Goal: Task Accomplishment & Management: Manage account settings

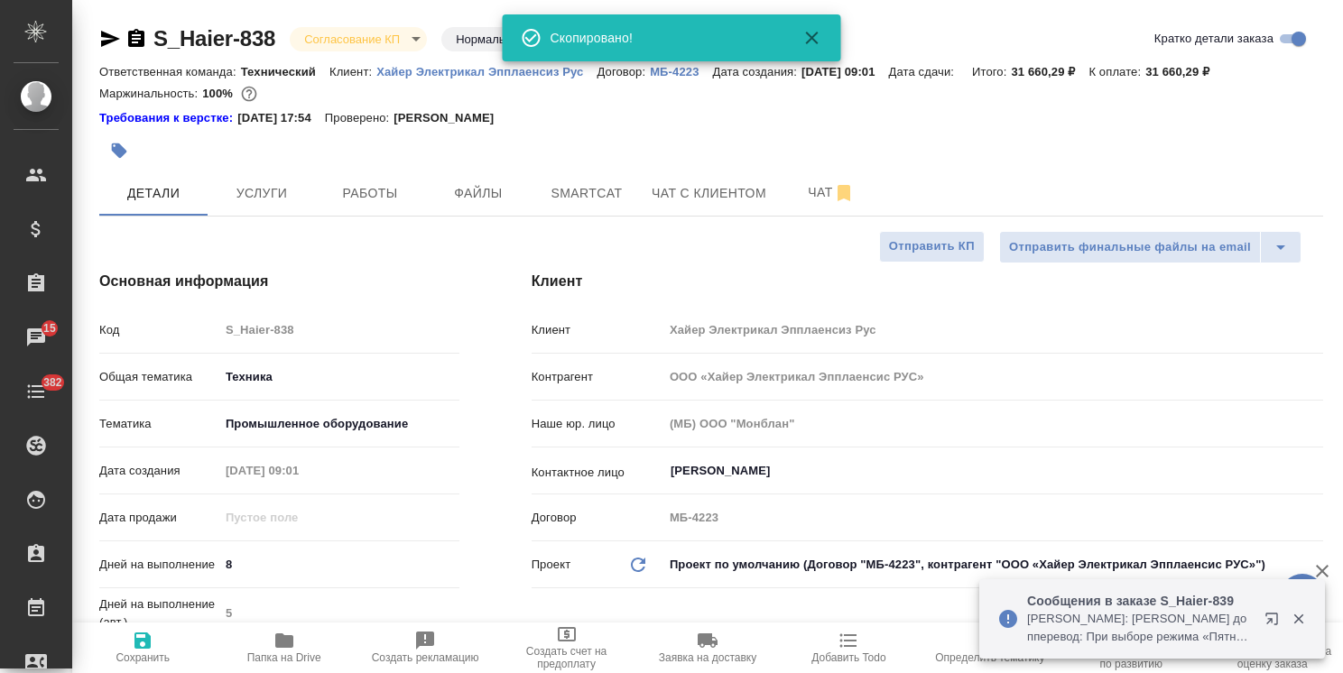
select select "RU"
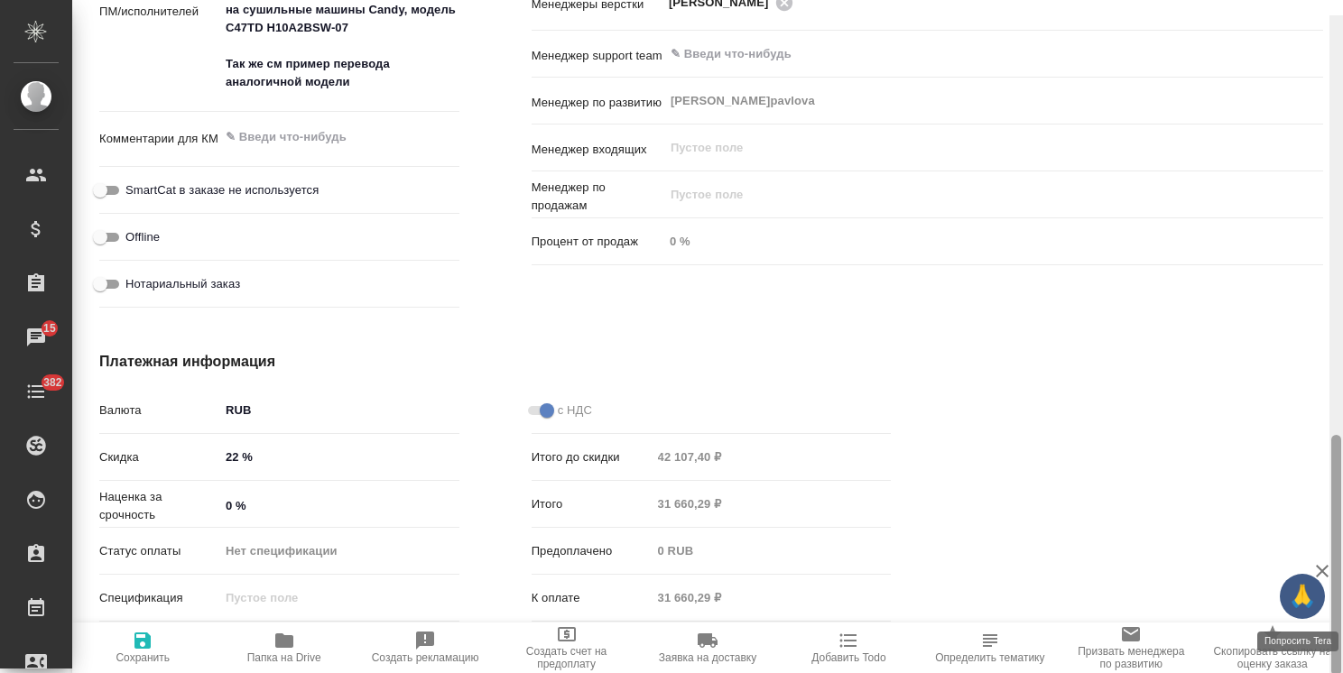
scroll to position [1177, 0]
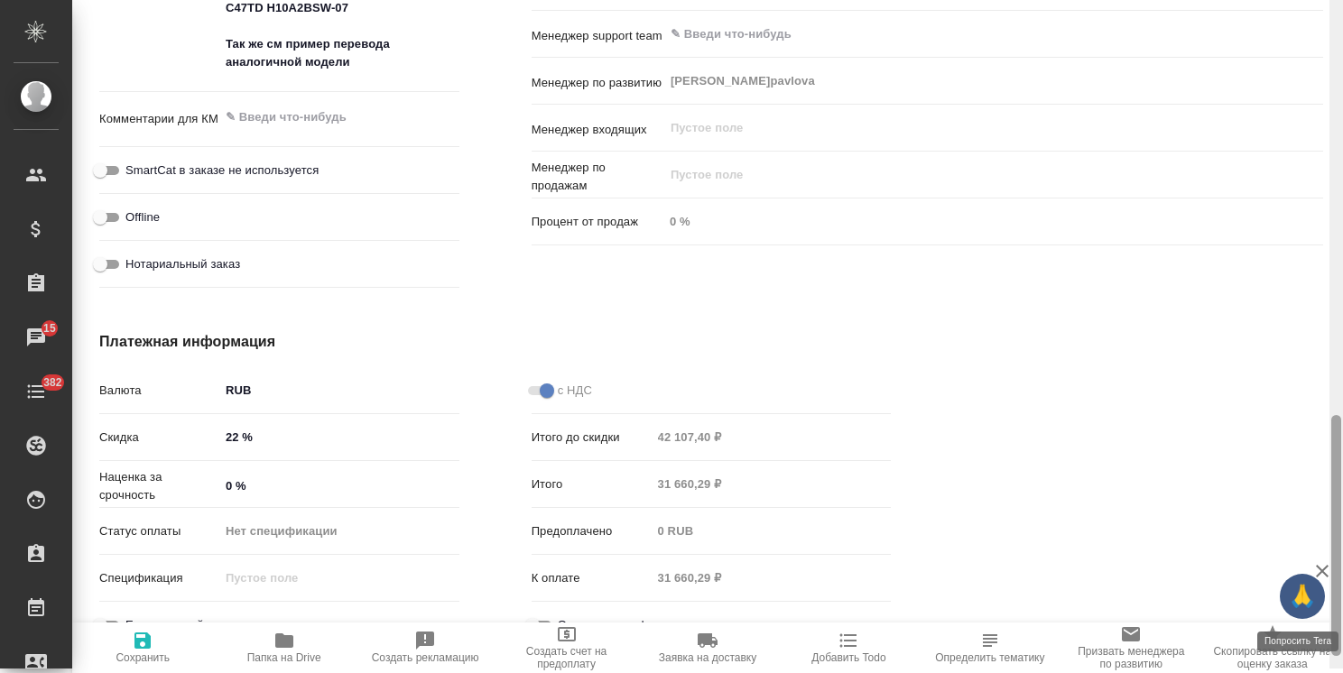
drag, startPoint x: 1338, startPoint y: 246, endPoint x: 1308, endPoint y: 604, distance: 358.7
click at [1308, 604] on div "🙏 .cls-1 fill:#fff; AWATERA Usmanova Olga Клиенты Спецификации Заказы 15 Чаты 3…" at bounding box center [671, 336] width 1343 height 673
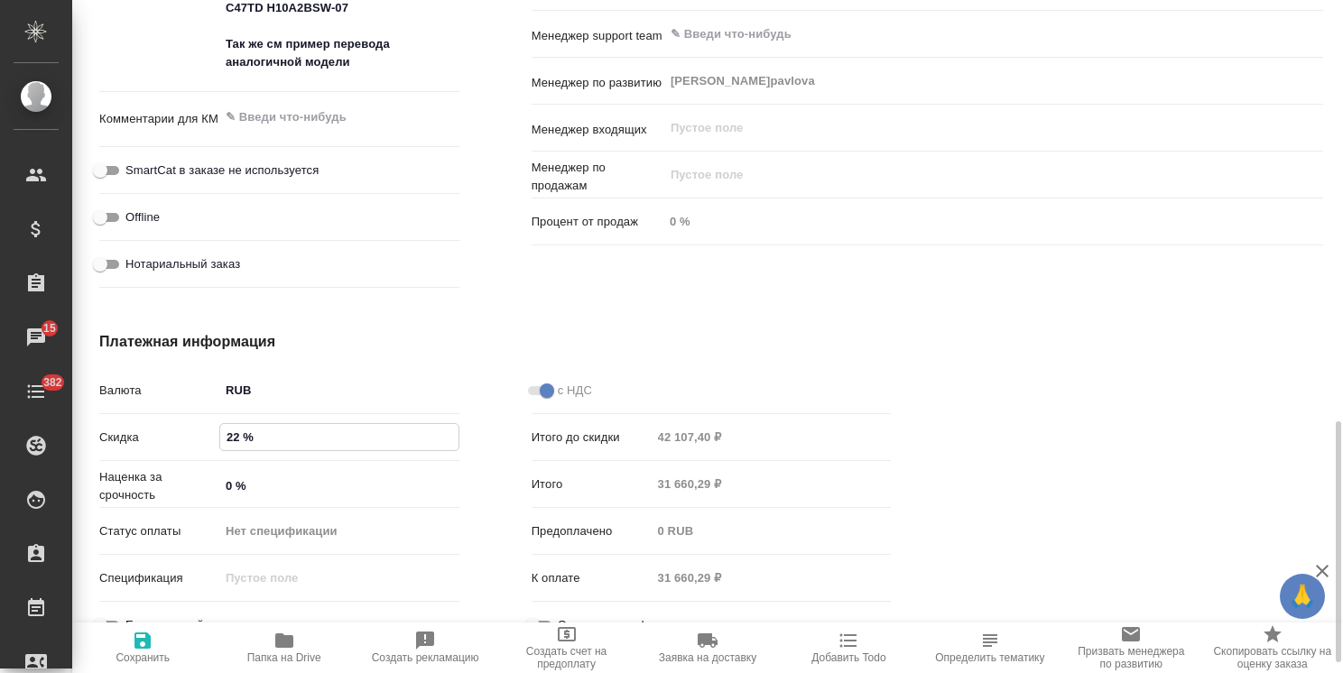
drag, startPoint x: 236, startPoint y: 433, endPoint x: 208, endPoint y: 440, distance: 28.7
click at [208, 440] on div "Скидка 22 %" at bounding box center [279, 437] width 360 height 32
type input "30 %"
click at [125, 643] on span "Сохранить и пересчитать" at bounding box center [142, 647] width 119 height 47
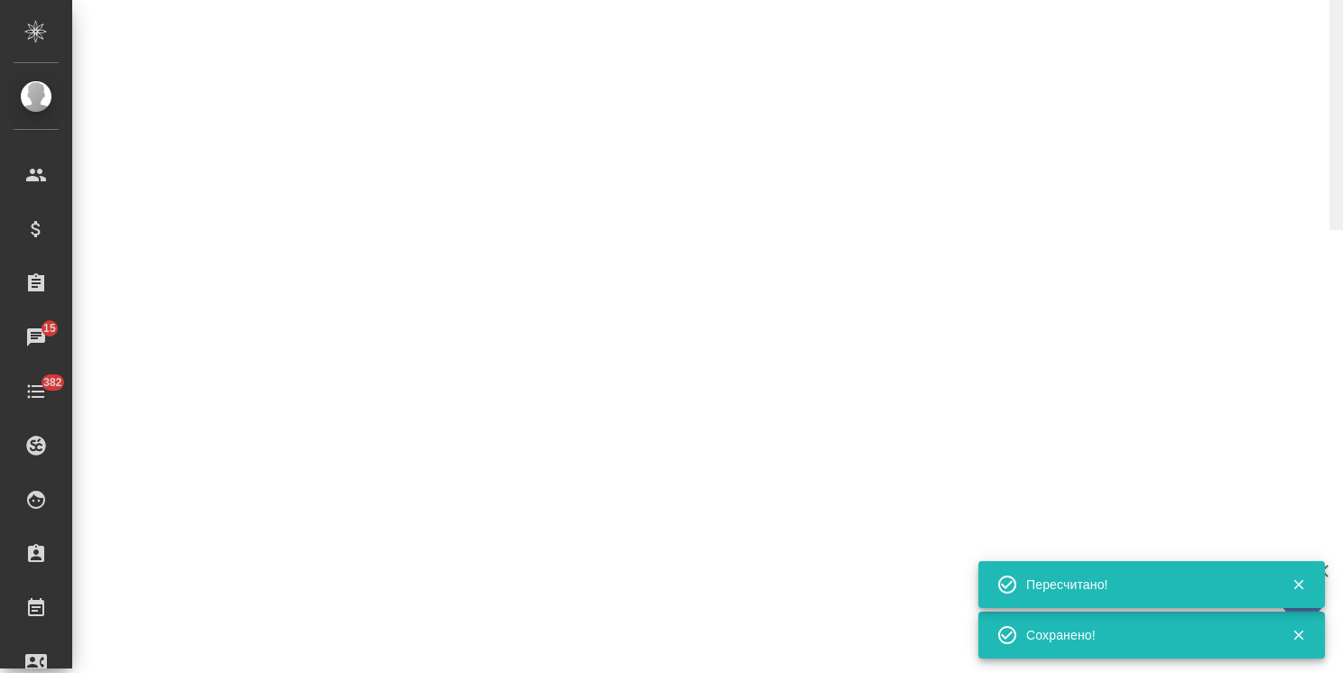
select select "RU"
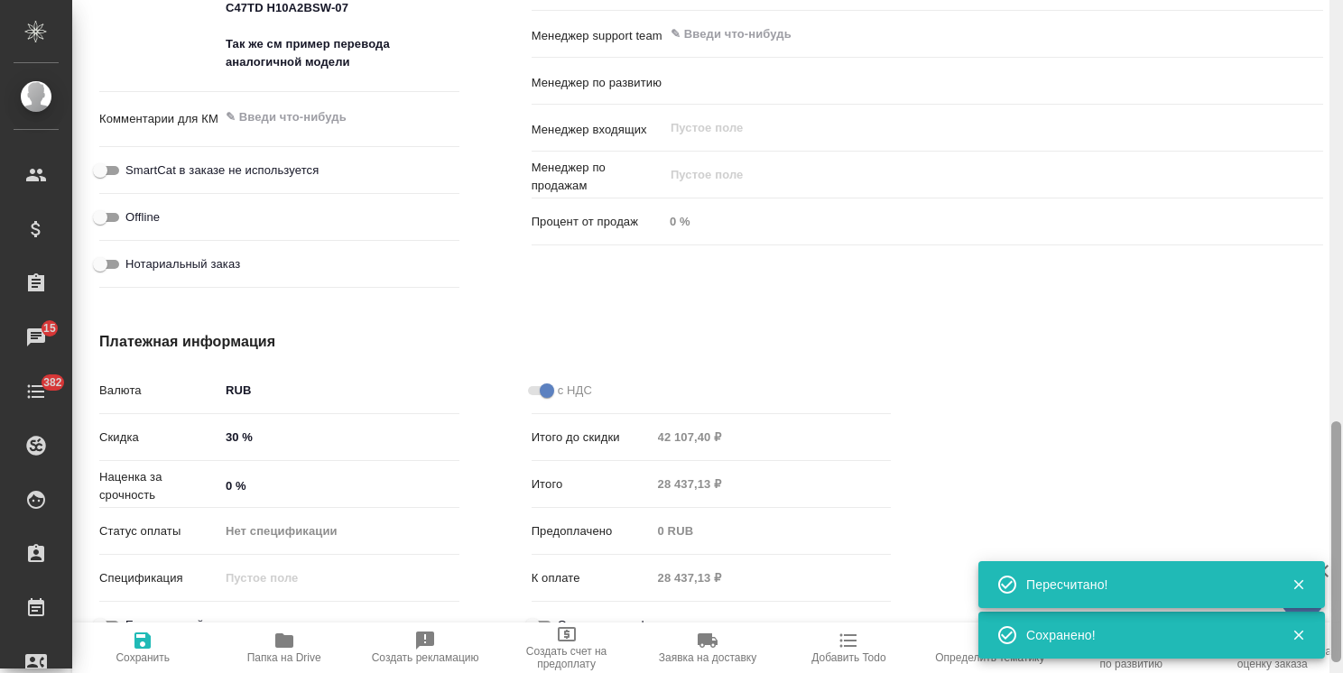
type textarea "x"
type input "Белякова Юлия"
type input "Павлова Антонина a.pavlova"
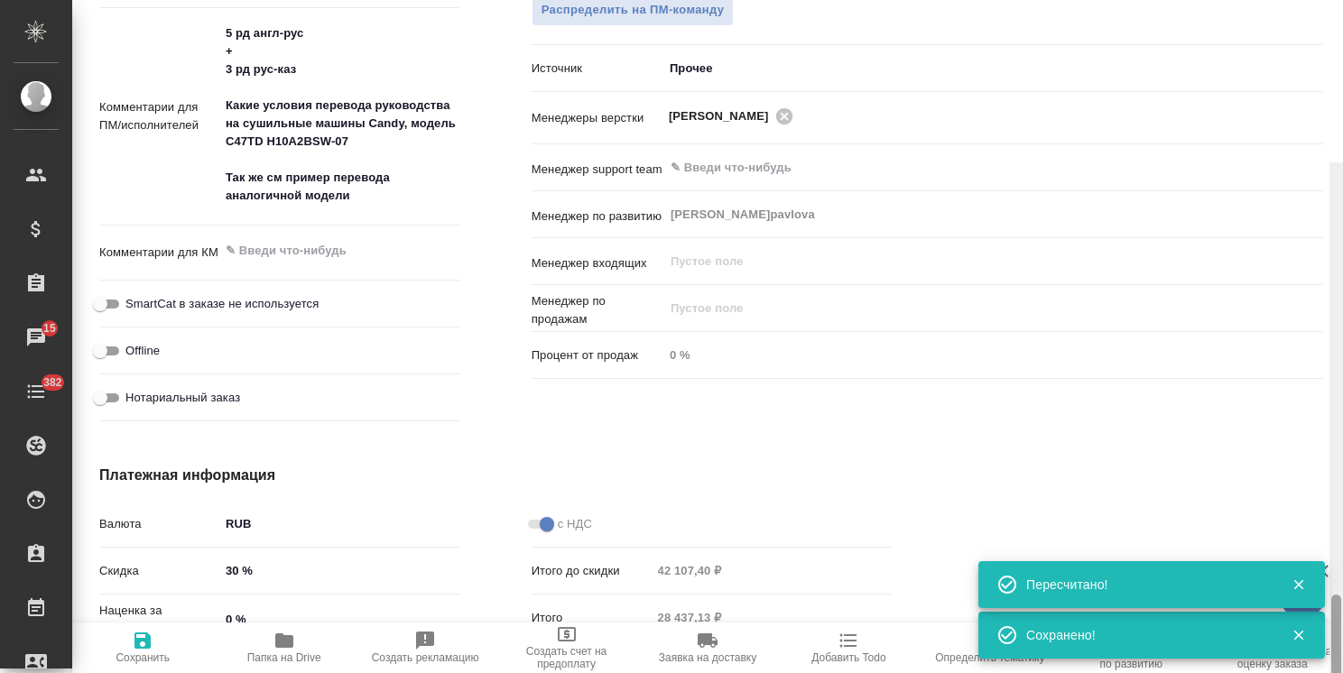
scroll to position [1206, 0]
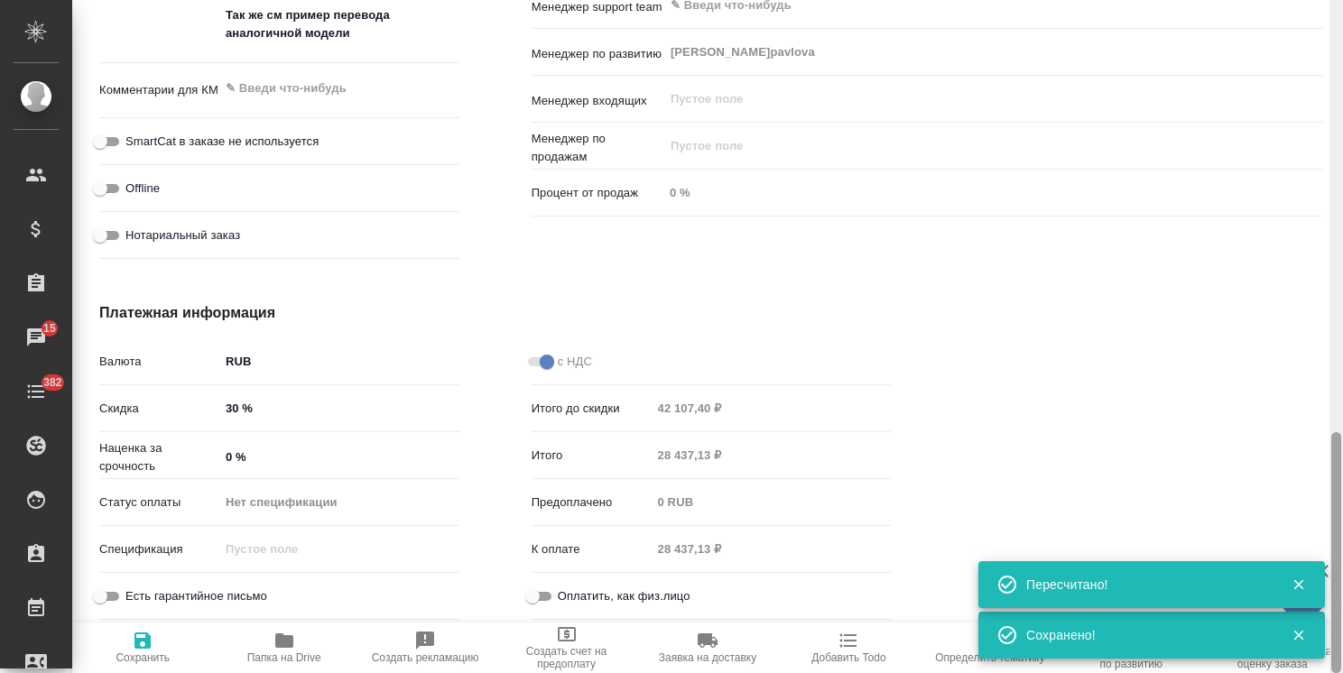
drag, startPoint x: 1332, startPoint y: 528, endPoint x: 1370, endPoint y: 587, distance: 69.8
click at [1342, 587] on html "🙏 .cls-1 fill:#fff; AWATERA Usmanova Olga Клиенты Спецификации Заказы 15 Чаты 3…" at bounding box center [671, 336] width 1343 height 673
drag, startPoint x: 238, startPoint y: 414, endPoint x: 208, endPoint y: 413, distance: 30.7
click at [209, 413] on div "Скидка 30 %" at bounding box center [279, 409] width 360 height 32
type textarea "x"
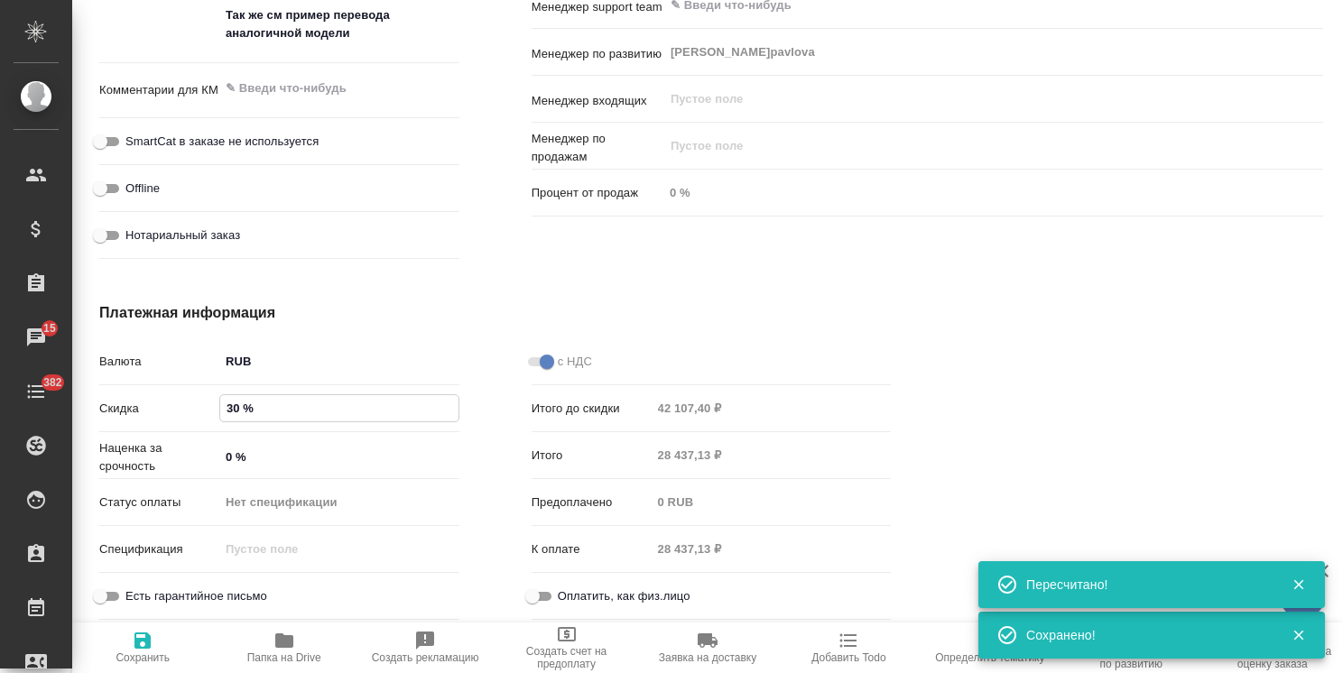
type textarea "x"
type input "3 %"
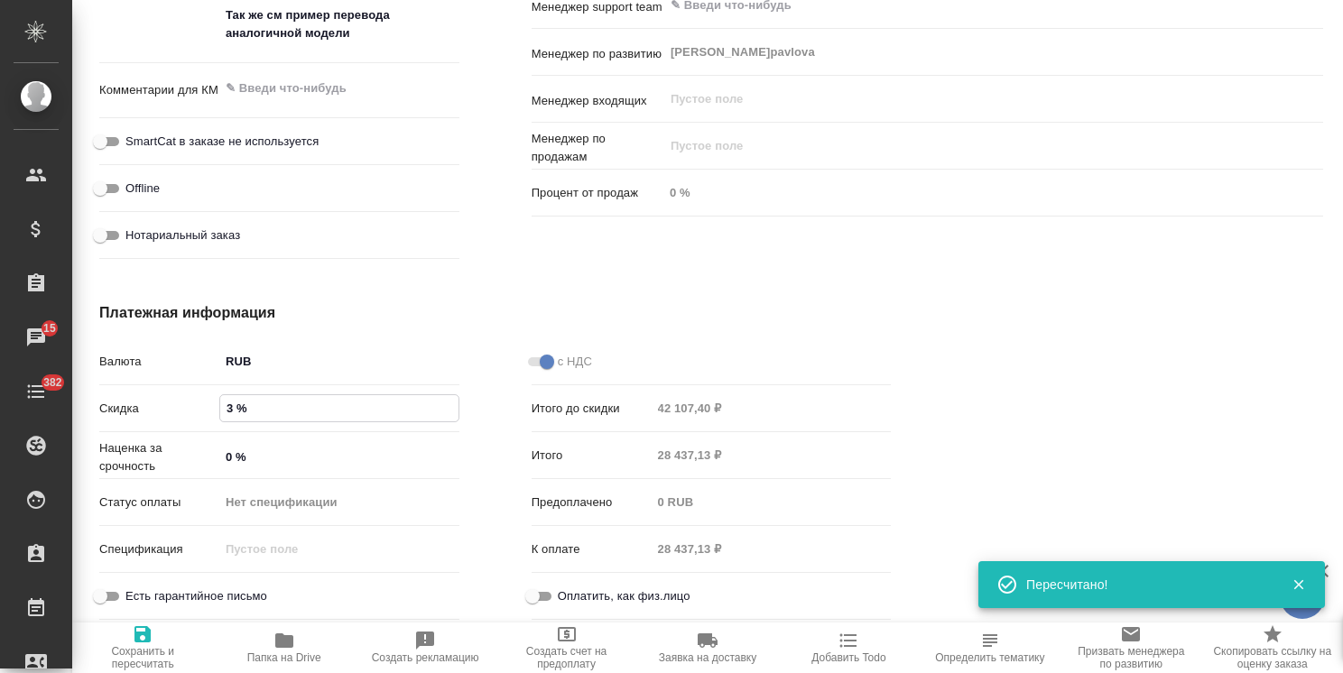
type textarea "x"
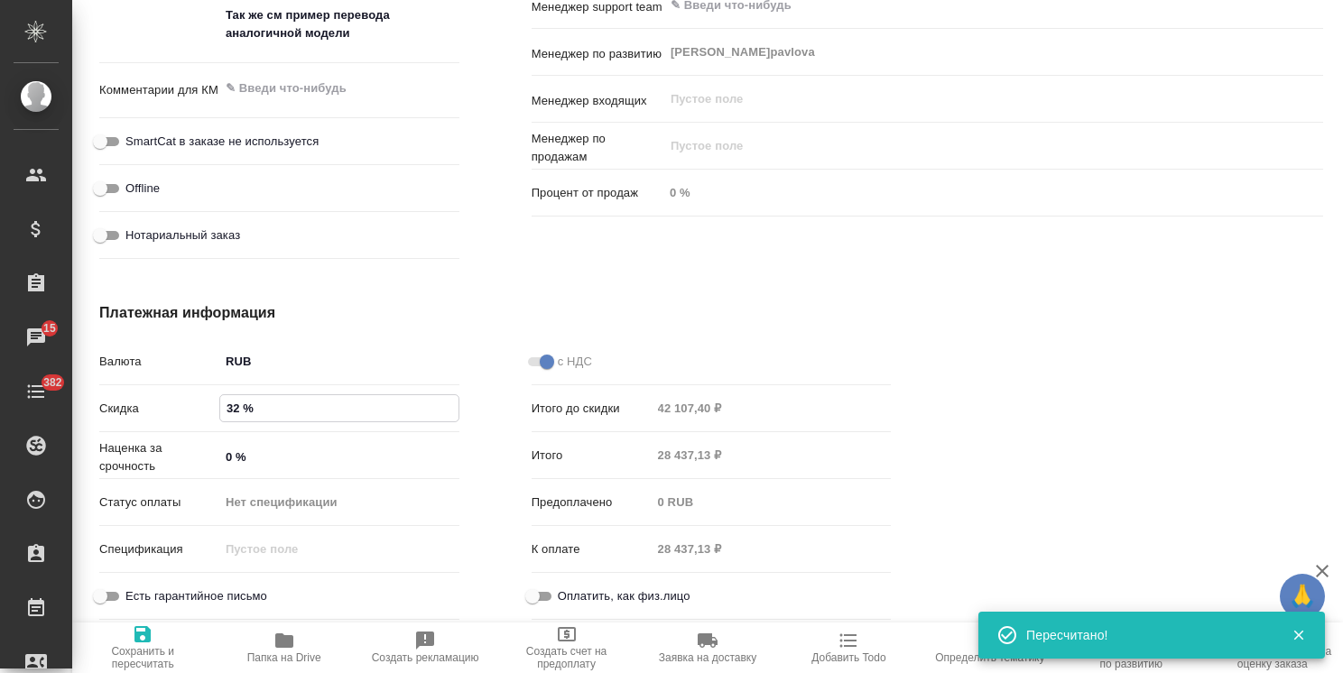
type input "32 %"
click at [166, 626] on span "Сохранить и пересчитать" at bounding box center [142, 647] width 119 height 47
type textarea "x"
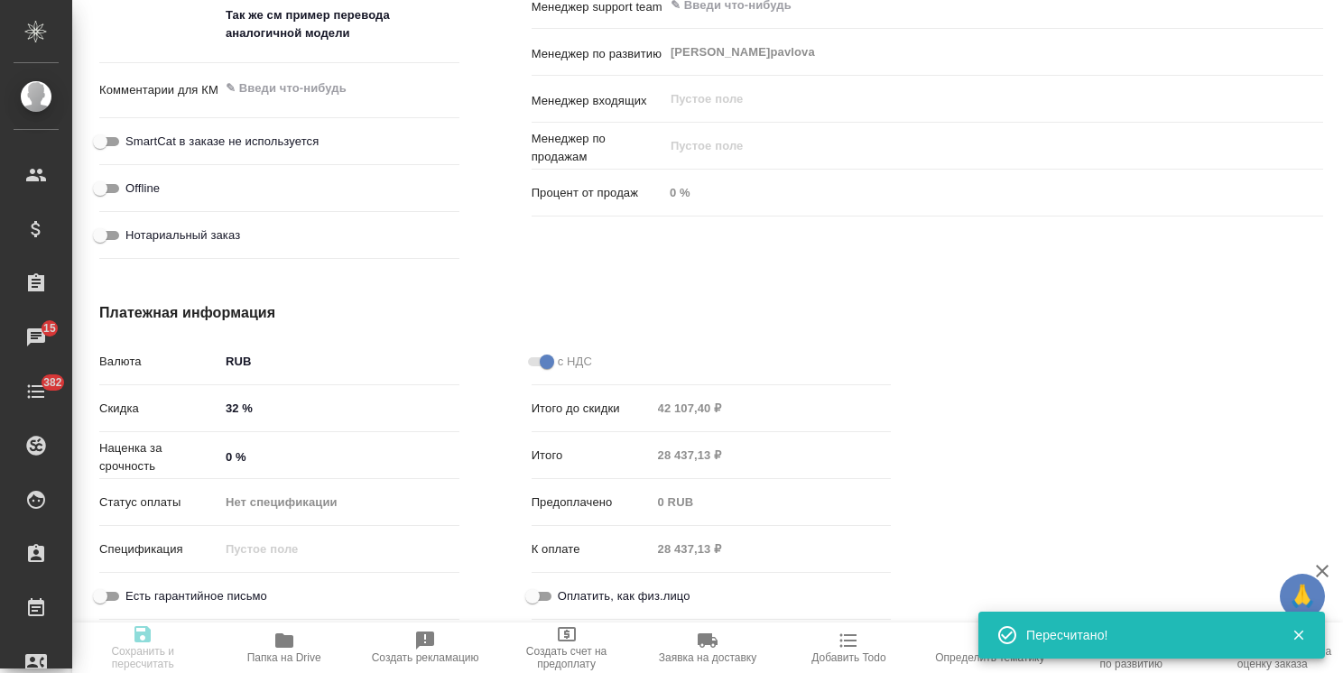
type textarea "x"
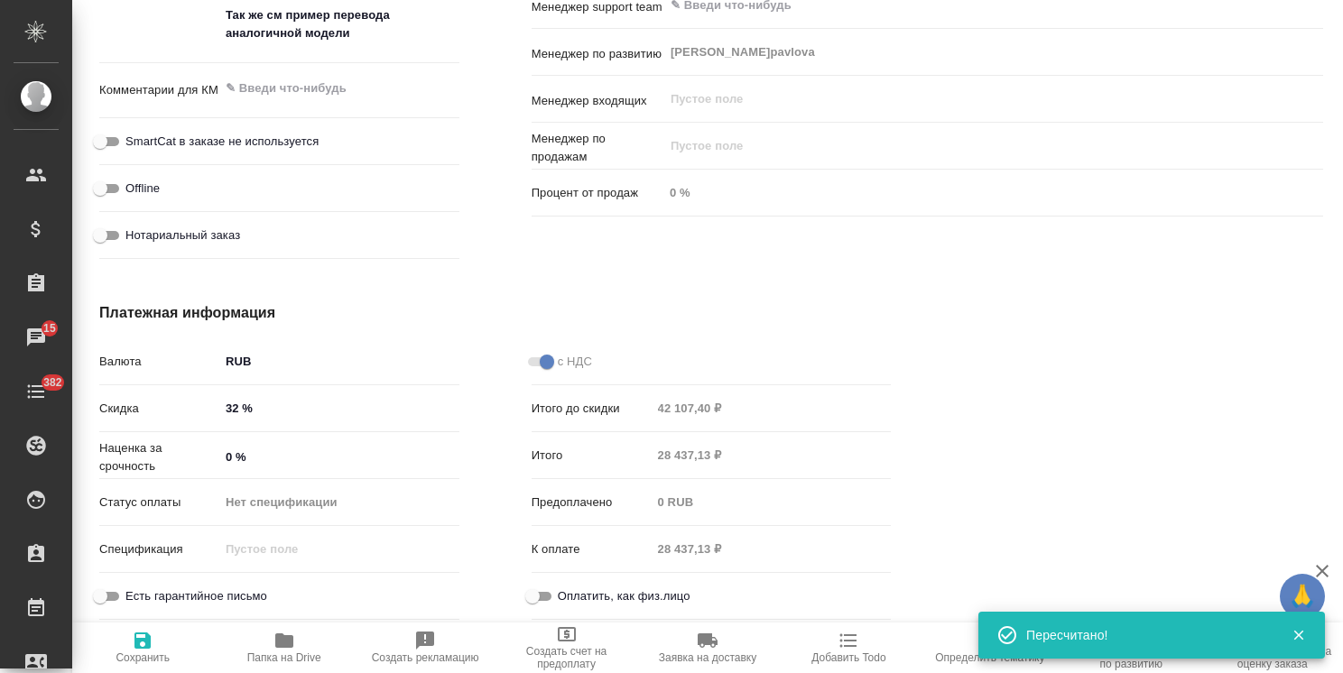
type textarea "x"
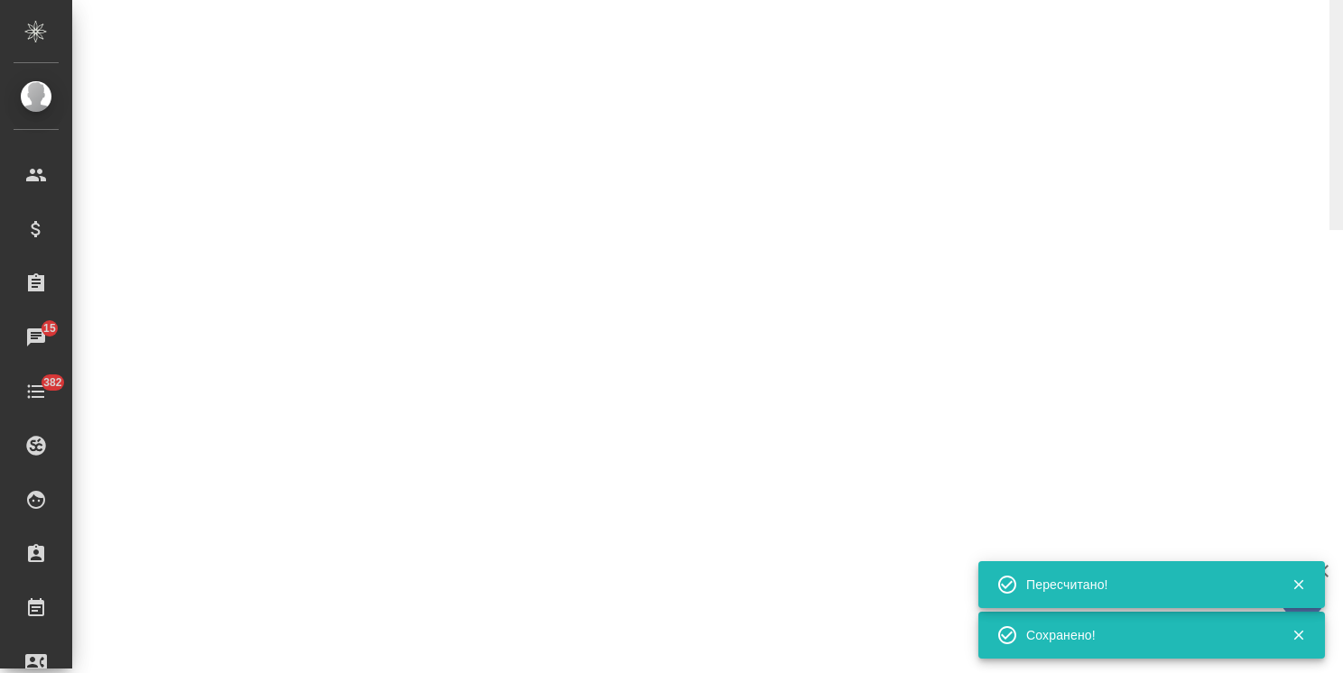
select select "RU"
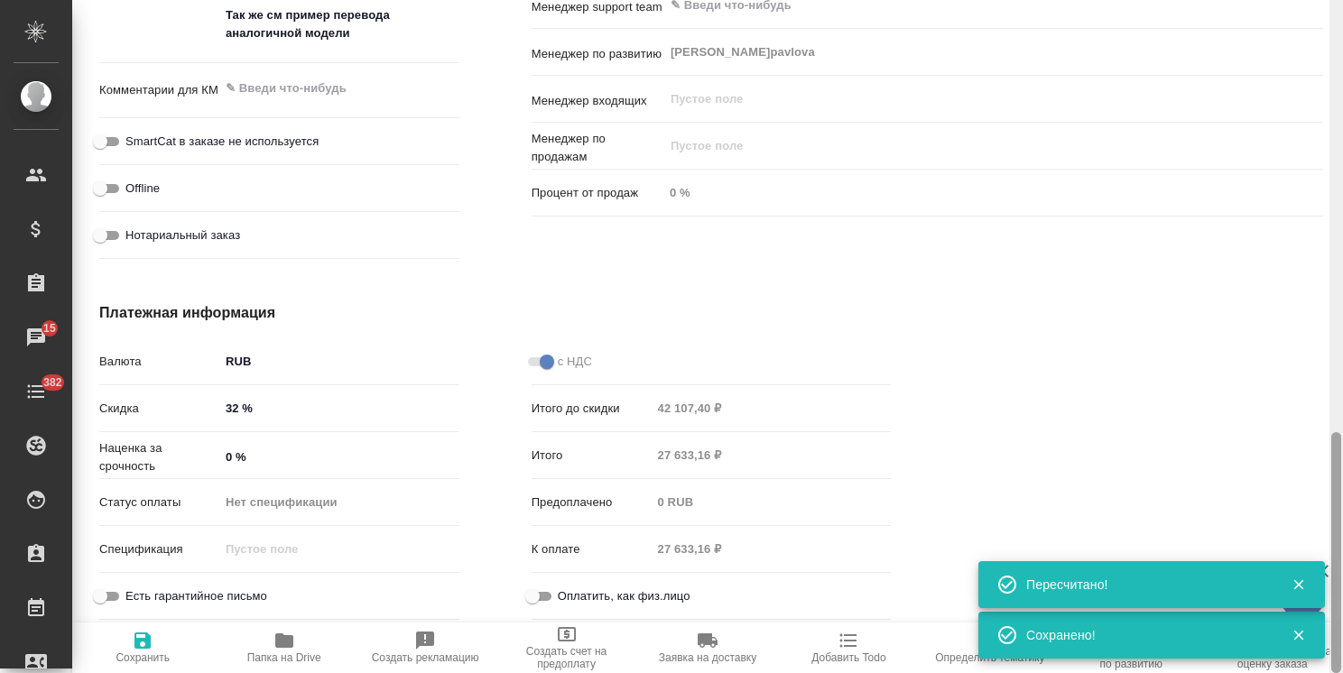
type textarea "x"
drag, startPoint x: 1339, startPoint y: 507, endPoint x: 1343, endPoint y: 565, distance: 57.9
click at [1342, 565] on html "🙏 .cls-1 fill:#fff; AWATERA Usmanova Olga Клиенты Спецификации Заказы 15 Чаты 3…" at bounding box center [671, 336] width 1343 height 673
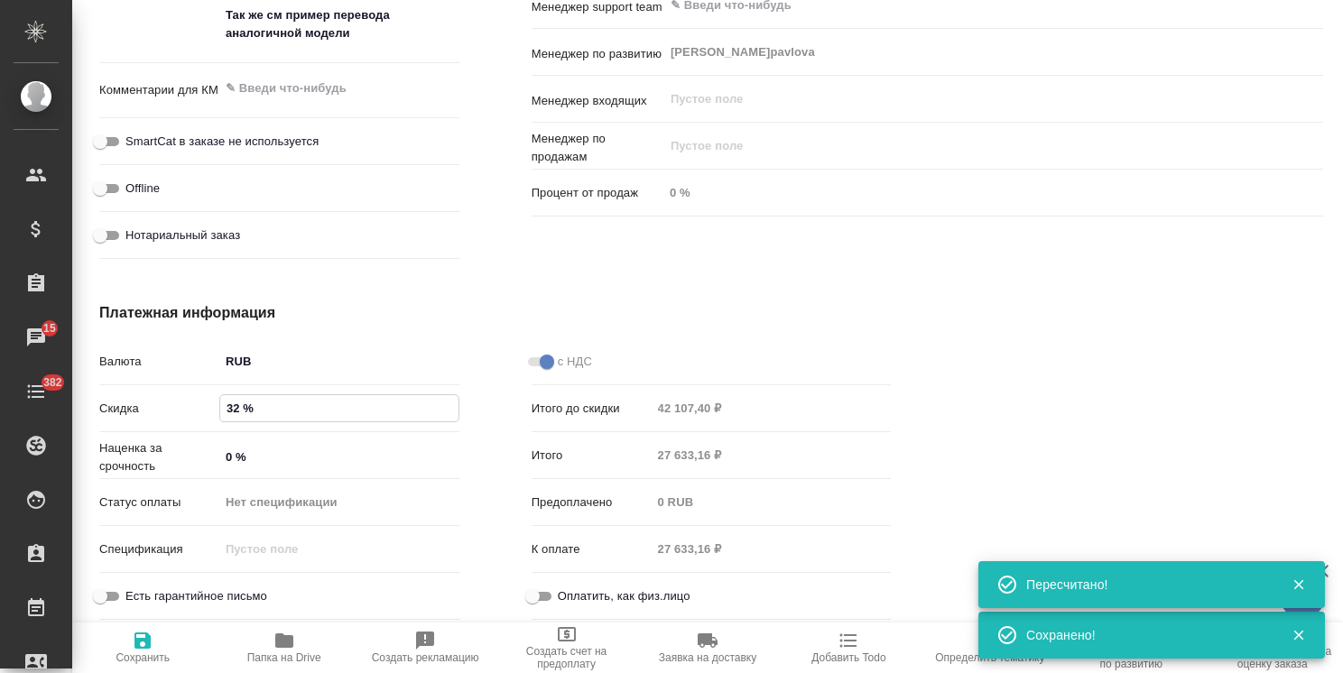
click at [232, 408] on input "32 %" at bounding box center [339, 408] width 238 height 26
type input "33 %"
type textarea "x"
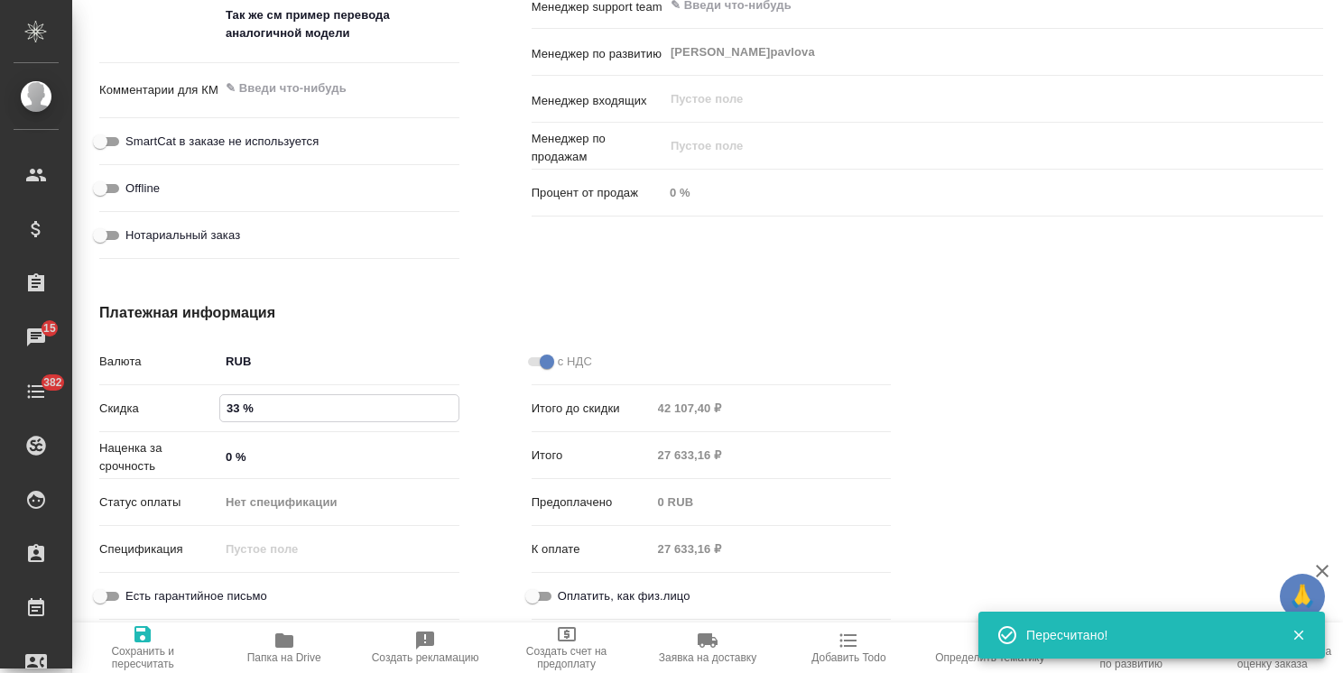
type input "33 %"
click at [158, 640] on span "Сохранить и пересчитать" at bounding box center [142, 647] width 119 height 47
type textarea "x"
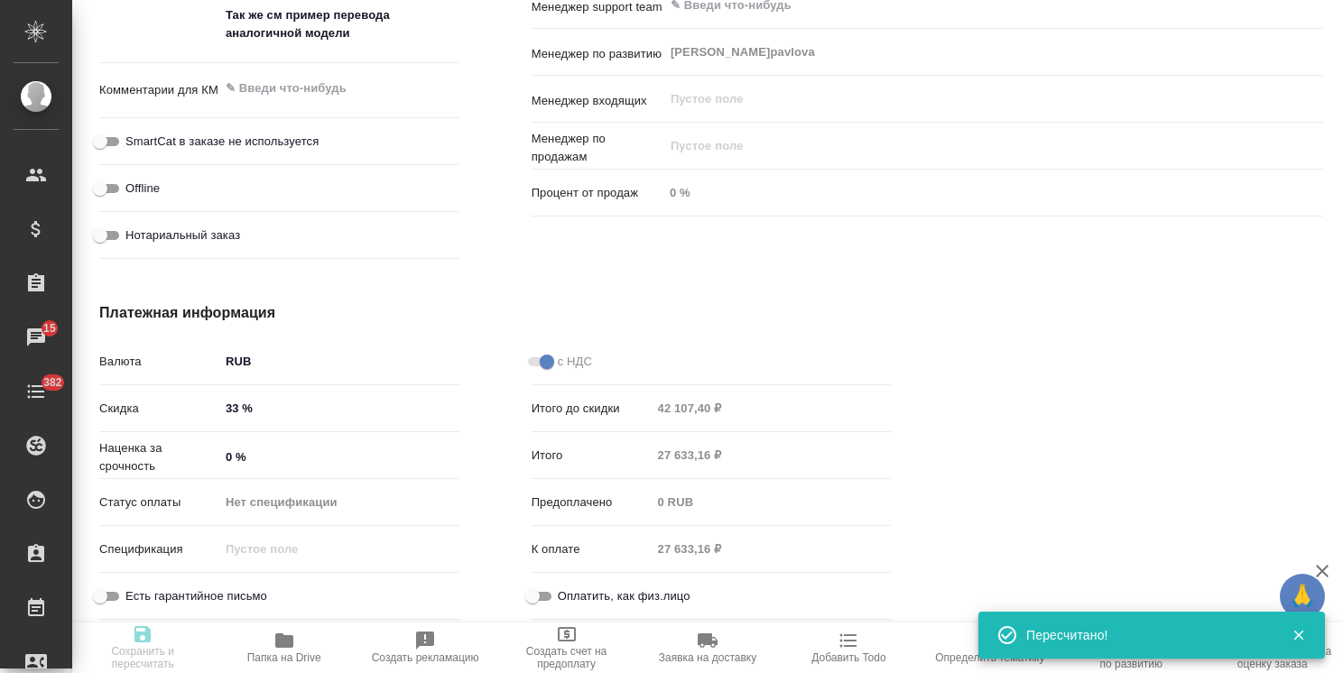
type textarea "x"
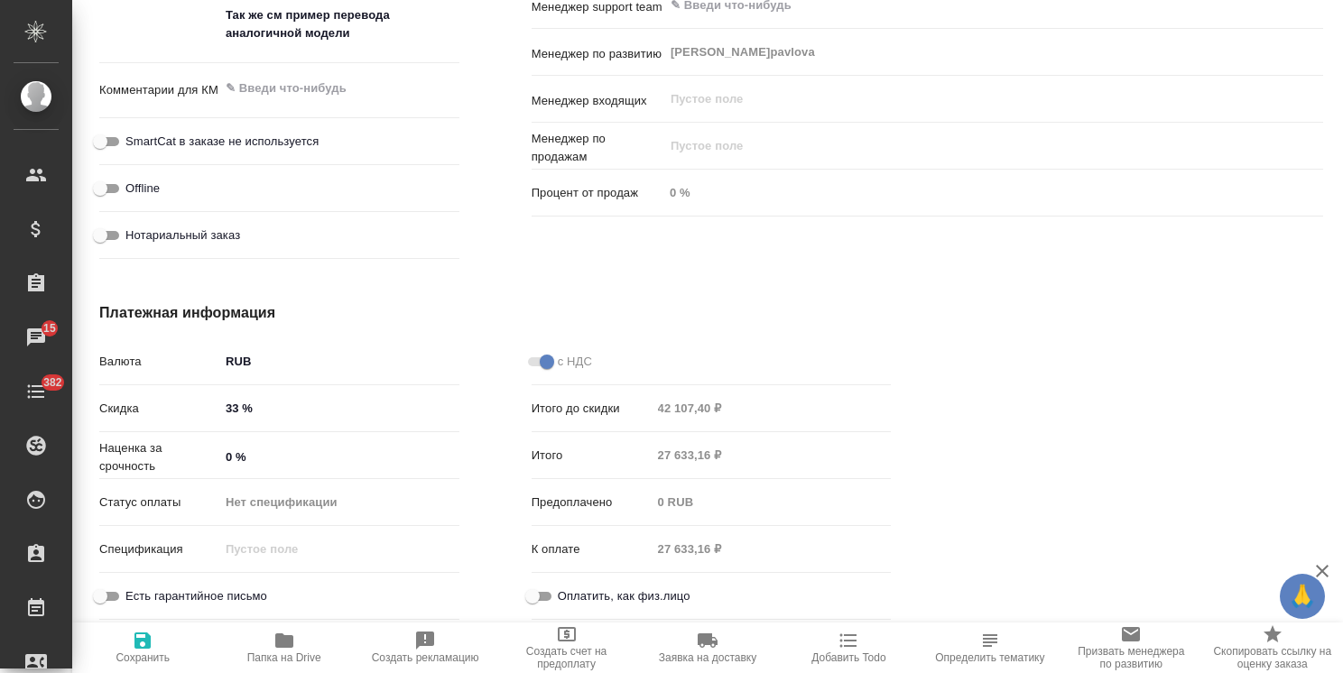
type textarea "x"
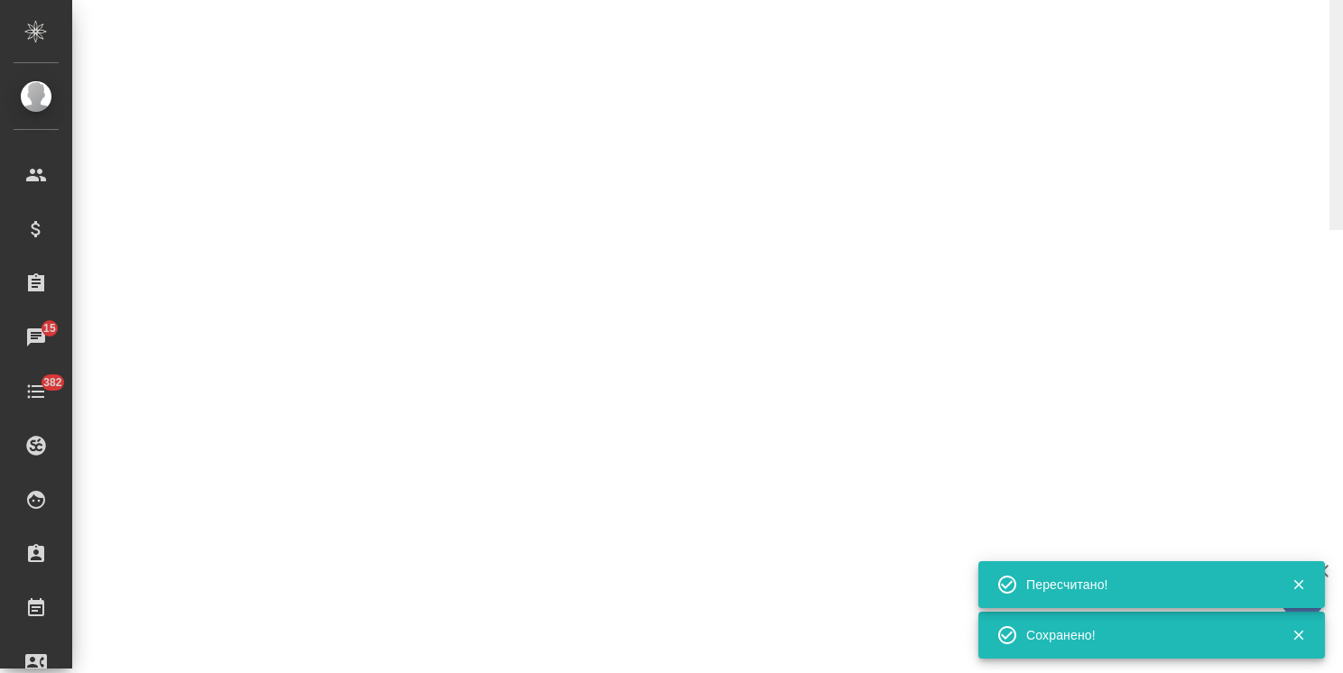
select select "RU"
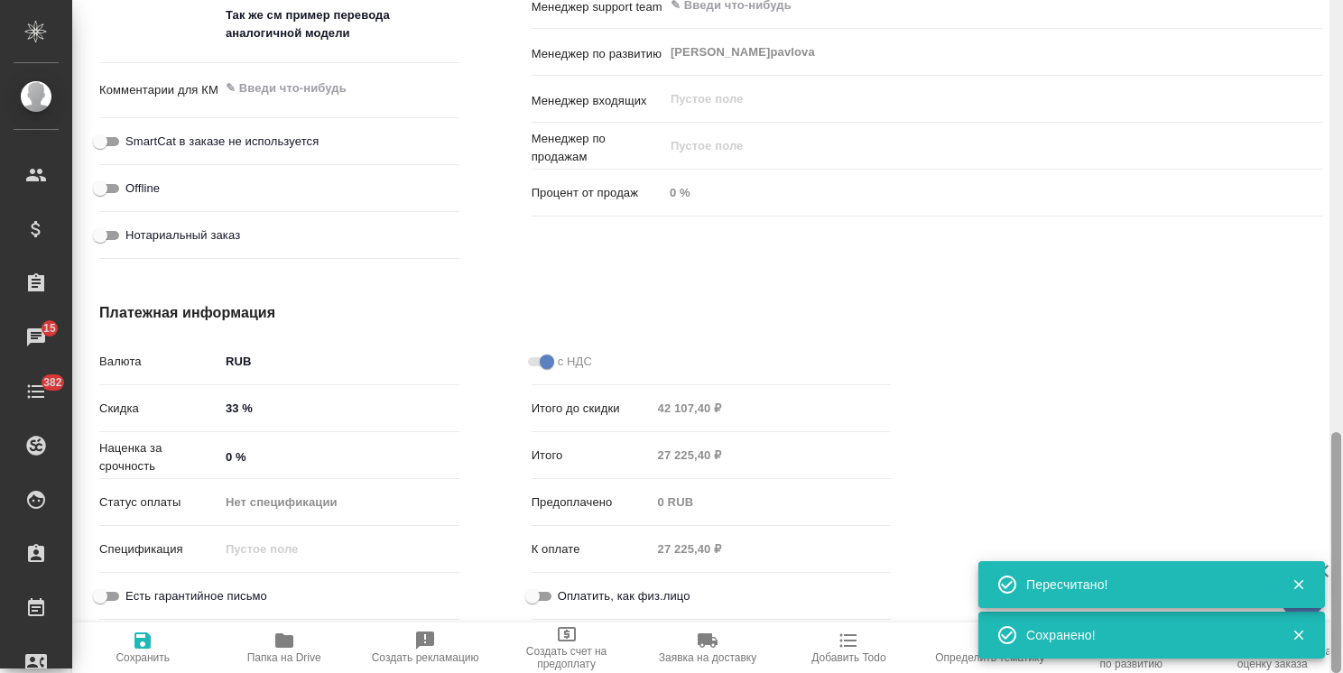
type textarea "x"
drag, startPoint x: 1332, startPoint y: 494, endPoint x: 1255, endPoint y: 570, distance: 107.9
click at [1255, 570] on div "🙏 .cls-1 fill:#fff; AWATERA Usmanova Olga Клиенты Спецификации Заказы 15 Чаты 3…" at bounding box center [671, 336] width 1343 height 673
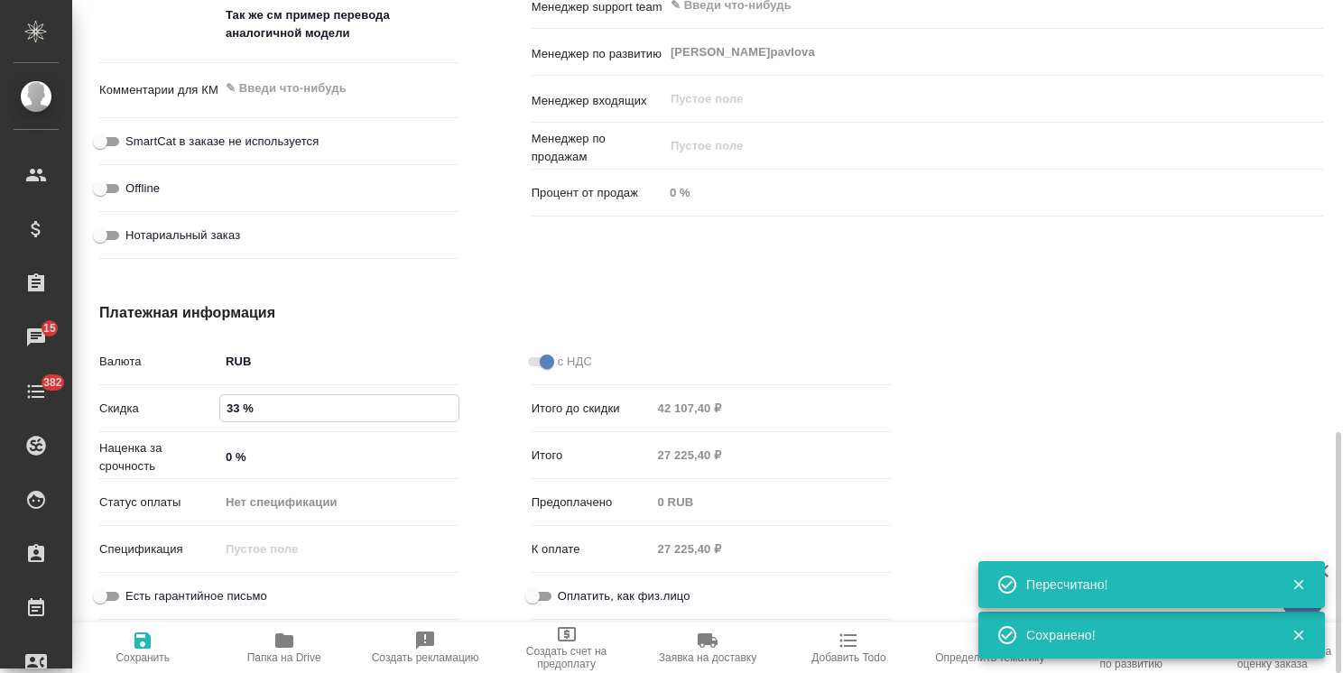
click at [231, 416] on input "33 %" at bounding box center [339, 408] width 238 height 26
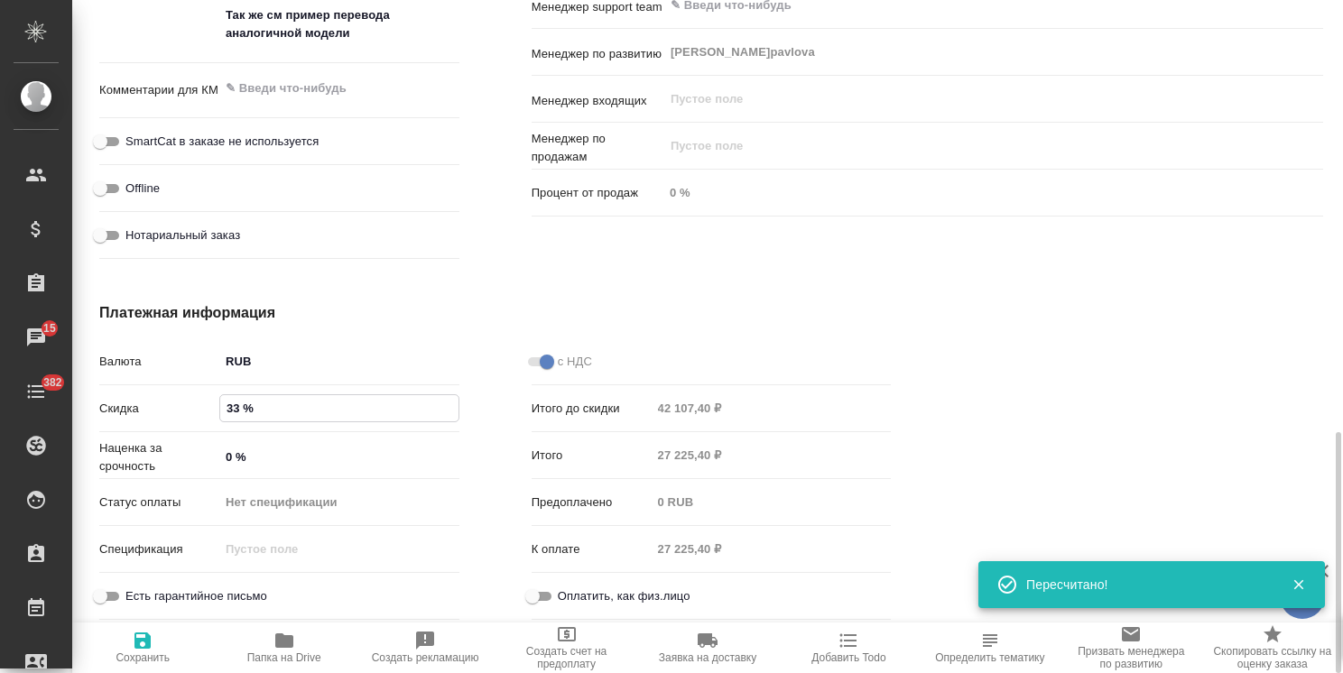
type textarea "x"
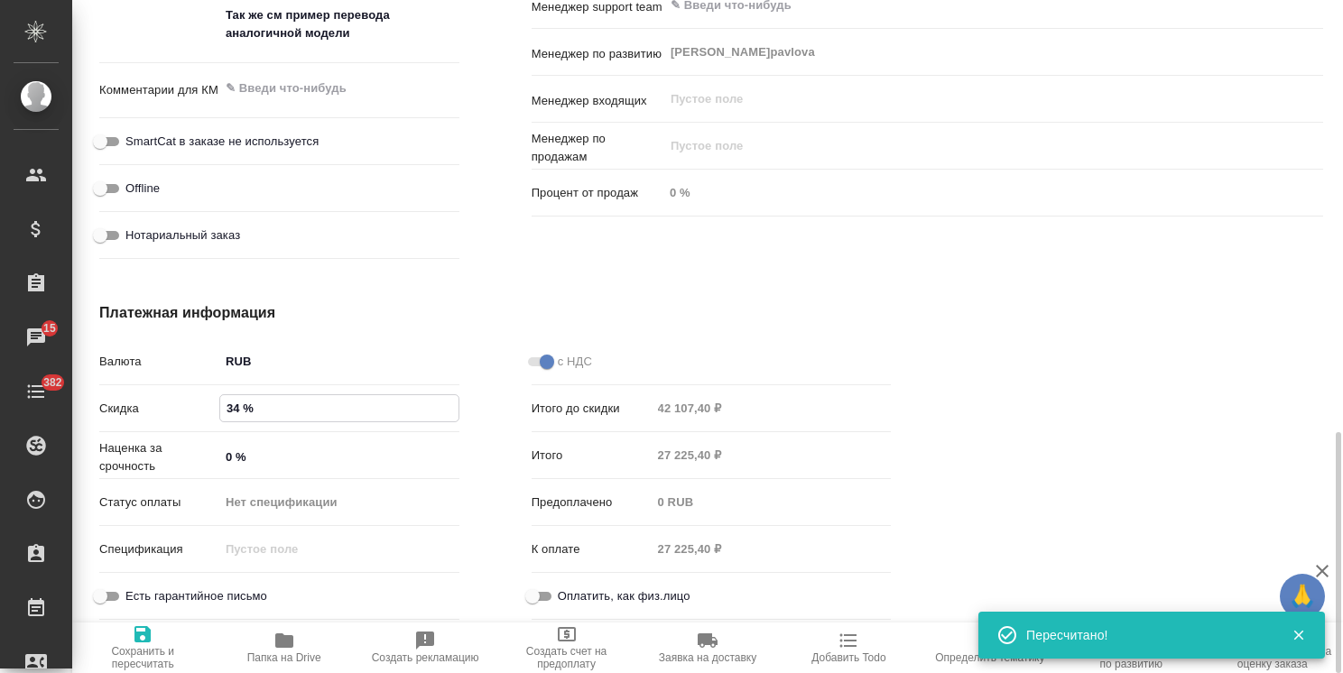
type input "34 %"
click at [151, 644] on icon "button" at bounding box center [143, 635] width 22 height 22
type textarea "x"
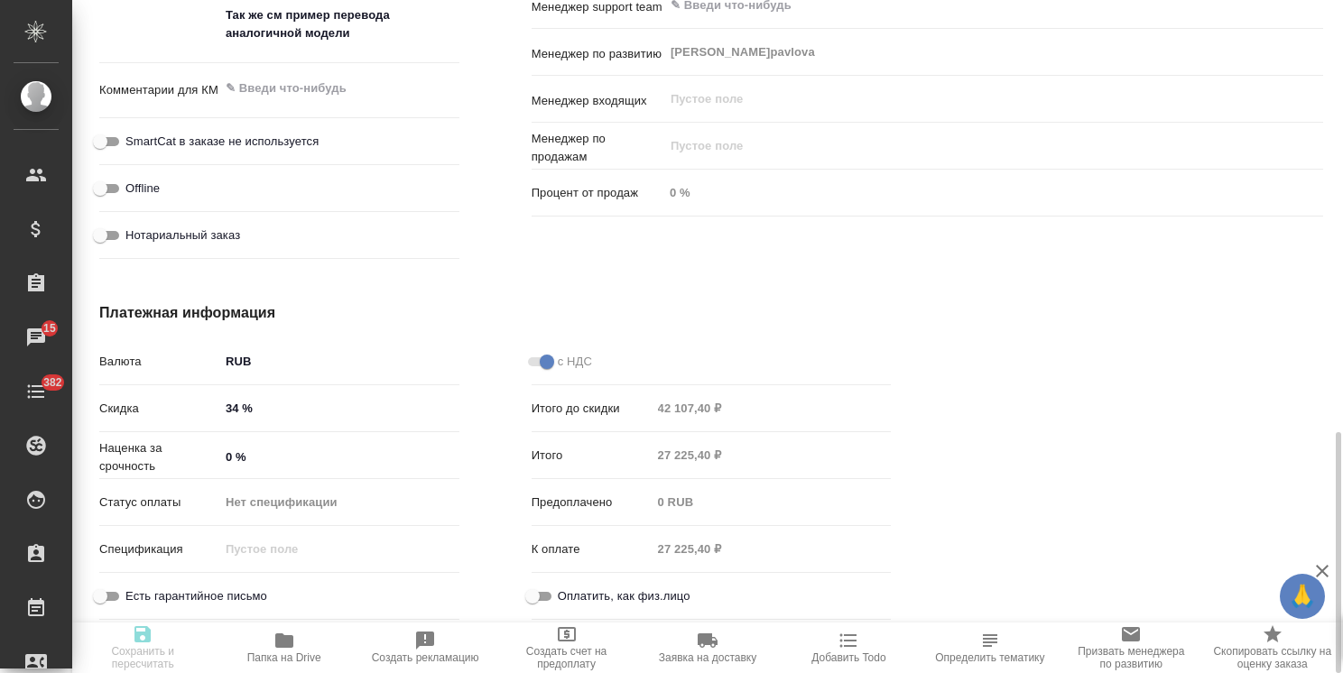
type textarea "x"
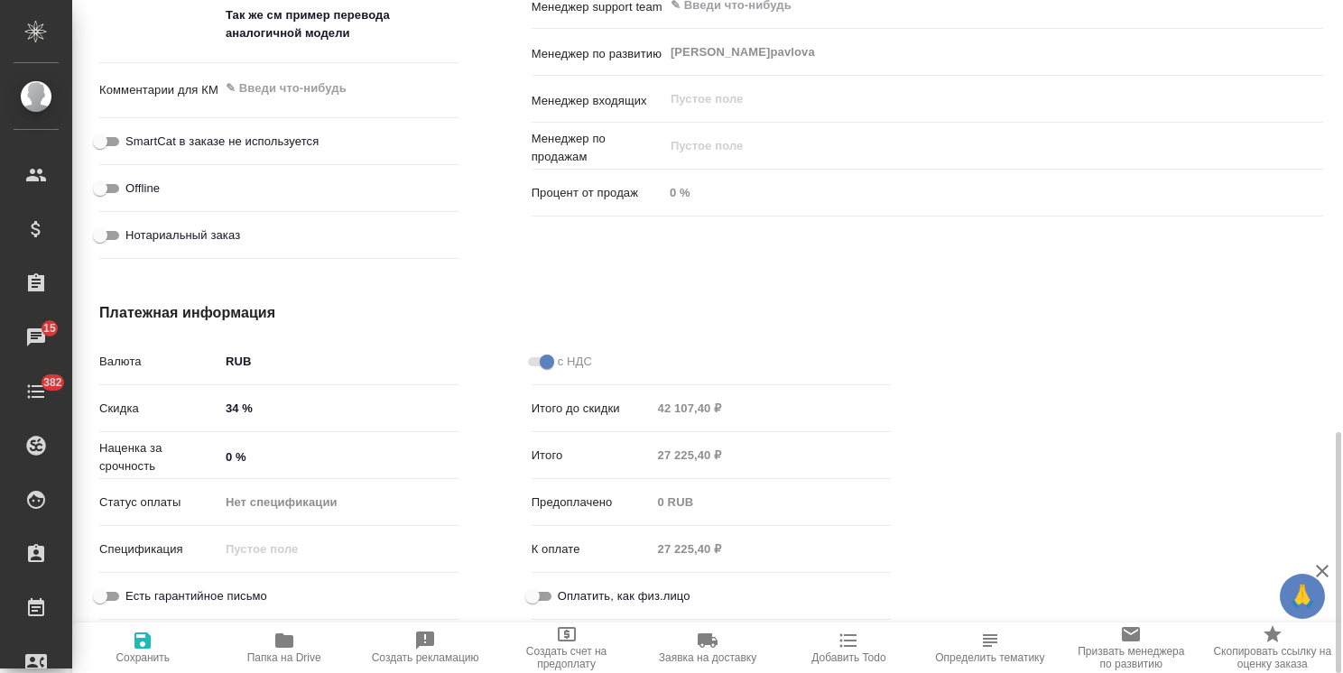
type textarea "x"
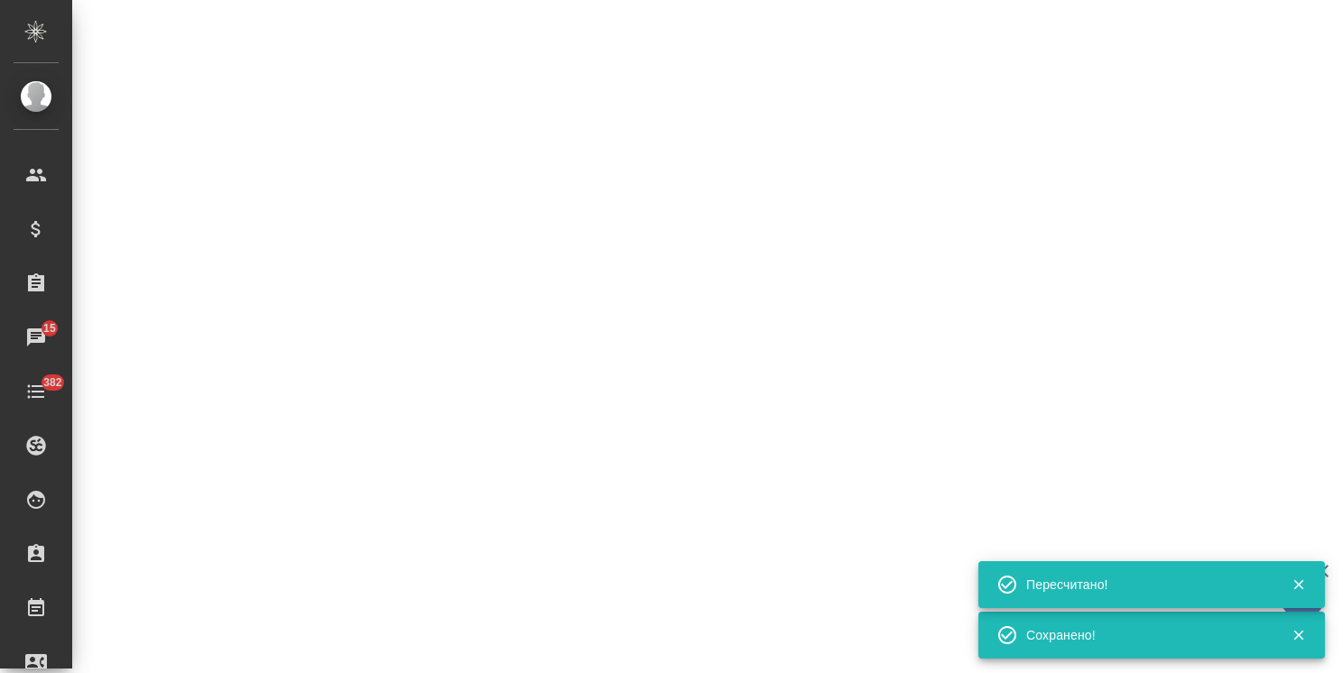
select select "RU"
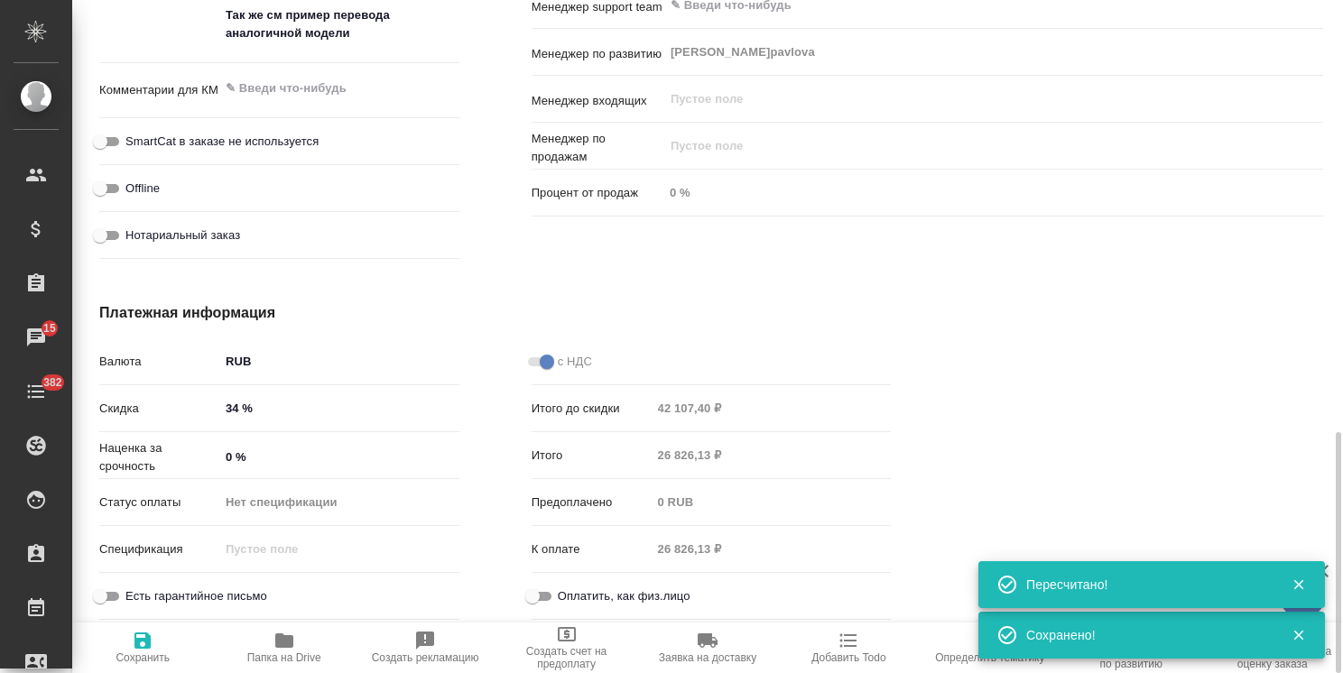
type textarea "x"
drag, startPoint x: 1338, startPoint y: 533, endPoint x: 1258, endPoint y: 557, distance: 83.1
click at [1260, 558] on div "S_Haier-838 Согласование КП kpNegotiation Нормальный normal Кратко детали заказ…" at bounding box center [707, 336] width 1271 height 673
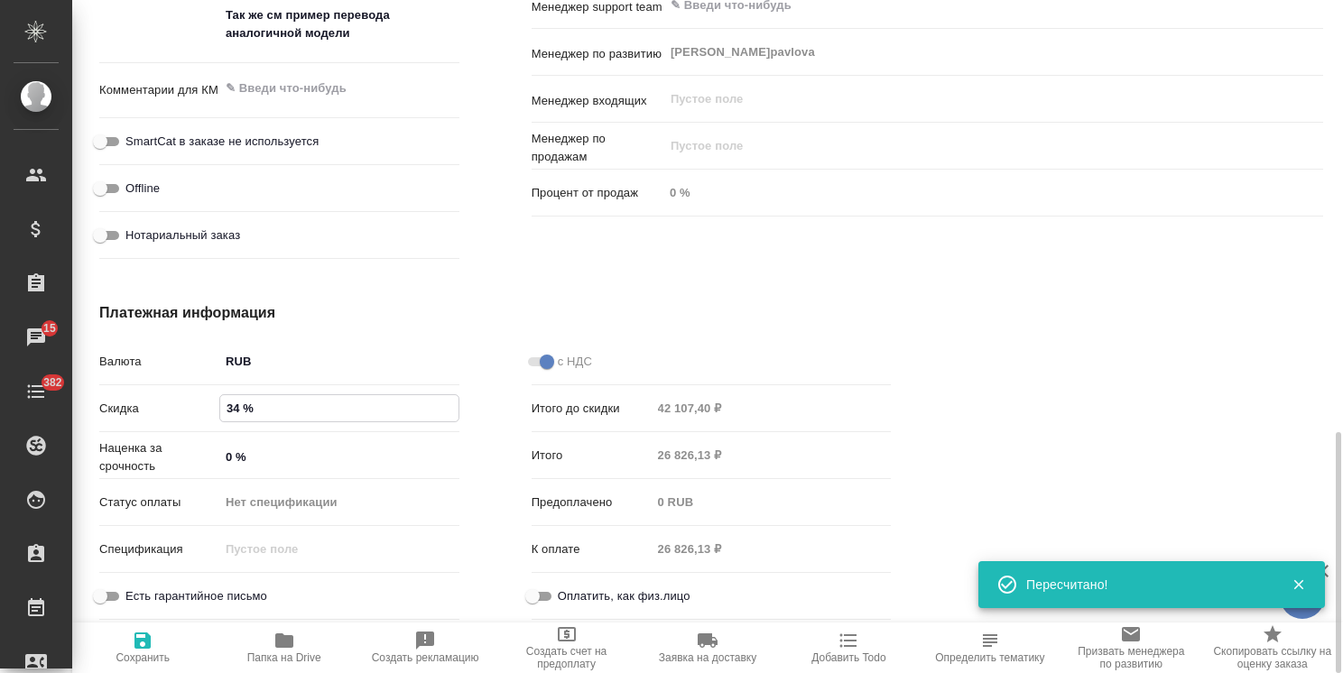
drag, startPoint x: 277, startPoint y: 402, endPoint x: 116, endPoint y: 374, distance: 164.0
click at [116, 375] on div "Валюта RUB RUB Скидка 34 % Наценка за срочность 0 % Статус оплаты Нет специфика…" at bounding box center [279, 487] width 360 height 282
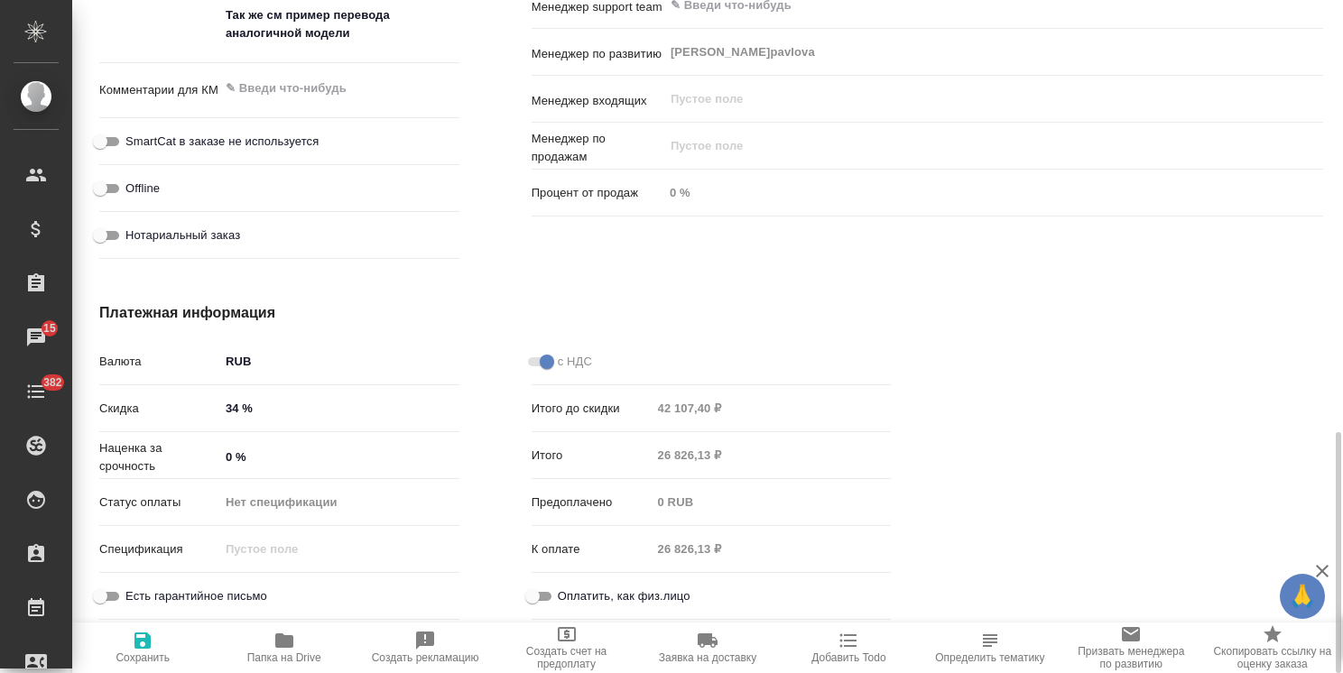
type textarea "x"
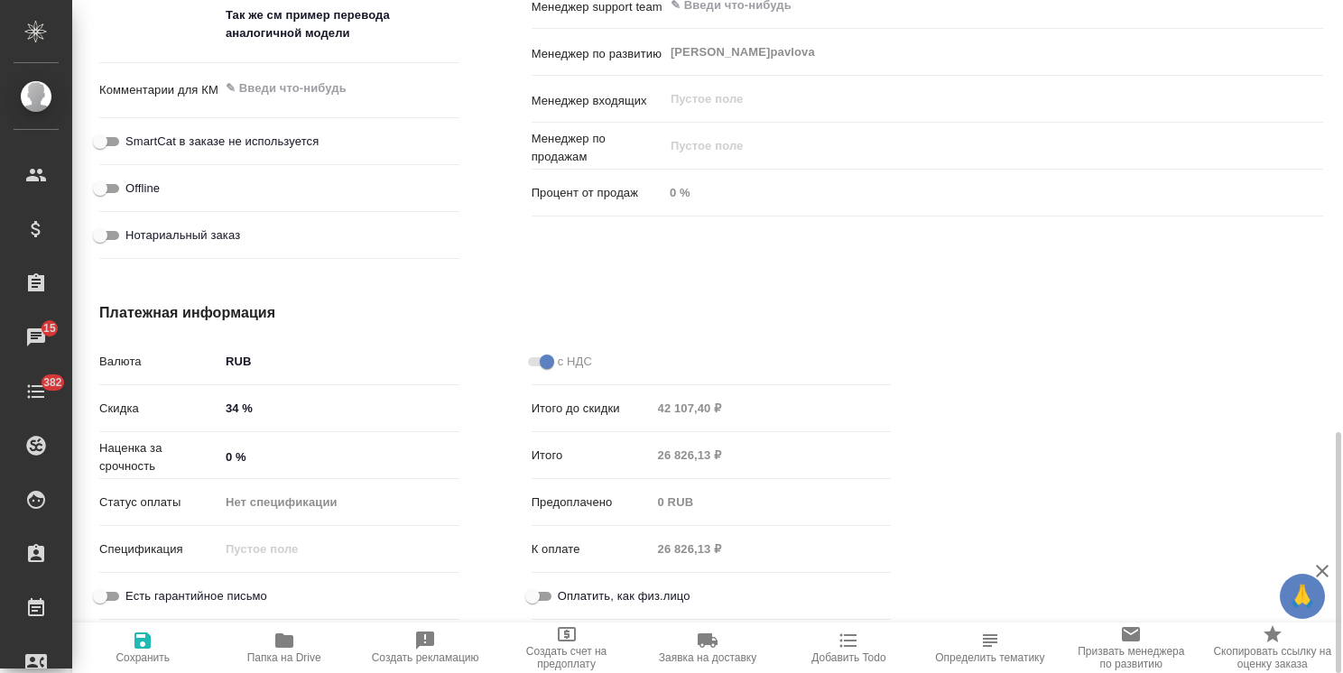
type textarea "x"
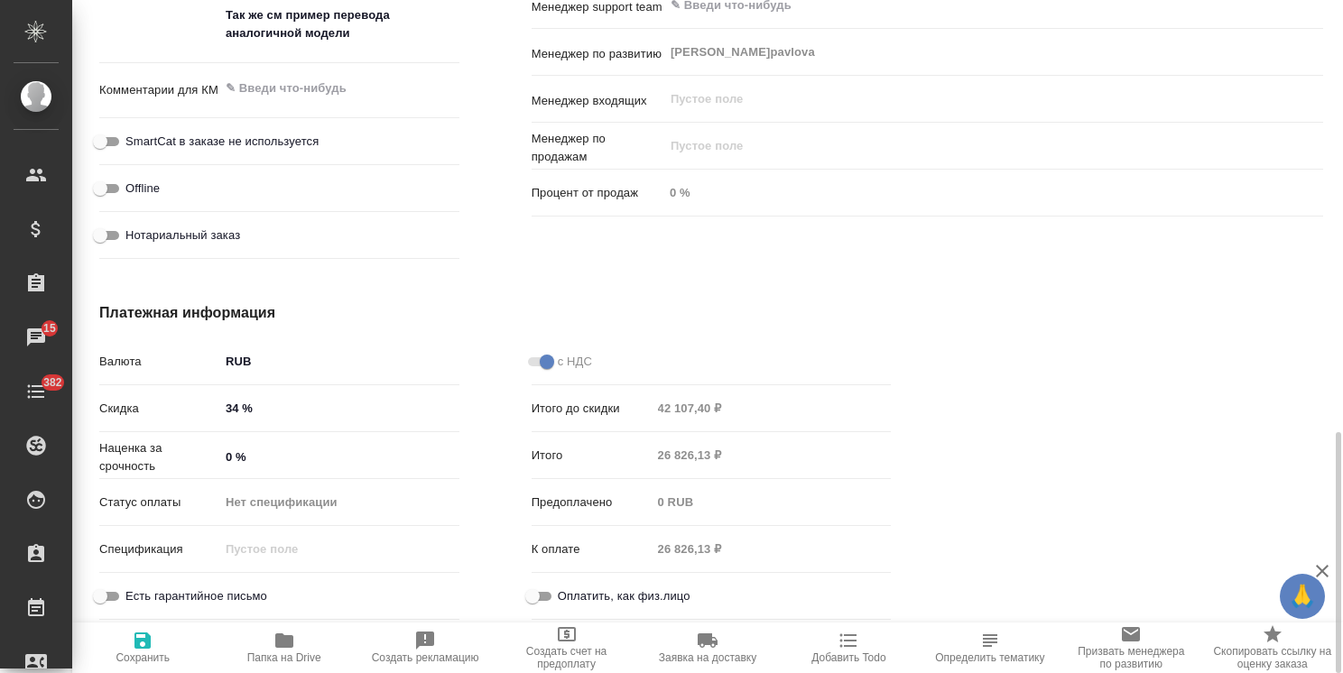
type textarea "x"
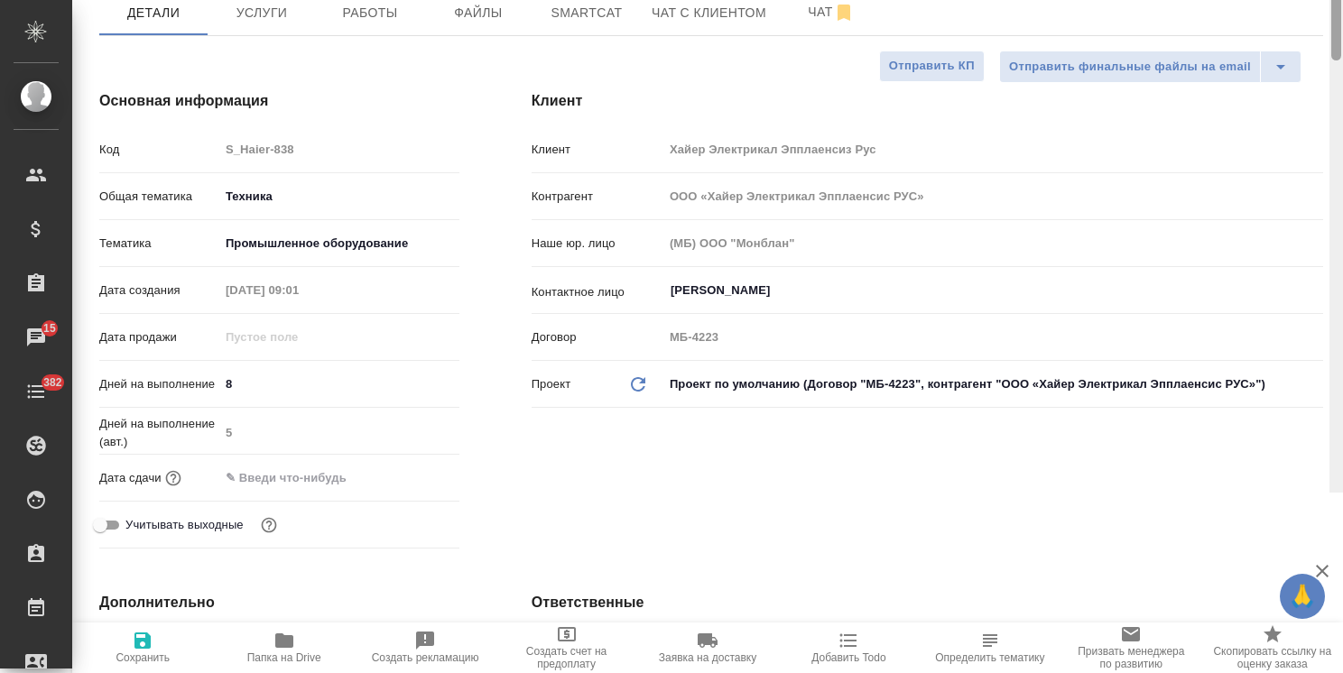
scroll to position [0, 0]
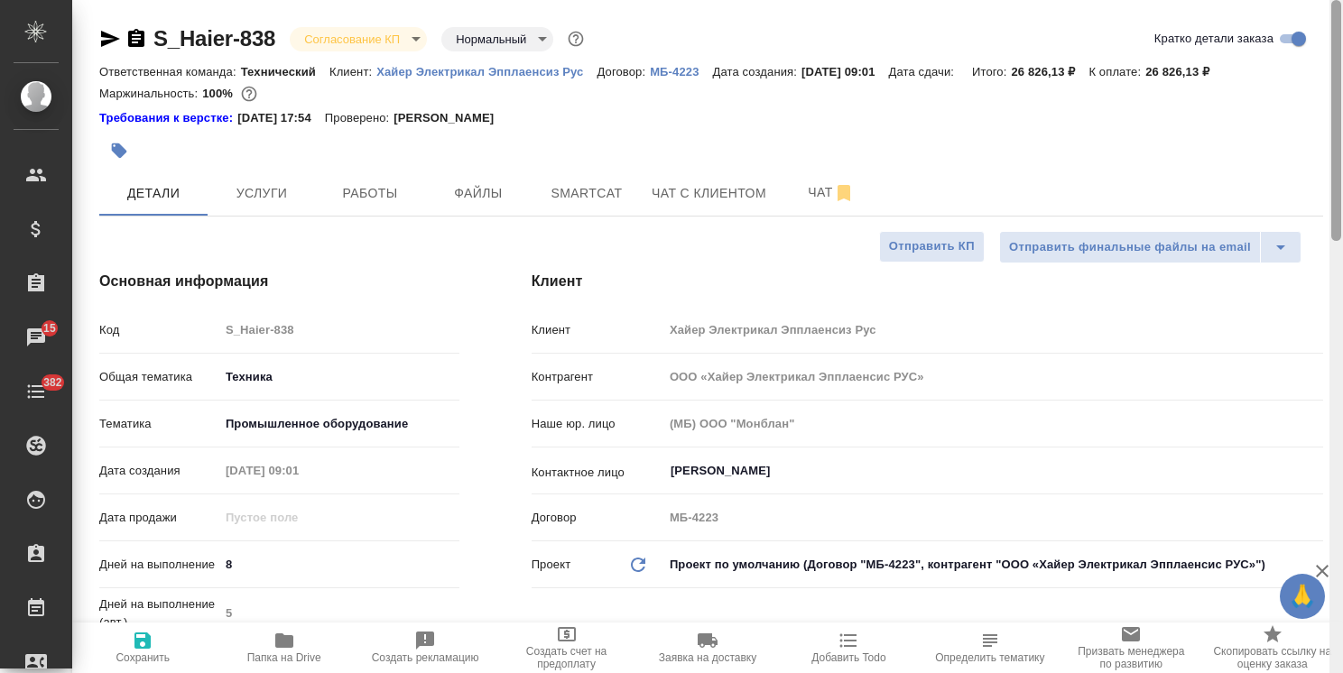
drag, startPoint x: 1336, startPoint y: 477, endPoint x: 1253, endPoint y: 31, distance: 453.5
click at [1297, 23] on div "S_Haier-838 Согласование КП kpNegotiation Нормальный normal Кратко детали заказ…" at bounding box center [707, 336] width 1271 height 673
drag, startPoint x: 1240, startPoint y: 77, endPoint x: 1167, endPoint y: 78, distance: 73.1
click at [1167, 78] on div "Ответственная команда: Технический Клиент: Хайер Электрикал Эпплаенсиз Рус Дого…" at bounding box center [711, 71] width 1224 height 22
copy p "26 826,13 ₽"
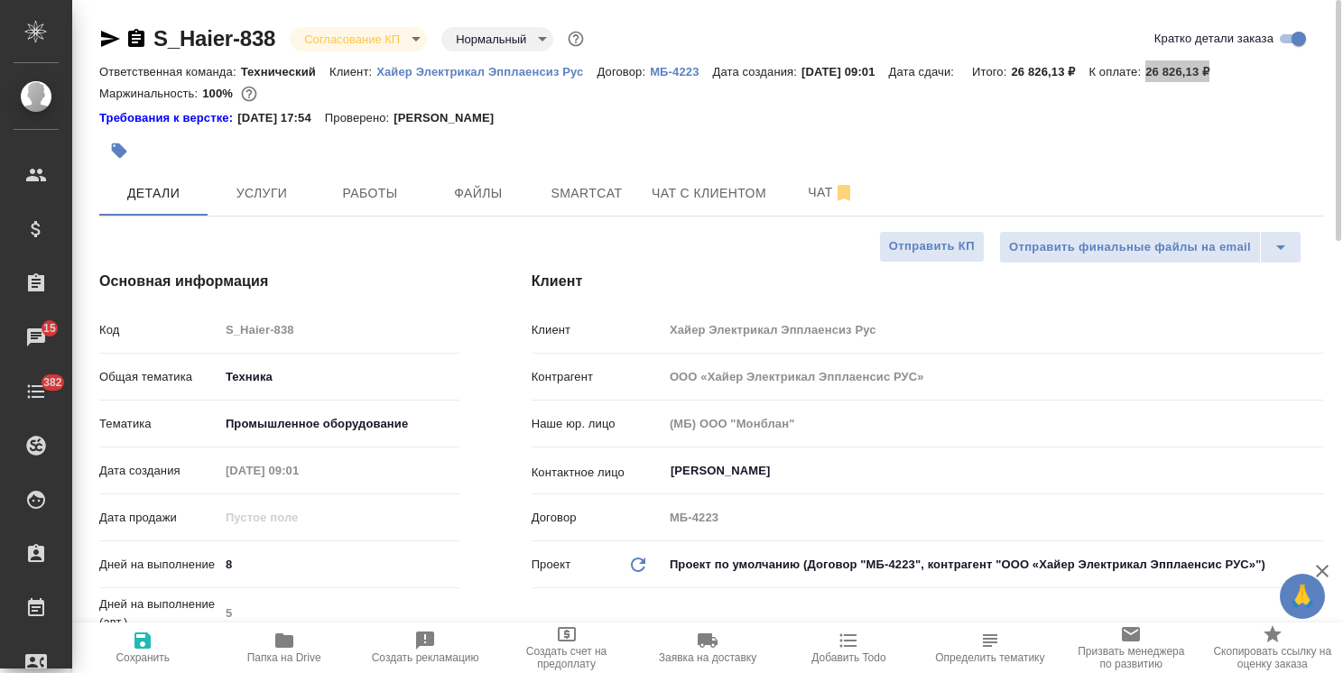
type textarea "x"
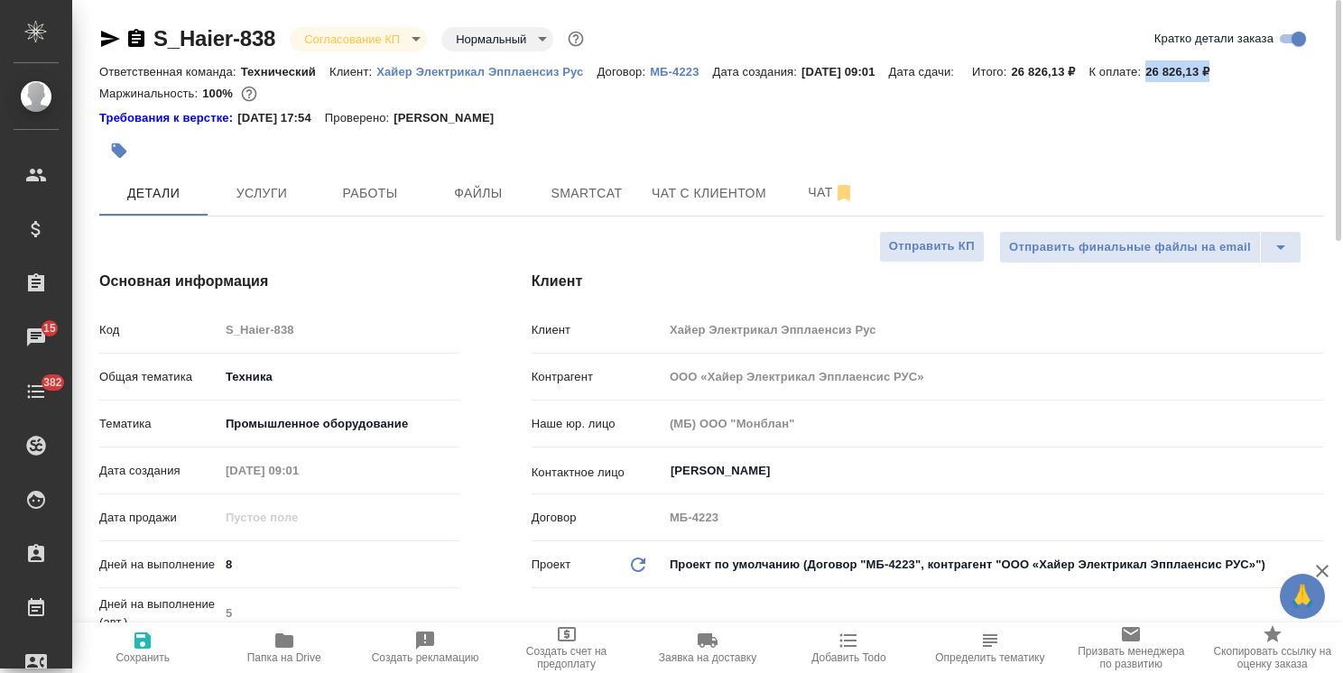
type textarea "x"
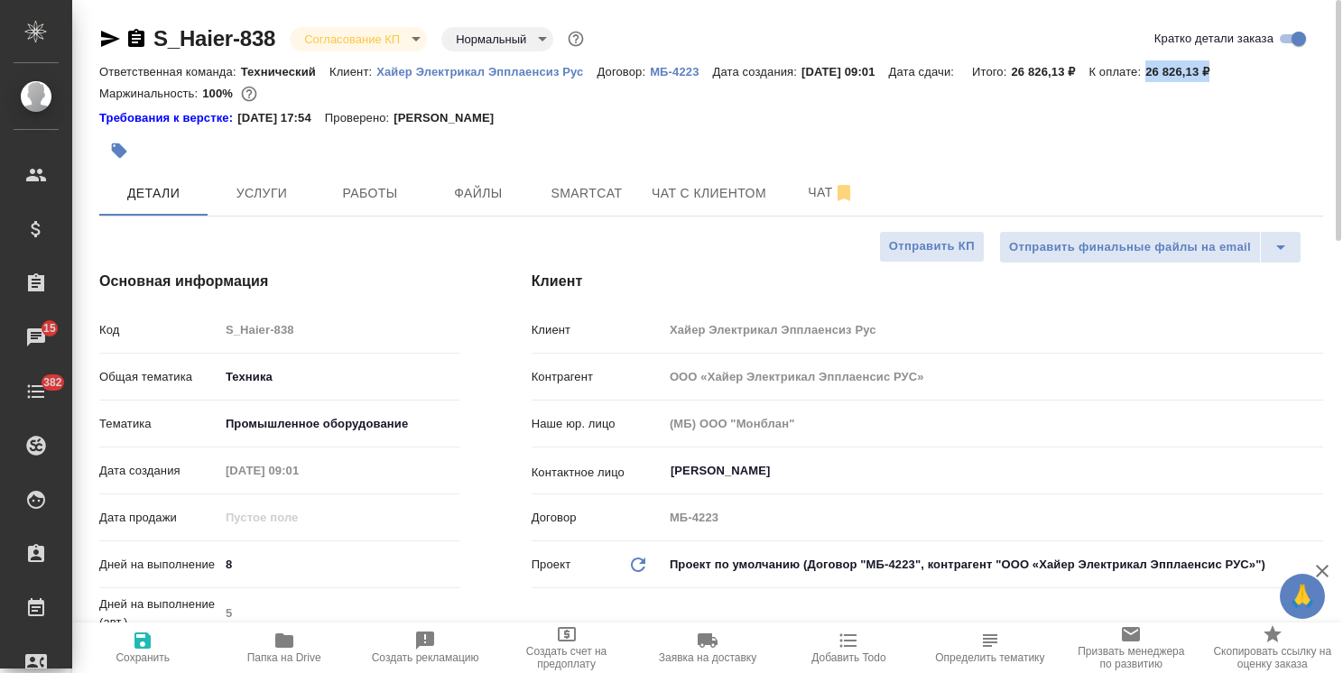
type textarea "x"
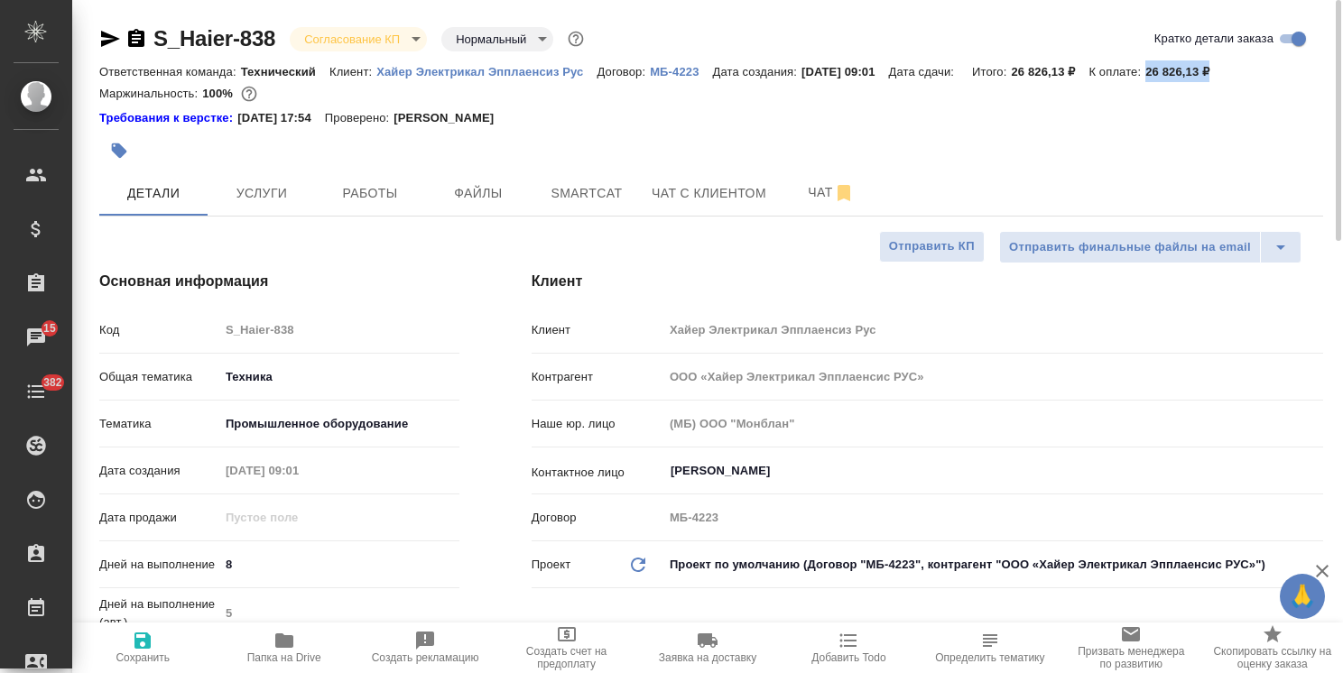
type textarea "x"
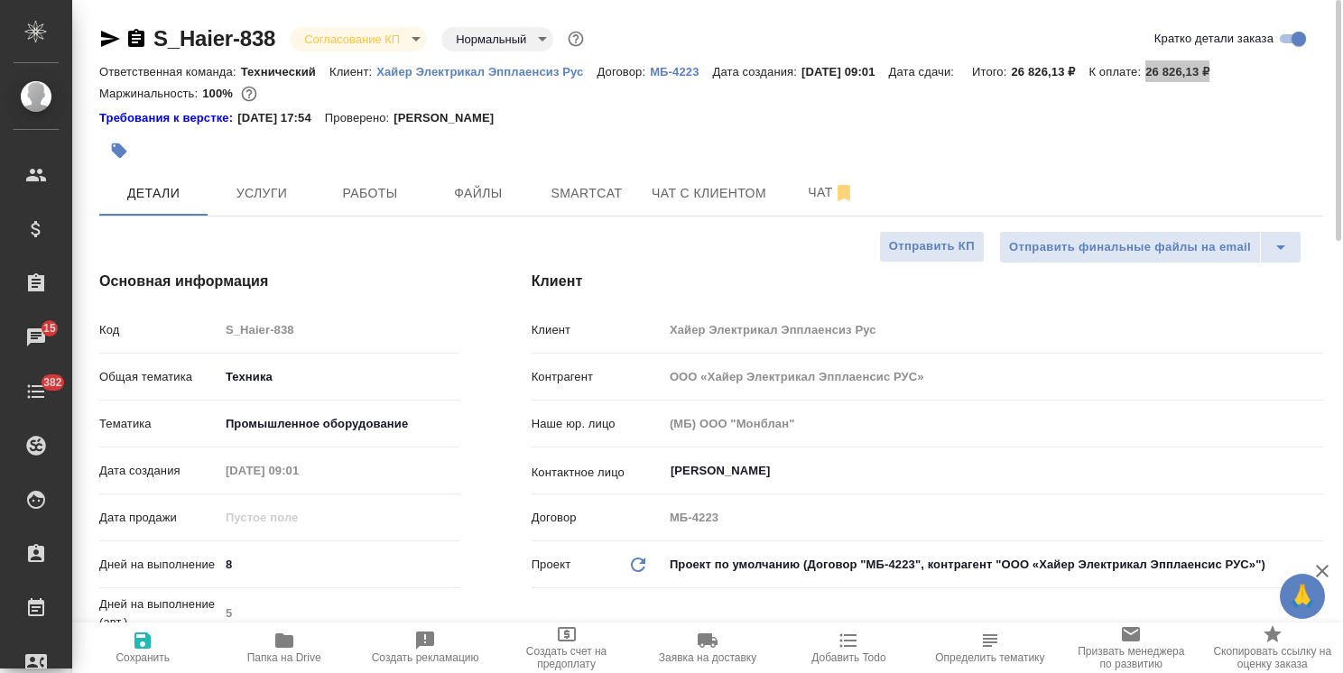
type textarea "x"
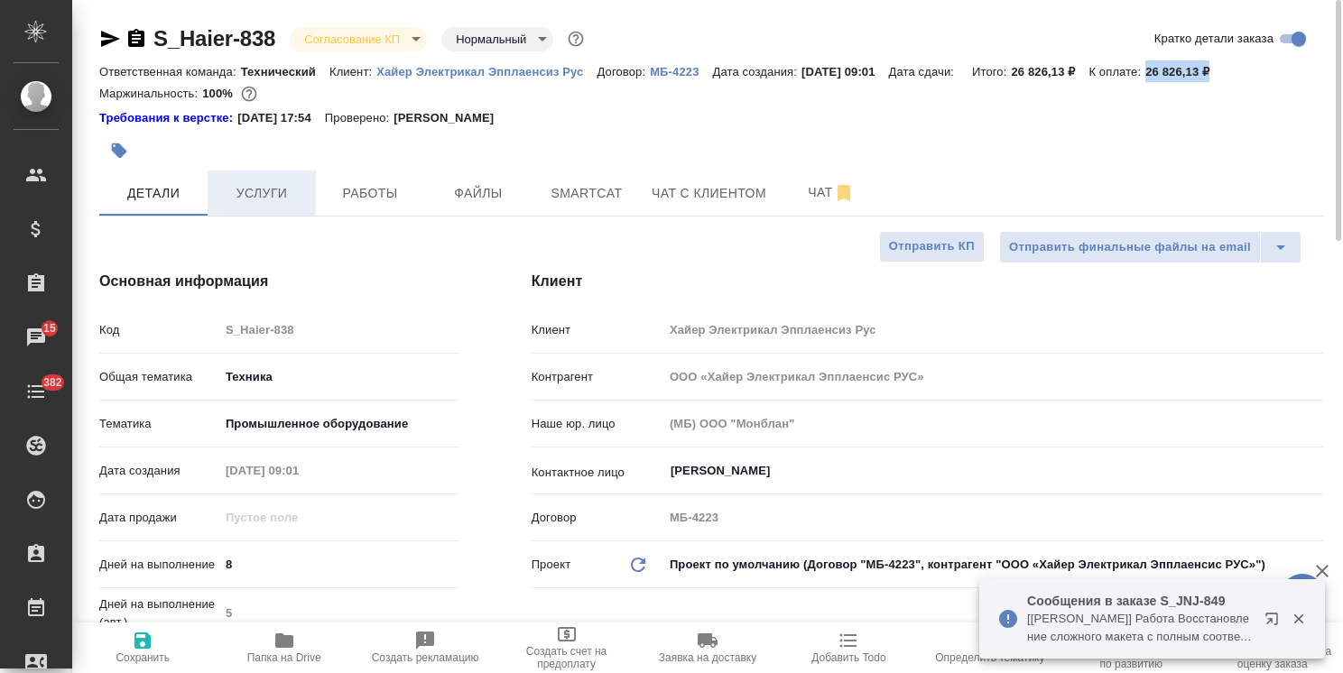
click at [272, 193] on span "Услуги" at bounding box center [261, 193] width 87 height 23
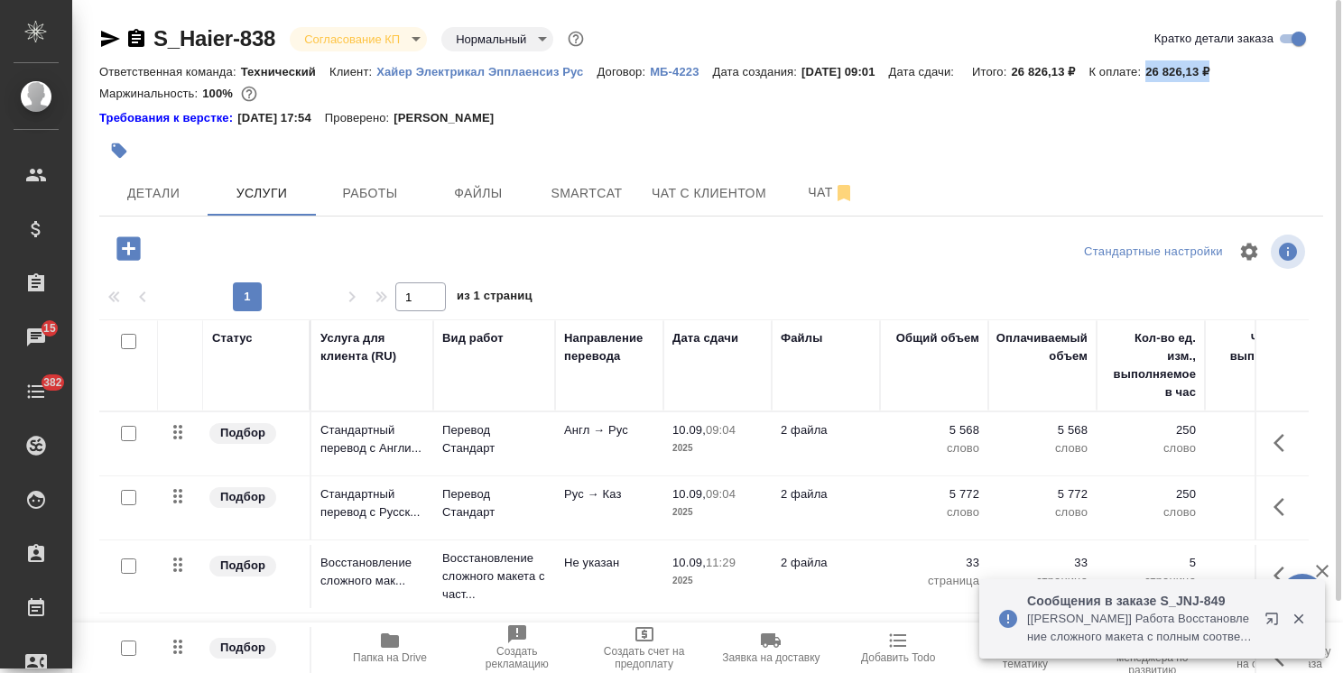
click at [262, 655] on td "Подбор" at bounding box center [257, 658] width 108 height 63
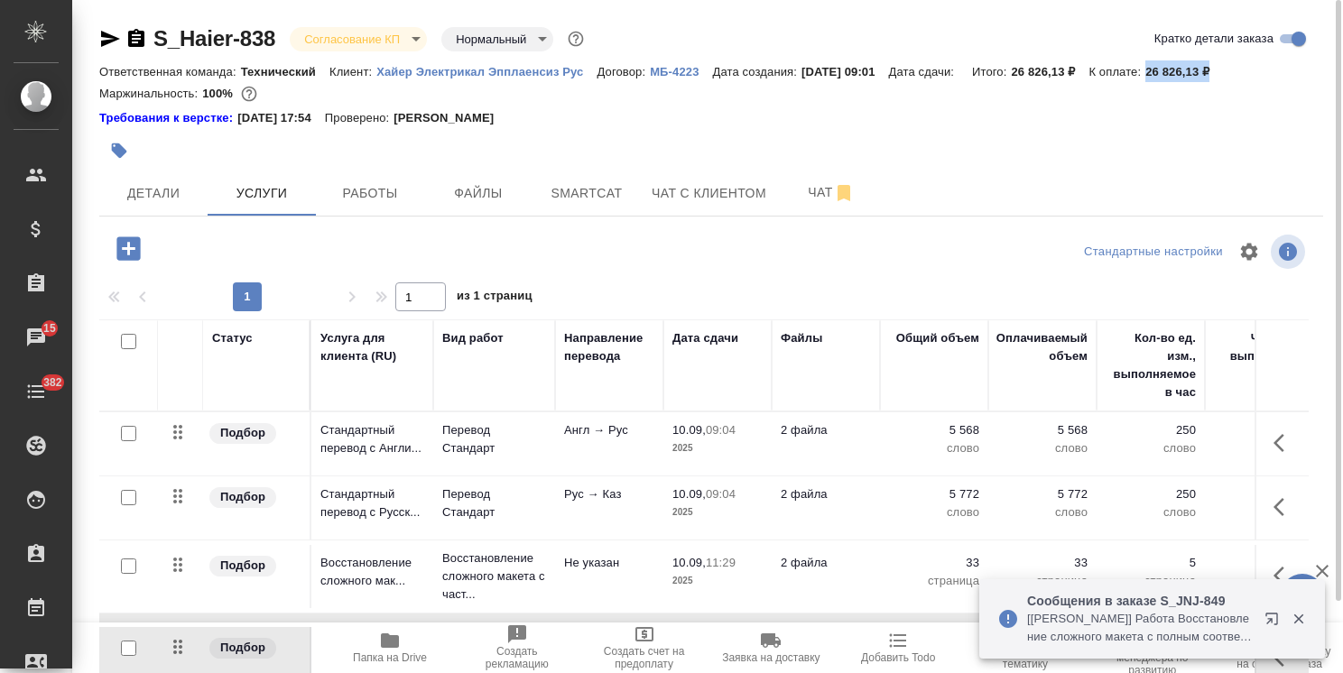
scroll to position [79, 0]
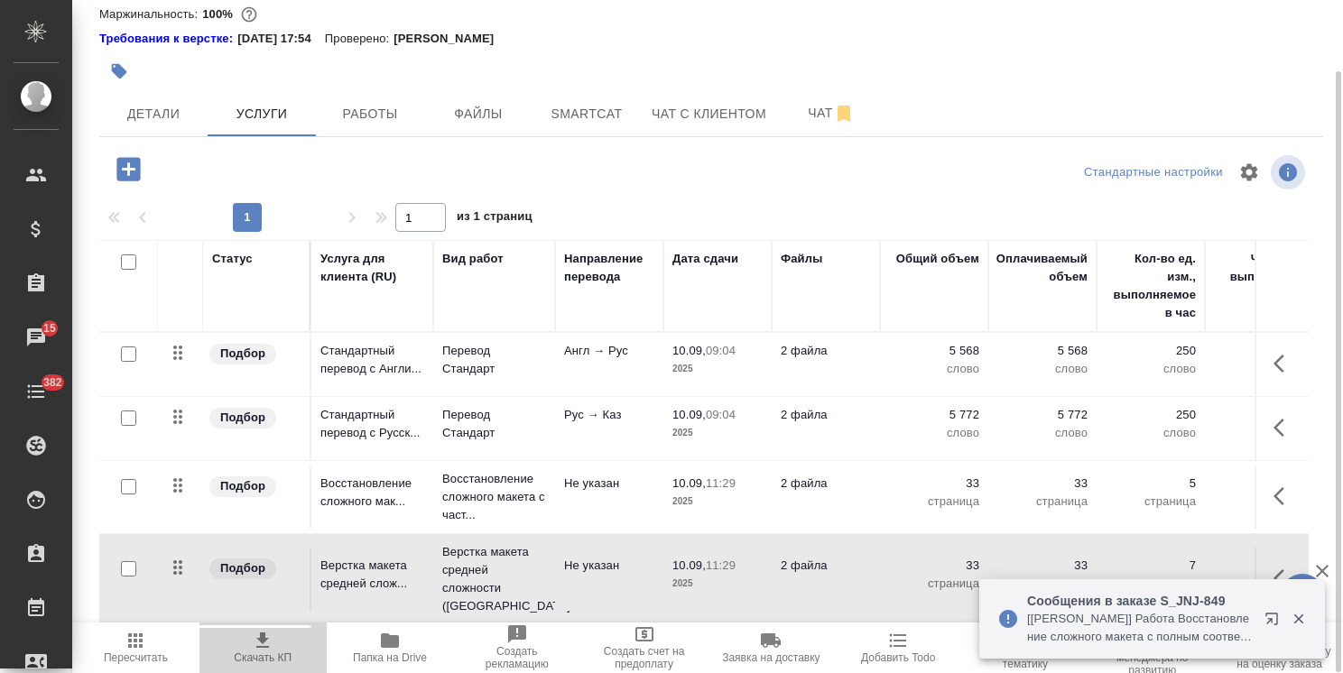
click at [264, 652] on span "Скачать КП" at bounding box center [263, 658] width 58 height 13
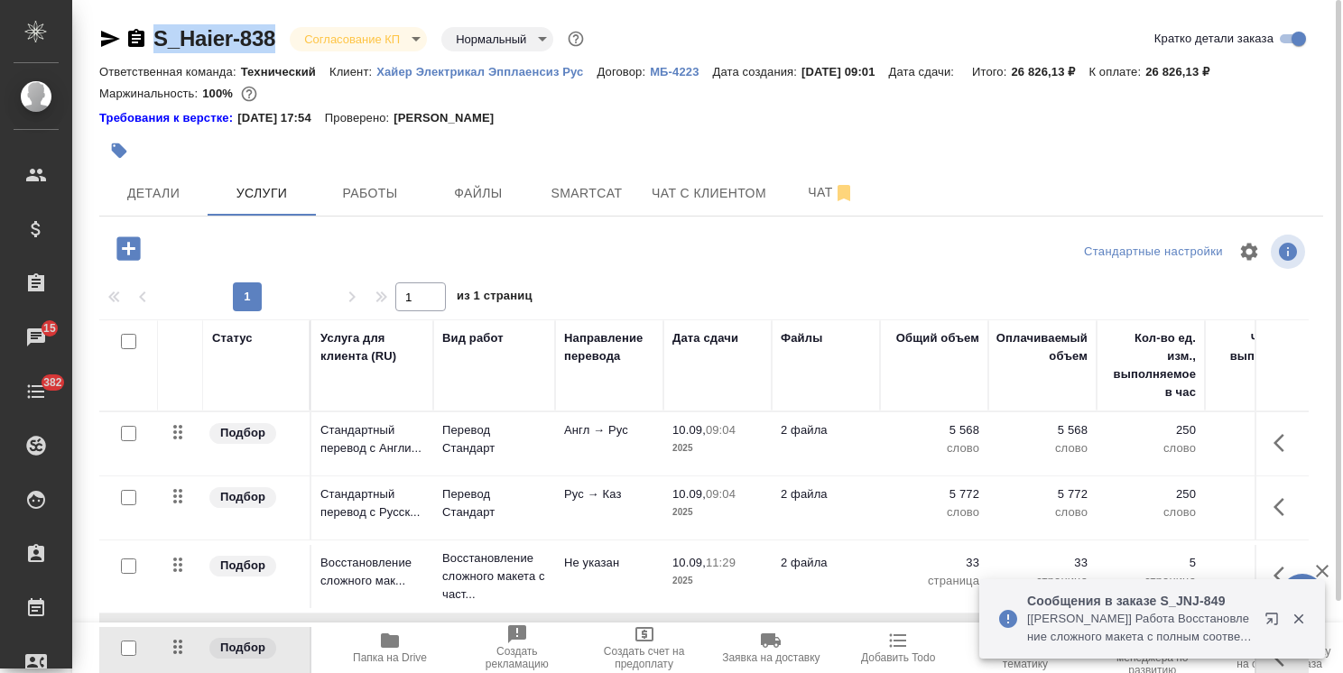
drag, startPoint x: 282, startPoint y: 16, endPoint x: 143, endPoint y: 2, distance: 139.7
click at [143, 2] on div "S_Haier-838 Согласование КП kpNegotiation Нормальный normal Кратко детали заказ…" at bounding box center [711, 377] width 1244 height 754
copy link "S_Haier-838"
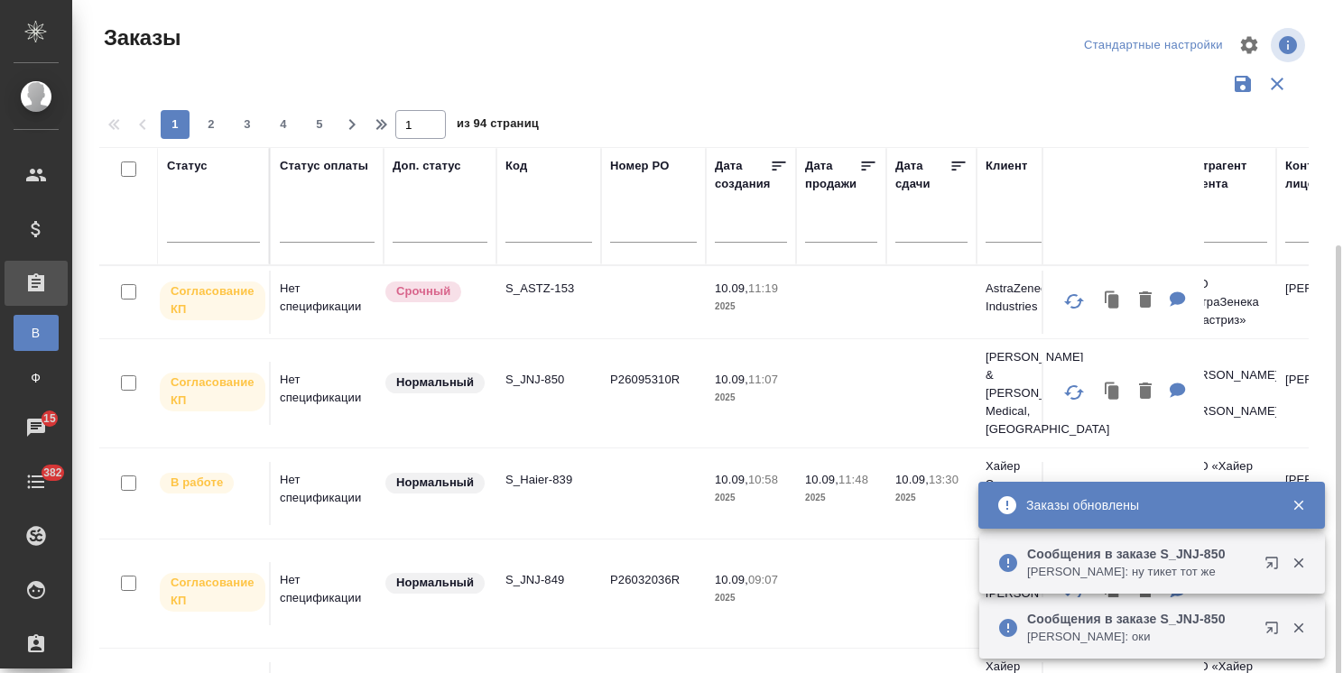
scroll to position [134, 0]
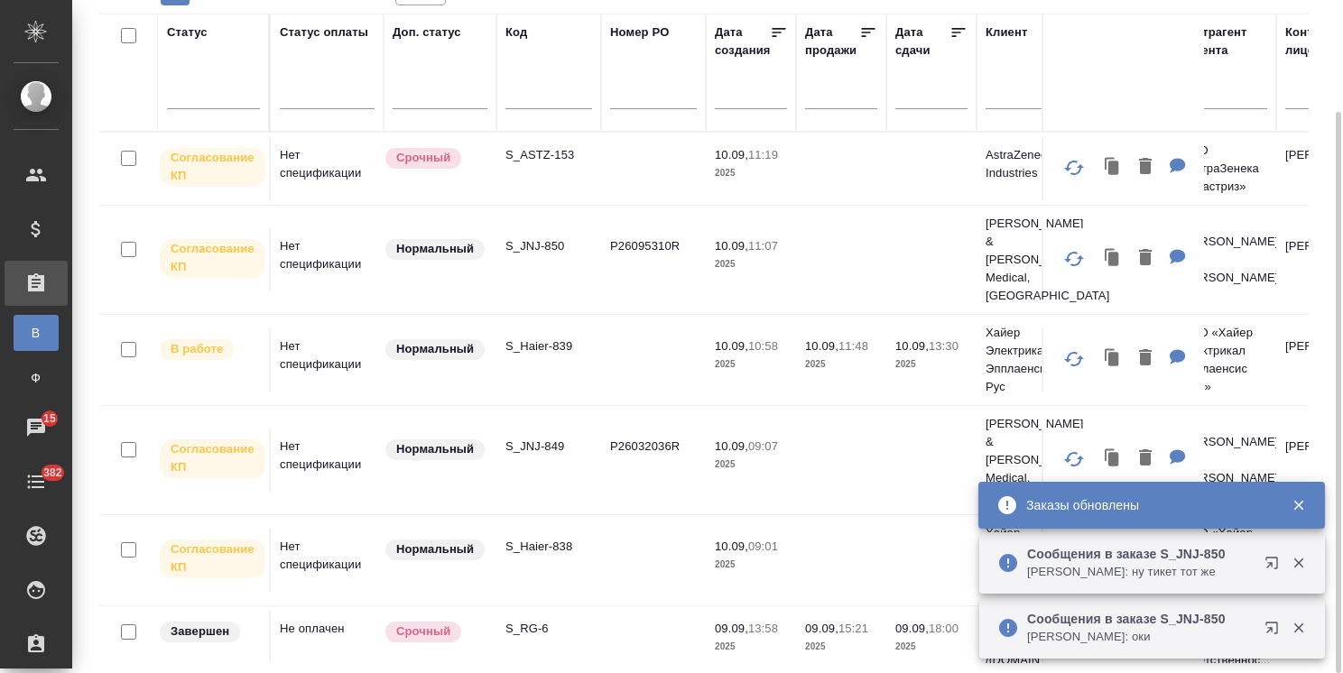
click at [542, 438] on p "S_JNJ-849" at bounding box center [548, 447] width 87 height 18
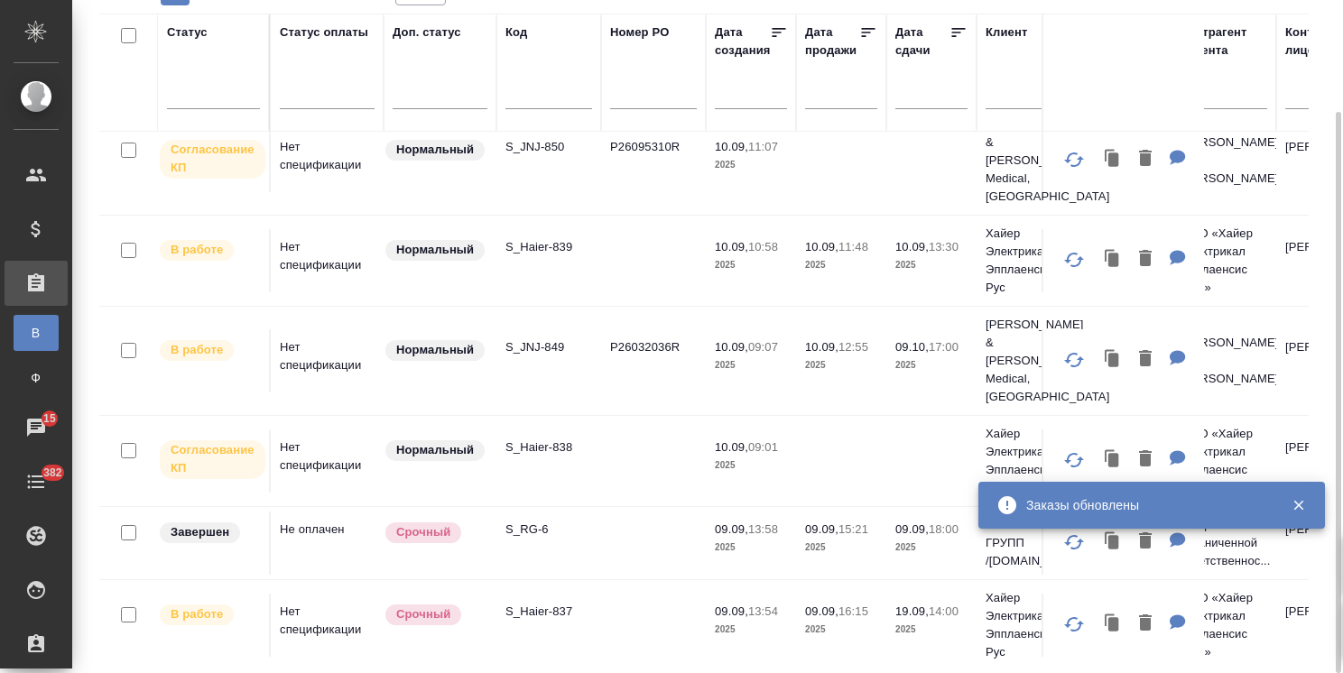
scroll to position [90, 0]
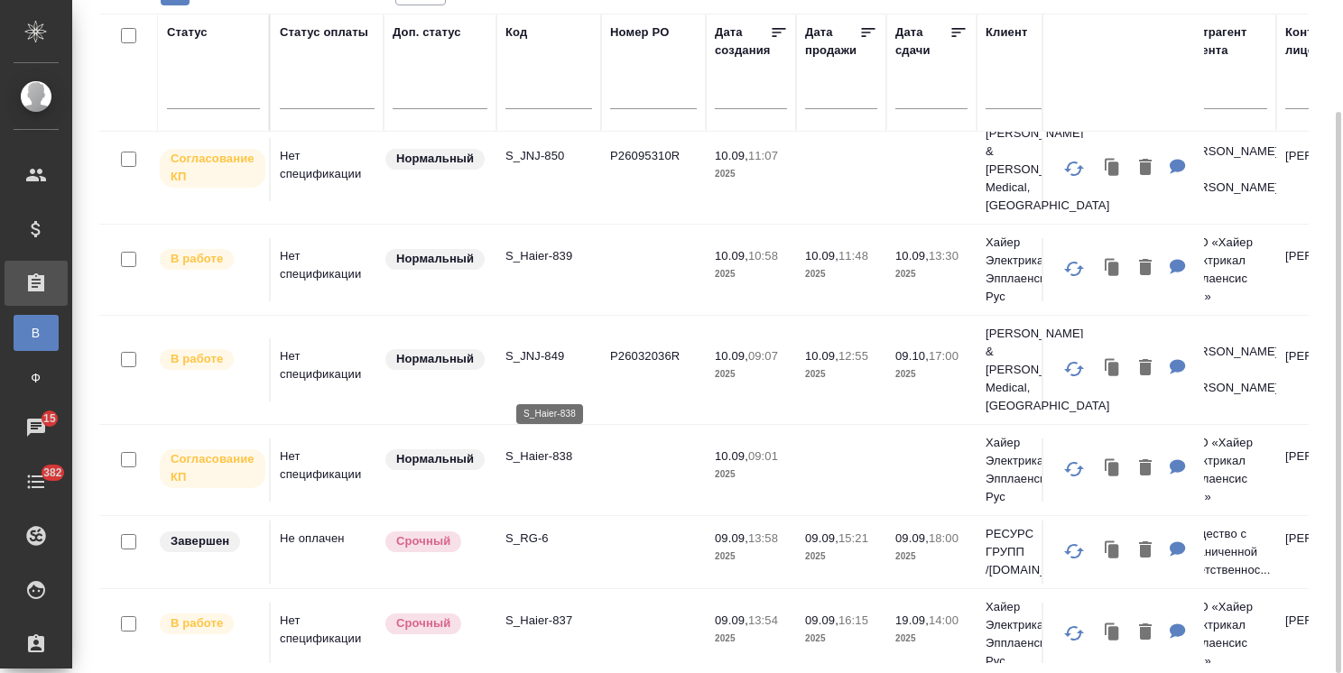
click at [546, 448] on p "S_Haier-838" at bounding box center [548, 457] width 87 height 18
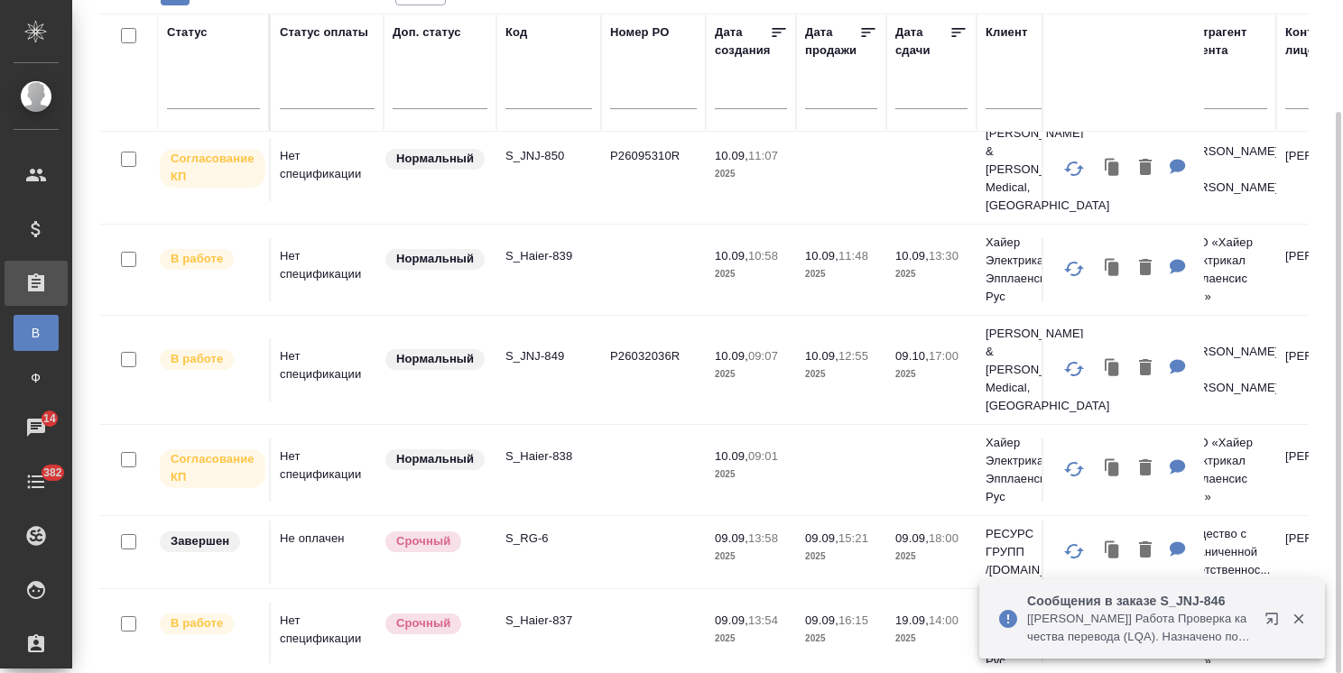
scroll to position [0, 0]
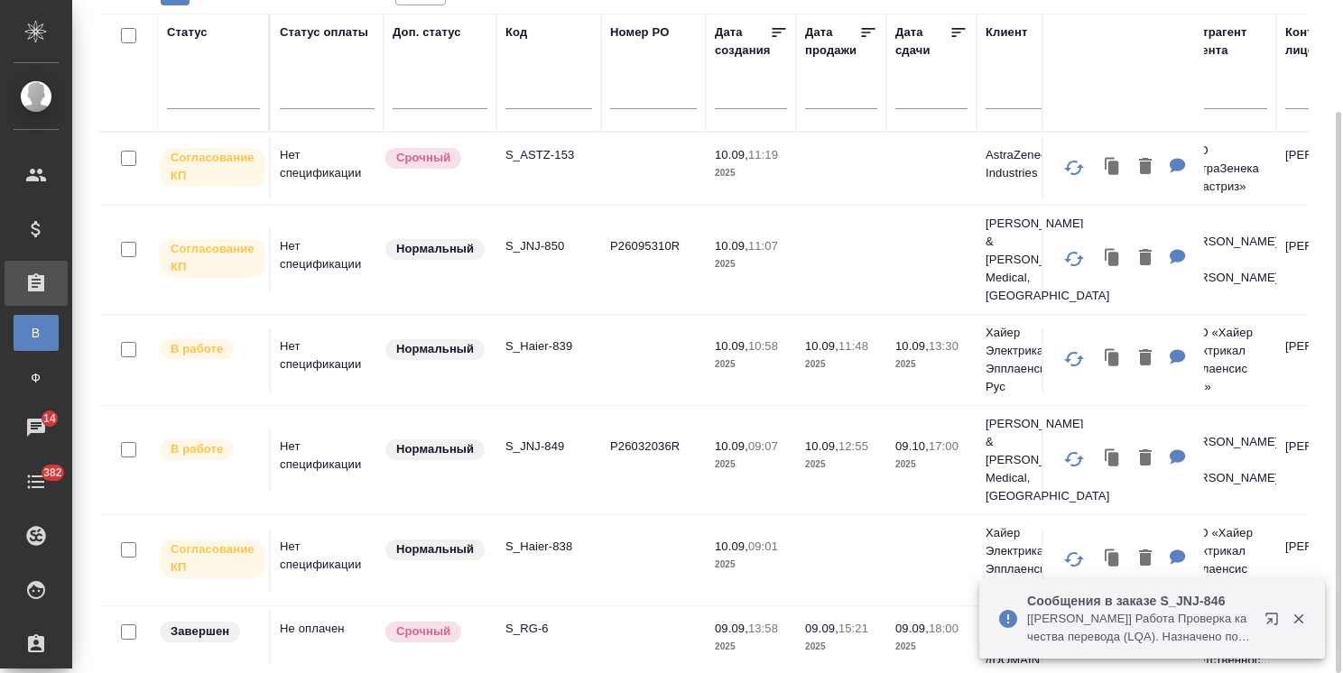
click at [559, 538] on p "S_Haier-838" at bounding box center [548, 547] width 87 height 18
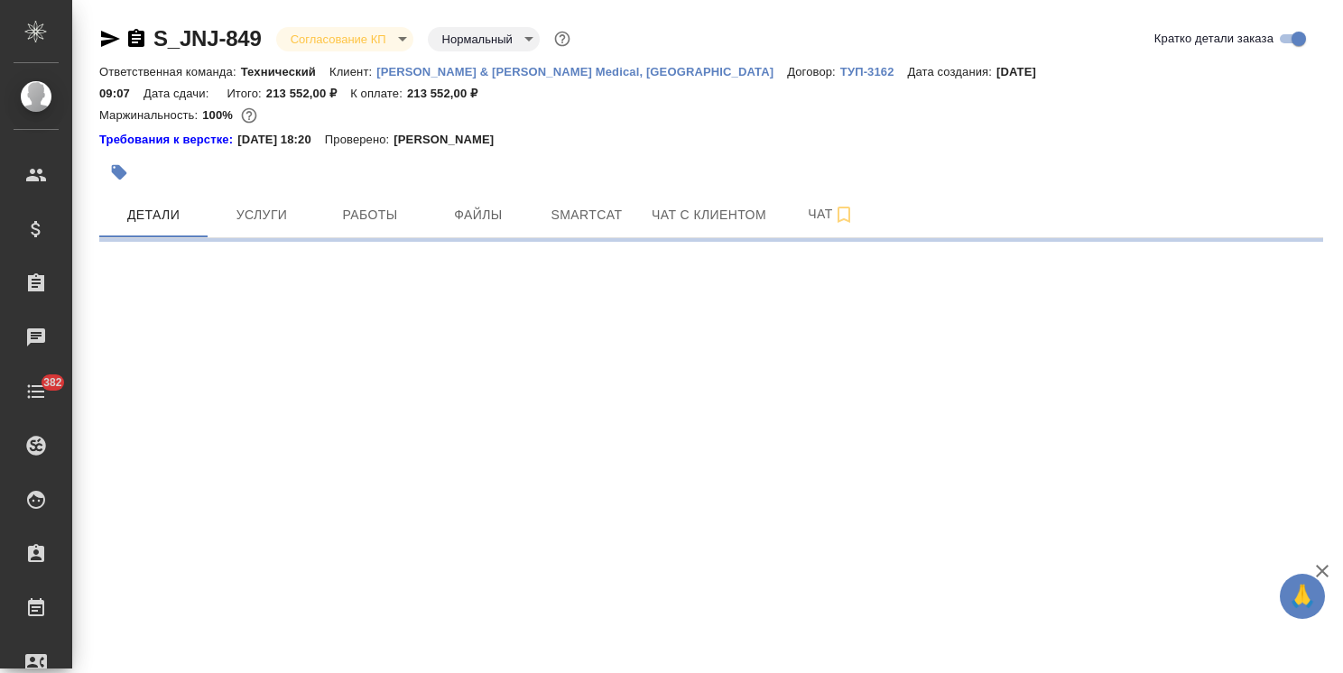
select select "RU"
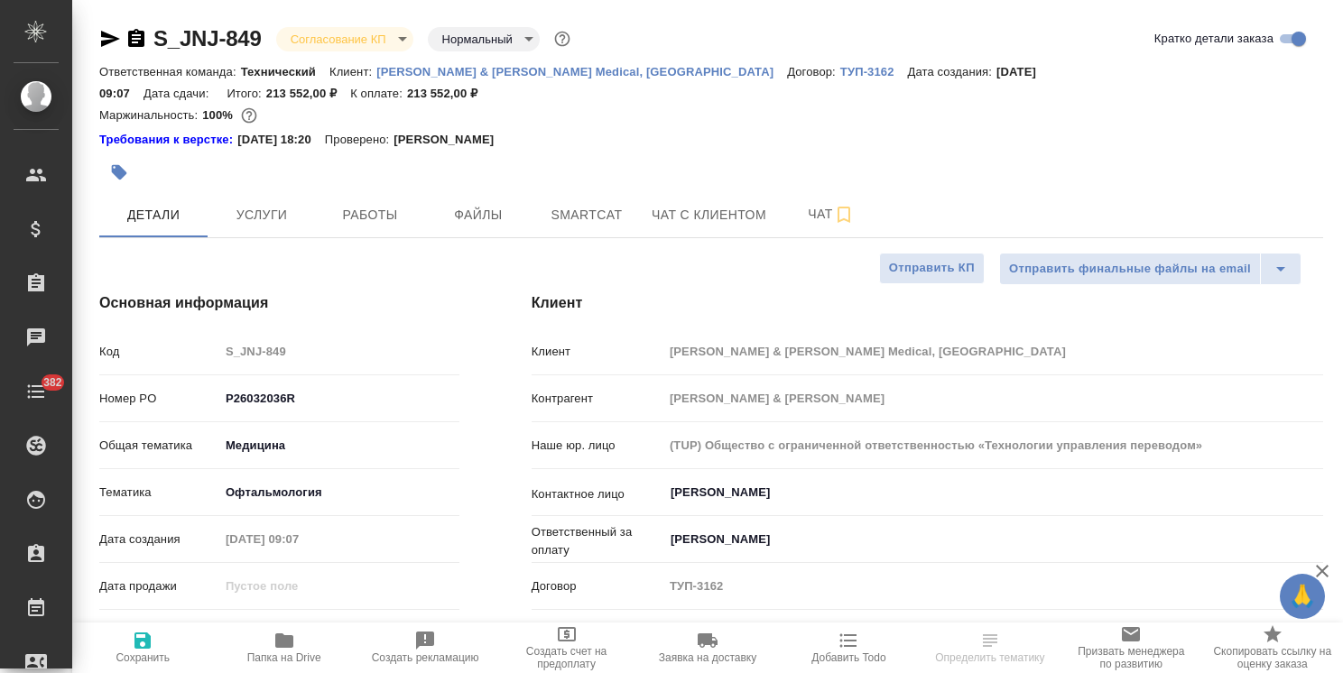
type textarea "x"
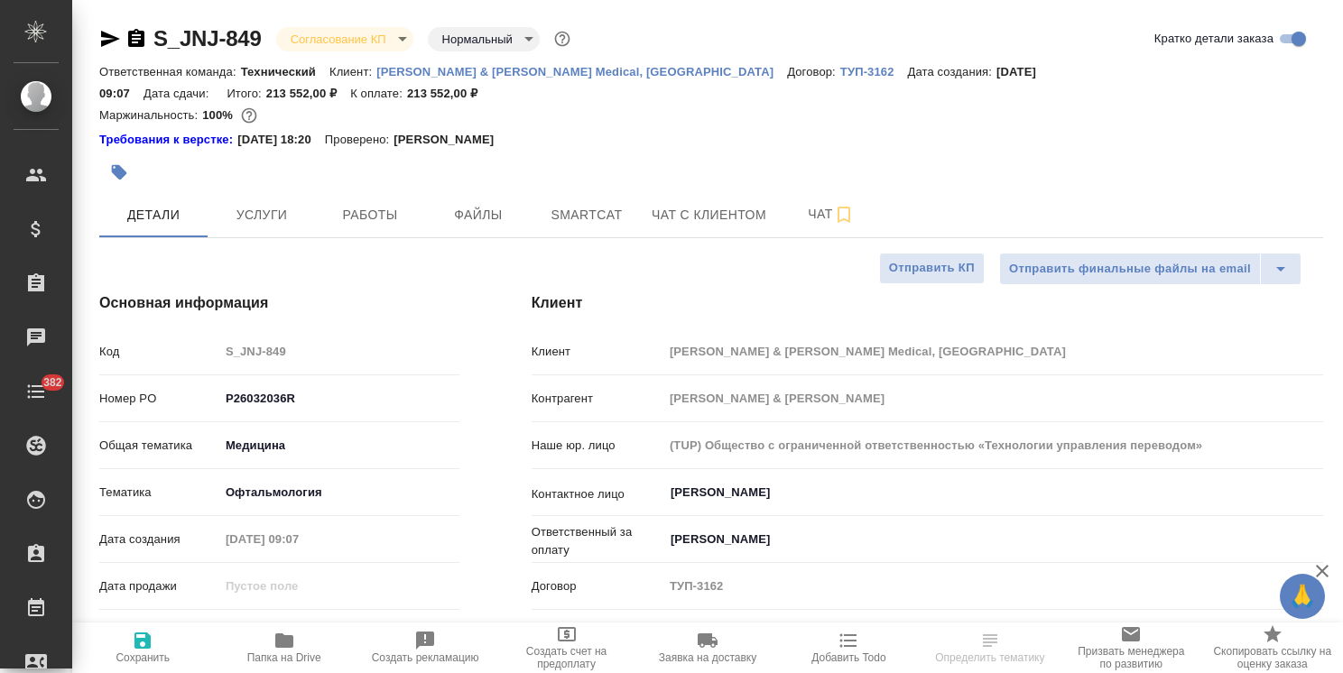
type textarea "x"
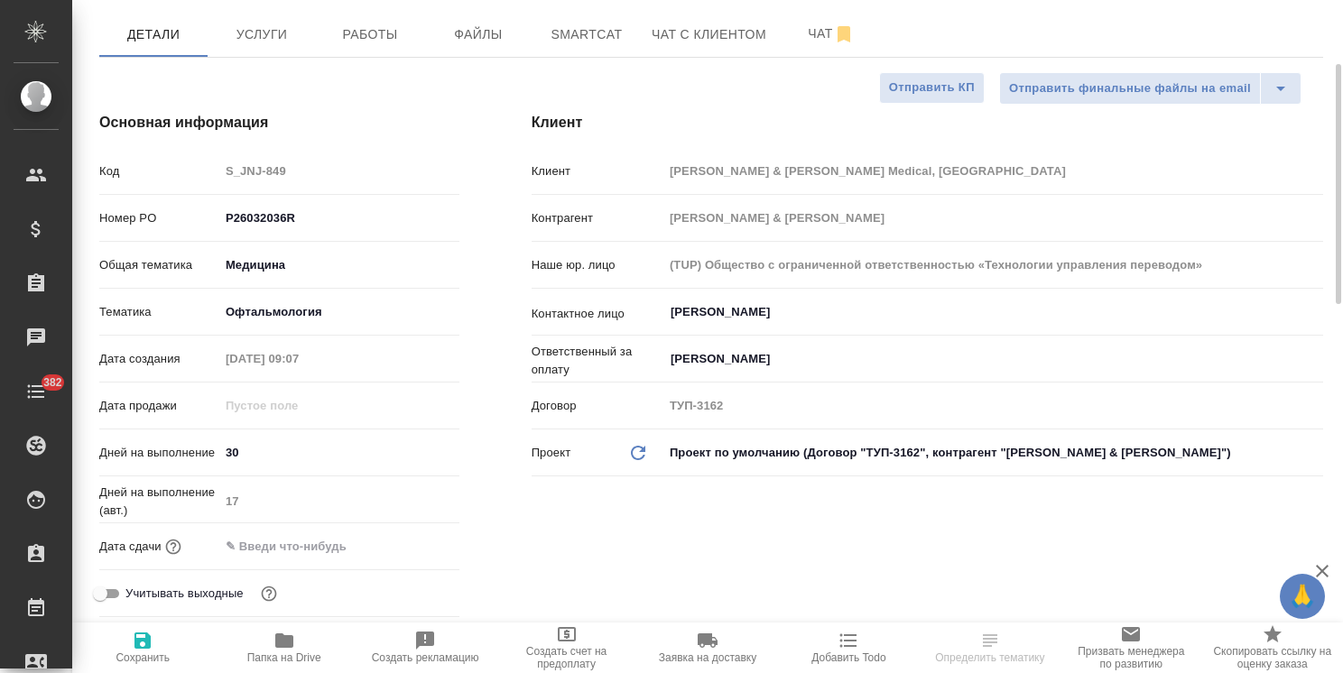
click at [329, 533] on input "text" at bounding box center [298, 546] width 158 height 26
click at [404, 534] on icon "button" at bounding box center [407, 545] width 22 height 22
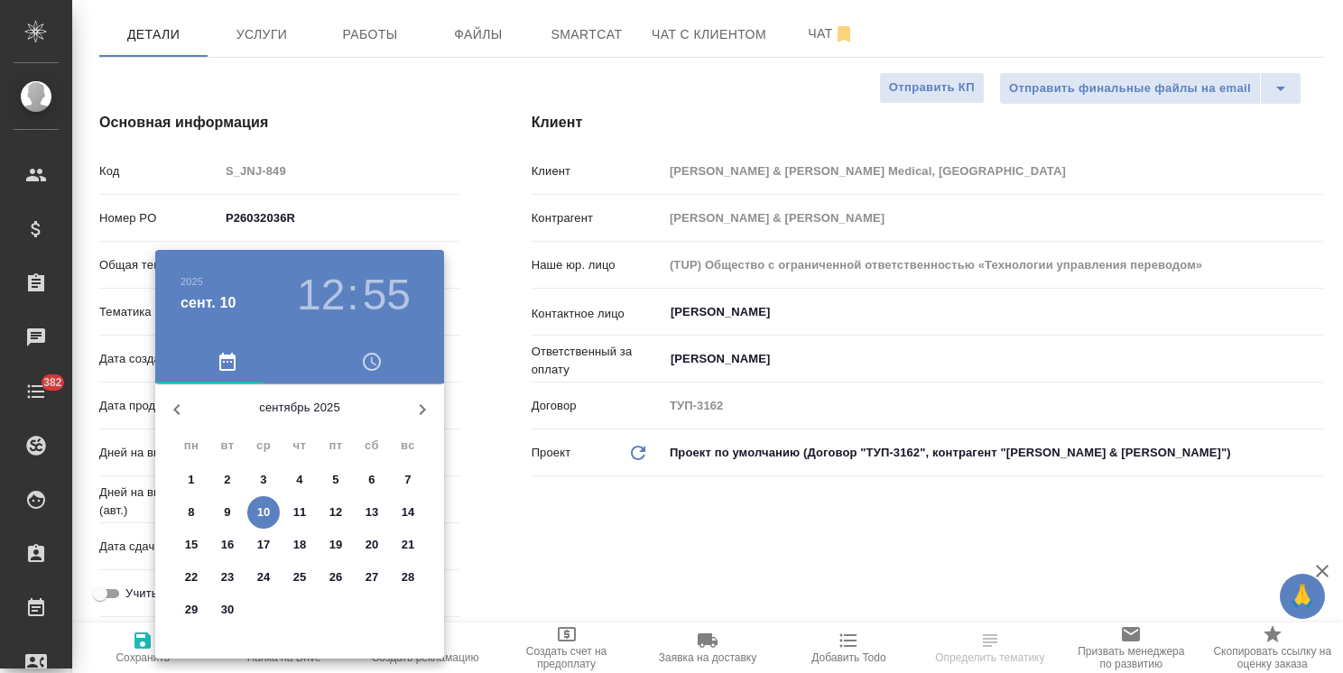
click at [422, 406] on icon "button" at bounding box center [423, 409] width 6 height 11
click at [296, 514] on p "9" at bounding box center [299, 513] width 6 height 18
type input "09.10.2025 12:55"
type textarea "x"
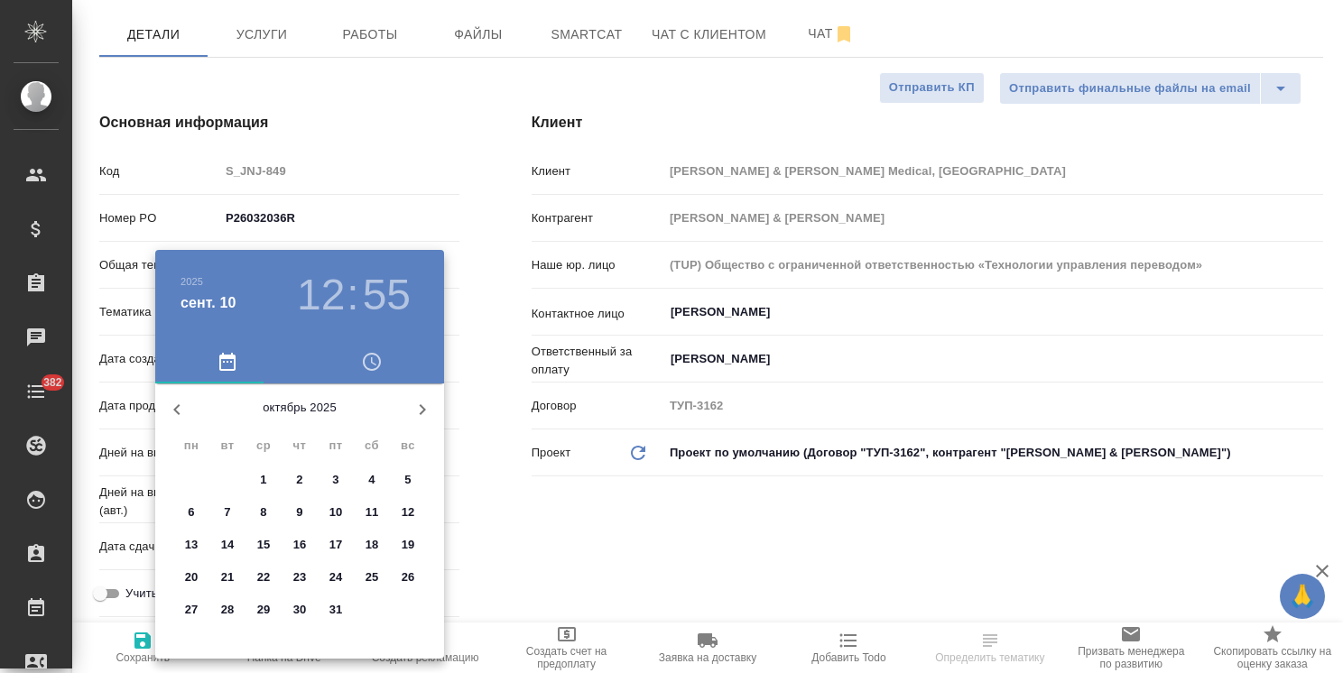
type textarea "x"
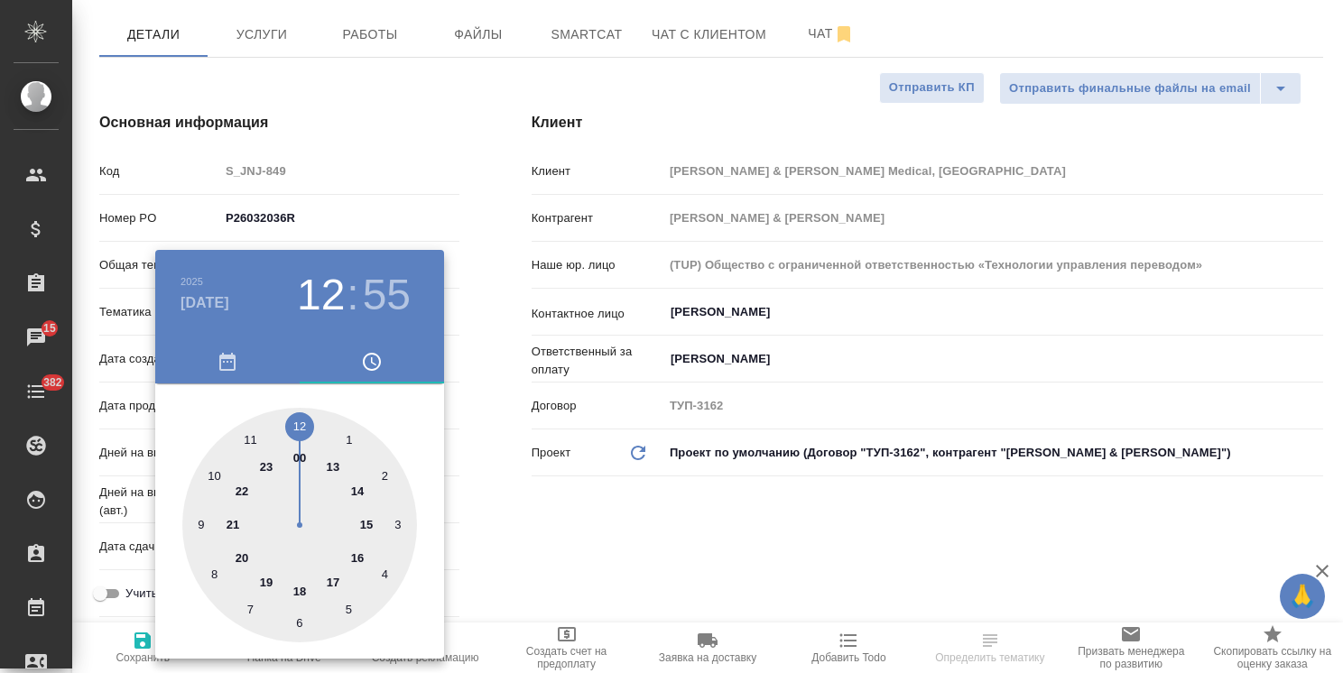
click at [505, 480] on div at bounding box center [671, 336] width 1343 height 673
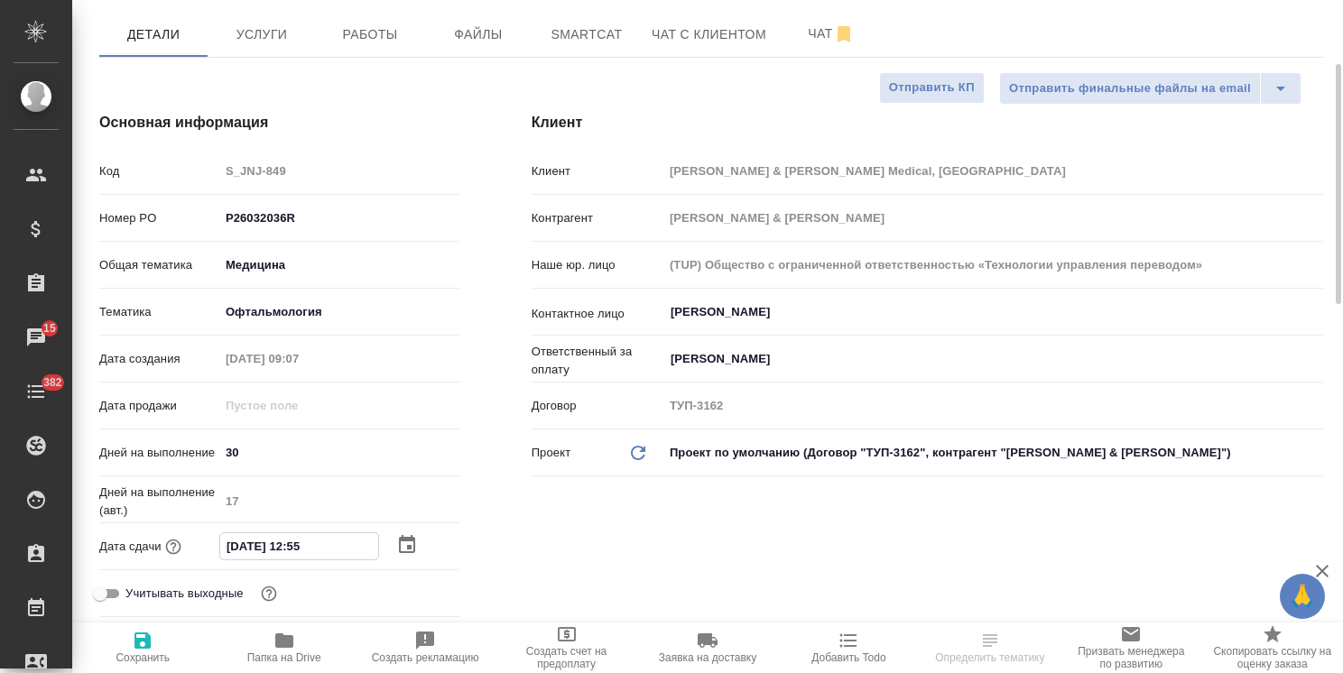
click at [299, 533] on input "09.10.2025 12:55" at bounding box center [299, 546] width 158 height 26
type input "09.10.2025 17:55"
type textarea "x"
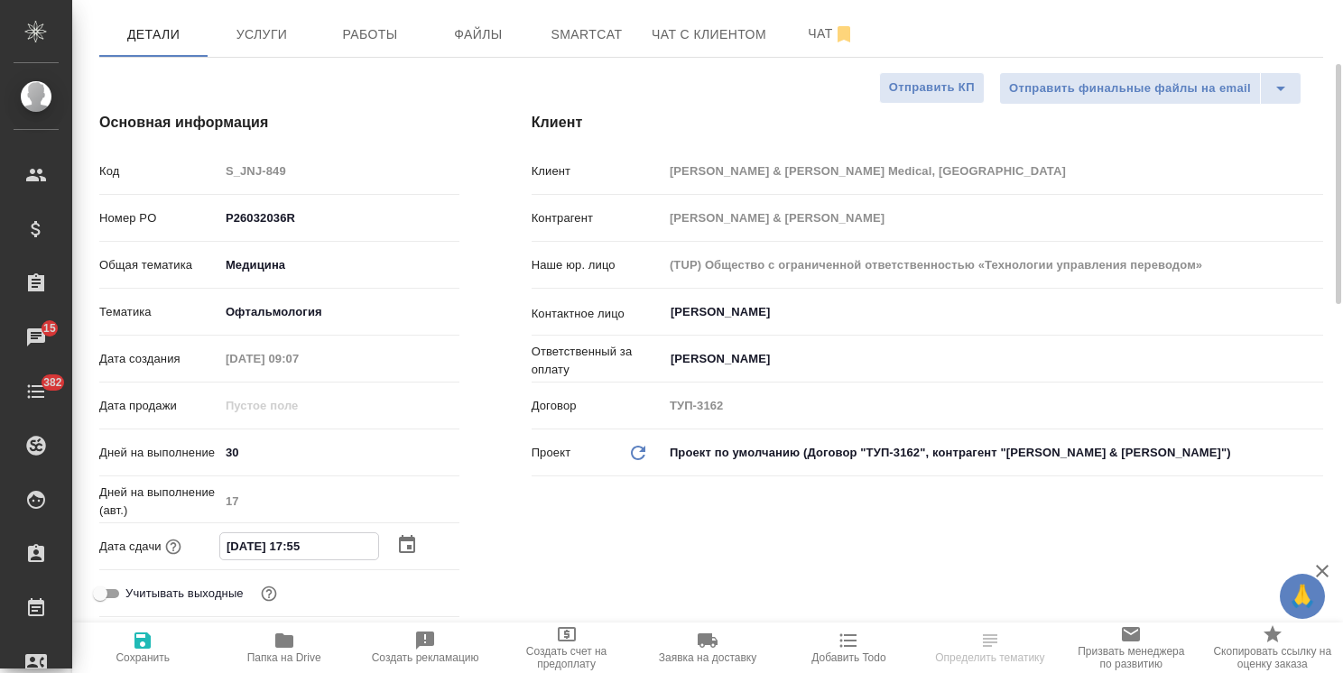
drag, startPoint x: 322, startPoint y: 518, endPoint x: 307, endPoint y: 529, distance: 18.8
click at [307, 533] on input "09.10.2025 17:55" at bounding box center [299, 546] width 158 height 26
type input "09.10.2025 17:0_"
type textarea "x"
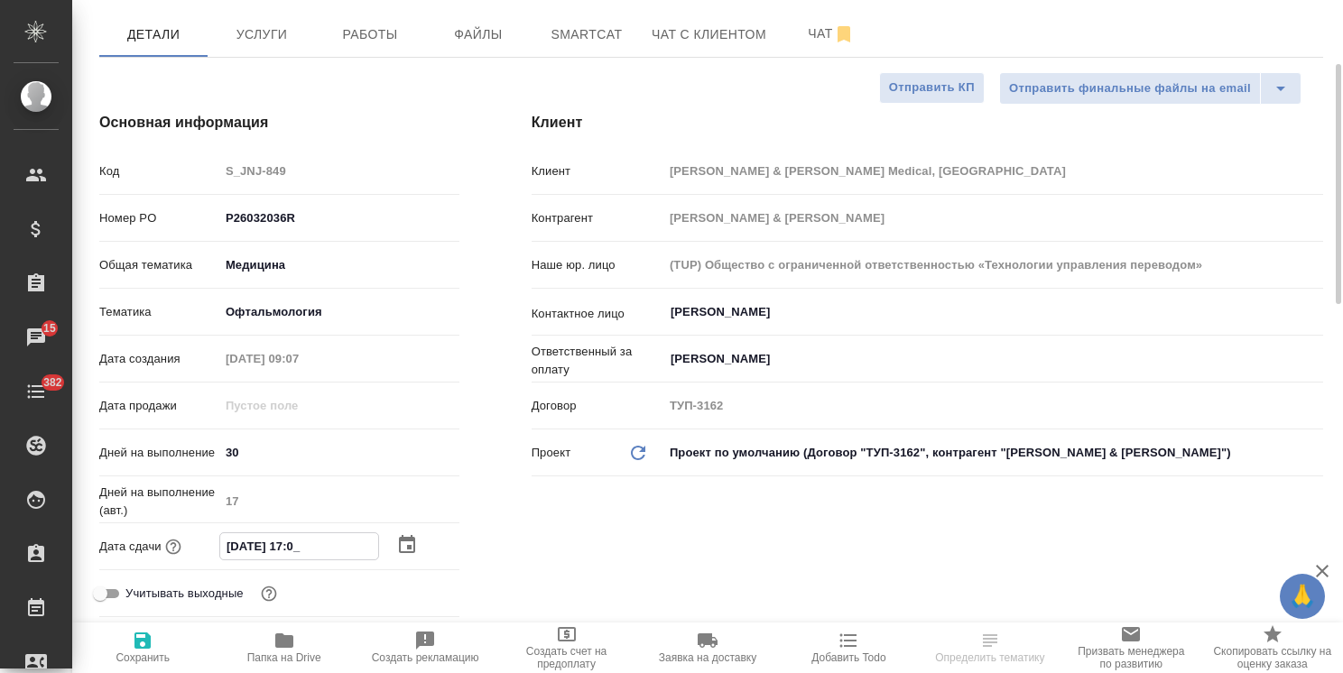
type textarea "x"
type input "09.10.2025 17:00"
type textarea "x"
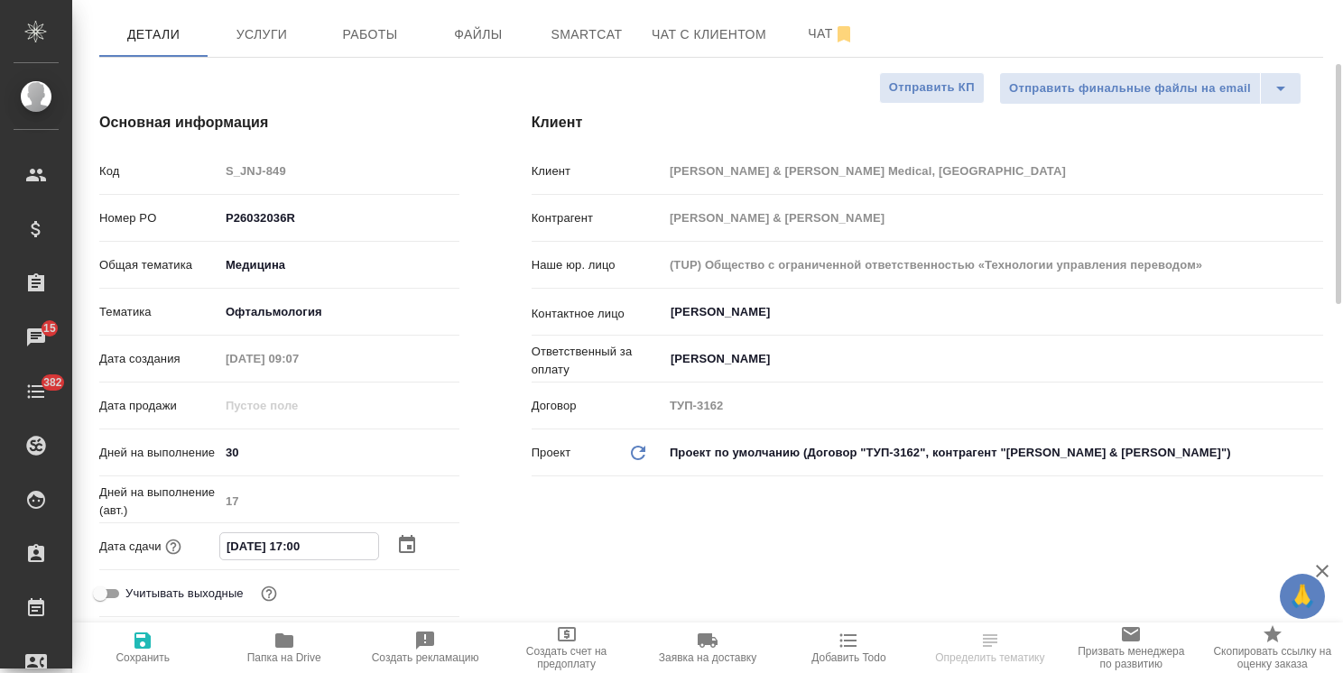
type input "09.10.2025 17:00"
click at [148, 659] on span "Сохранить" at bounding box center [143, 658] width 54 height 13
type textarea "x"
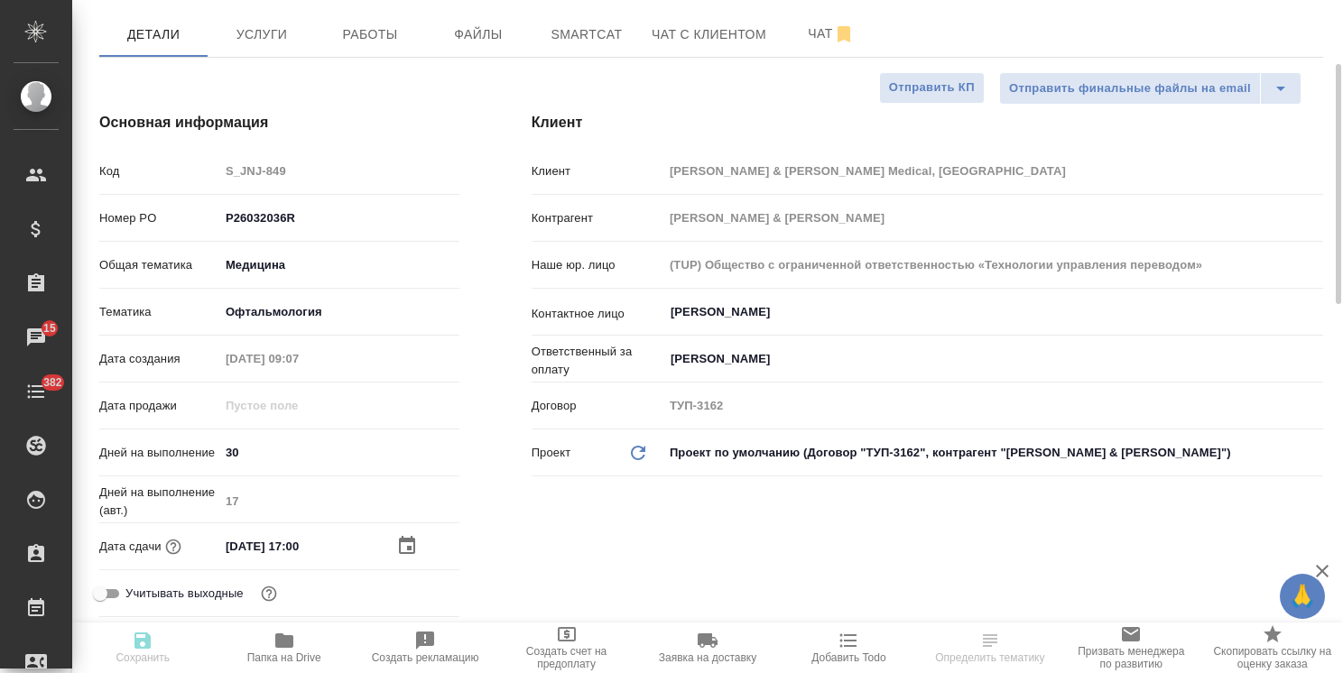
type textarea "x"
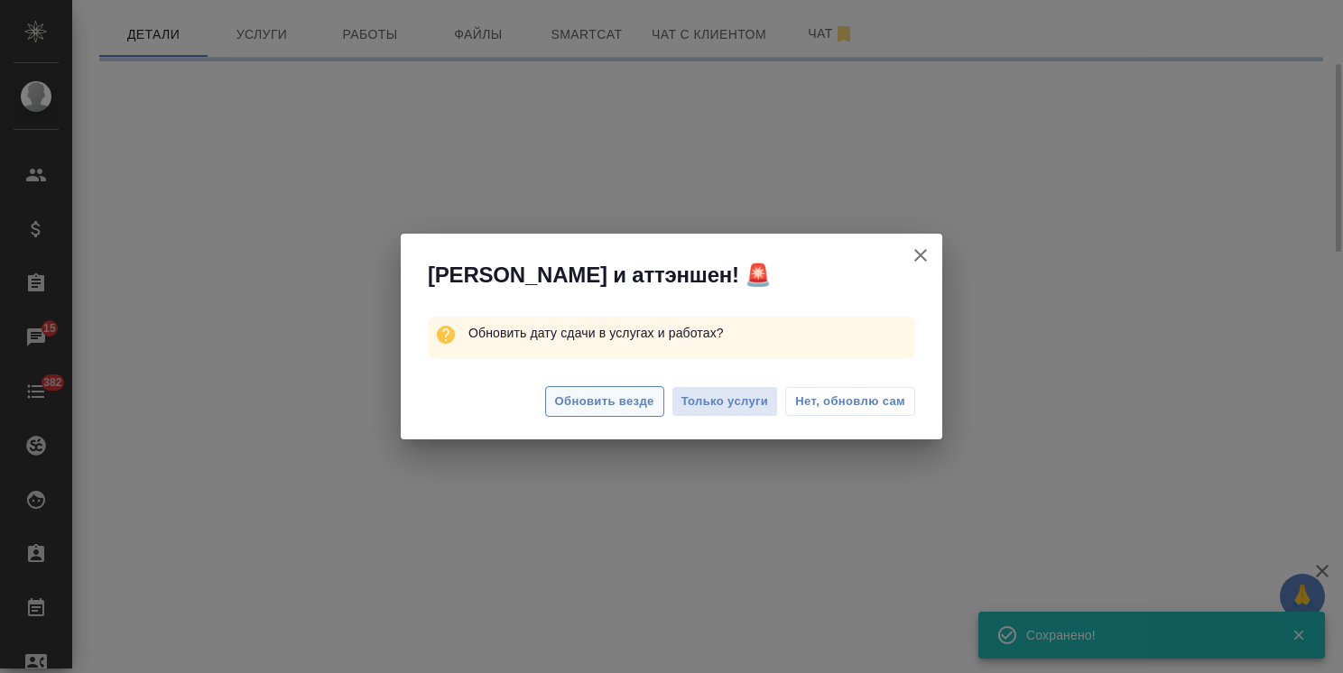
click at [617, 392] on span "Обновить везде" at bounding box center [604, 402] width 99 height 21
select select "RU"
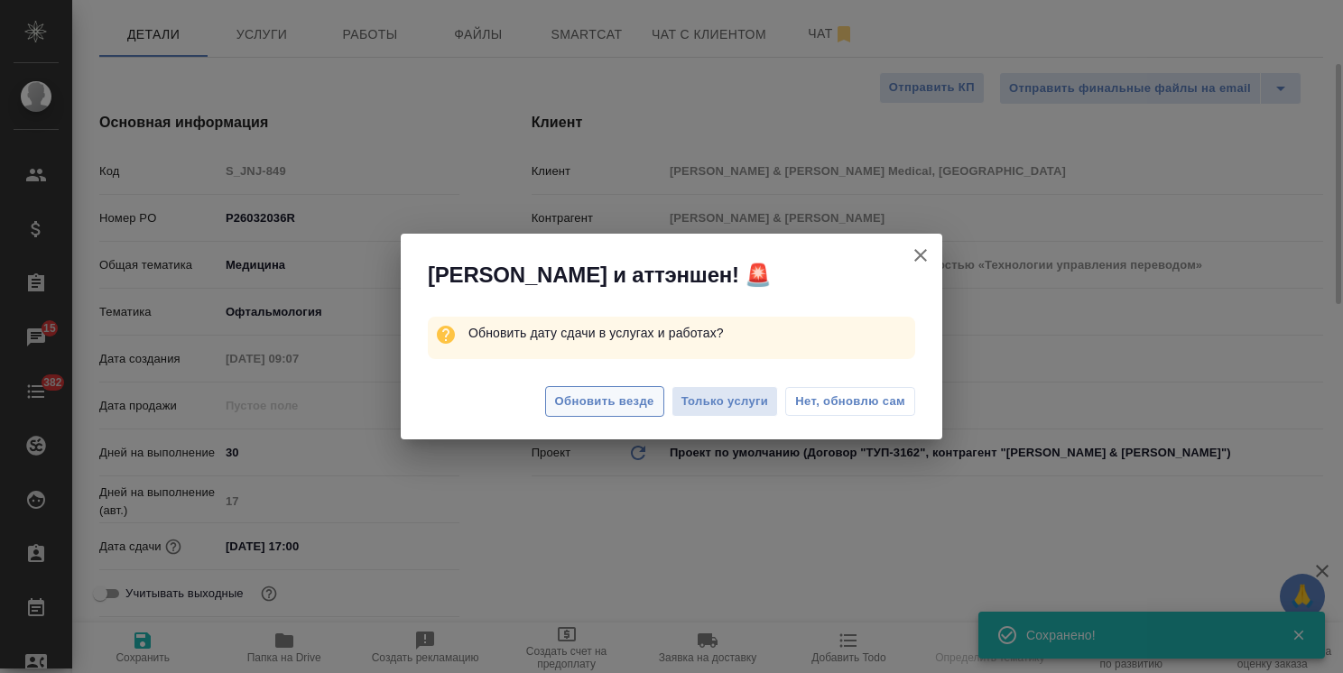
type textarea "x"
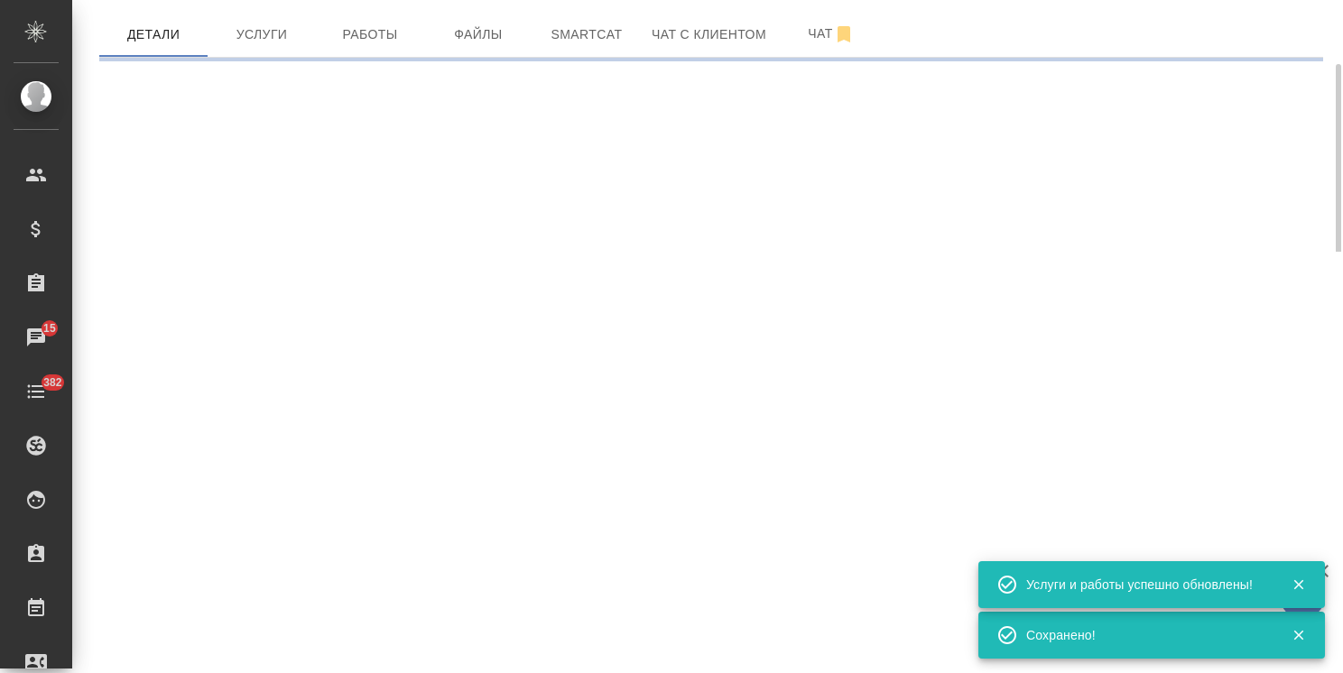
select select "RU"
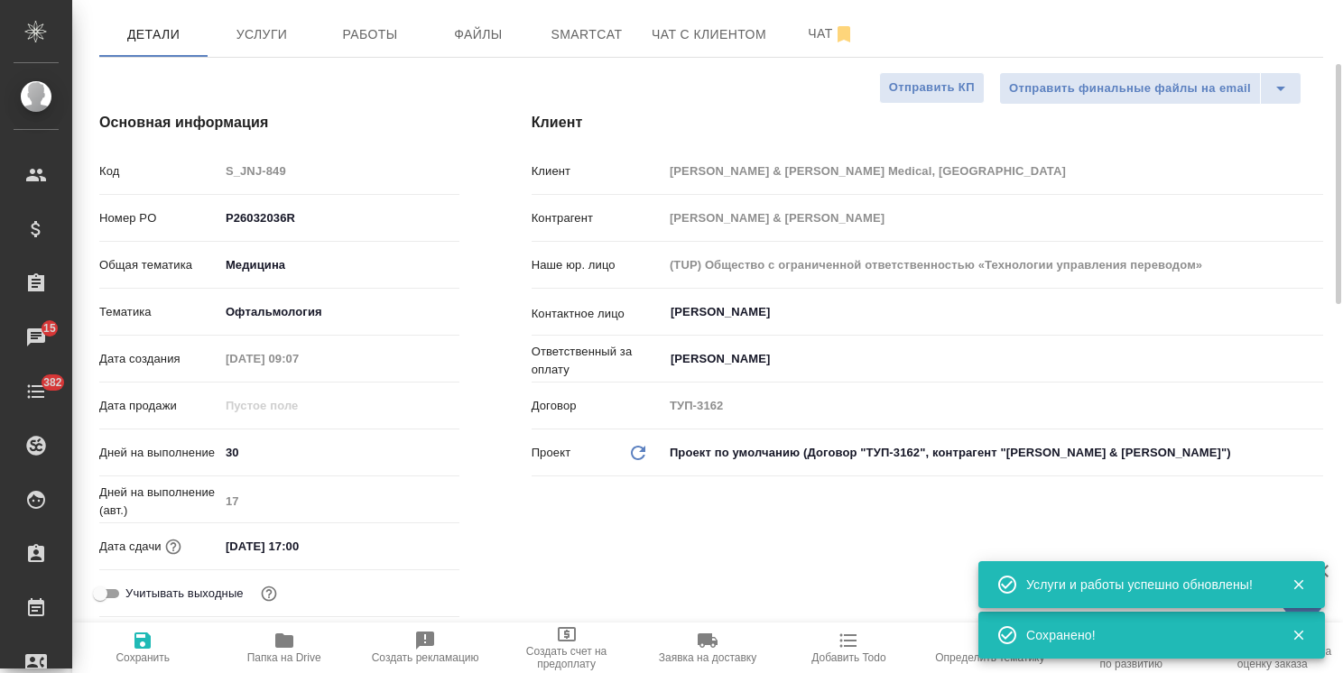
type textarea "x"
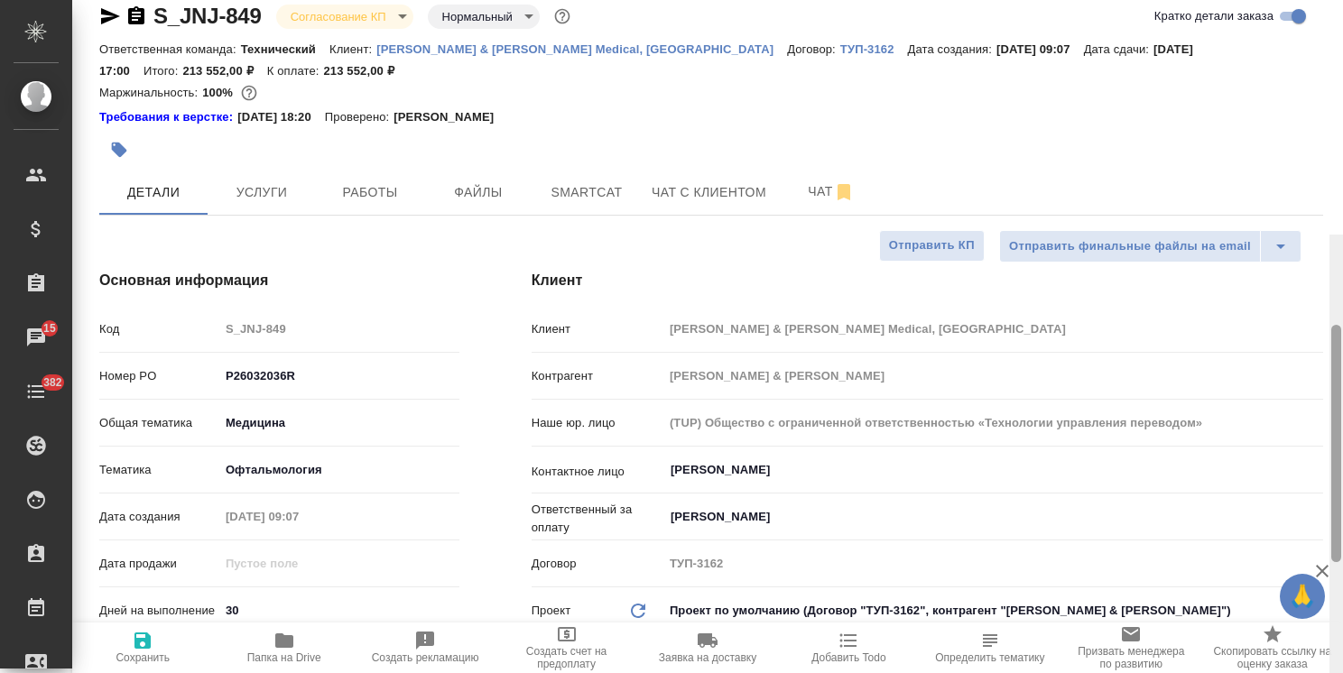
scroll to position [0, 0]
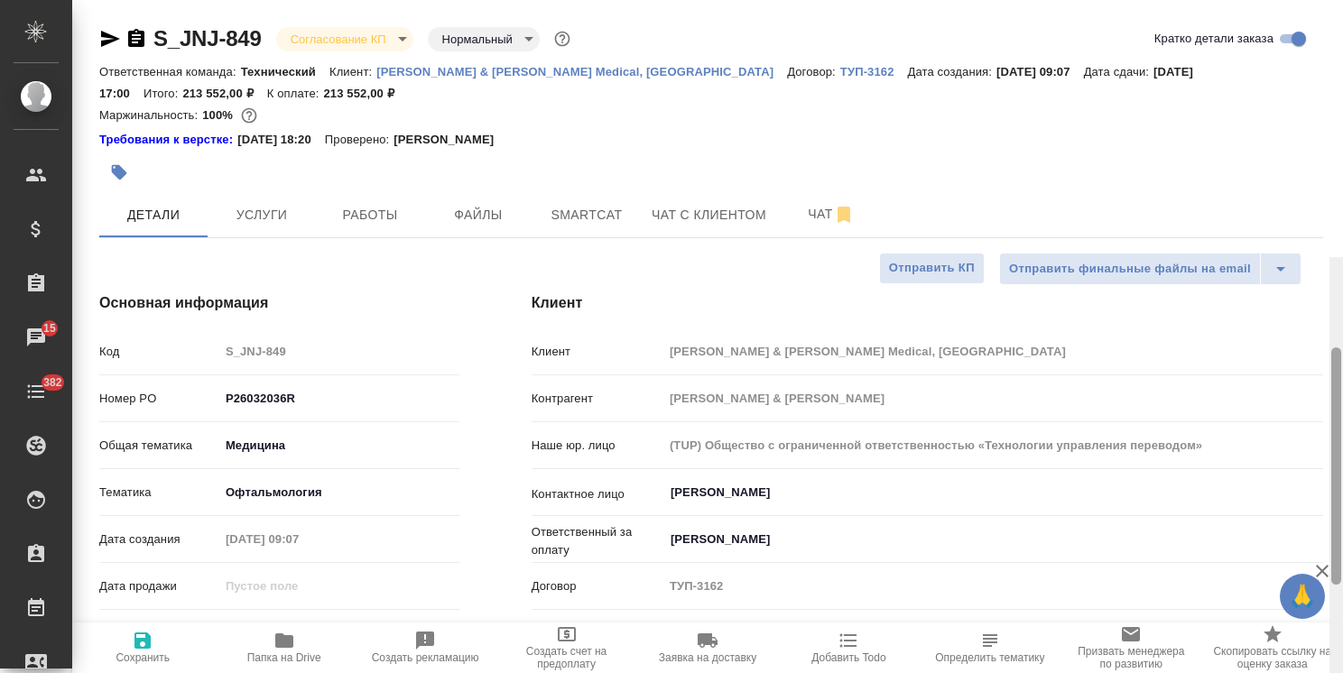
drag, startPoint x: 1336, startPoint y: 349, endPoint x: 1350, endPoint y: 18, distance: 331.6
click at [1342, 18] on html "🙏 .cls-1 fill:#fff; AWATERA Usmanova Olga Клиенты Спецификации Заказы 15 Чаты 3…" at bounding box center [671, 336] width 1343 height 673
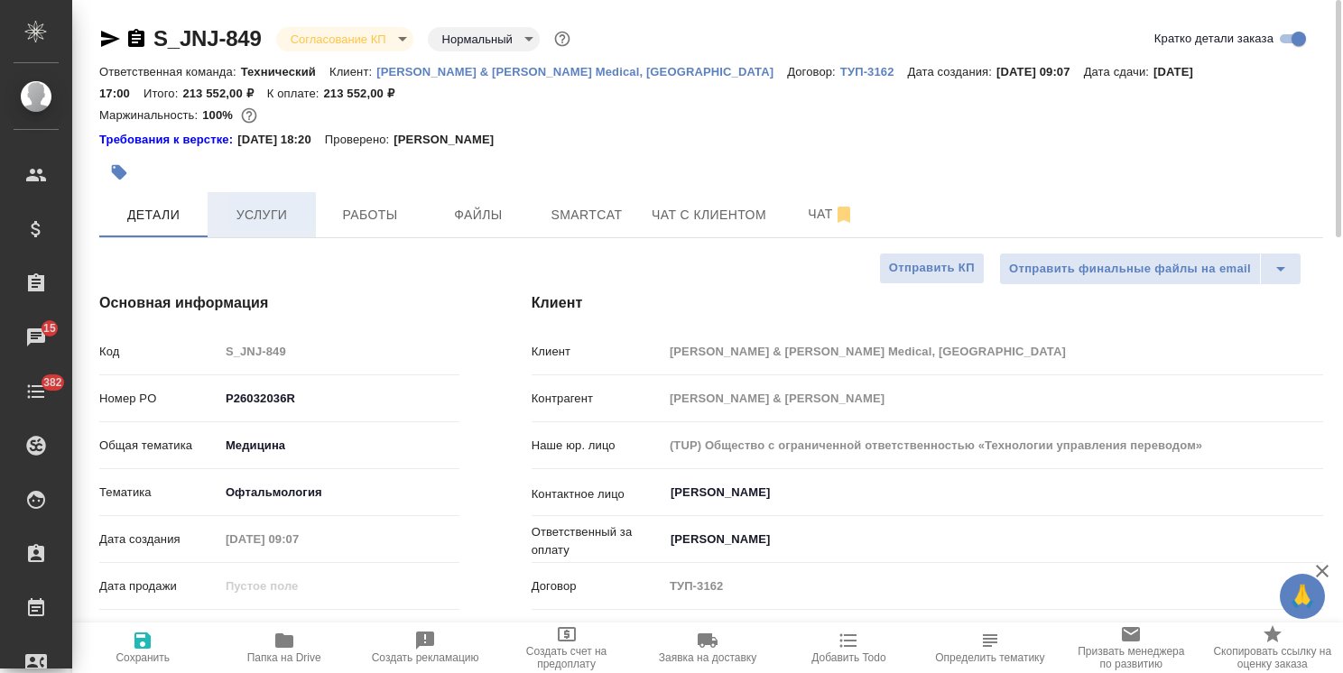
click at [271, 203] on button "Услуги" at bounding box center [262, 214] width 108 height 45
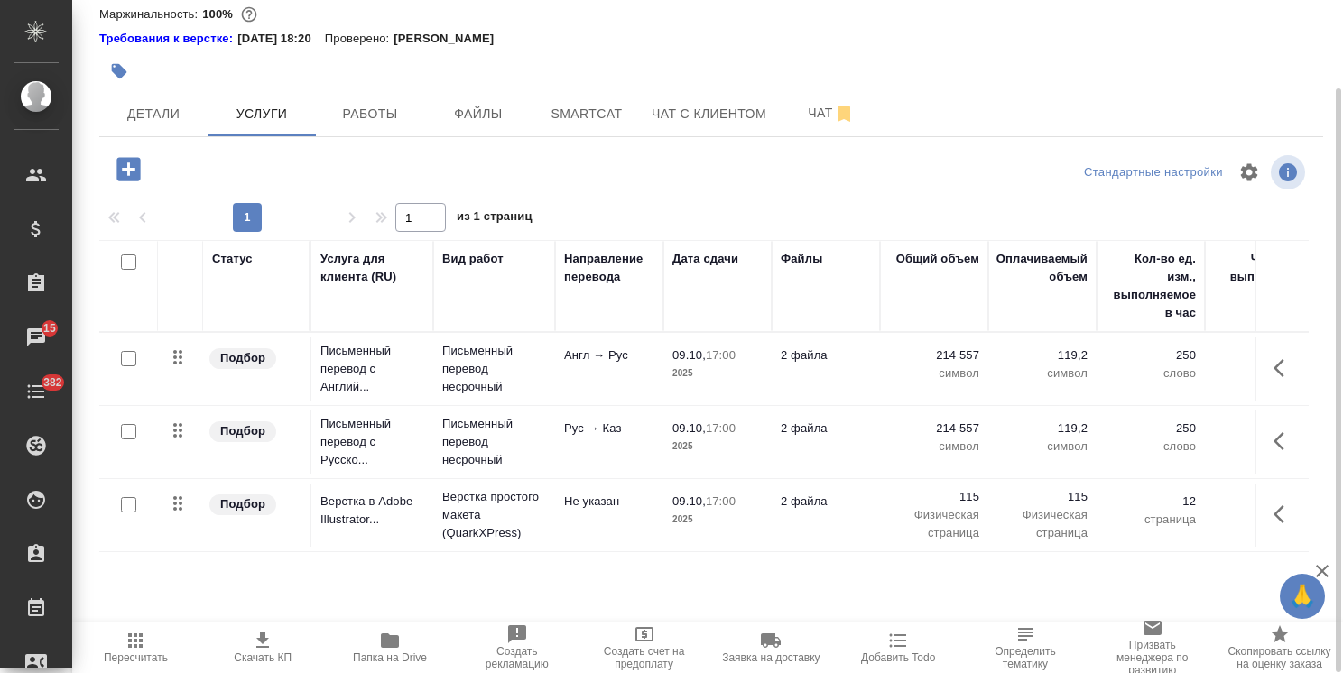
scroll to position [11, 0]
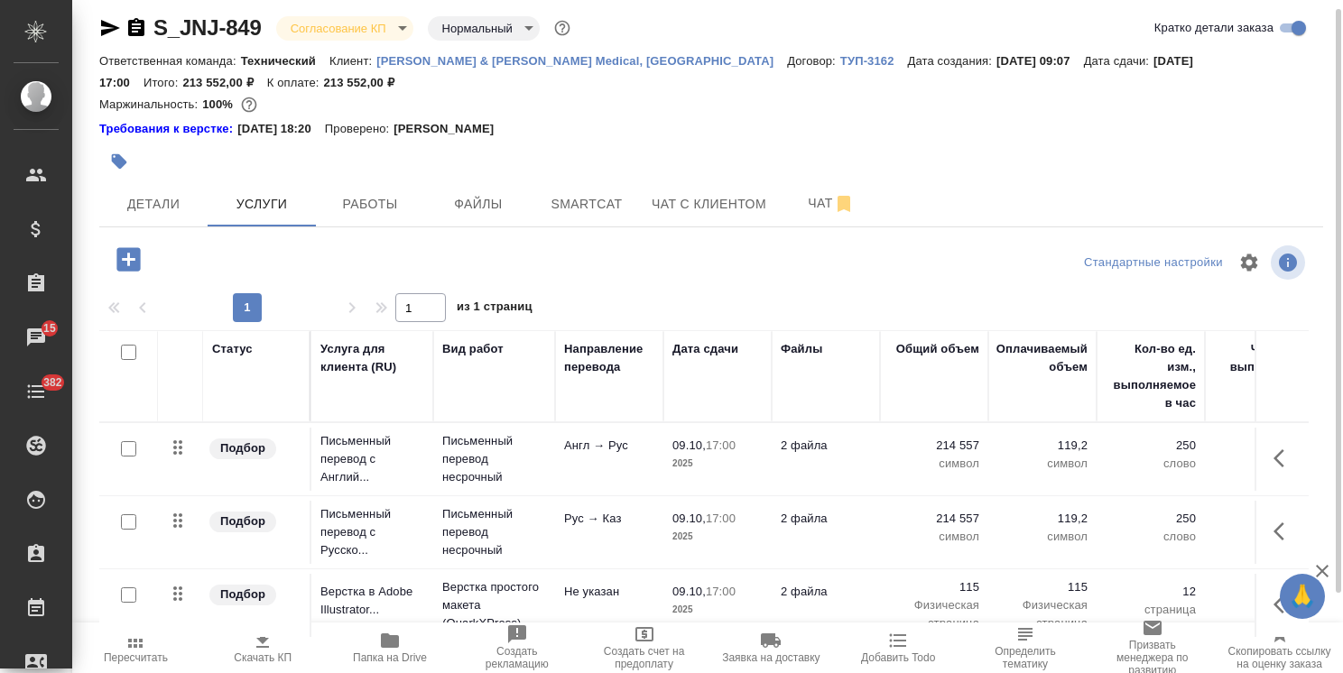
click at [339, 34] on body "🙏 .cls-1 fill:#fff; AWATERA Usmanova Olga Клиенты Спецификации Заказы 15 Чаты 3…" at bounding box center [671, 336] width 1343 height 673
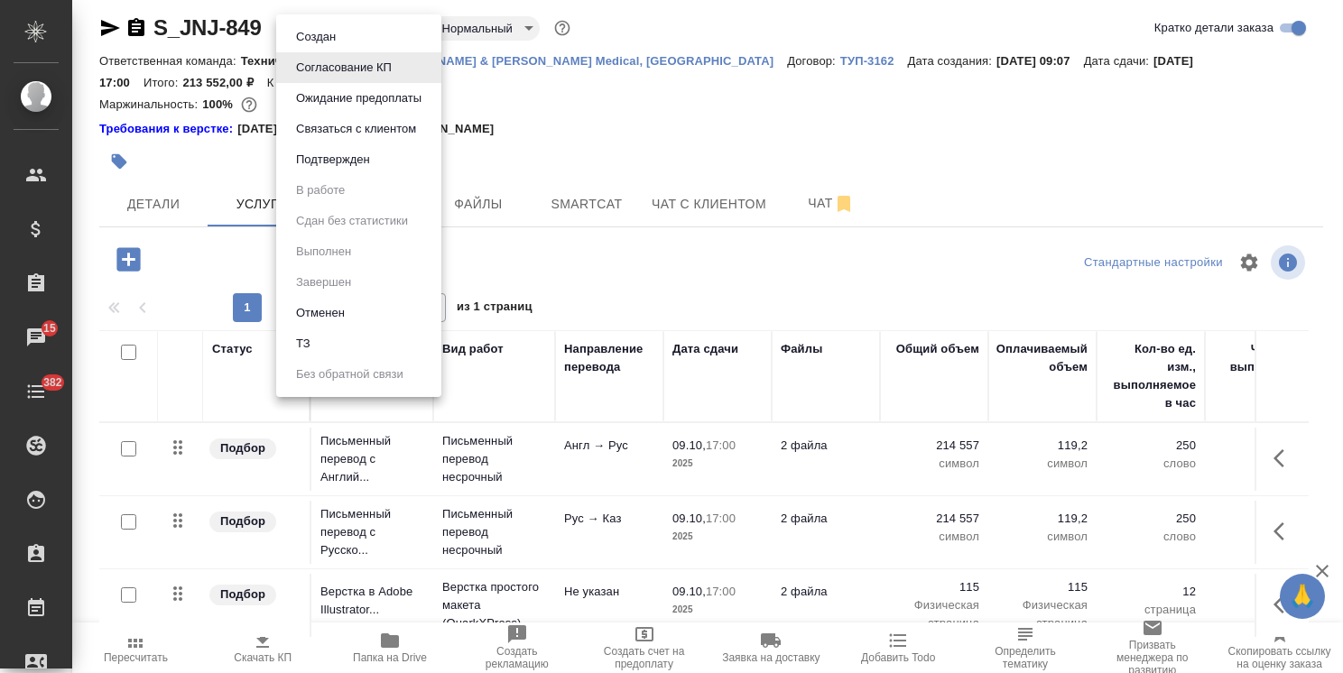
click at [337, 150] on button "Подтвержден" at bounding box center [333, 160] width 85 height 20
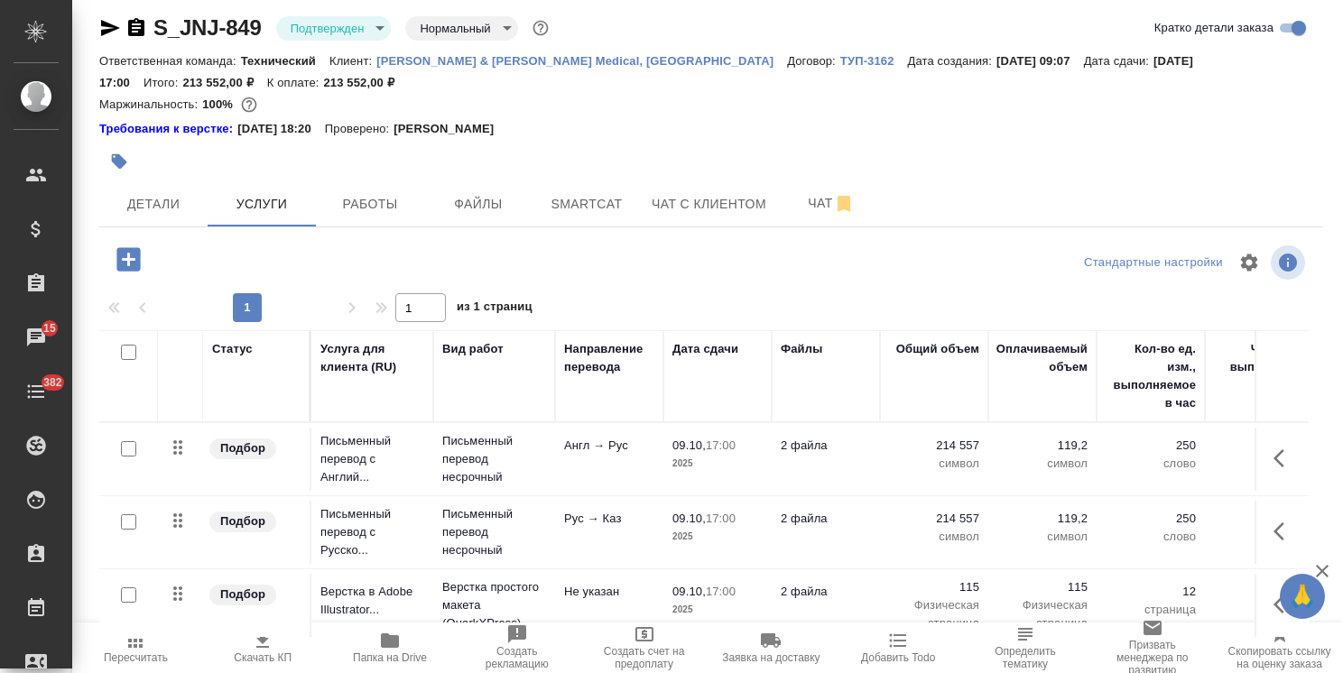
click at [1322, 572] on icon "button" at bounding box center [1322, 571] width 13 height 13
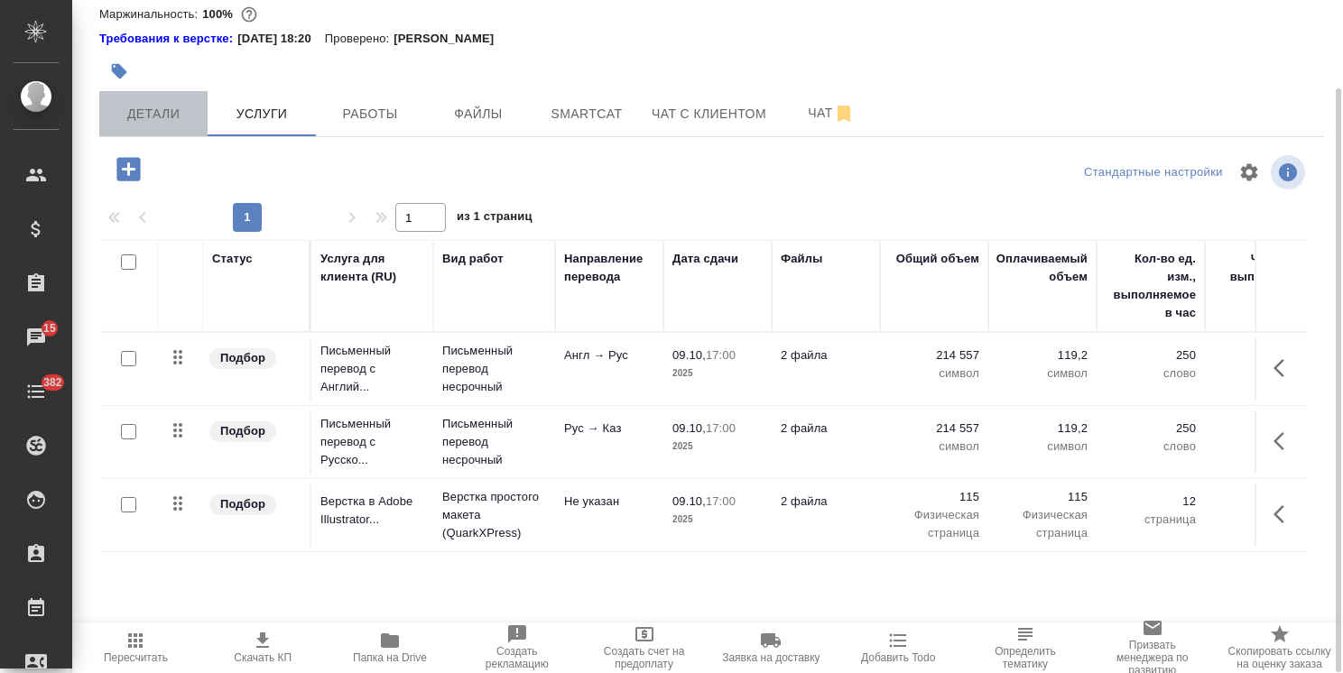
click at [188, 125] on button "Детали" at bounding box center [153, 113] width 108 height 45
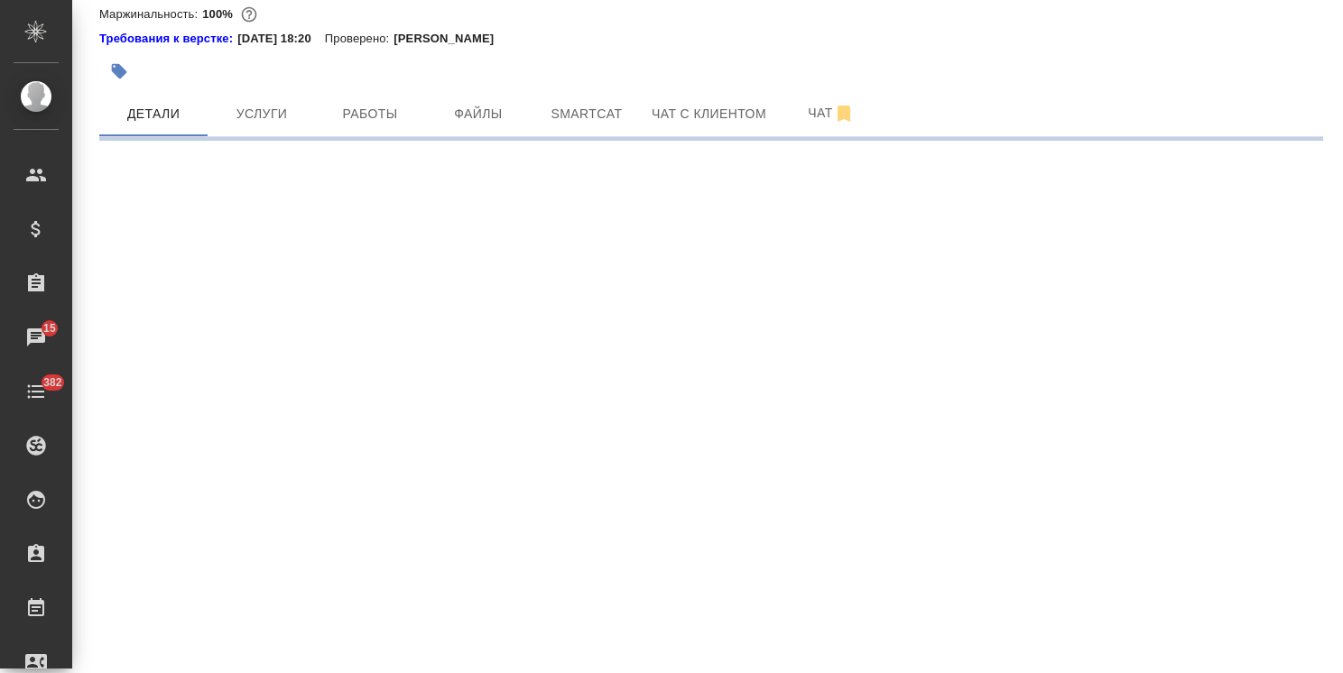
select select "RU"
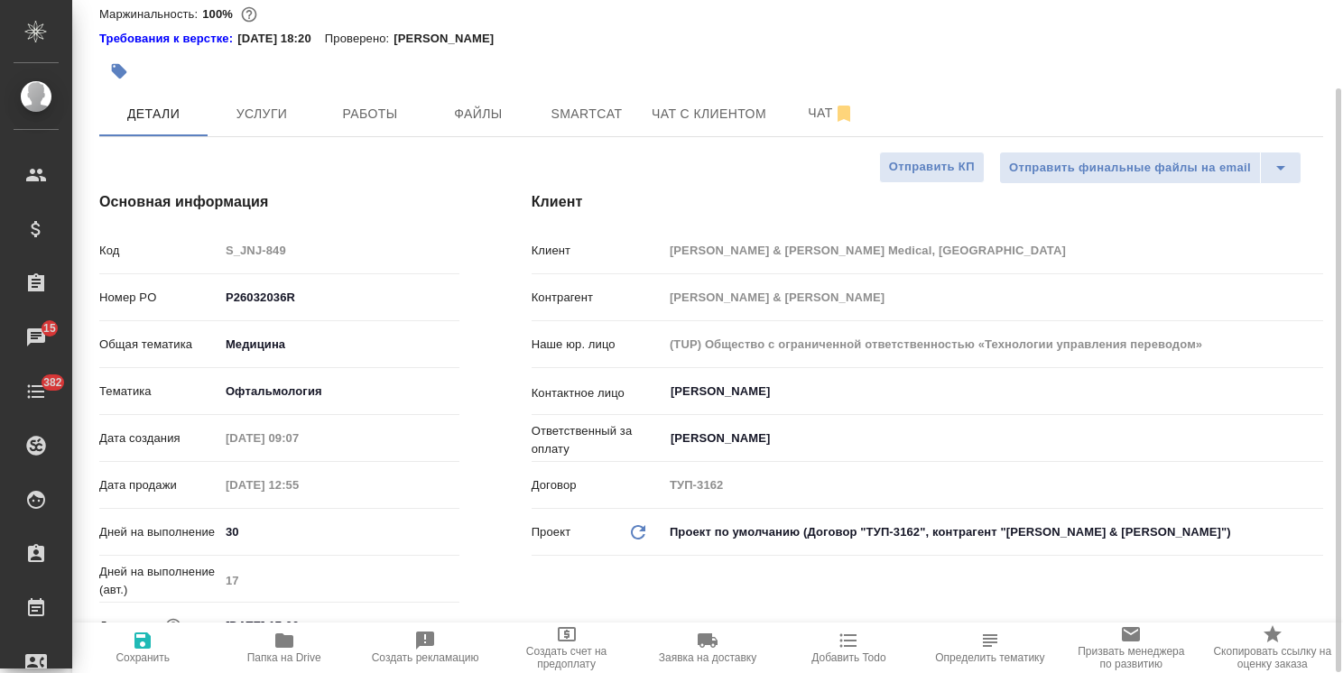
type textarea "x"
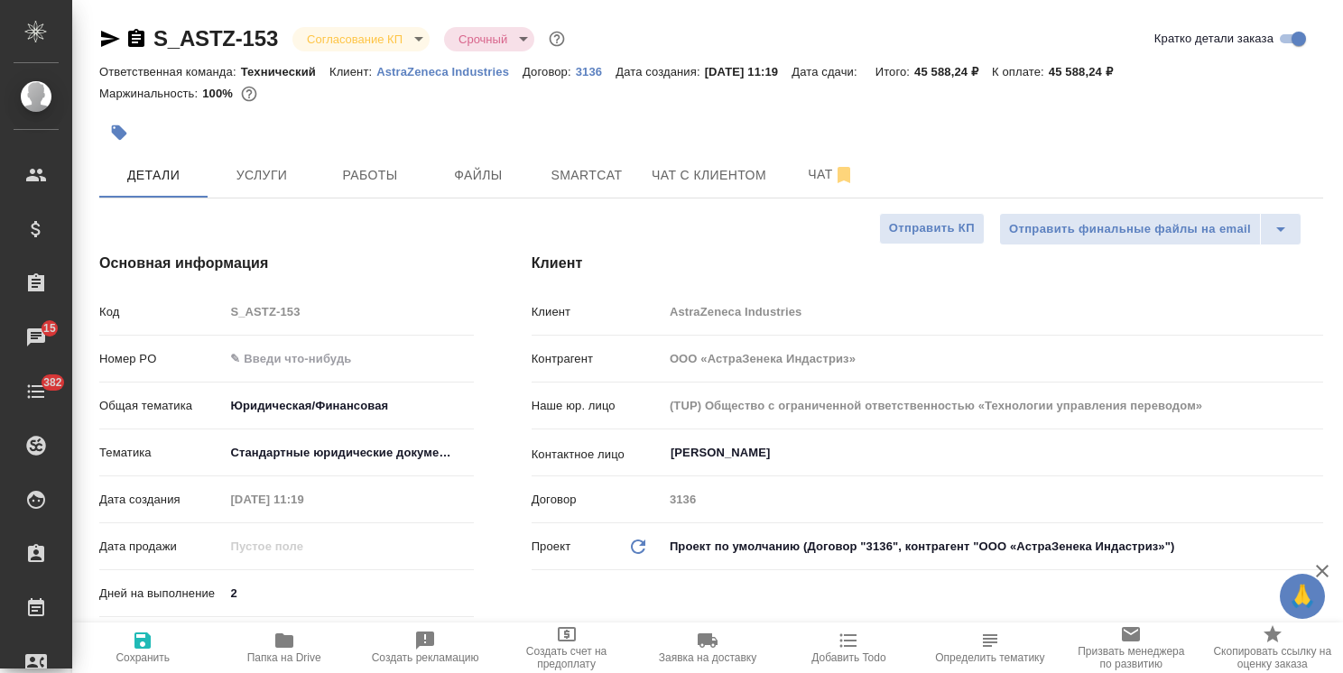
select select "RU"
click at [1318, 569] on icon "button" at bounding box center [1322, 571] width 22 height 22
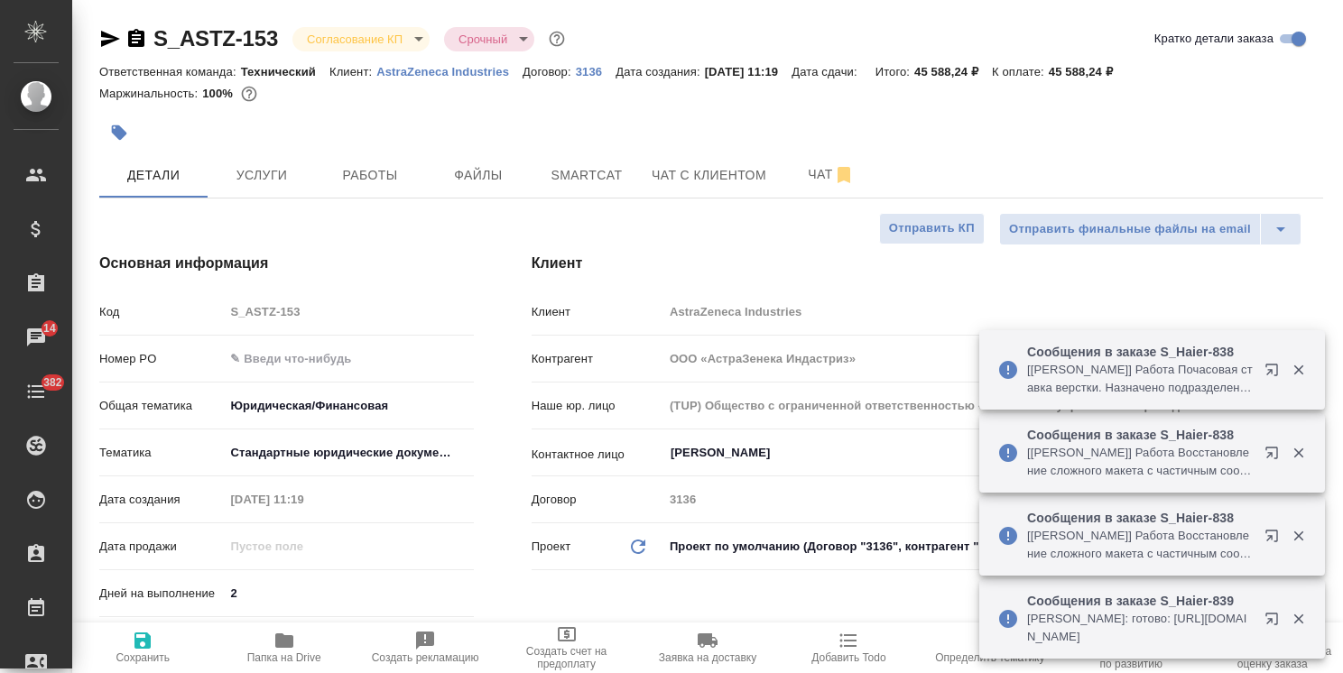
click at [101, 42] on icon "button" at bounding box center [110, 39] width 19 height 16
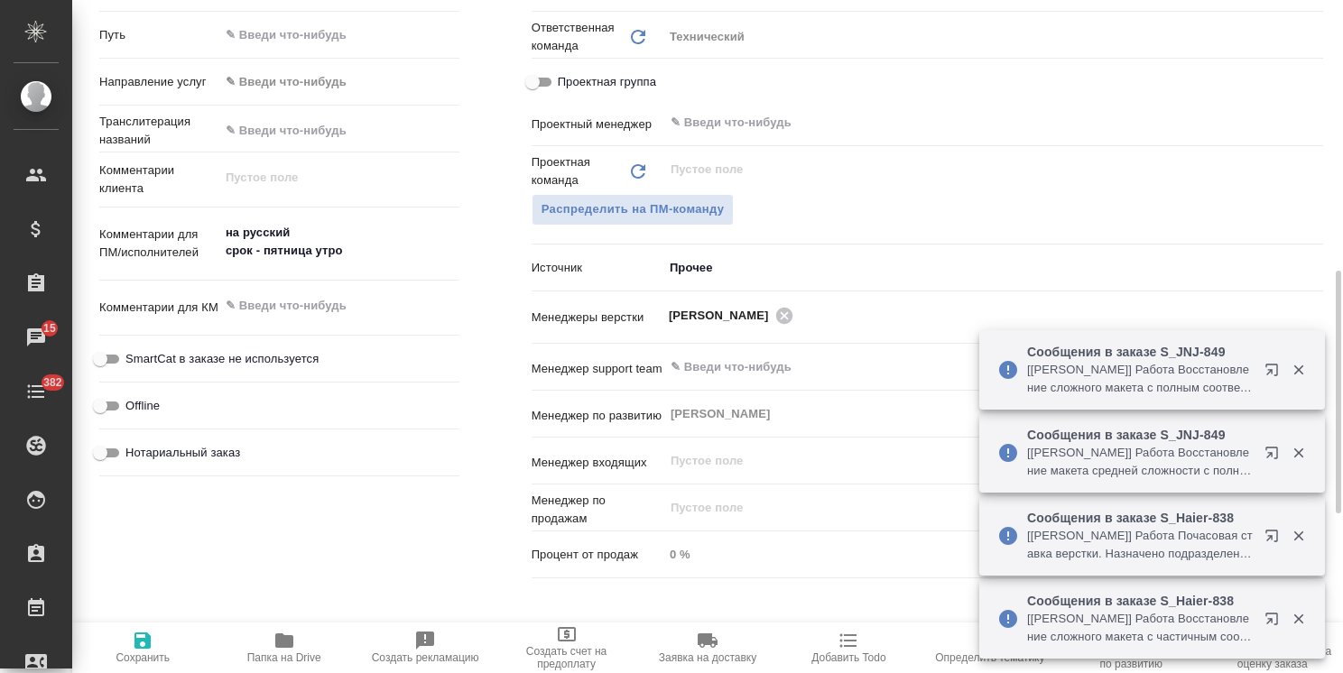
scroll to position [824, 0]
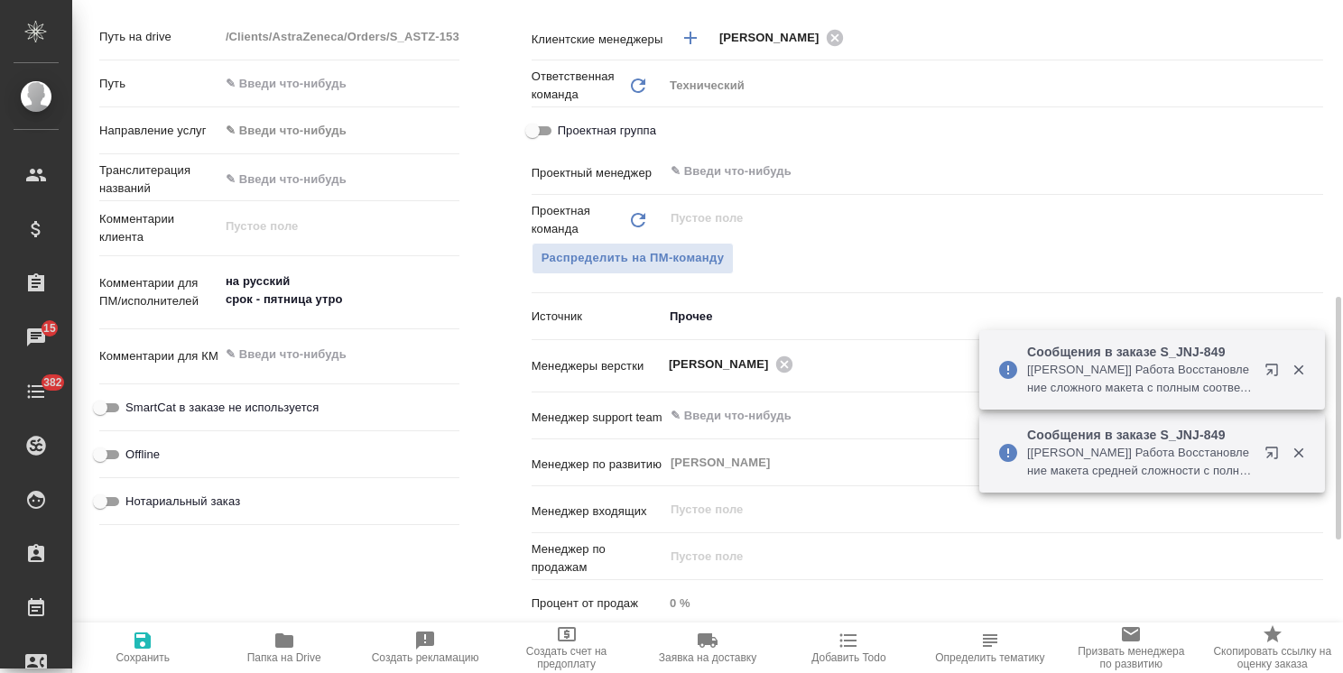
click at [300, 338] on div "x" at bounding box center [339, 357] width 240 height 40
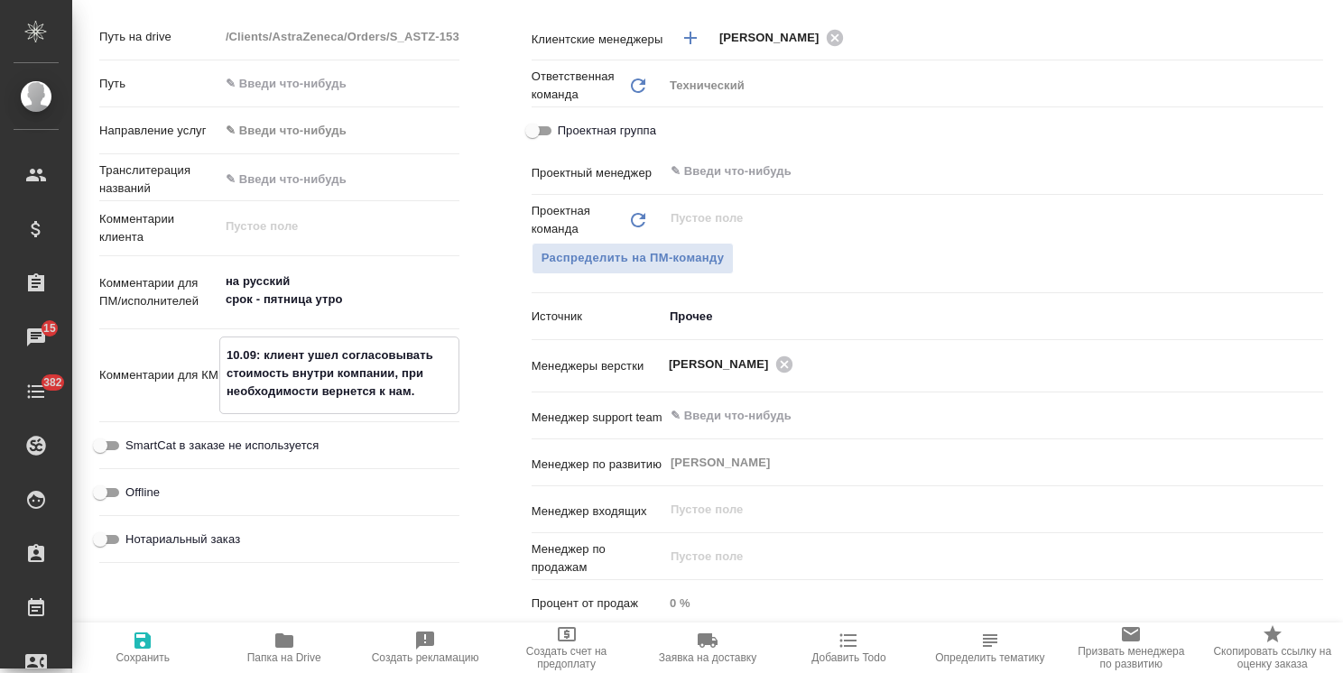
drag, startPoint x: 427, startPoint y: 395, endPoint x: 374, endPoint y: 395, distance: 53.3
click at [374, 395] on textarea "10.09: клиент ушел согласовывать стоимость внутри компании, при необходимости в…" at bounding box center [339, 373] width 238 height 67
type textarea "10.09: клиент ушел согласовывать стоимость внутри компании, при необходимости в…"
click at [161, 652] on span "Сохранить" at bounding box center [143, 658] width 54 height 13
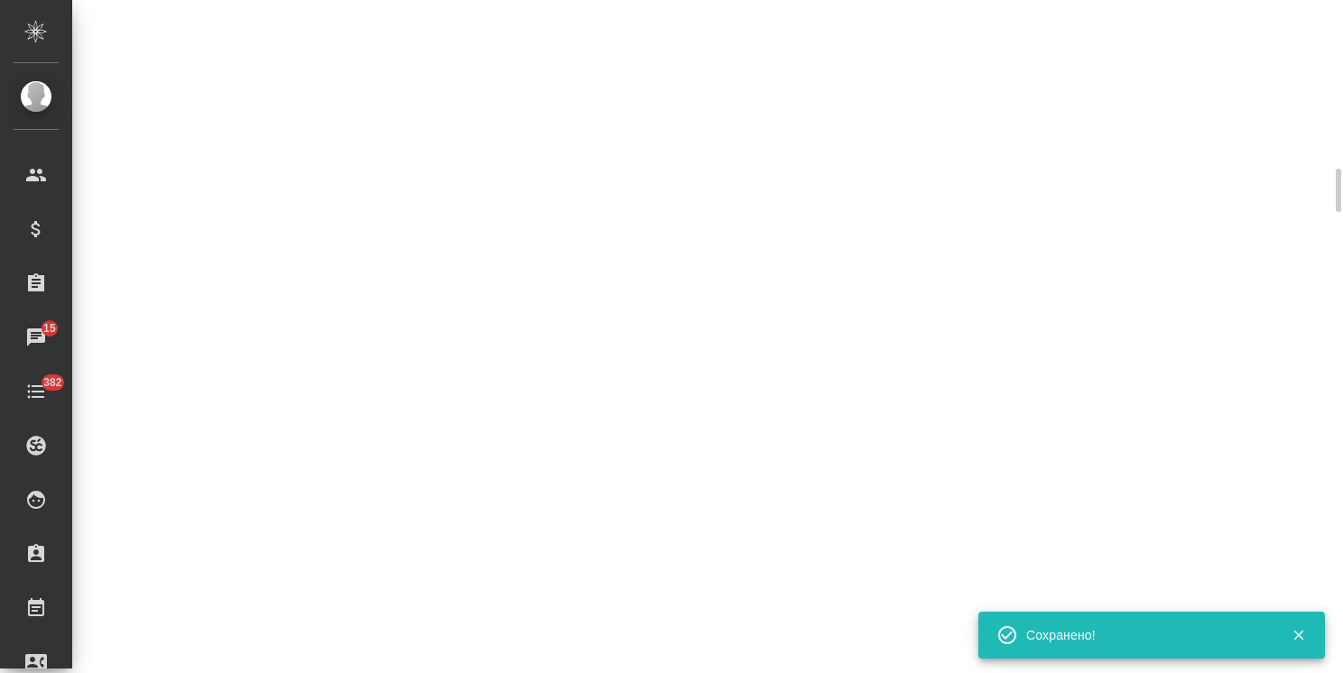
select select "RU"
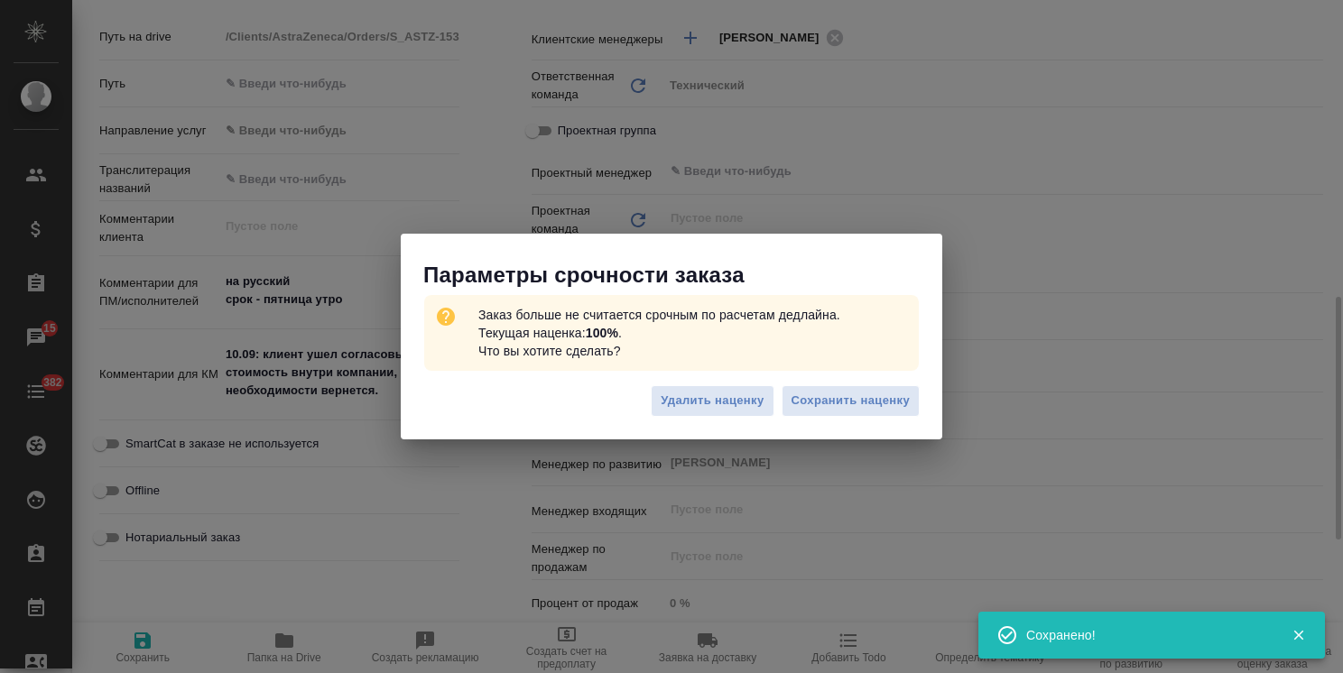
type textarea "x"
click at [834, 399] on span "Сохранить наценку" at bounding box center [851, 401] width 118 height 21
type textarea "x"
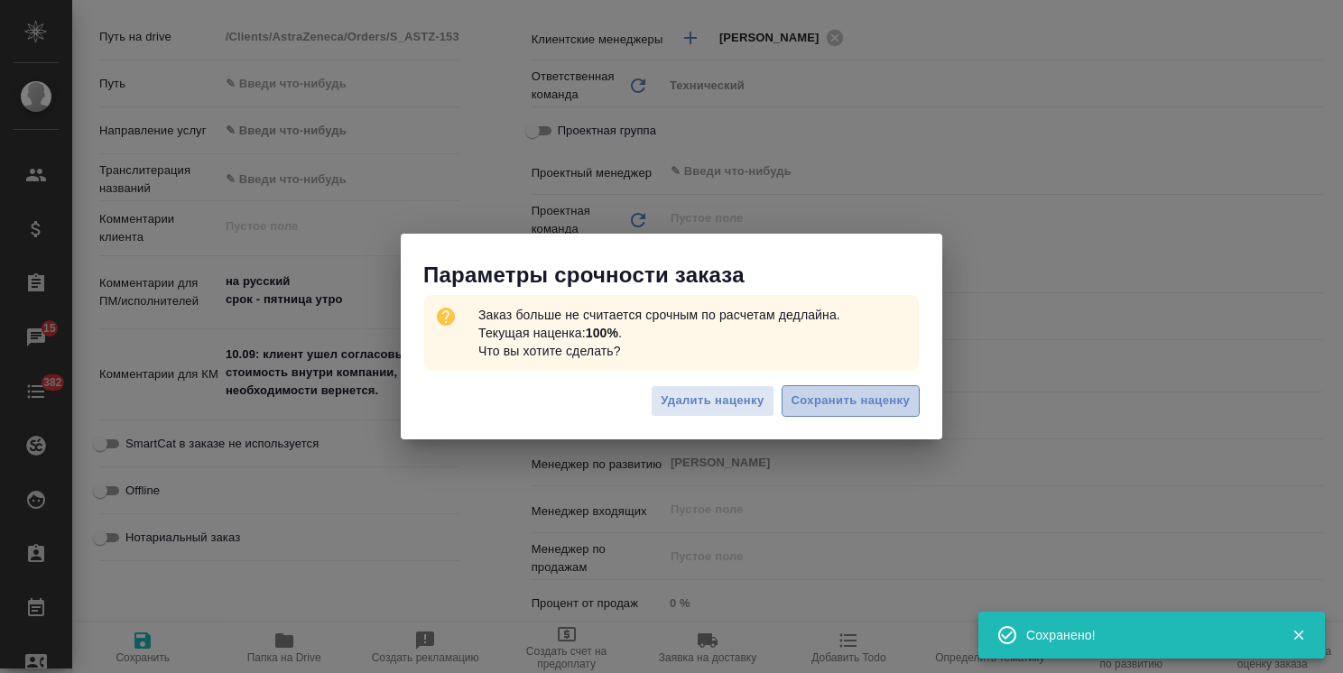
type textarea "x"
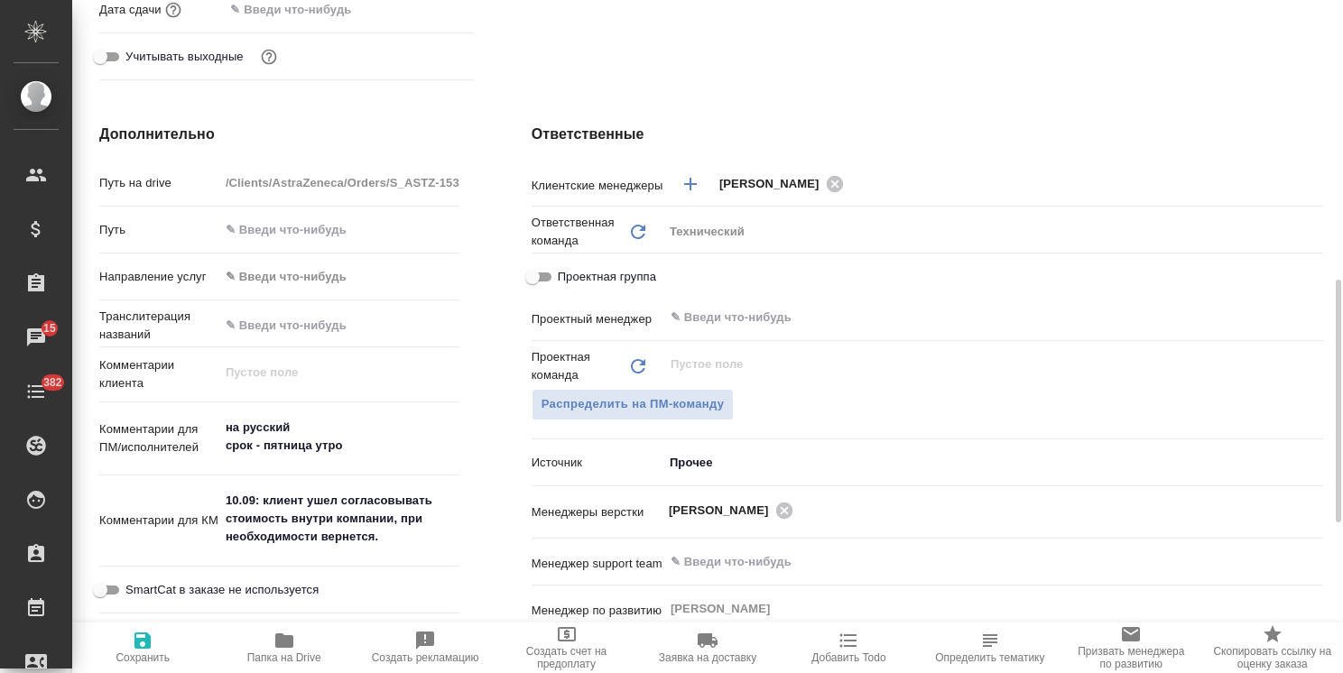
scroll to position [671, 0]
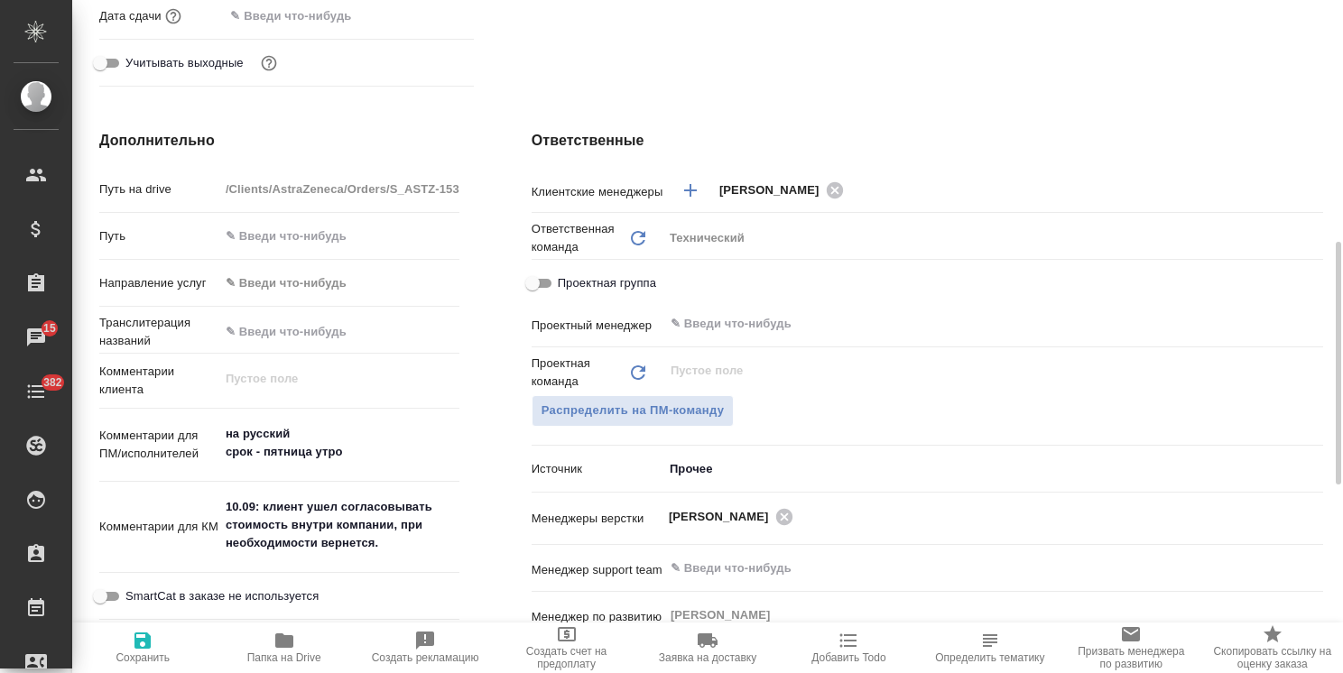
type textarea "x"
drag, startPoint x: 397, startPoint y: 456, endPoint x: 195, endPoint y: 453, distance: 202.2
click at [195, 453] on div "Комментарии для ПМ/исполнителей на русский срок - пятница утро x" at bounding box center [279, 446] width 360 height 60
type textarea "на русский"
type textarea "x"
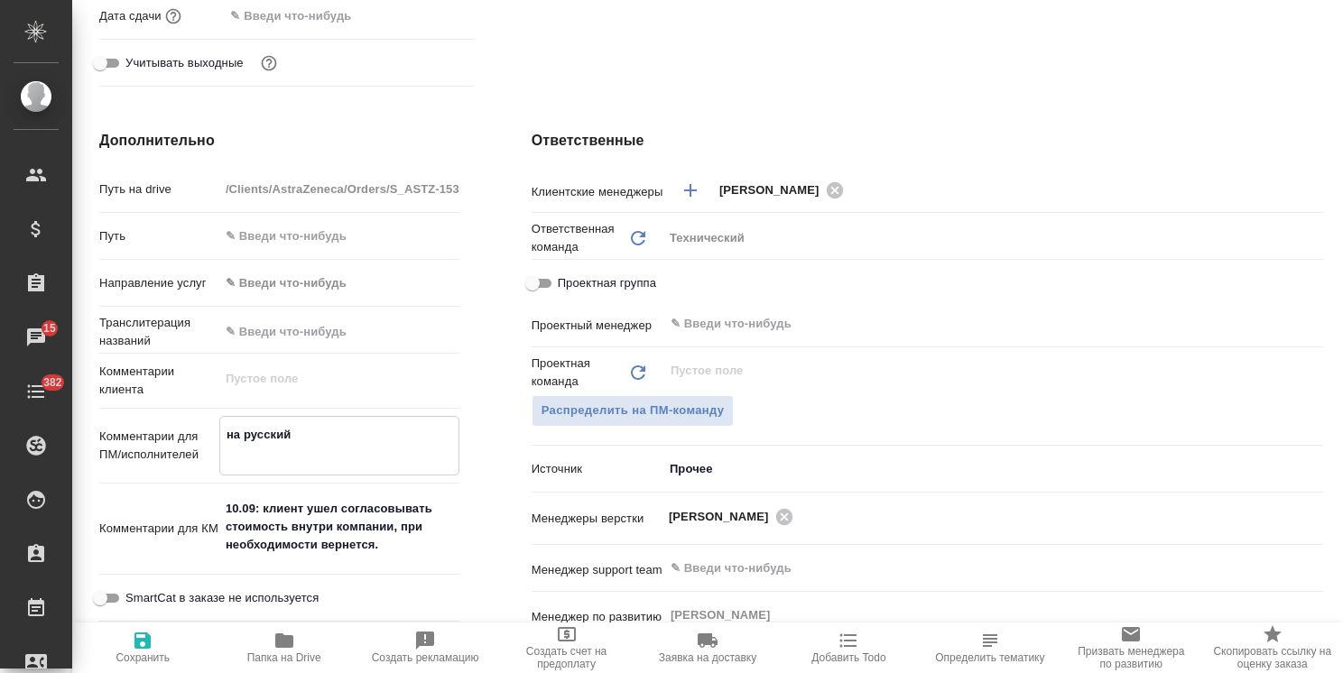
type textarea "x"
type textarea "на русский"
type textarea "x"
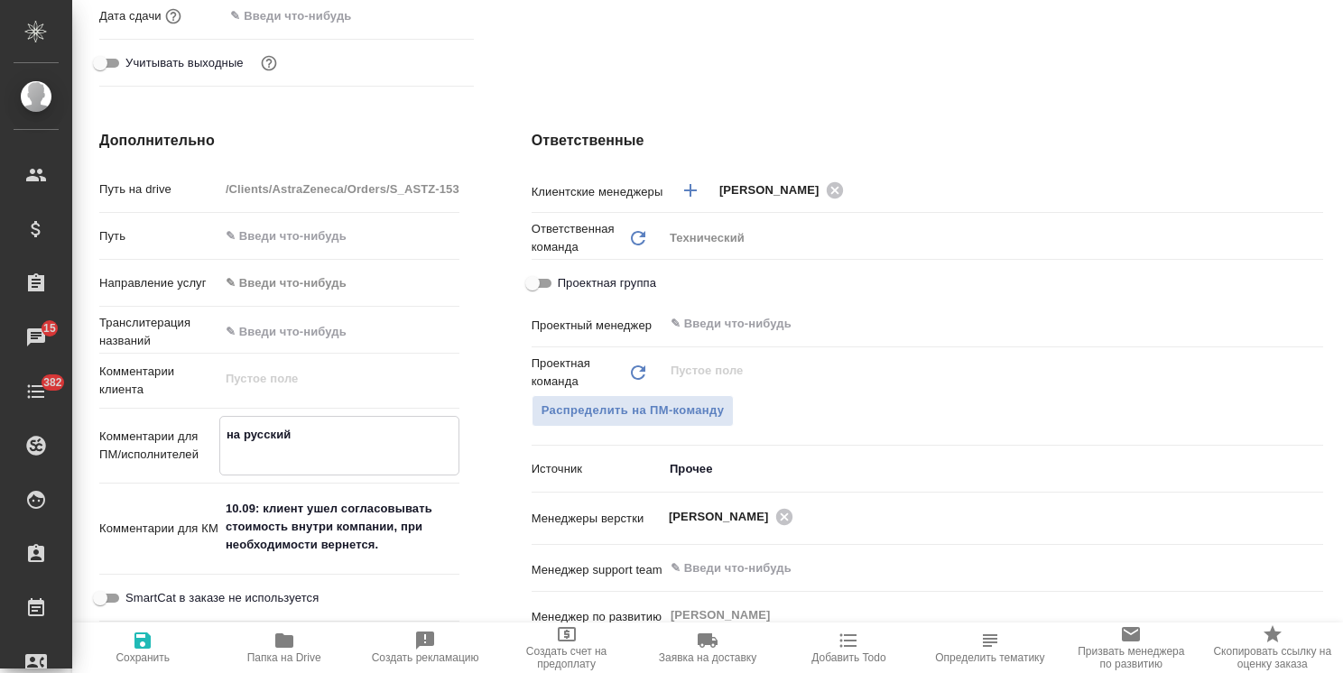
type textarea "x"
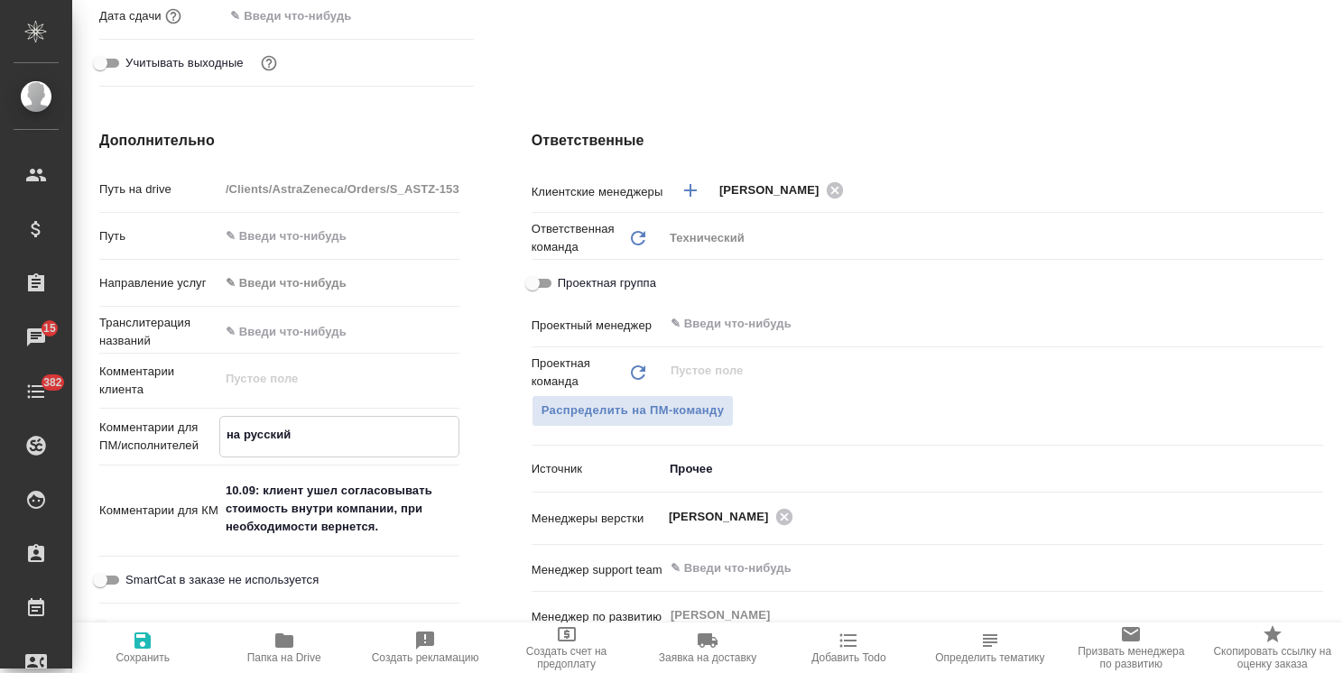
type textarea "на русский"
type textarea "x"
click at [162, 630] on span "Сохранить" at bounding box center [142, 647] width 119 height 34
type textarea "x"
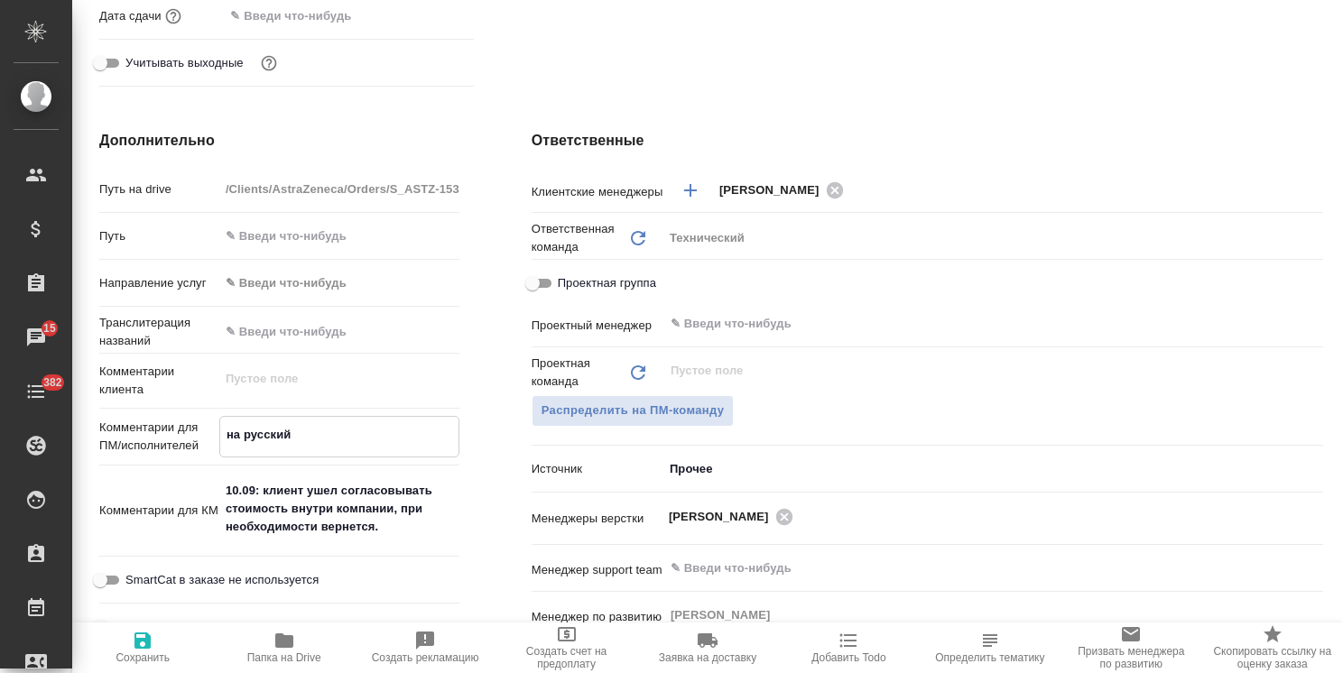
type textarea "x"
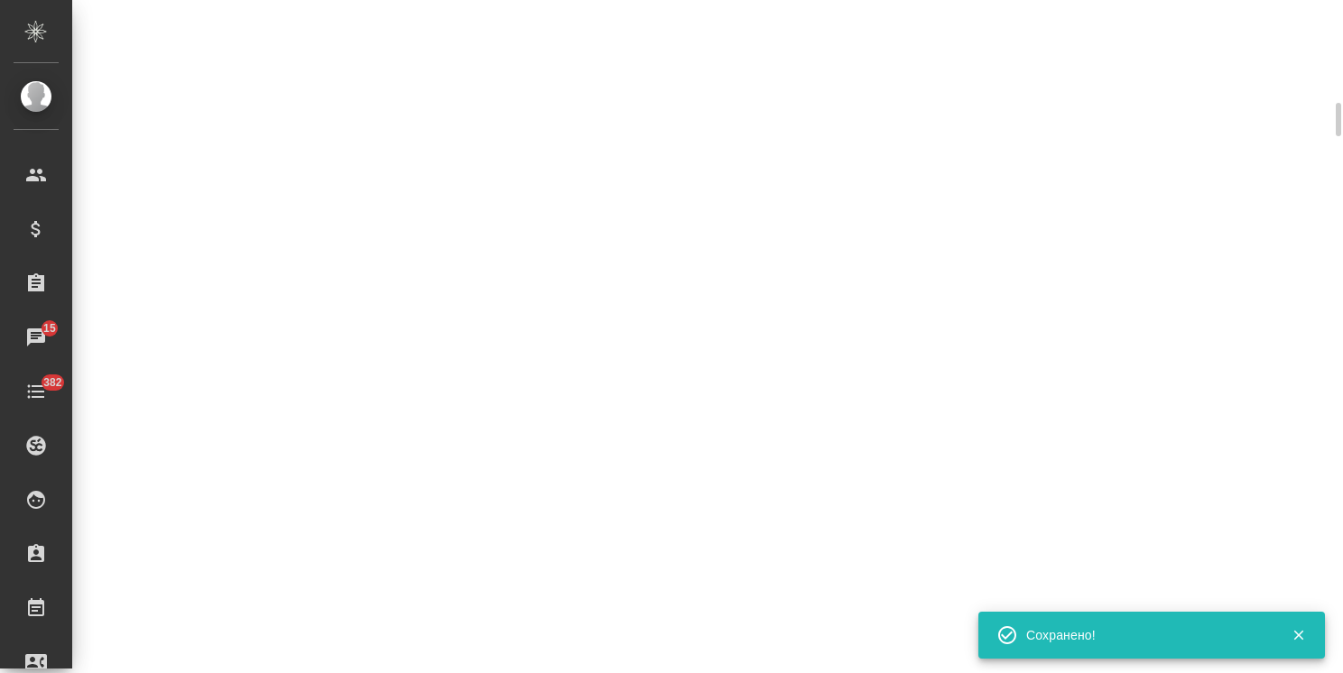
select select "RU"
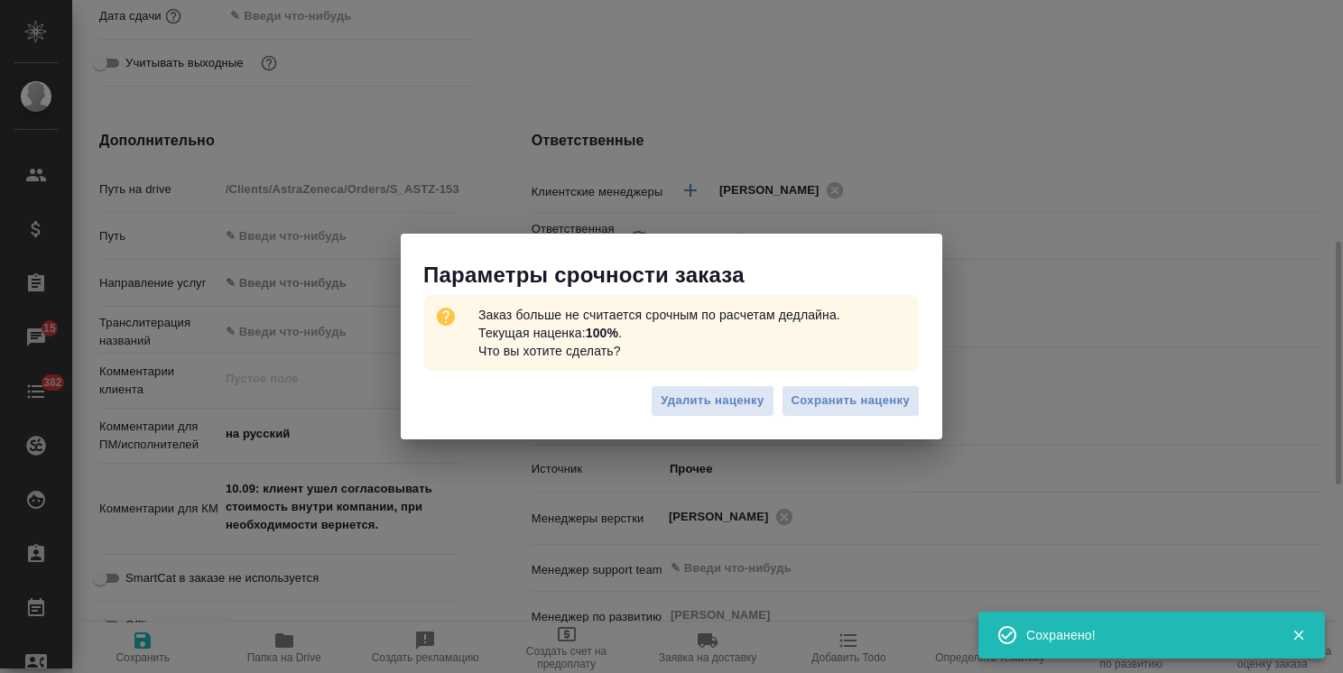
type textarea "x"
click at [834, 401] on span "Сохранить наценку" at bounding box center [851, 401] width 118 height 21
type textarea "x"
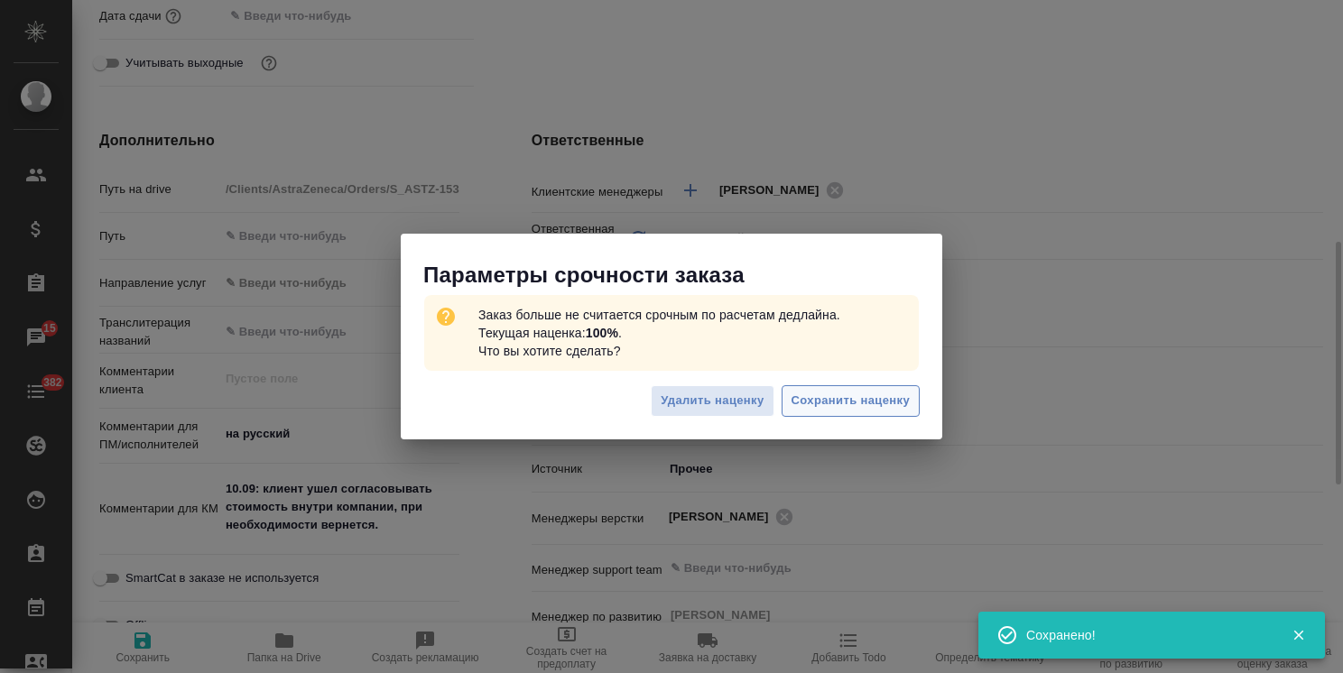
type textarea "x"
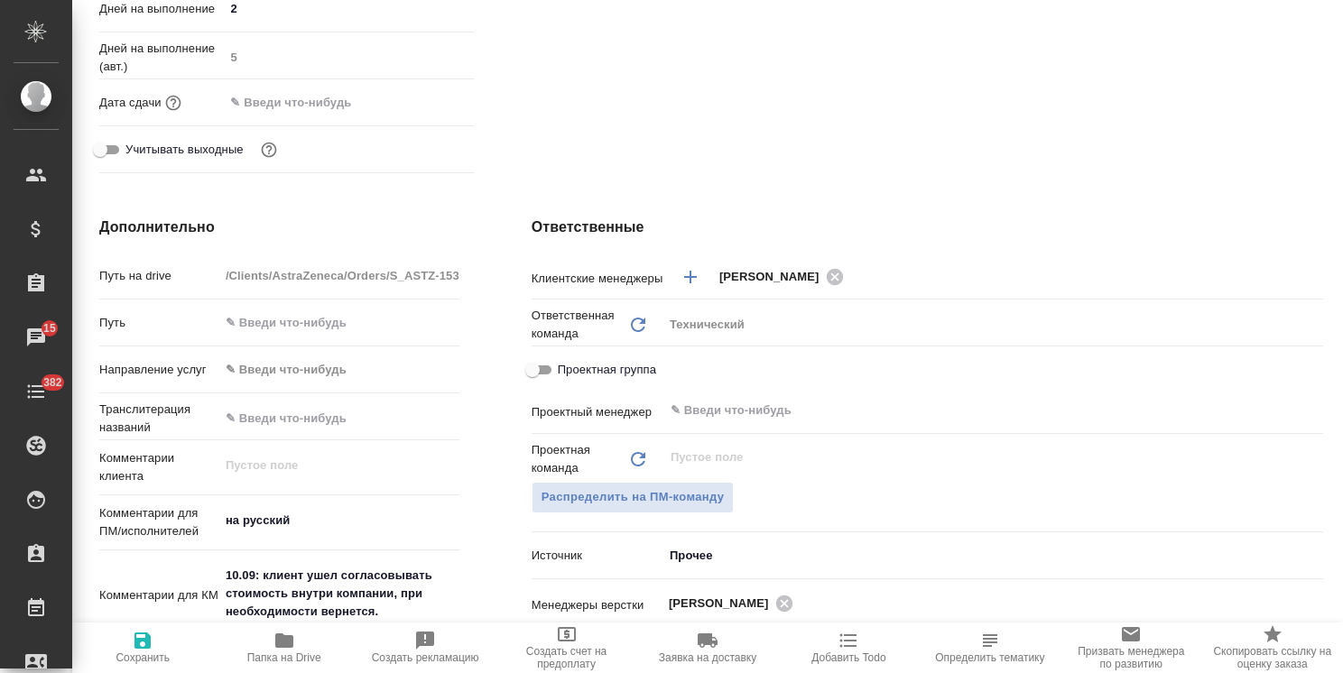
scroll to position [0, 0]
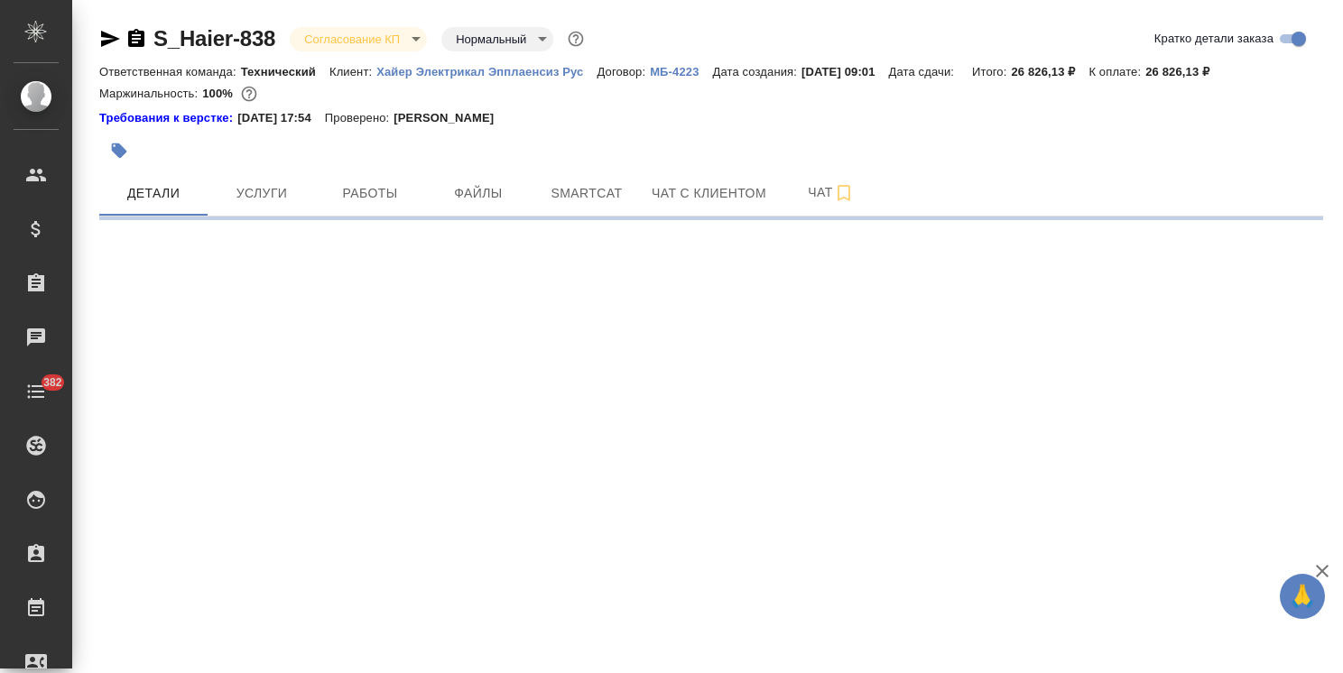
select select "RU"
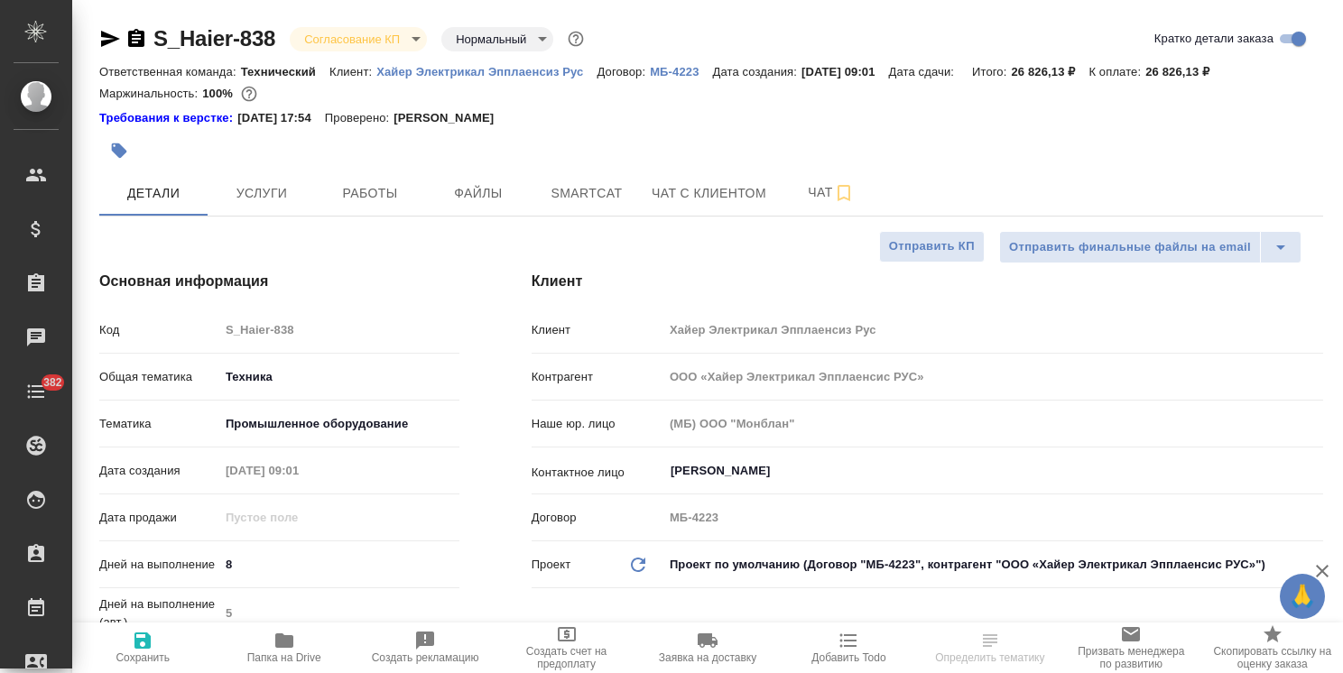
type textarea "x"
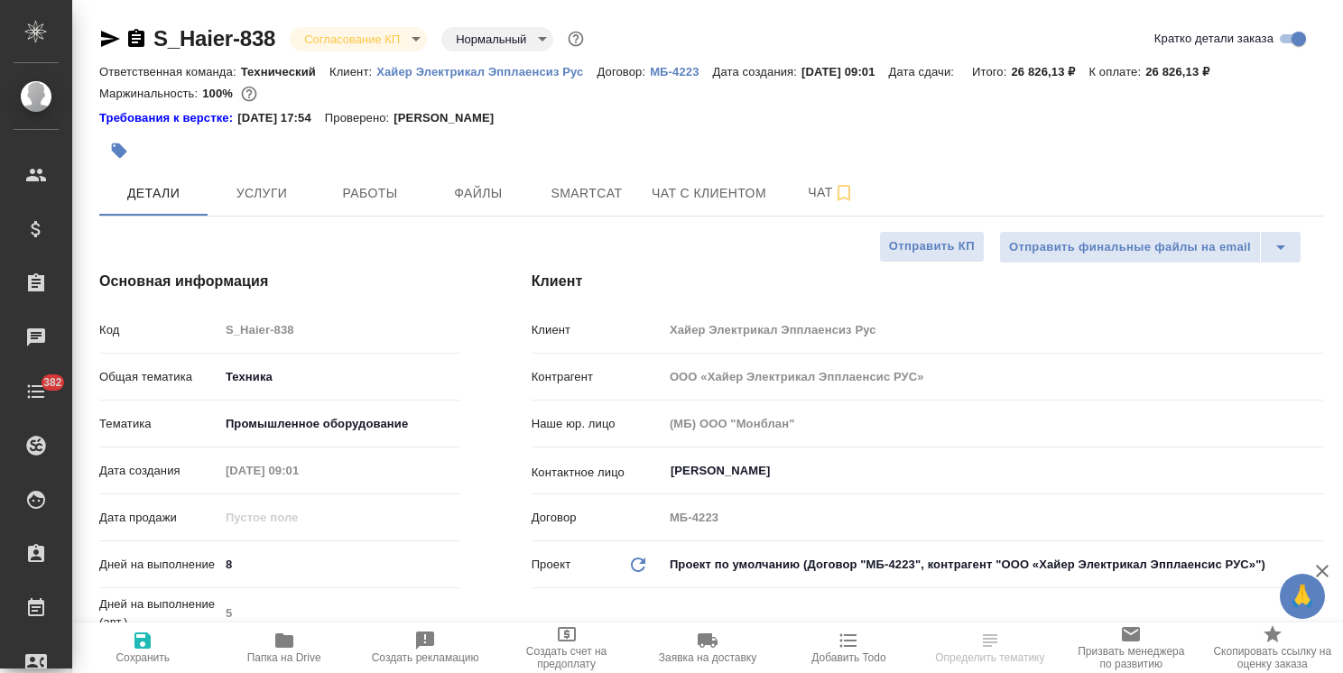
type textarea "x"
drag, startPoint x: 277, startPoint y: 19, endPoint x: 145, endPoint y: 31, distance: 132.3
copy link "S_Haier-838"
type textarea "x"
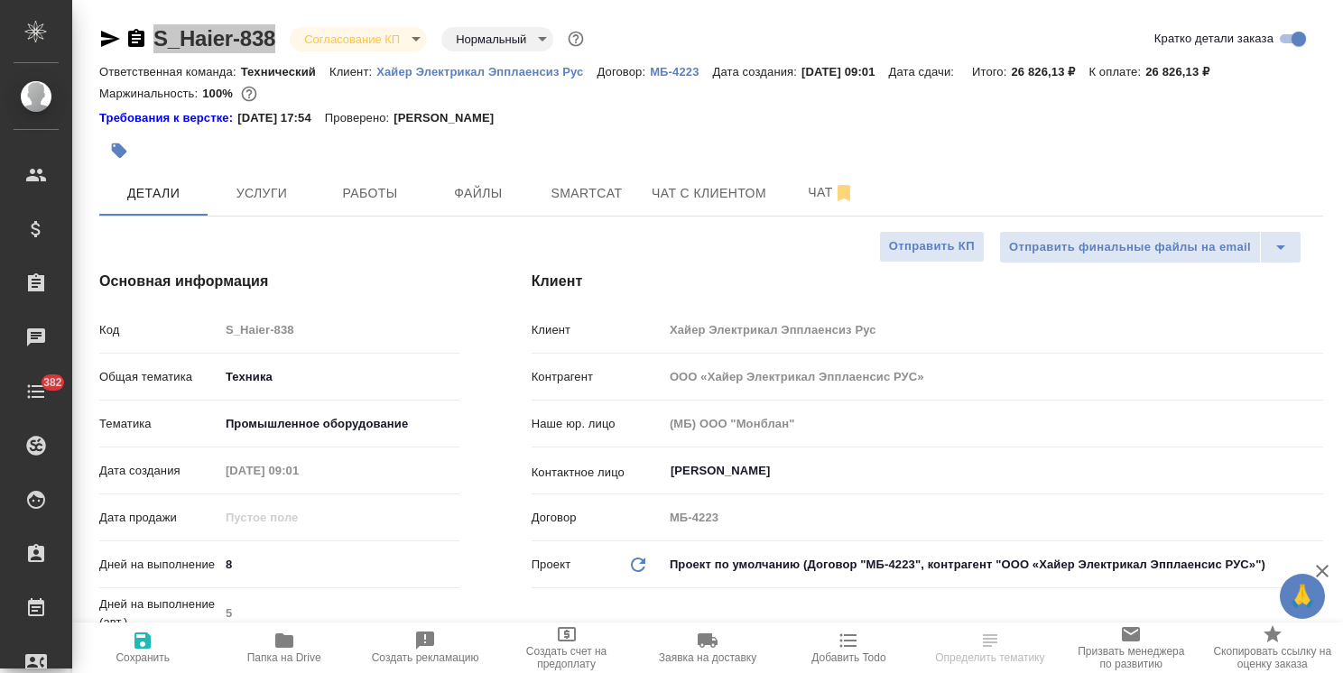
type textarea "x"
select select "RU"
type textarea "x"
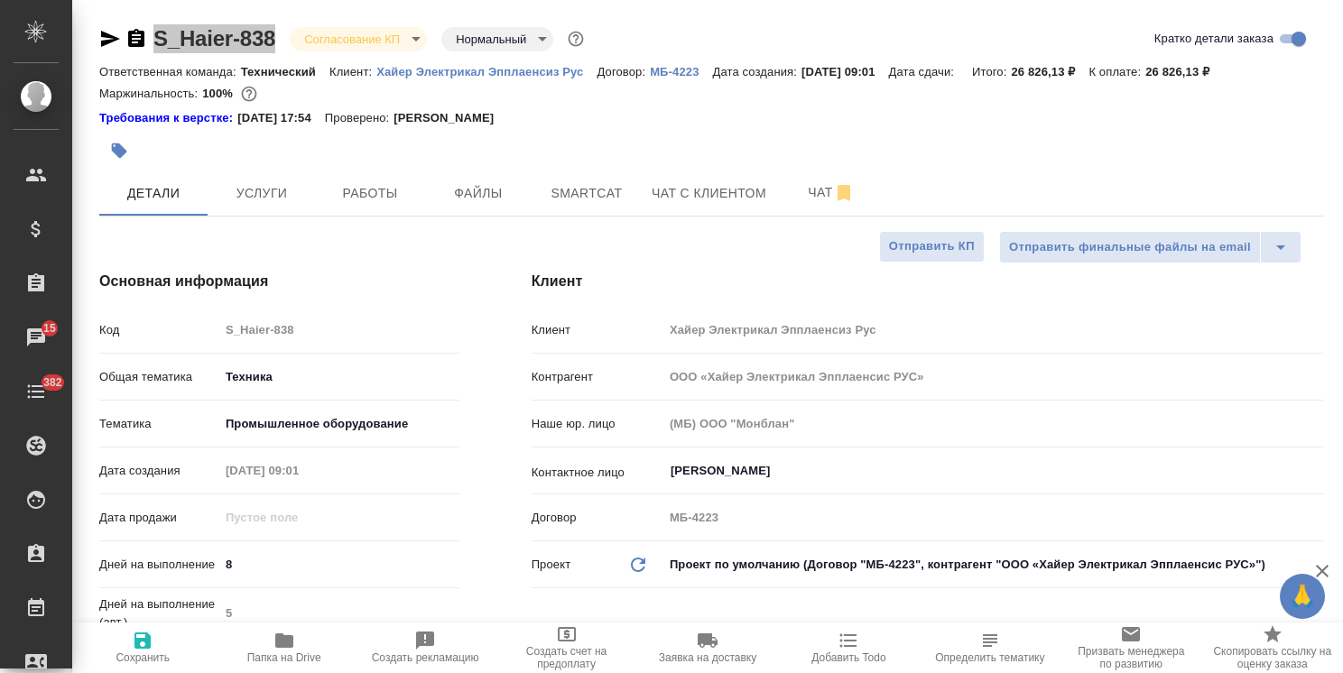
type textarea "x"
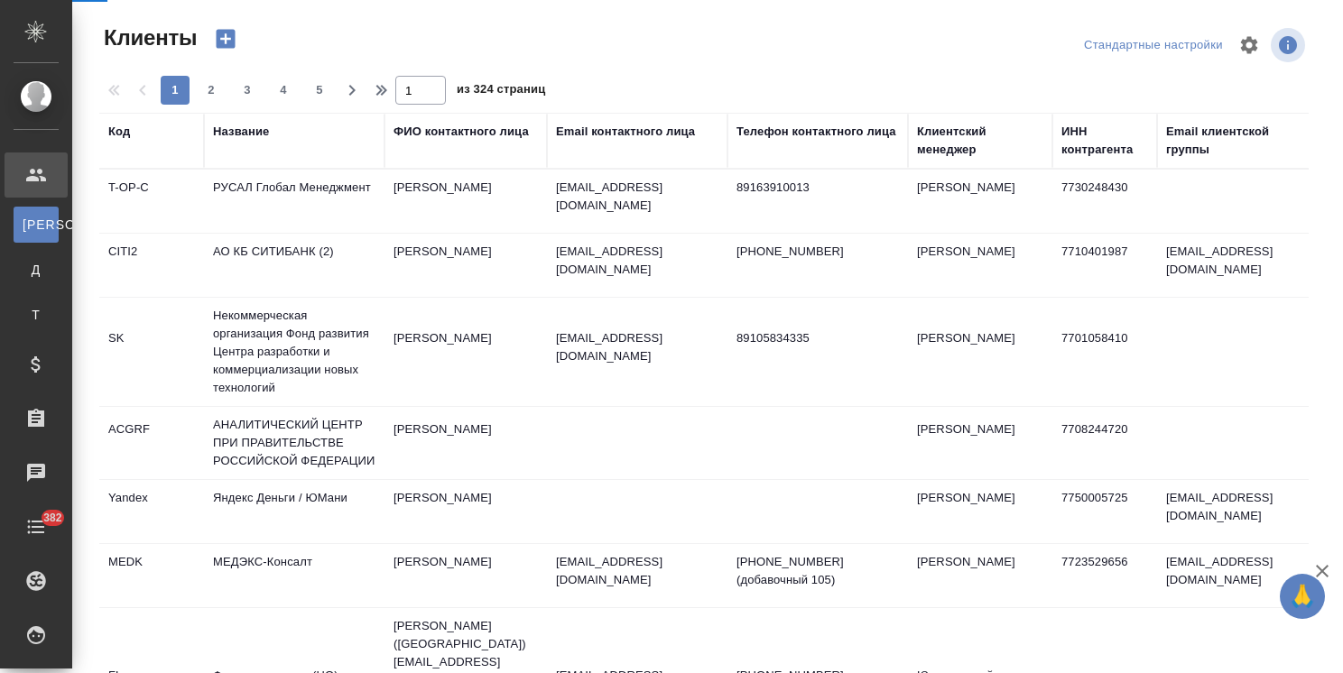
select select "RU"
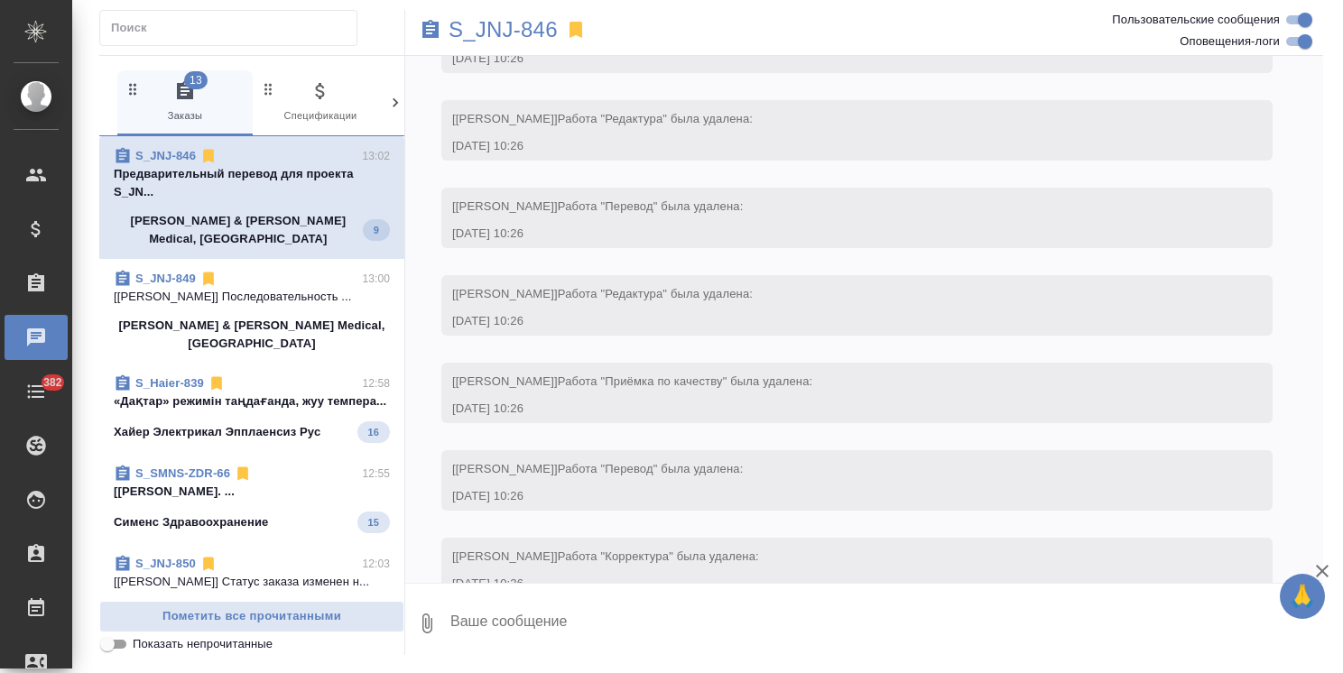
scroll to position [7947, 0]
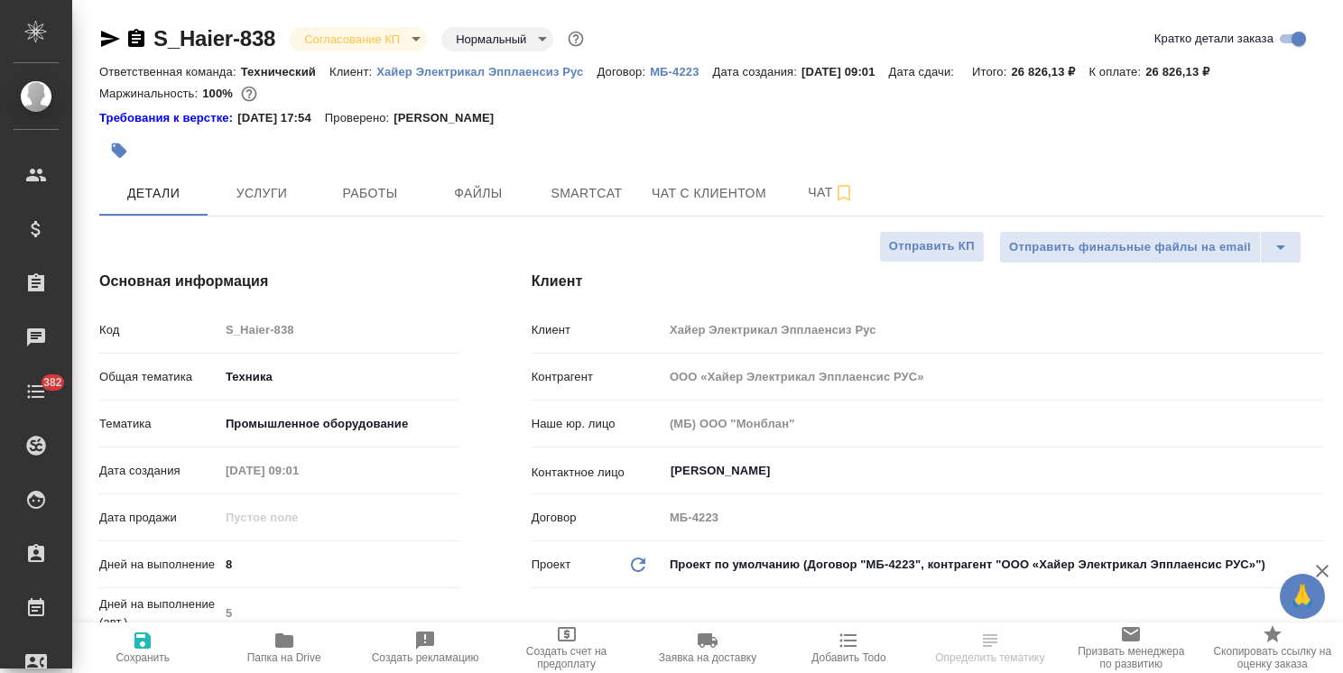
select select "RU"
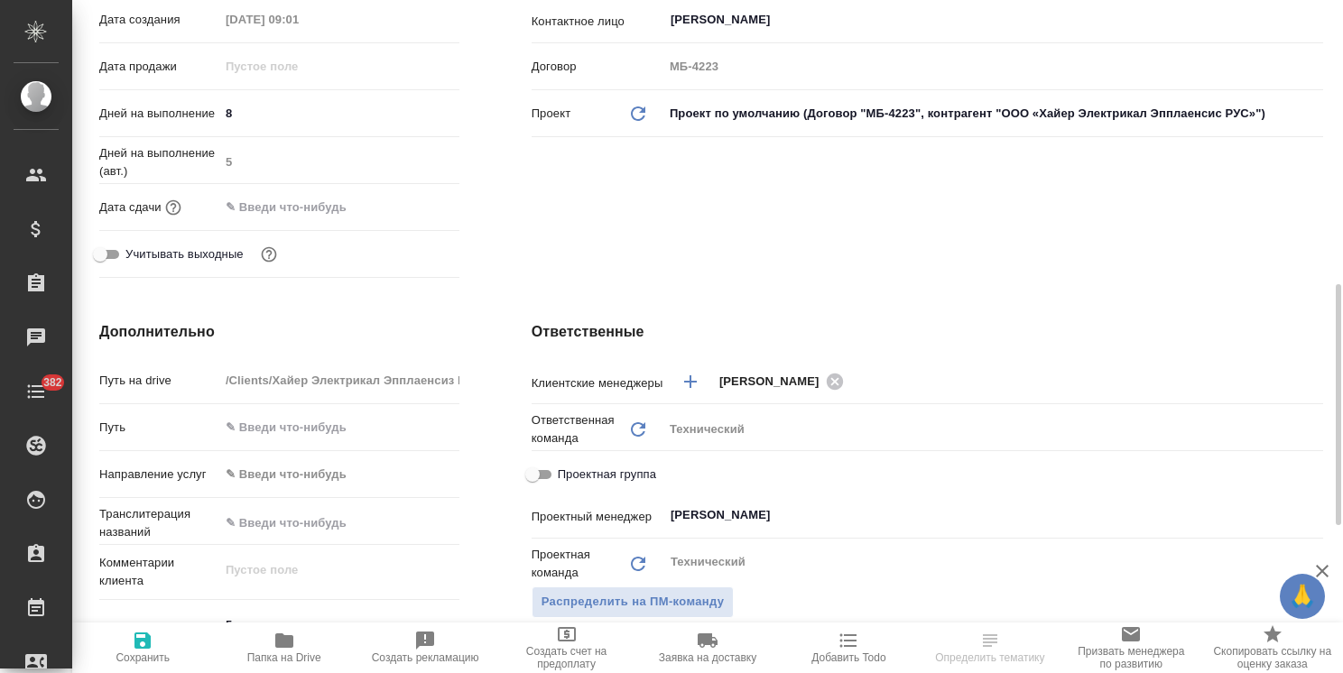
scroll to position [542, 0]
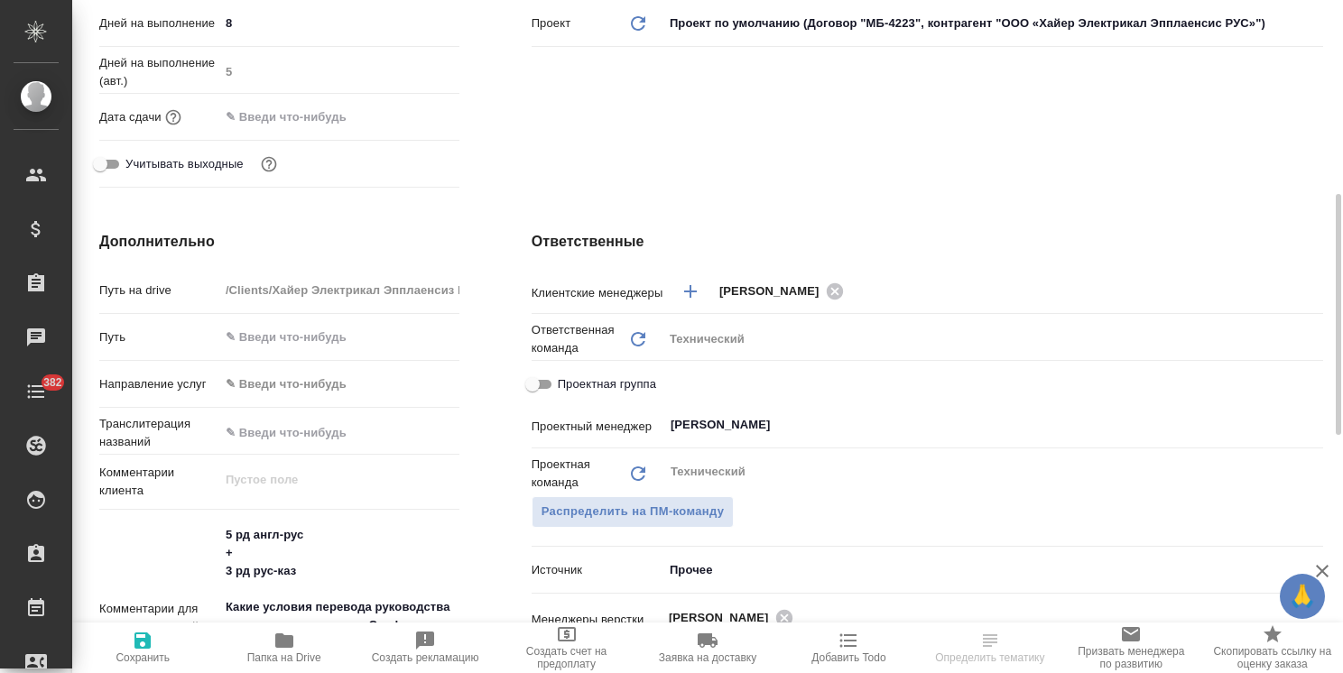
click at [326, 116] on input "text" at bounding box center [298, 117] width 158 height 26
click at [401, 120] on icon "button" at bounding box center [407, 116] width 22 height 22
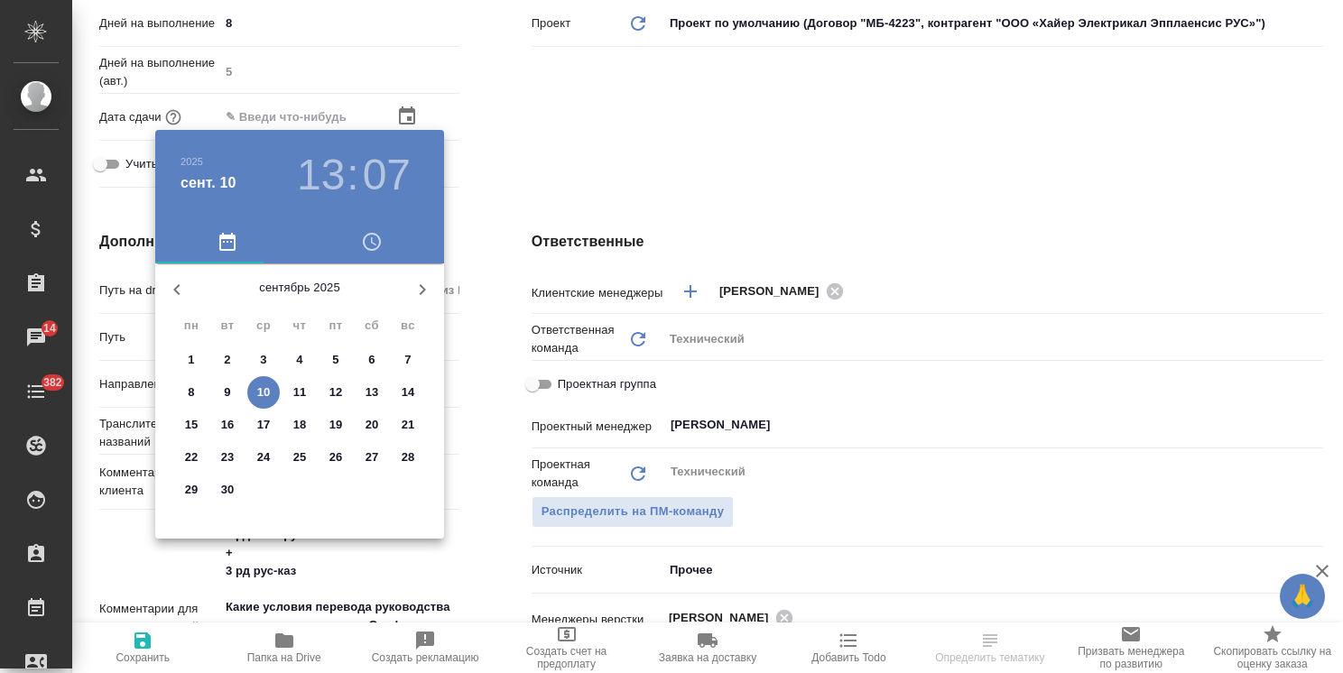
click at [264, 419] on p "17" at bounding box center [264, 425] width 14 height 18
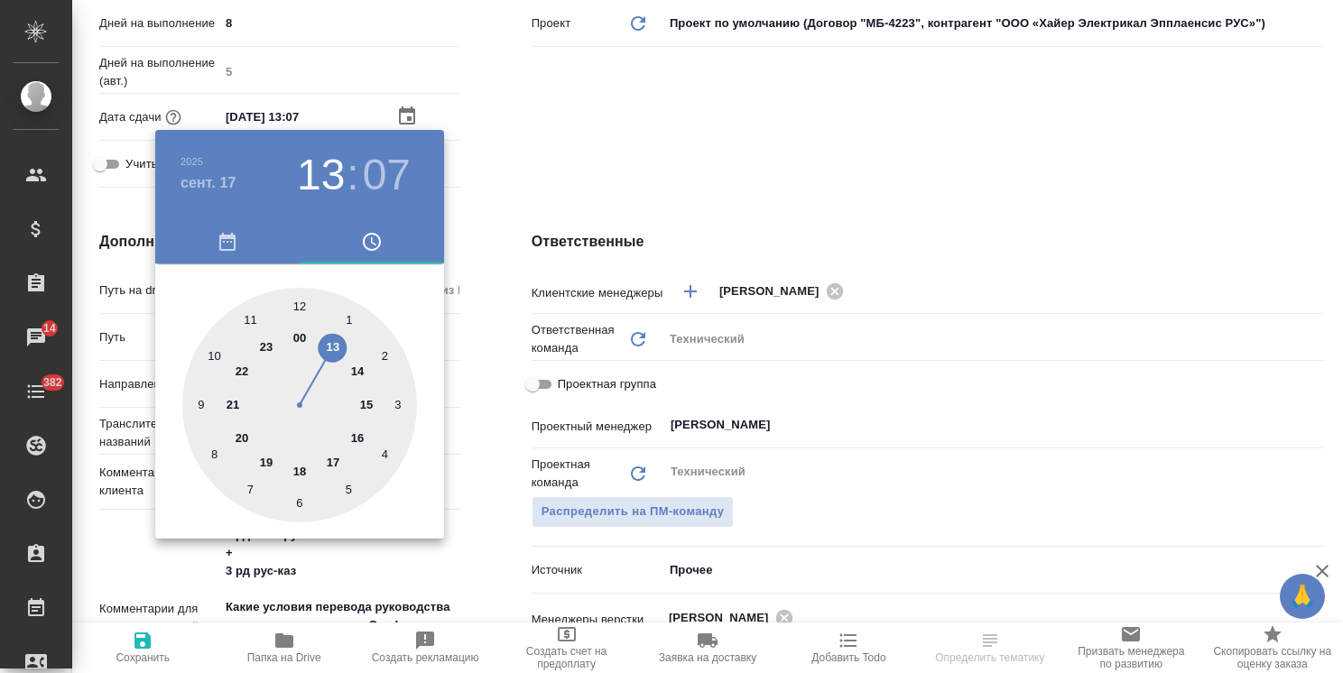
click at [549, 171] on div at bounding box center [671, 336] width 1343 height 673
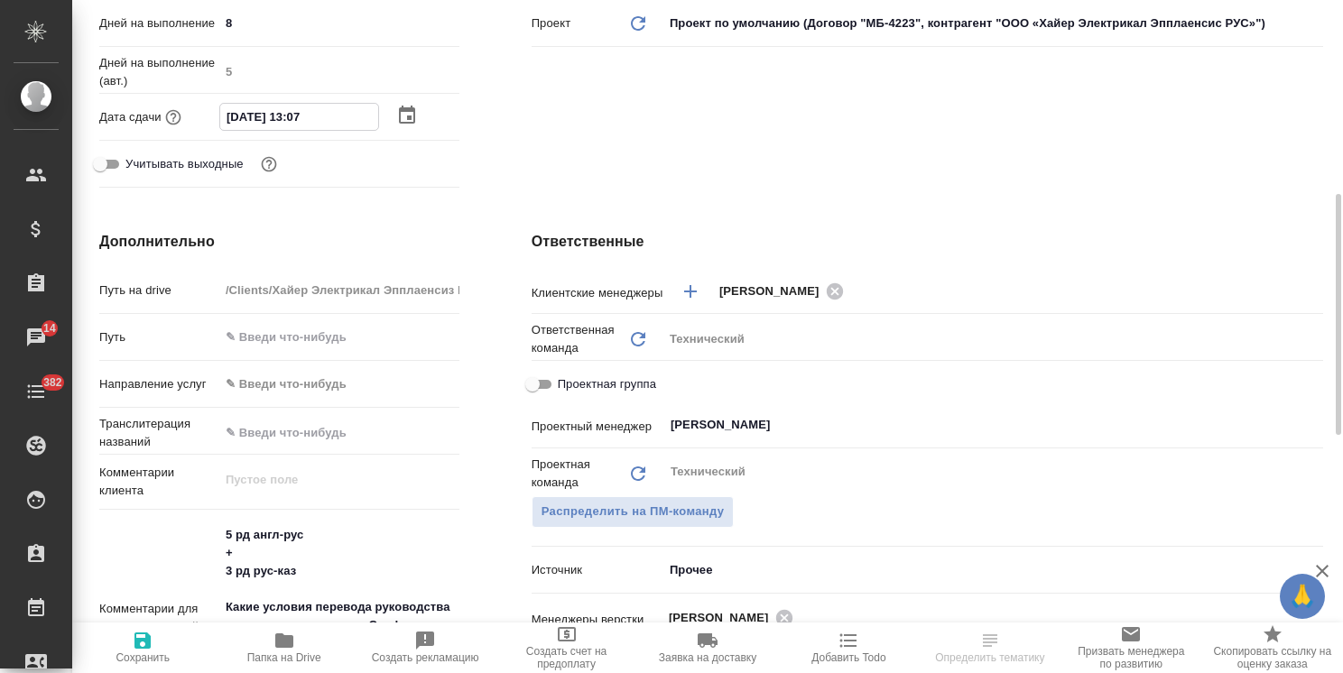
click at [296, 123] on input "[DATE] 13:07" at bounding box center [299, 117] width 158 height 26
type input "[DATE] 12:07"
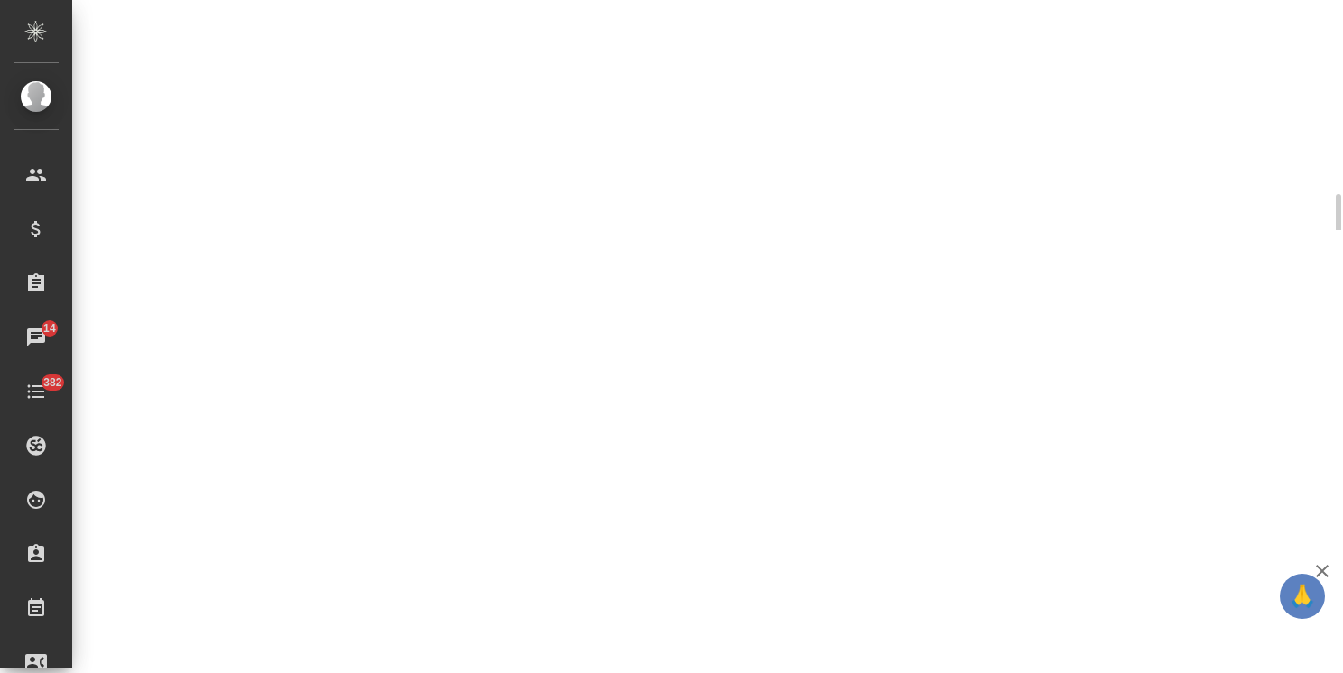
click at [308, 121] on div "S_Haier-838 Согласование КП kpNegotiation Нормальный normal Кратко детали заказ…" at bounding box center [707, 115] width 1271 height 230
select select "RU"
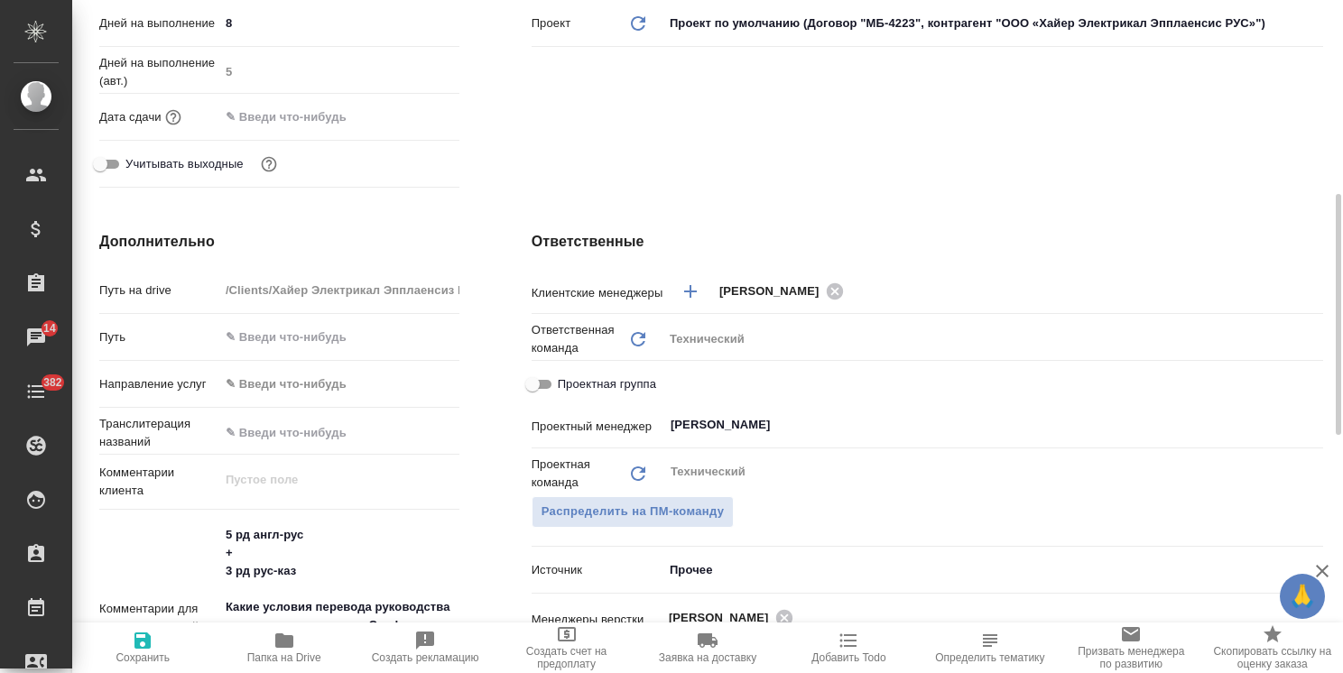
type textarea "x"
click at [325, 114] on input "text" at bounding box center [299, 117] width 158 height 26
click at [401, 118] on icon "button" at bounding box center [407, 116] width 22 height 22
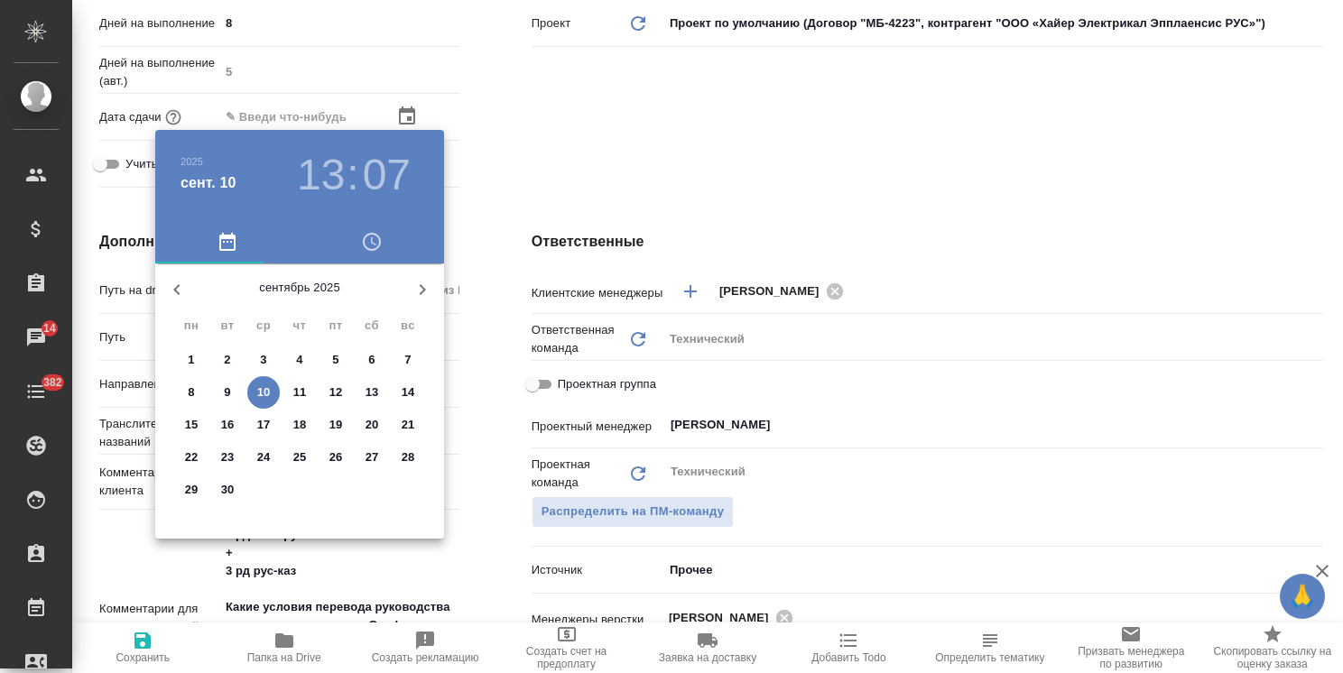
click at [272, 421] on span "17" at bounding box center [263, 425] width 32 height 18
type input "[DATE] 13:07"
type textarea "x"
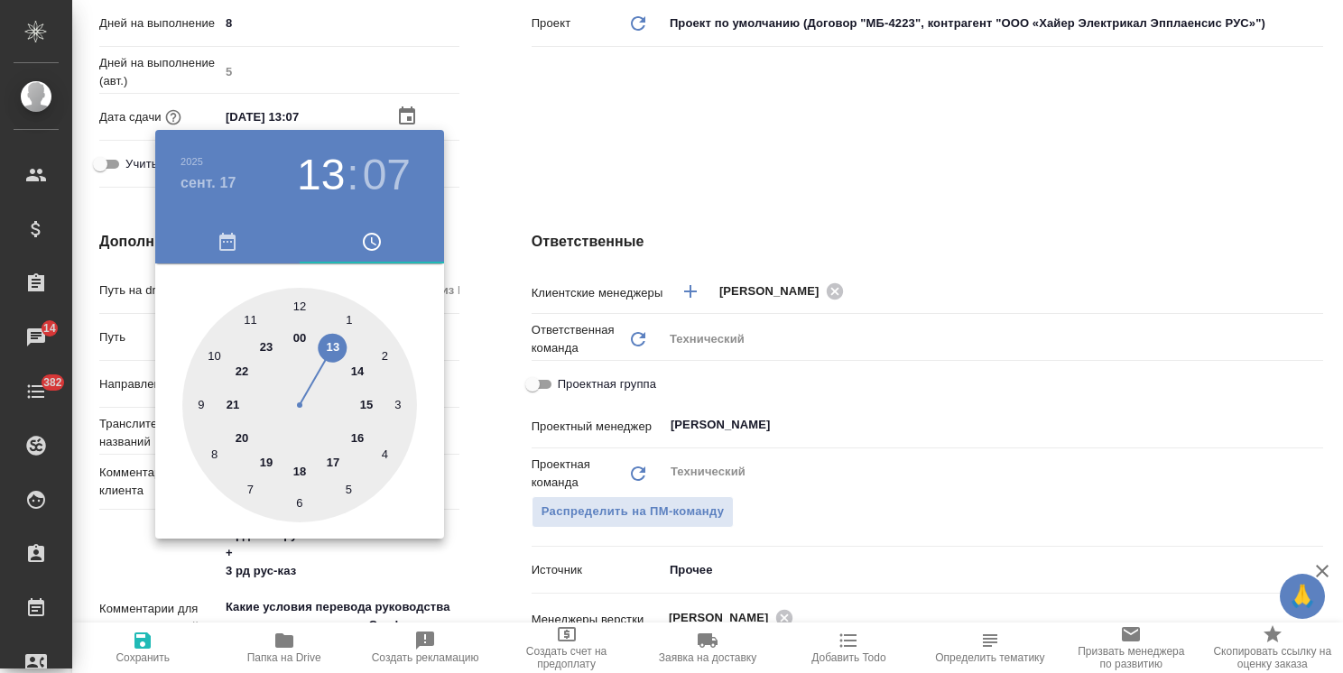
click at [509, 171] on div at bounding box center [671, 336] width 1343 height 673
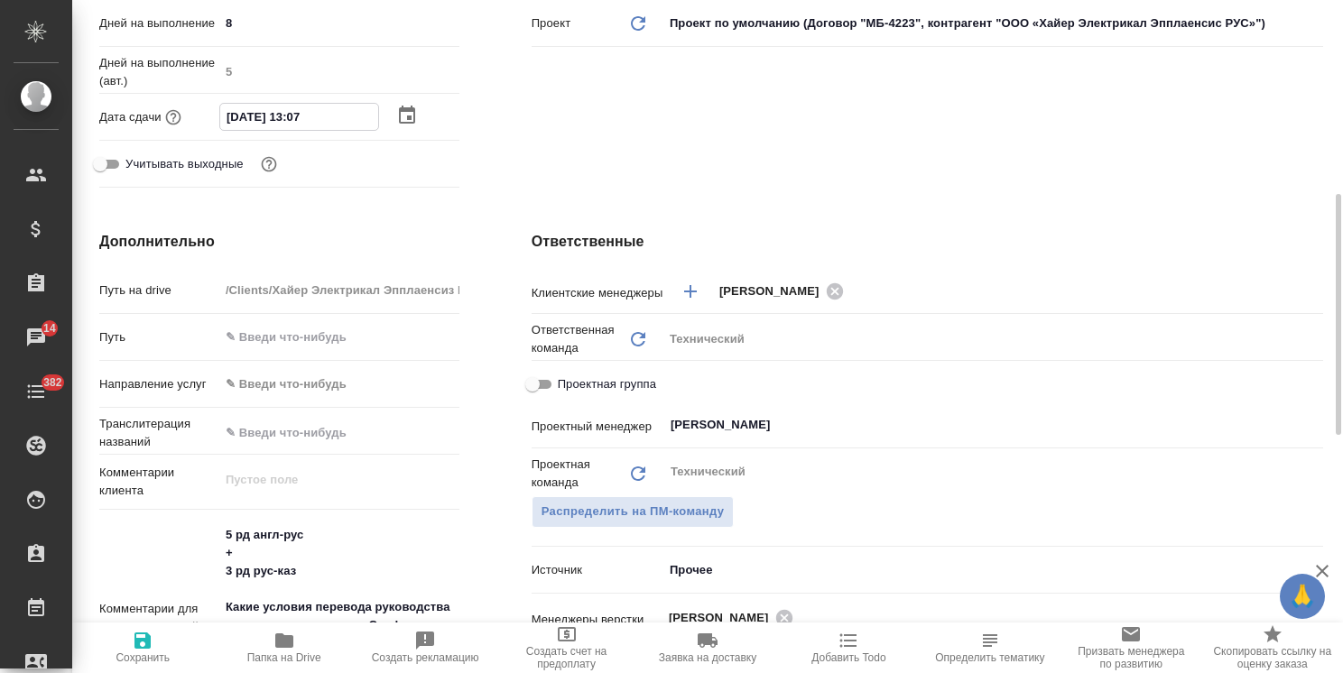
click at [296, 119] on input "[DATE] 13:07" at bounding box center [299, 117] width 158 height 26
type input "[DATE] 12:07"
type textarea "x"
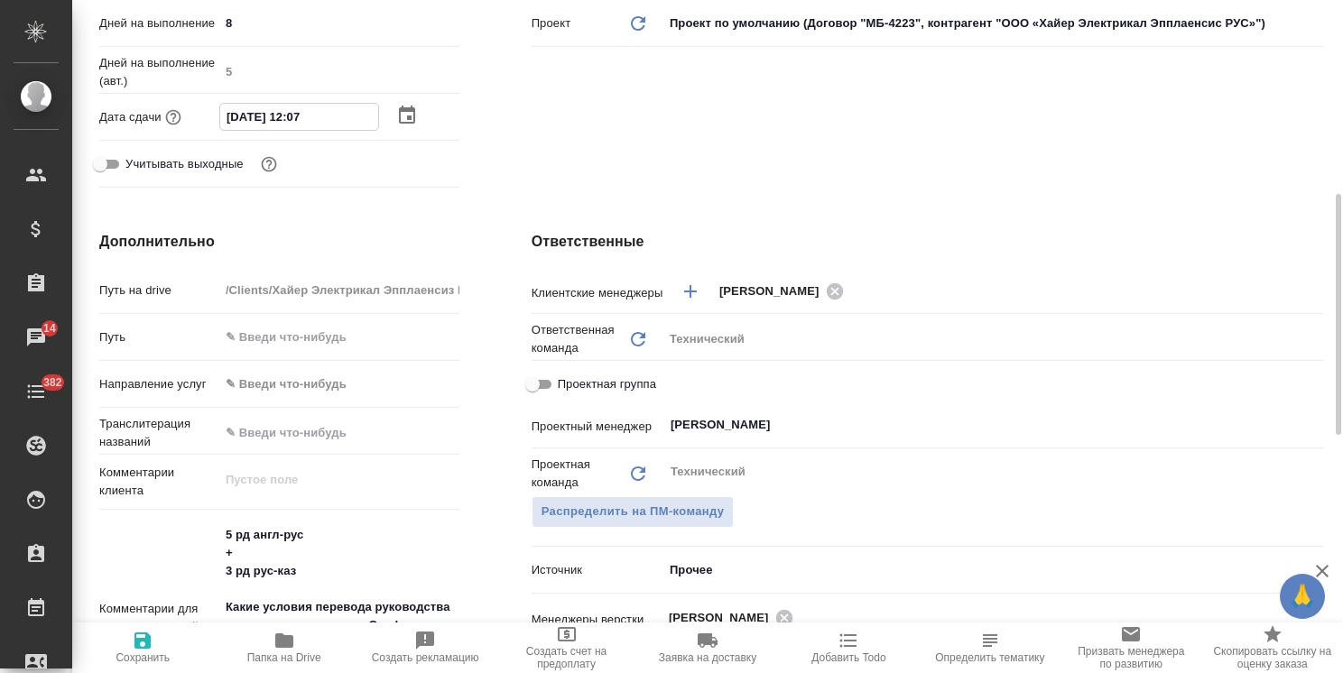
drag, startPoint x: 325, startPoint y: 114, endPoint x: 307, endPoint y: 120, distance: 19.1
click at [307, 120] on input "[DATE] 12:07" at bounding box center [299, 117] width 158 height 26
type input "[DATE] 12:0_"
type textarea "x"
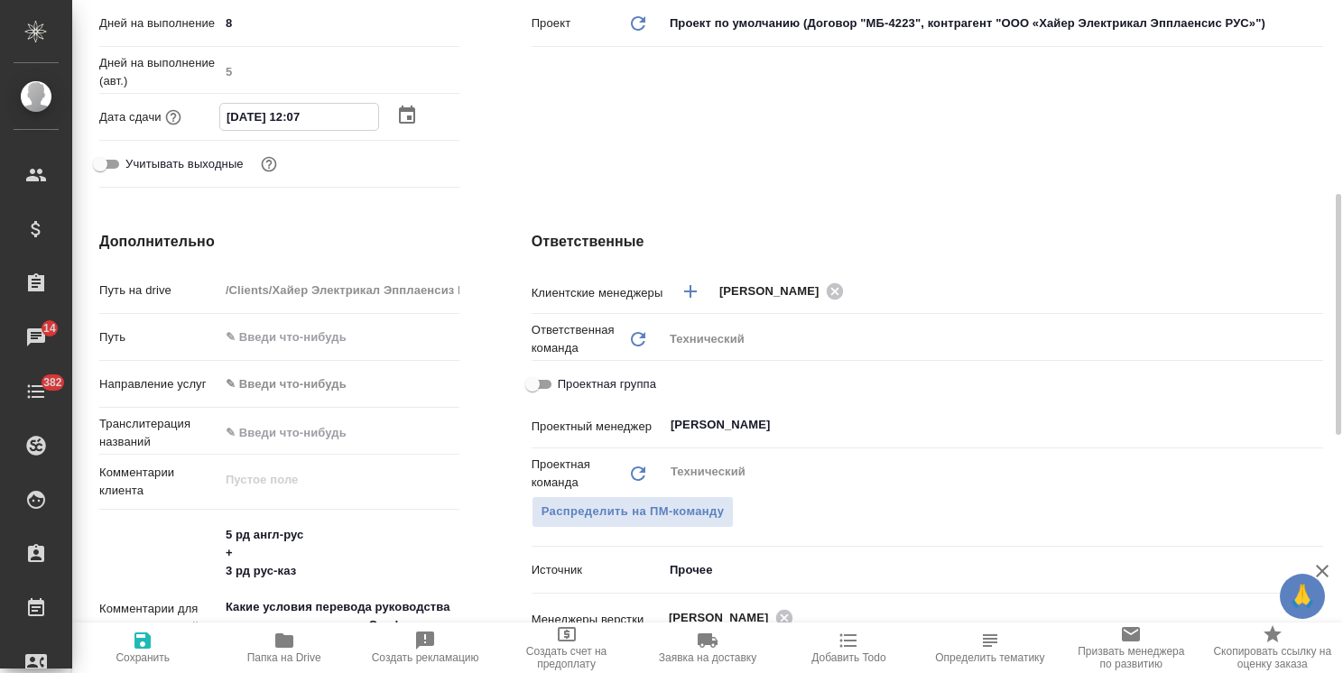
type textarea "x"
type input "[DATE] 12:00"
type textarea "x"
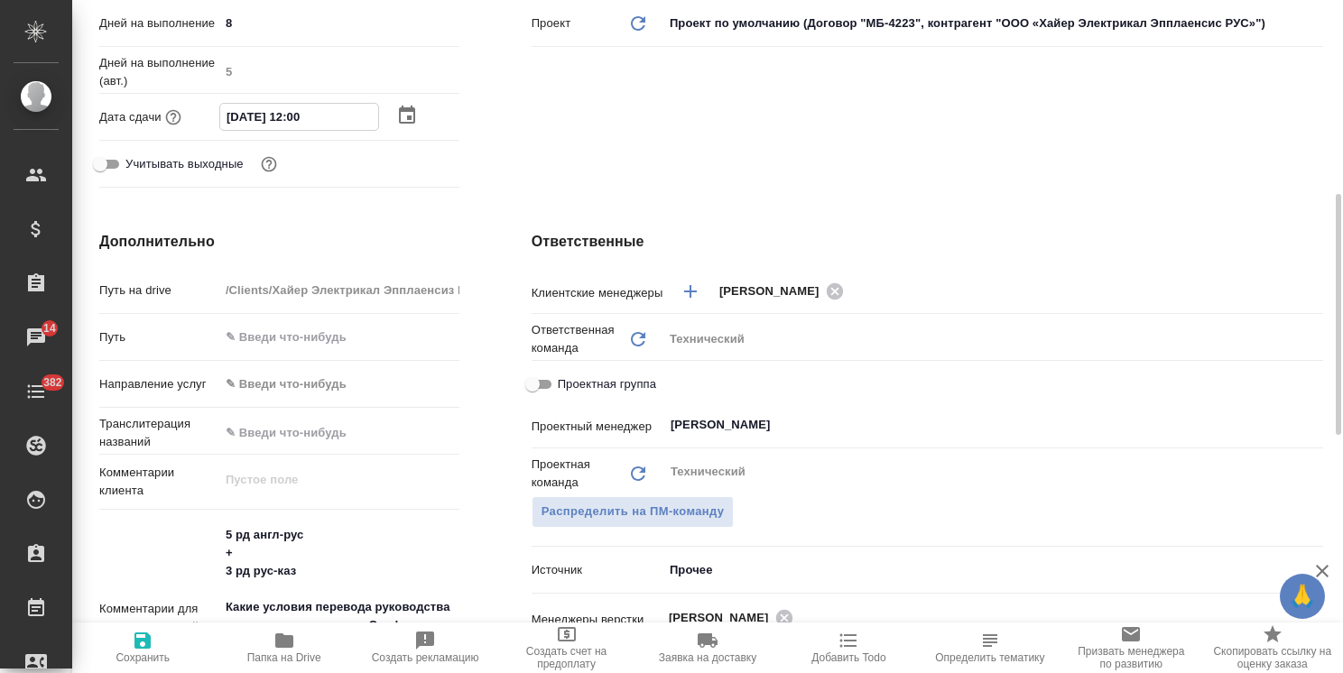
type input "[DATE] 12:00"
click at [143, 659] on span "Сохранить" at bounding box center [143, 658] width 54 height 13
type textarea "x"
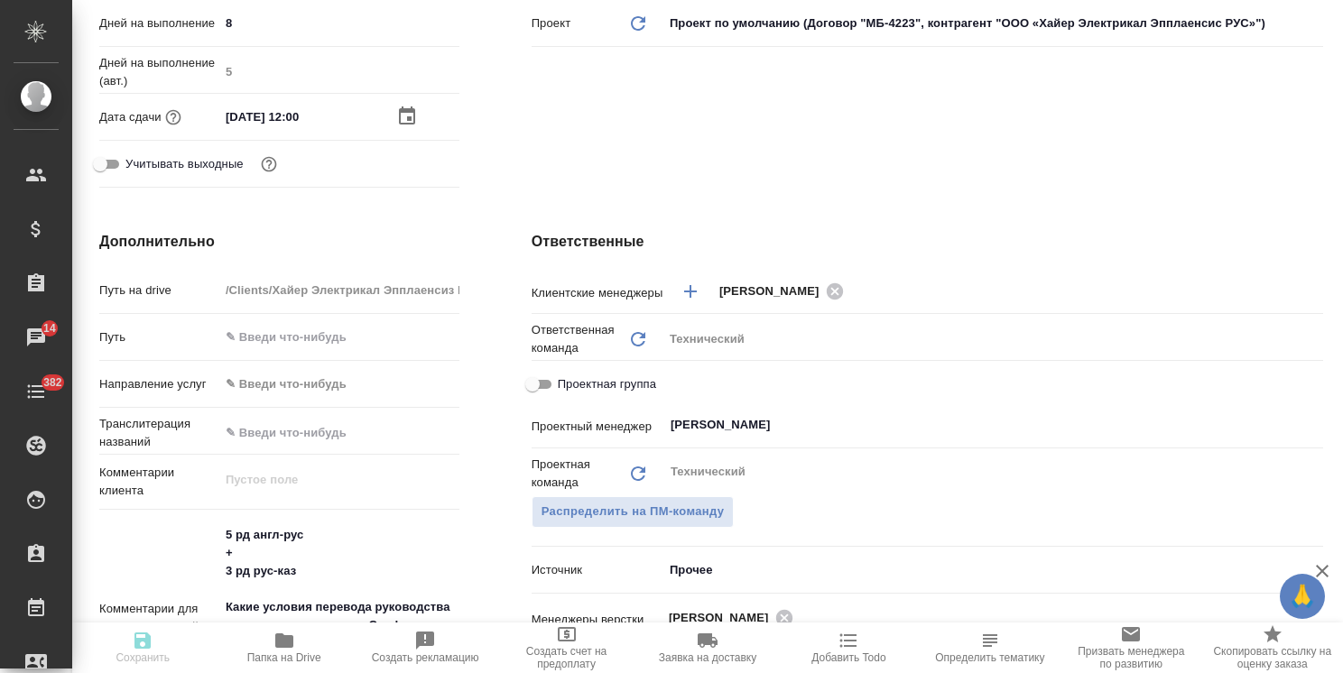
type textarea "x"
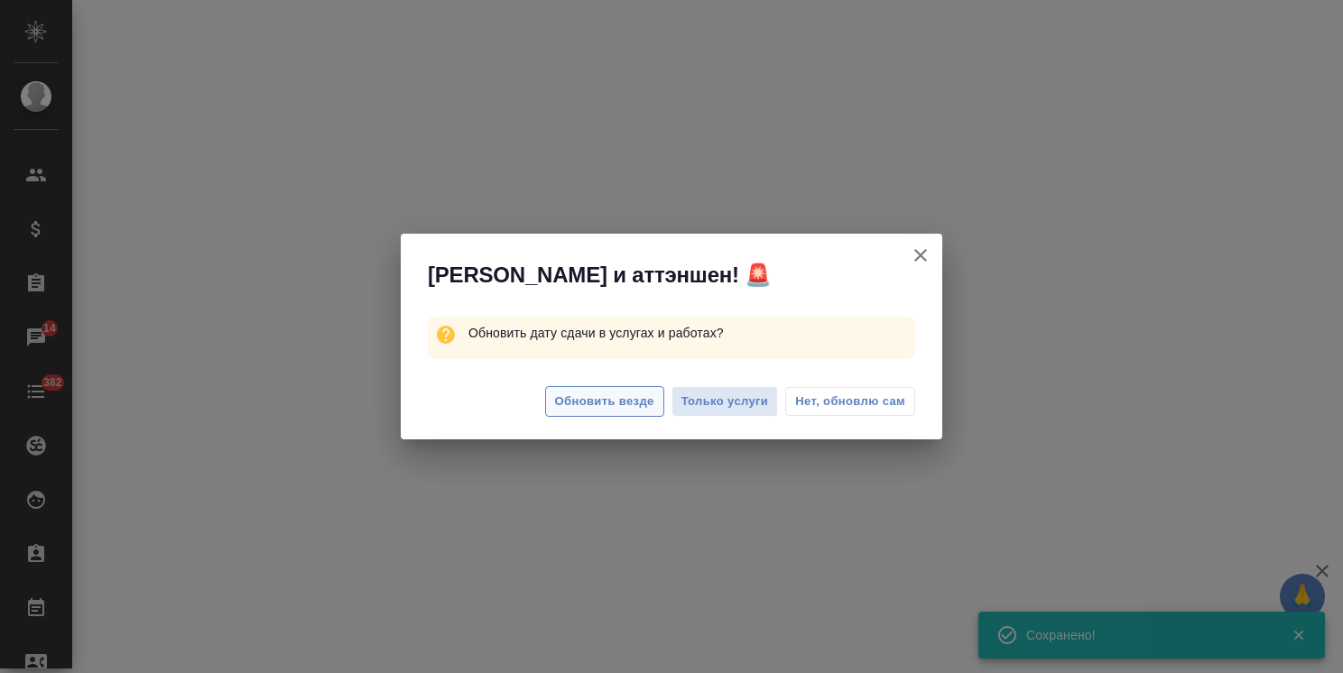
select select "RU"
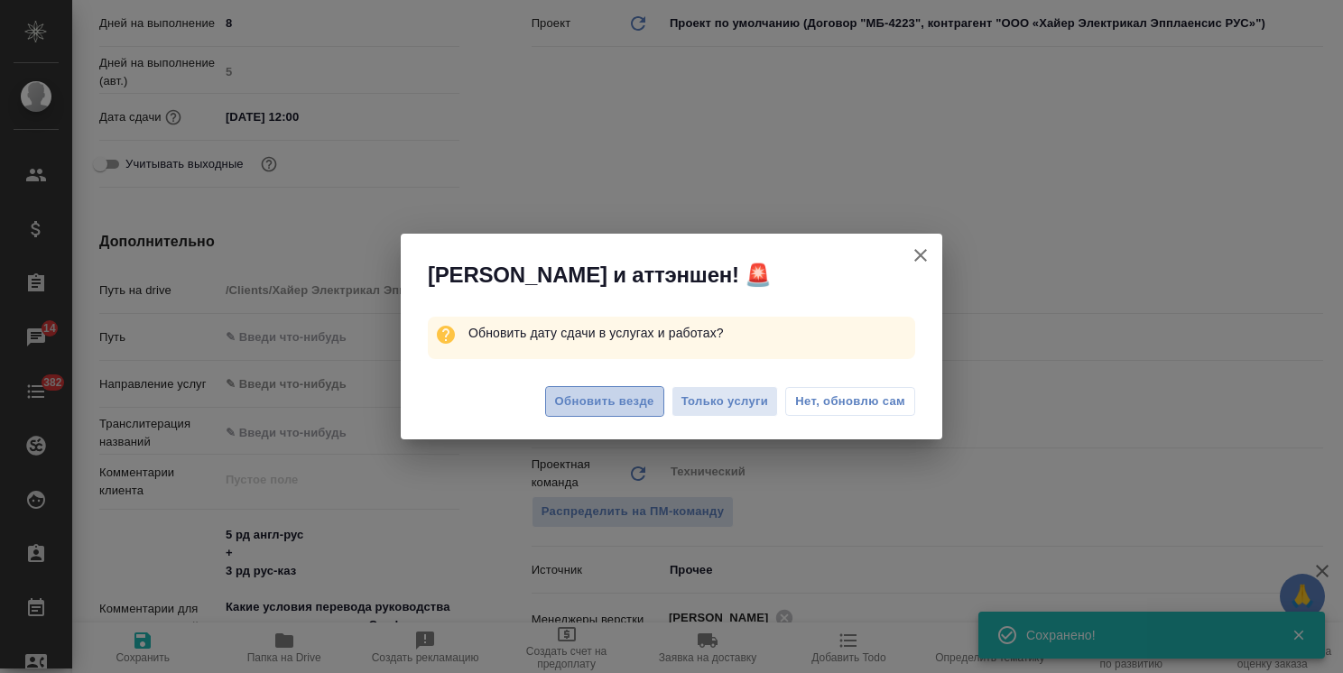
click at [609, 404] on span "Обновить везде" at bounding box center [604, 402] width 99 height 21
type textarea "x"
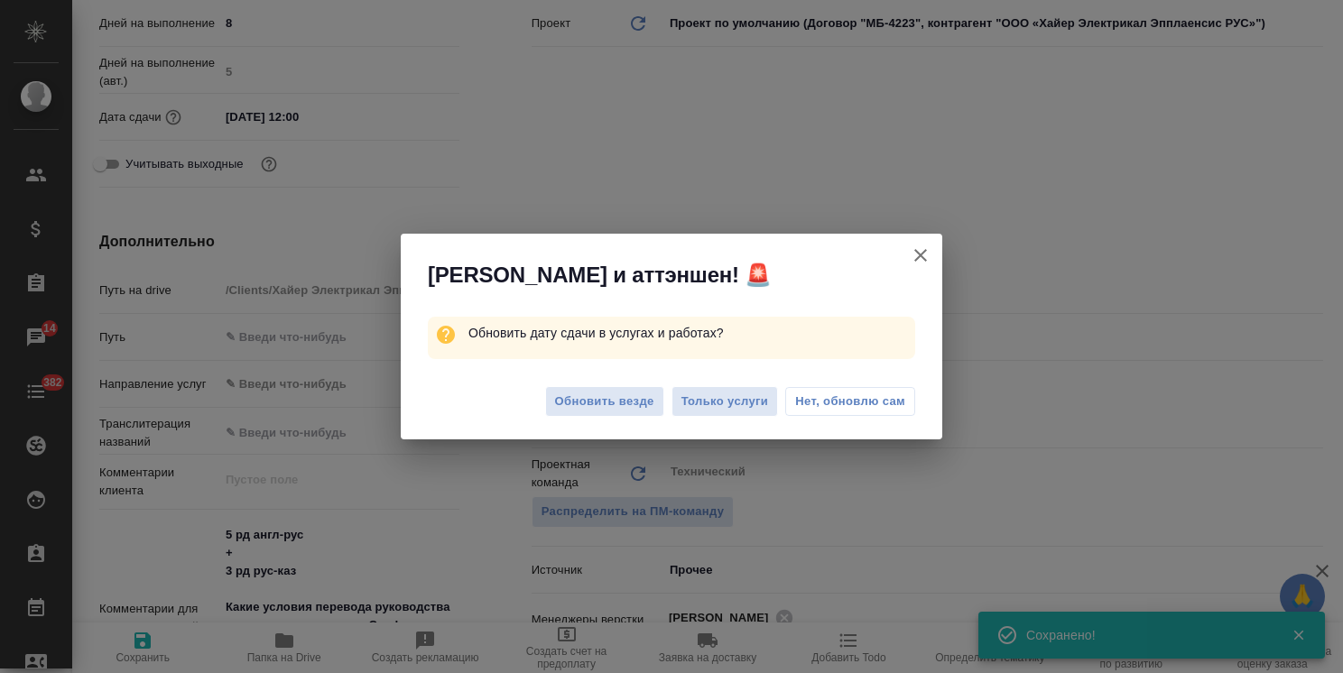
type textarea "x"
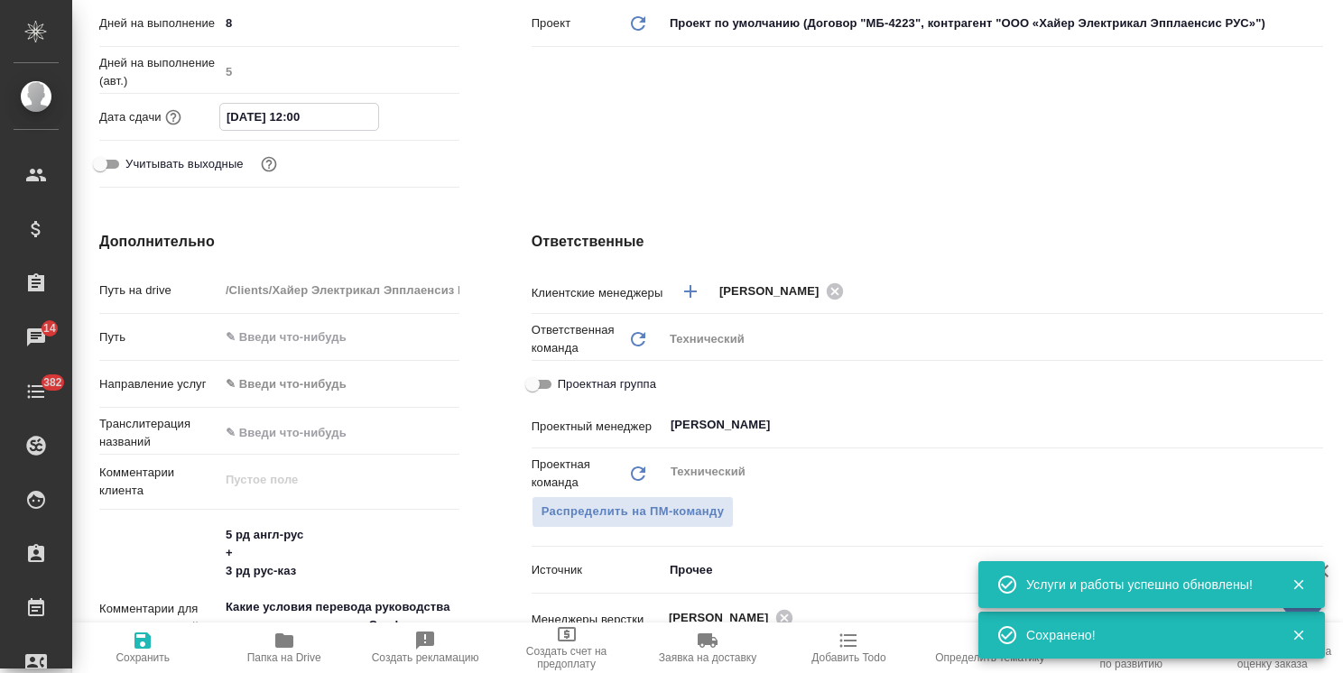
click at [344, 130] on input "17.09.2025 12:00" at bounding box center [299, 117] width 158 height 26
click at [412, 127] on icon "button" at bounding box center [407, 117] width 22 height 22
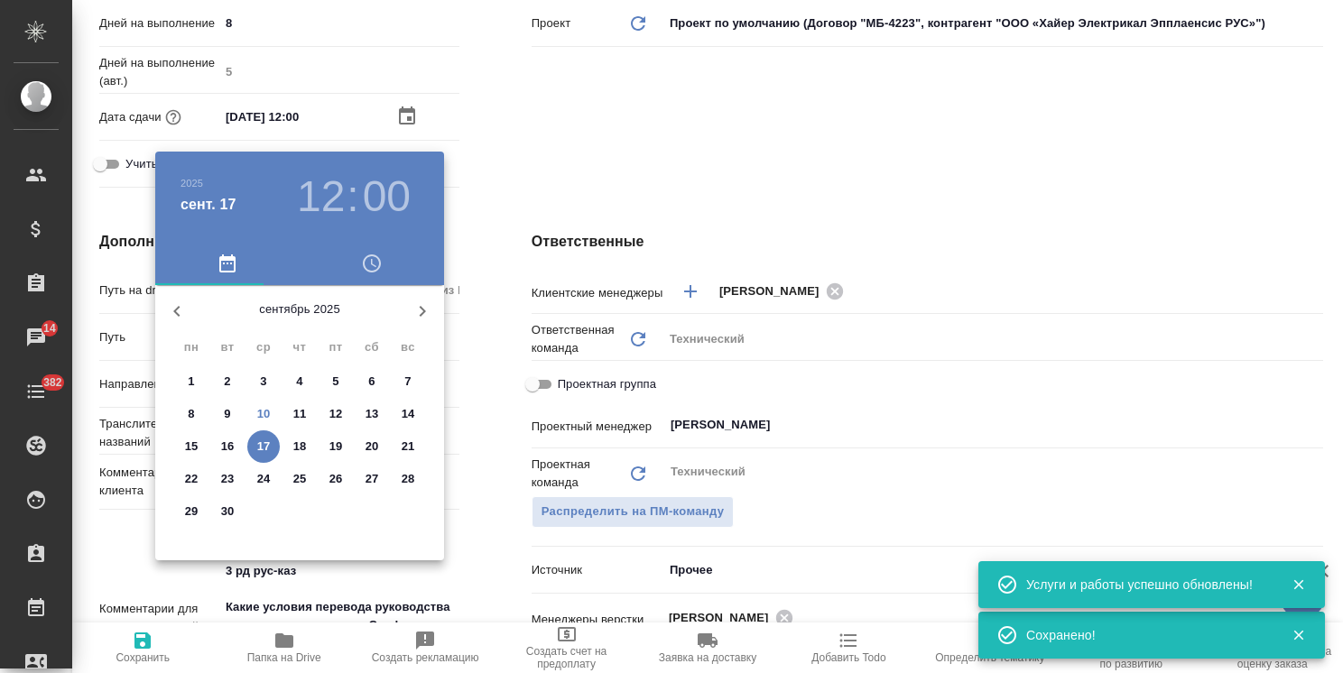
click at [533, 183] on div at bounding box center [671, 336] width 1343 height 673
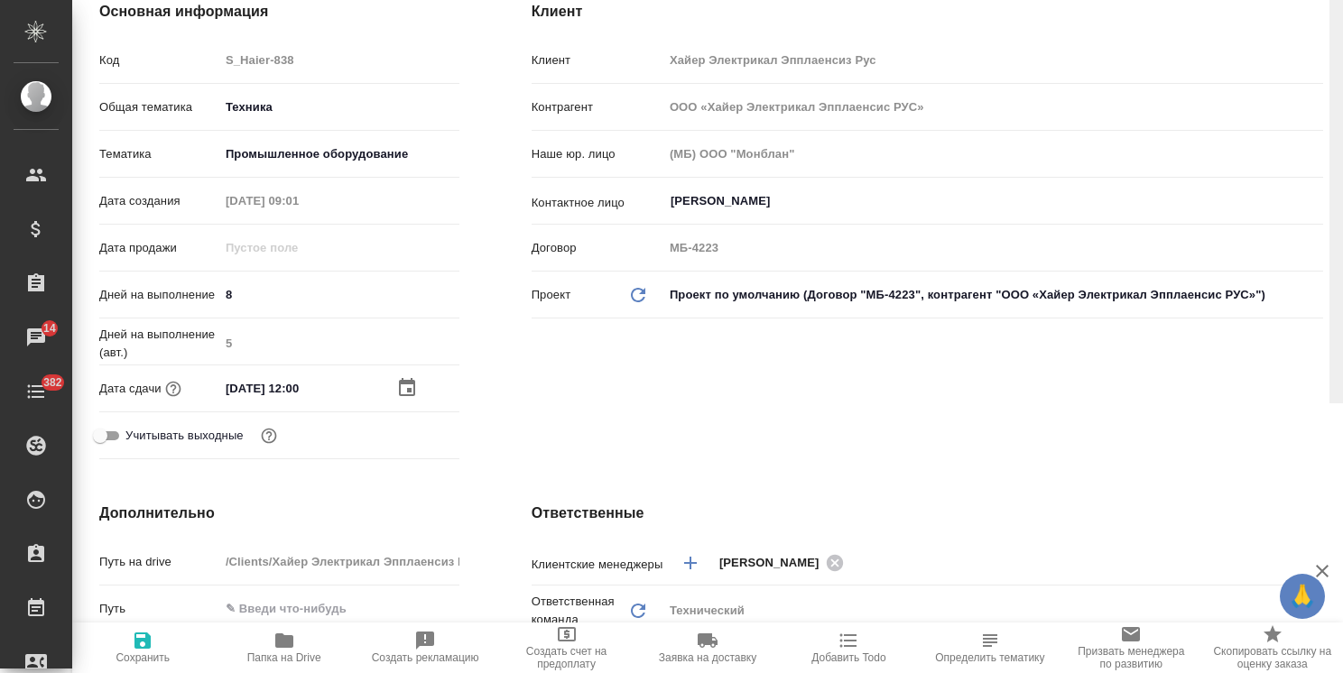
scroll to position [0, 0]
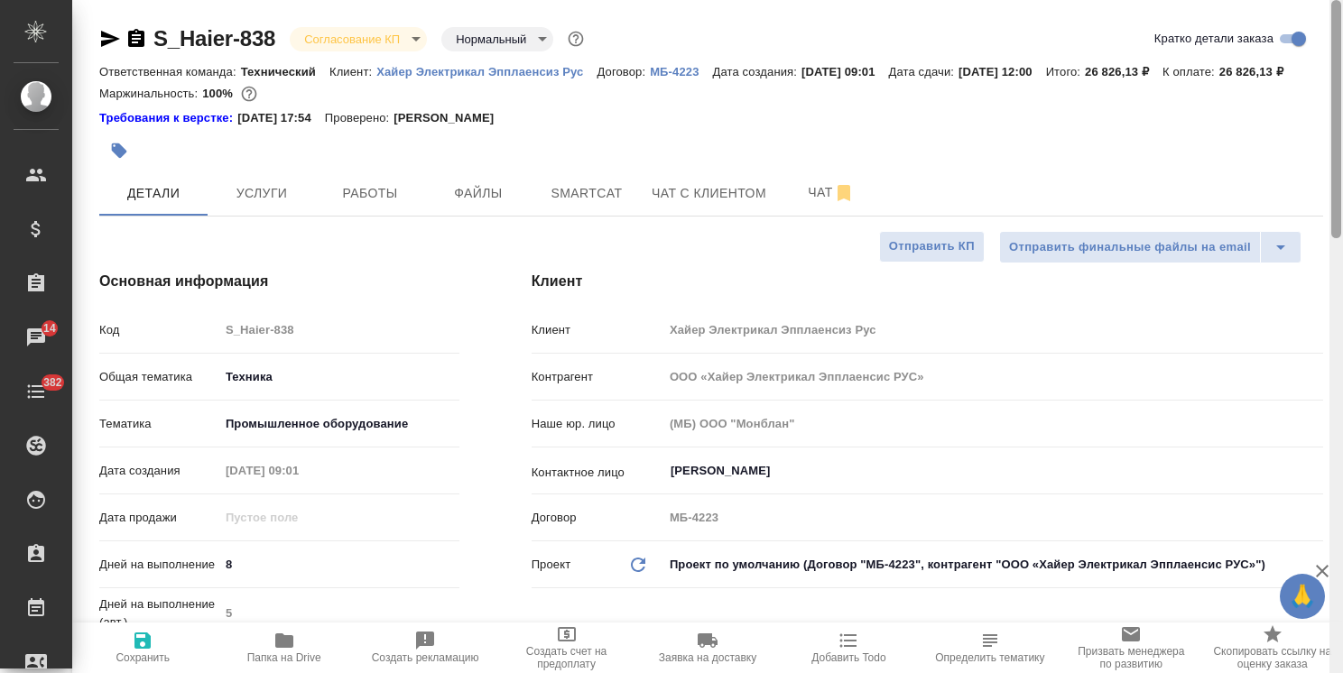
drag, startPoint x: 1336, startPoint y: 410, endPoint x: 1267, endPoint y: 103, distance: 314.4
click at [1337, 117] on div at bounding box center [1336, 119] width 10 height 238
click at [357, 40] on body "🙏 .cls-1 fill:#fff; AWATERA Usmanova Olga Клиенты Спецификации Заказы 14 Чаты 3…" at bounding box center [671, 336] width 1343 height 673
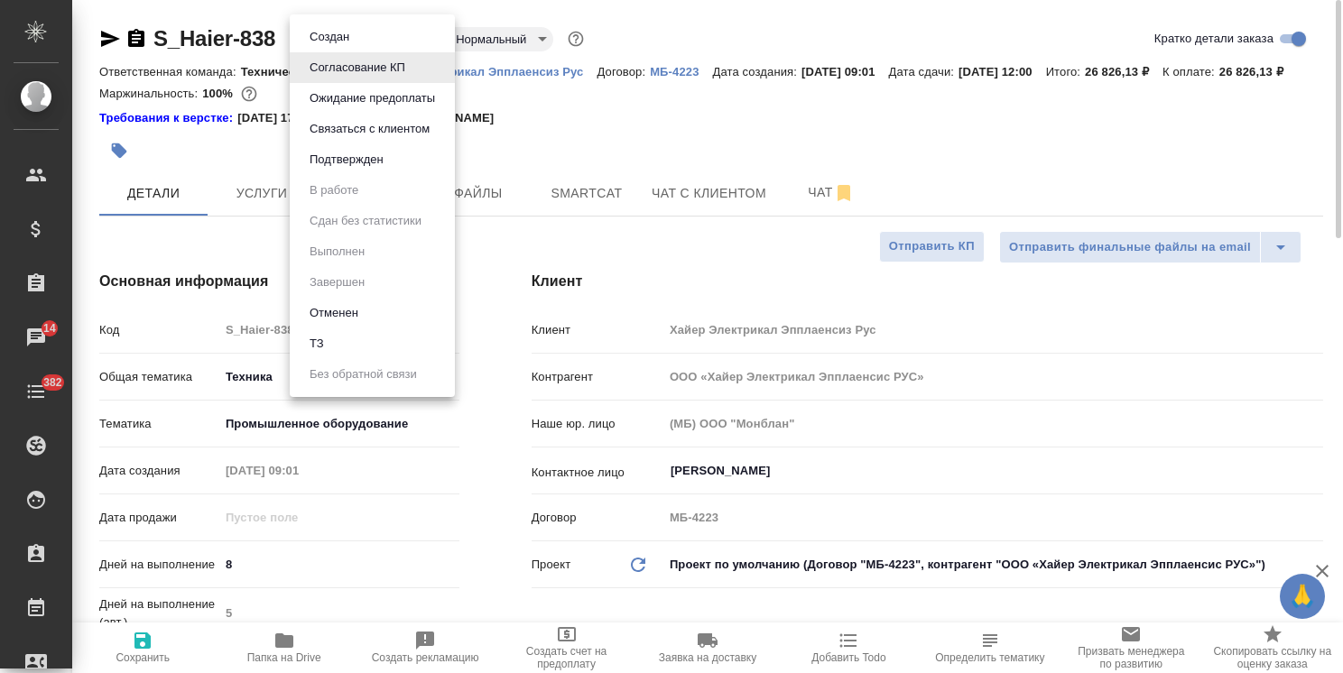
click at [375, 156] on button "Подтвержден" at bounding box center [346, 160] width 85 height 20
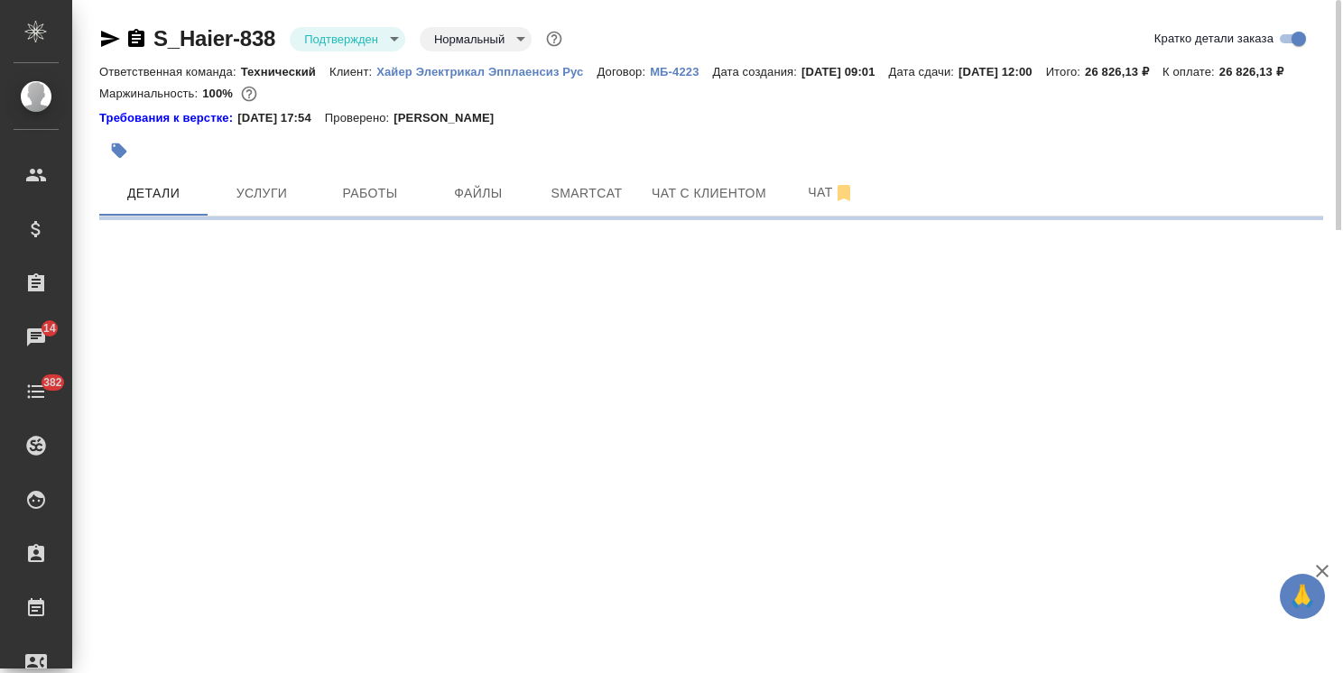
select select "RU"
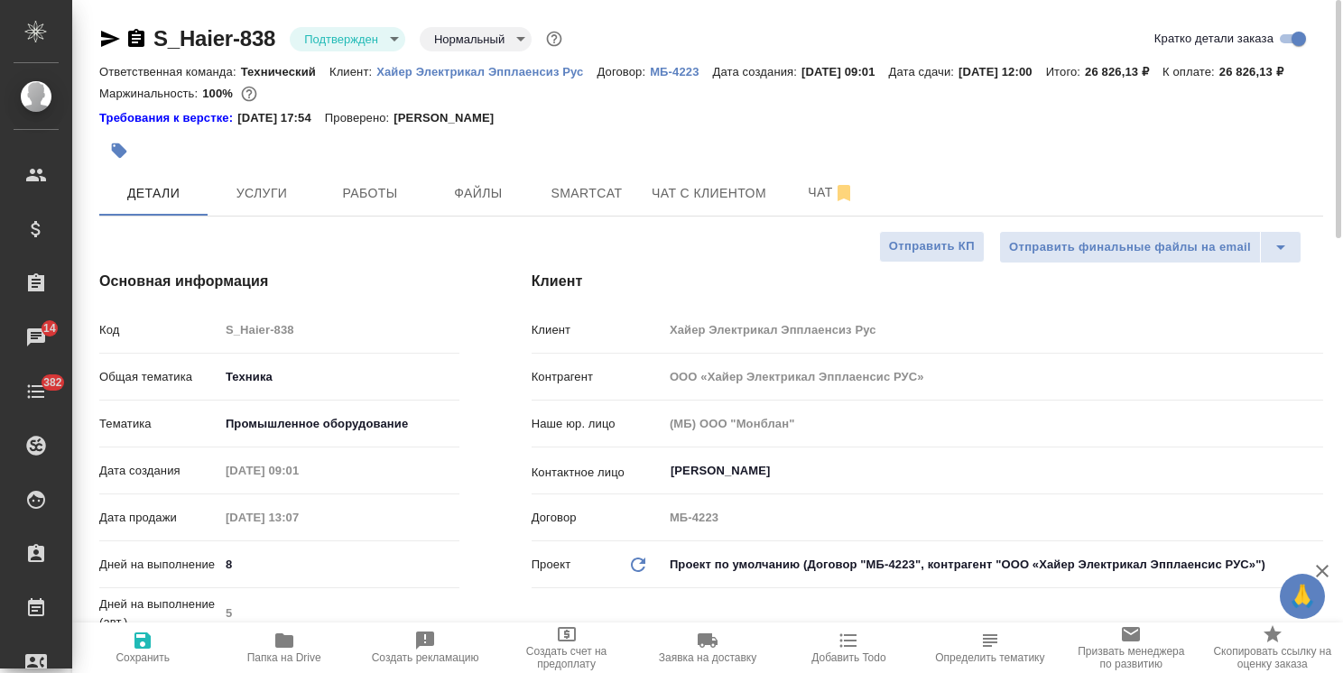
type textarea "x"
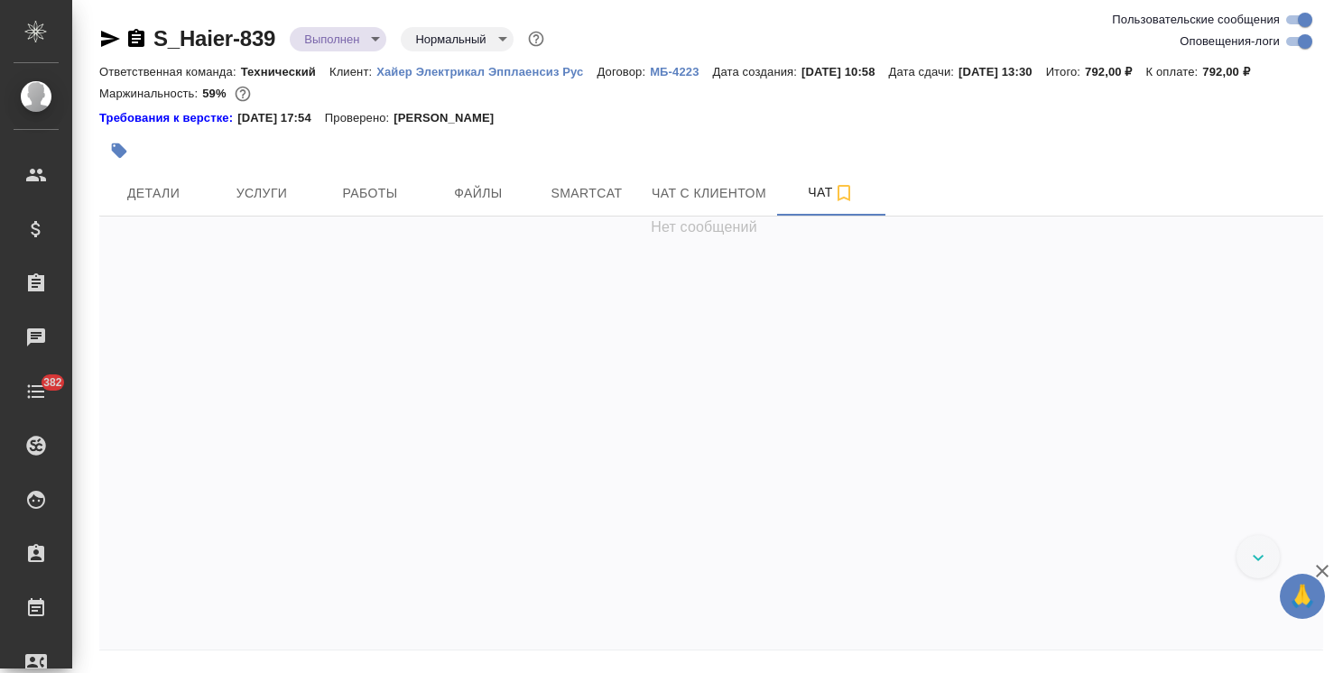
click at [318, 32] on body "🙏 .cls-1 fill:#fff; AWATERA [PERSON_NAME] Спецификации Заказы Чаты 382 Todo Про…" at bounding box center [671, 336] width 1343 height 673
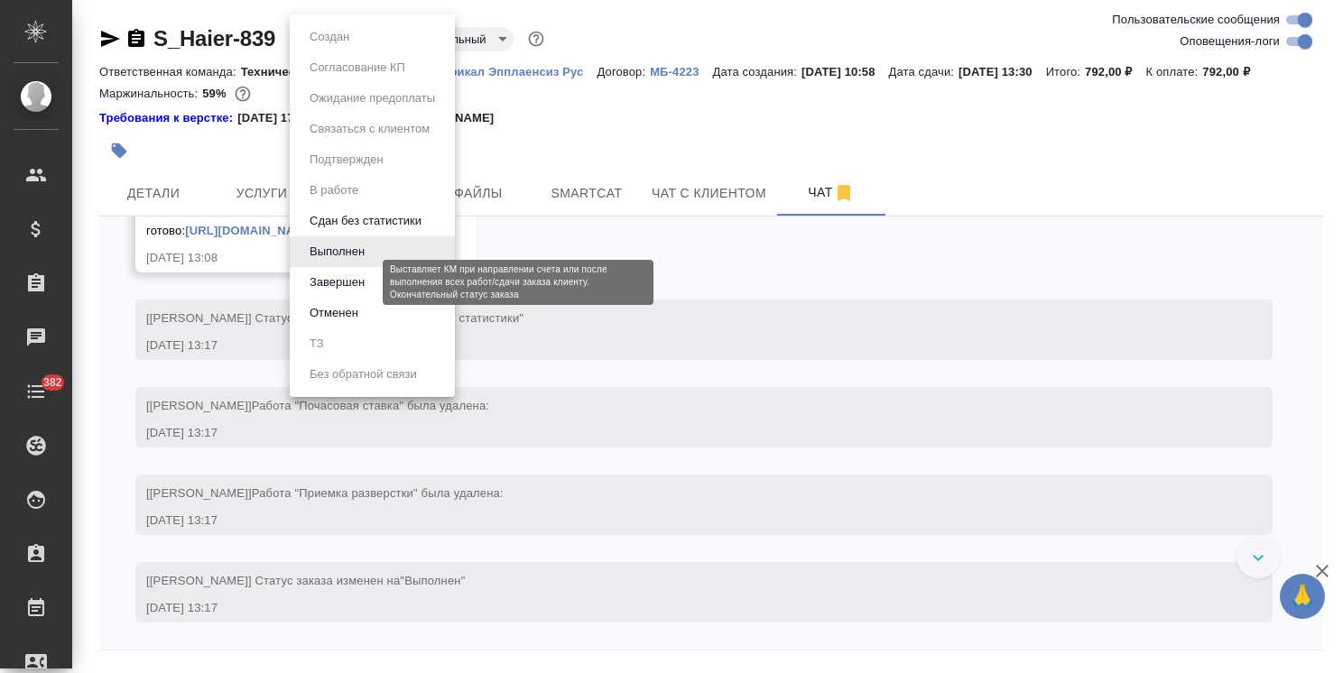
scroll to position [3519, 0]
click at [343, 288] on button "Завершен" at bounding box center [337, 283] width 66 height 20
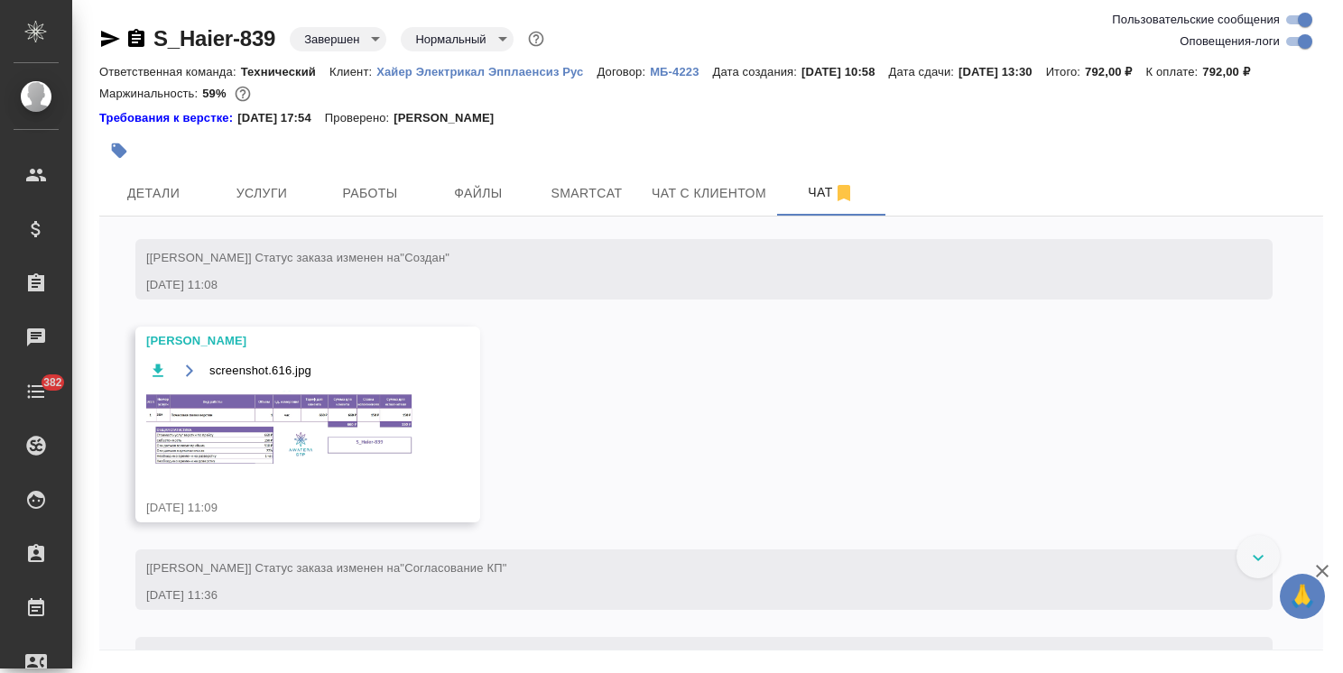
scroll to position [1690, 0]
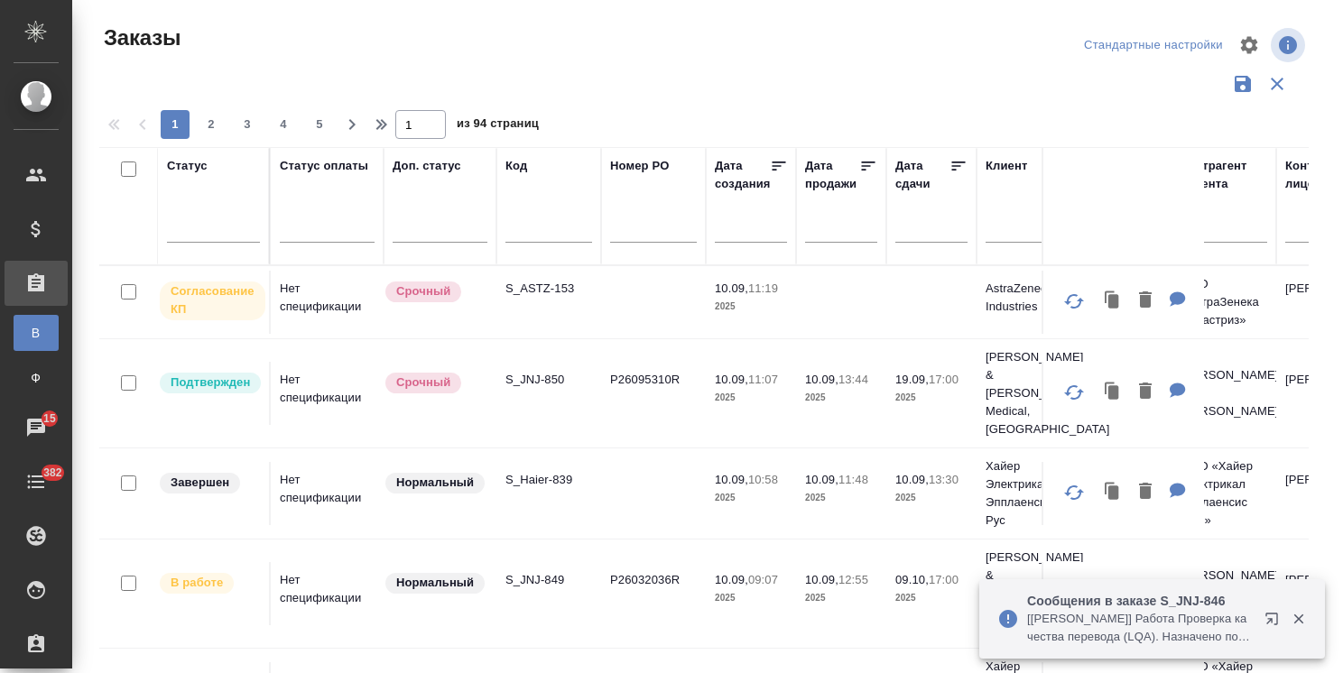
scroll to position [134, 0]
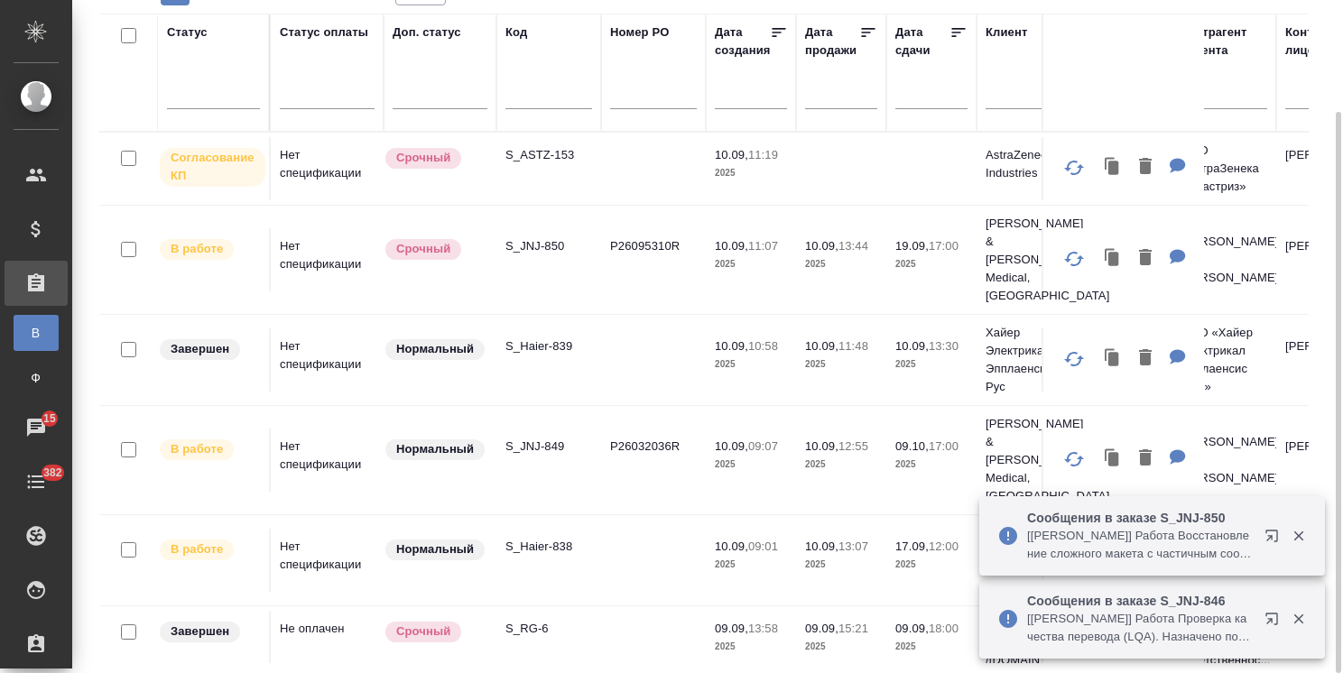
click at [543, 88] on input "text" at bounding box center [548, 97] width 87 height 23
paste input "S_ABBT-599"
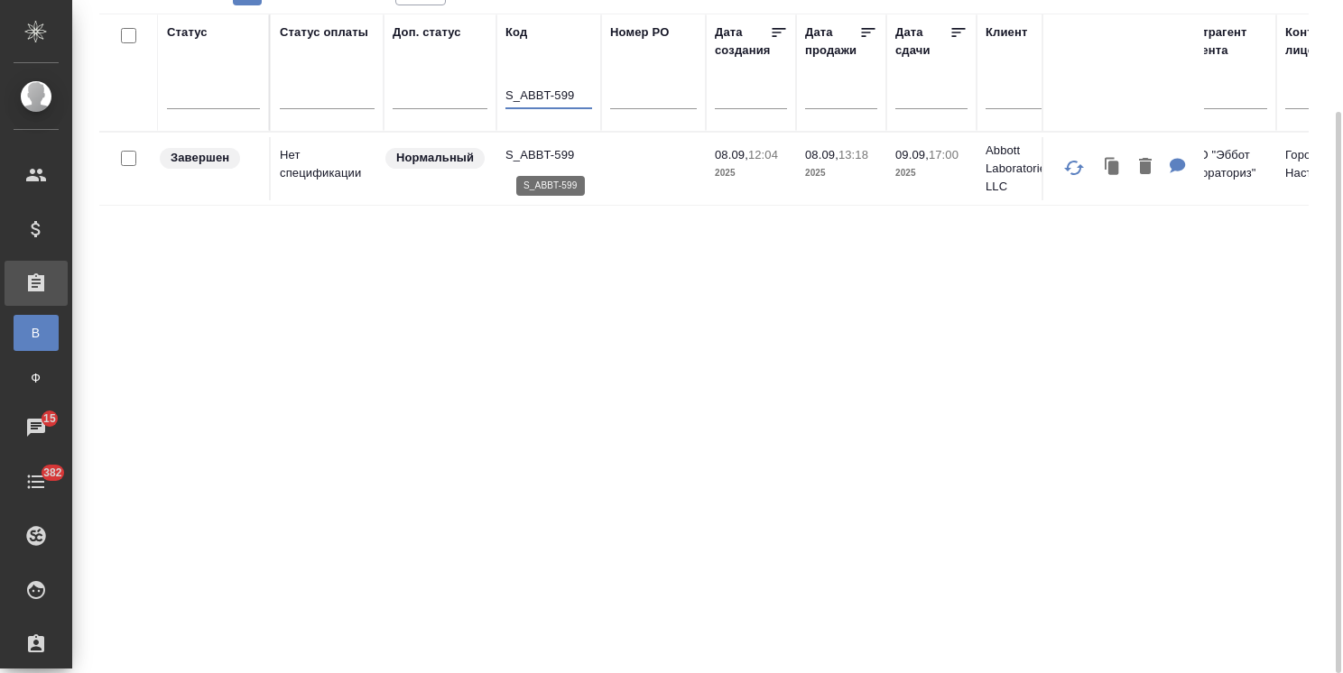
type input "S_ABBT-599"
click at [548, 150] on p "S_ABBT-599" at bounding box center [548, 155] width 87 height 18
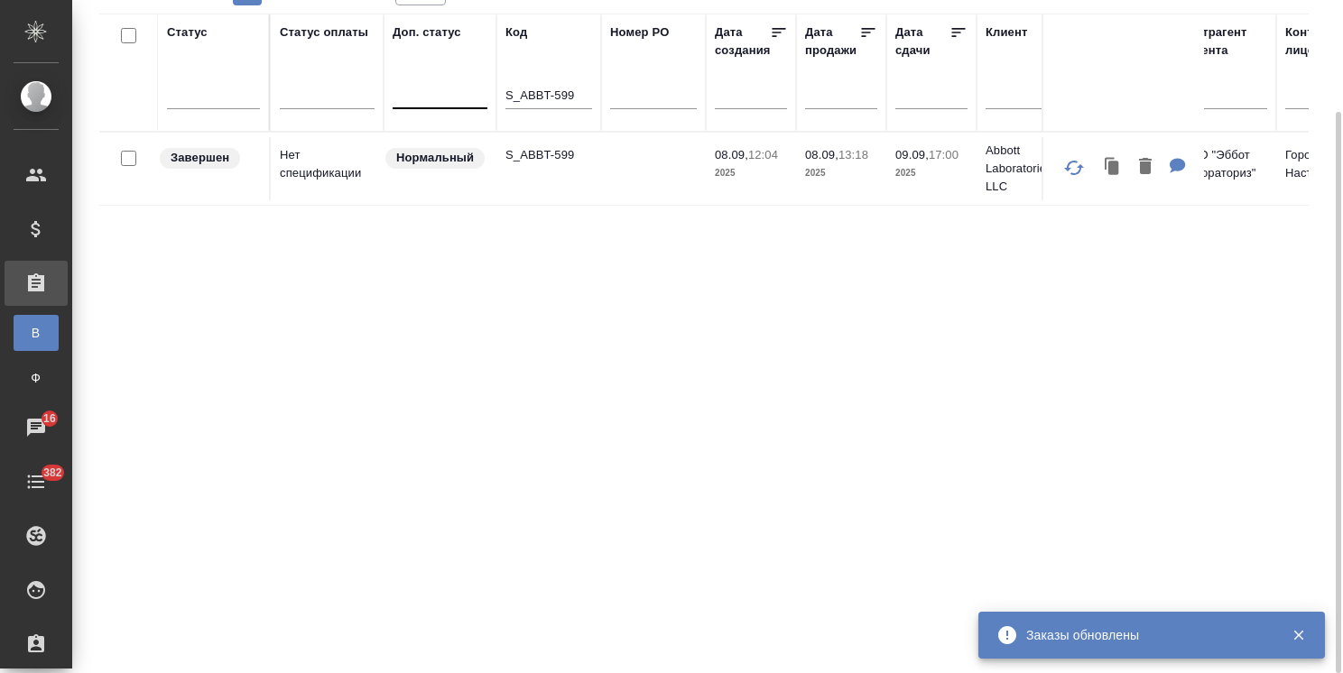
drag, startPoint x: 585, startPoint y: 88, endPoint x: 444, endPoint y: 98, distance: 141.1
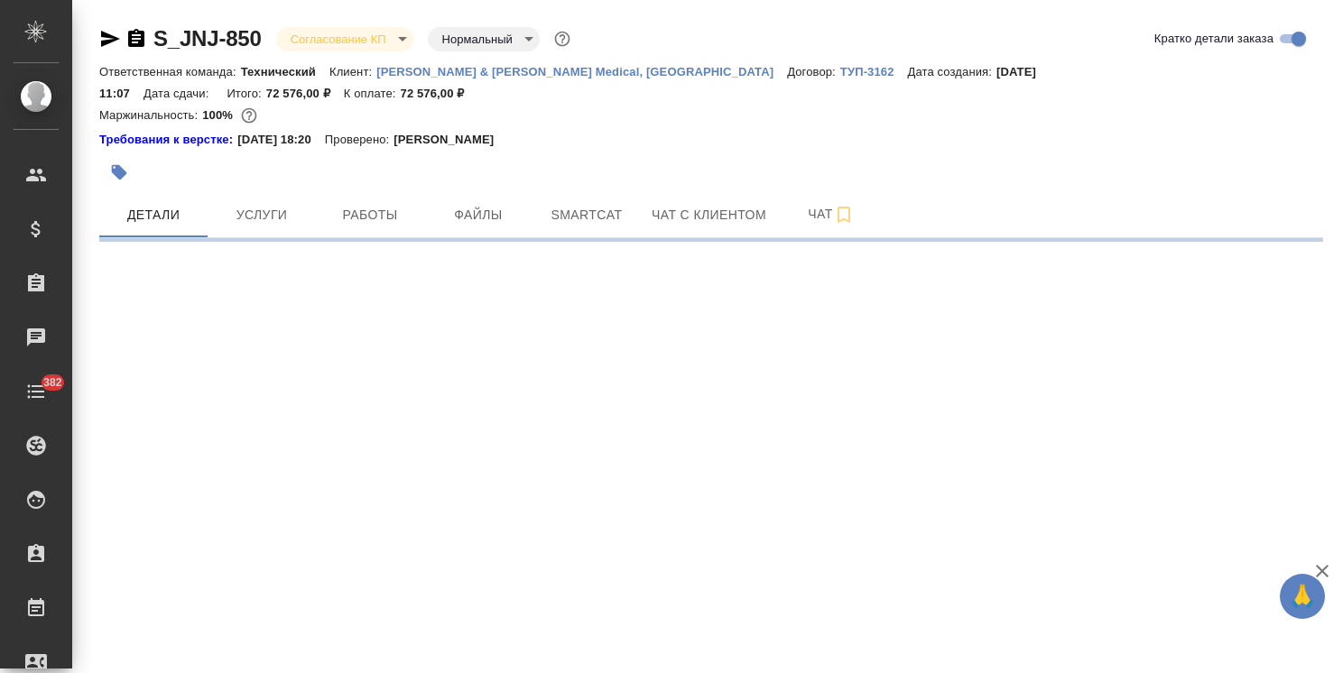
select select "RU"
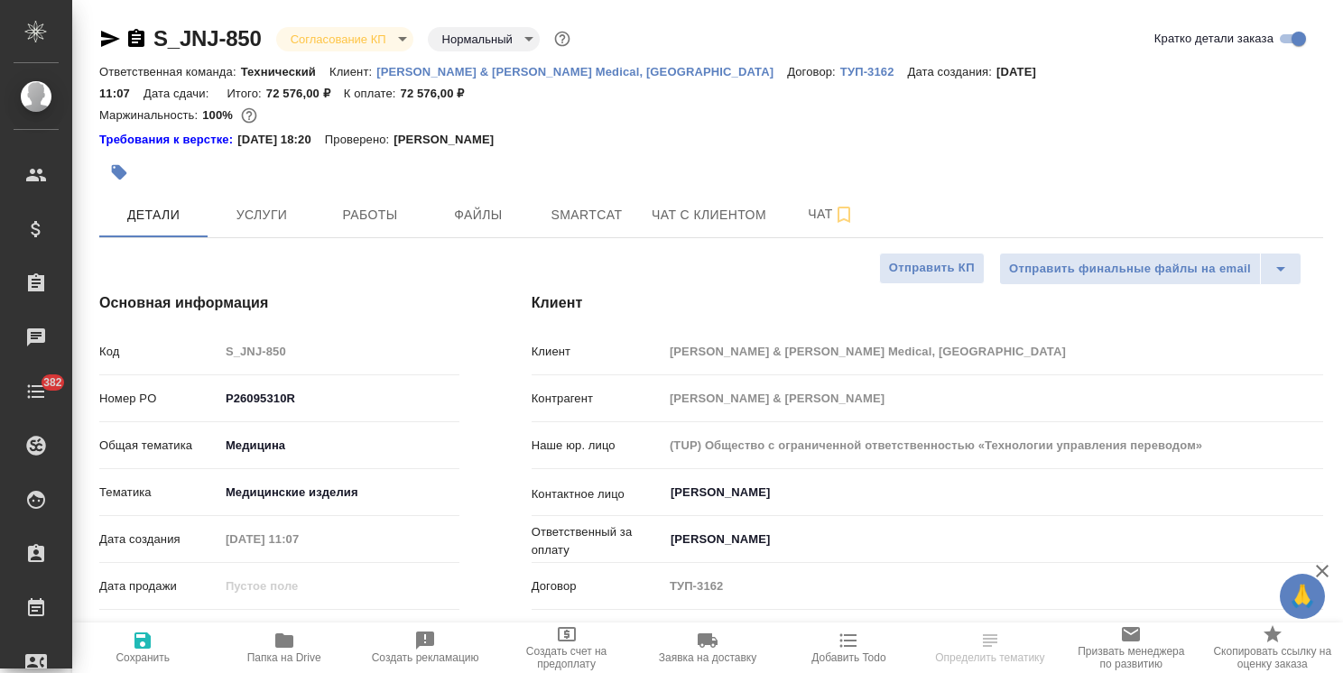
type textarea "x"
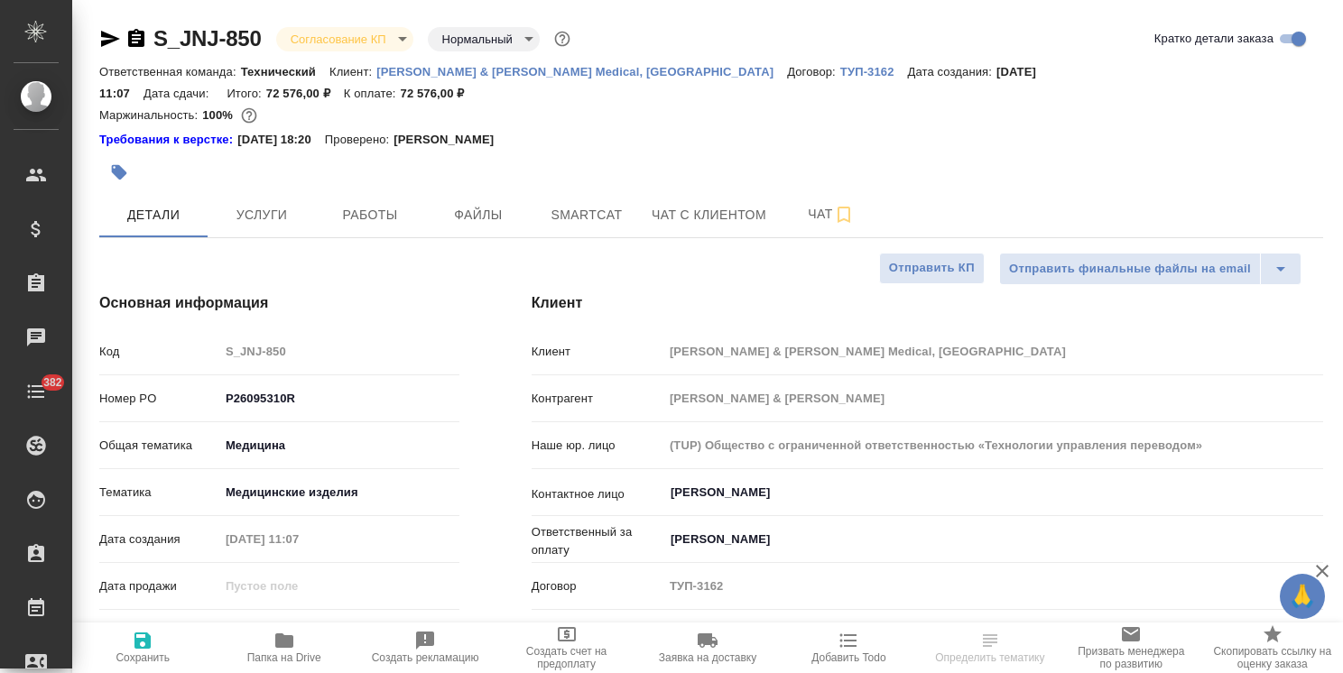
type textarea "x"
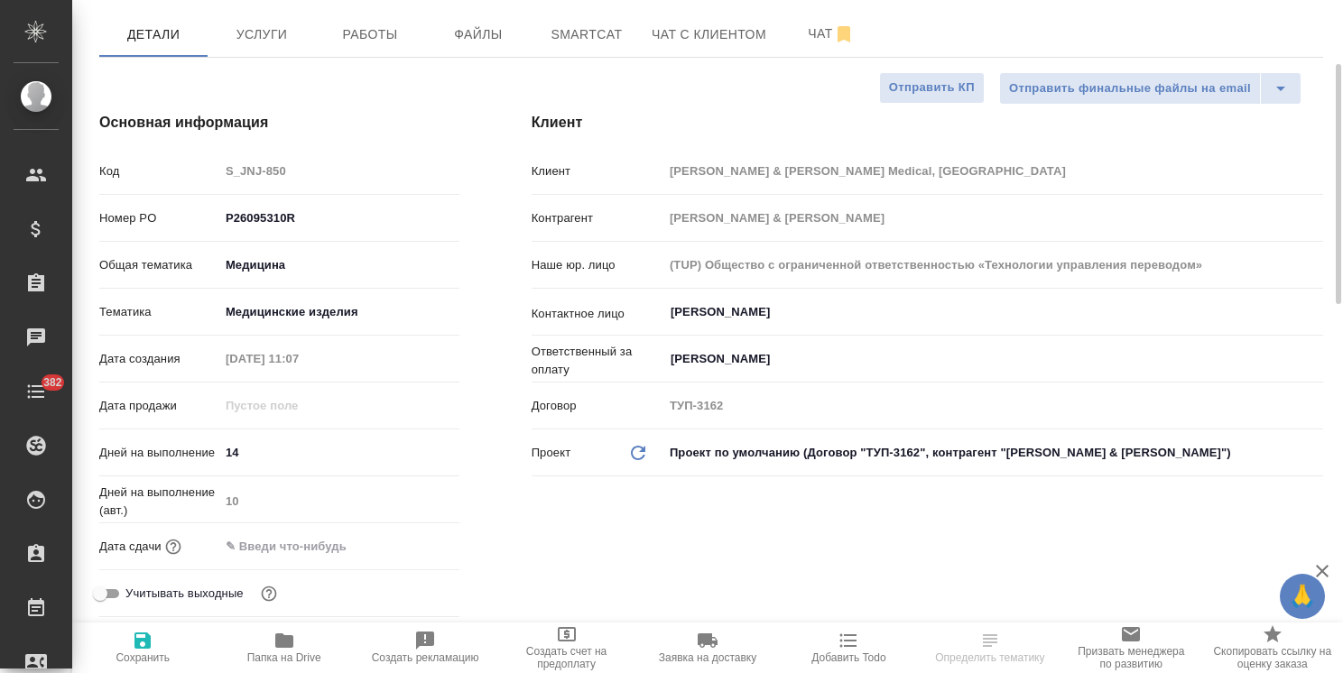
click at [330, 533] on input "text" at bounding box center [298, 546] width 158 height 26
click at [415, 535] on icon "button" at bounding box center [407, 546] width 22 height 22
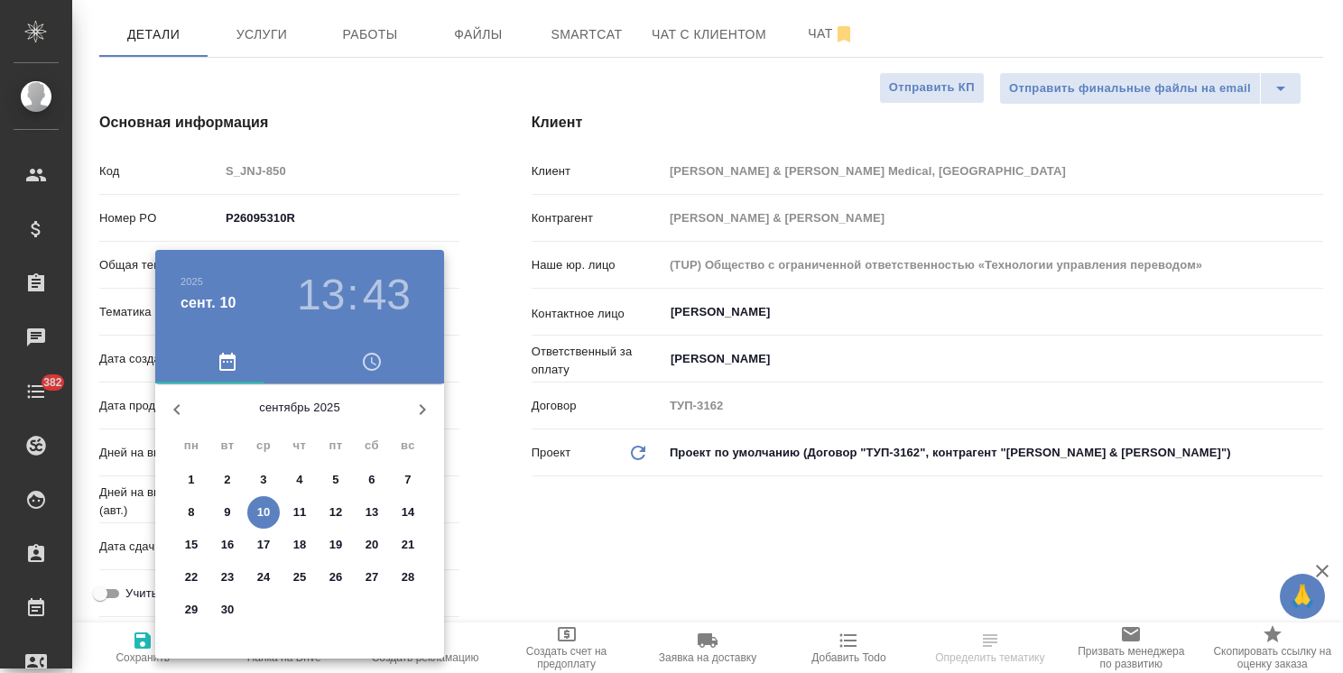
click at [347, 545] on span "19" at bounding box center [336, 545] width 32 height 18
type input "19.09.2025 13:43"
type textarea "x"
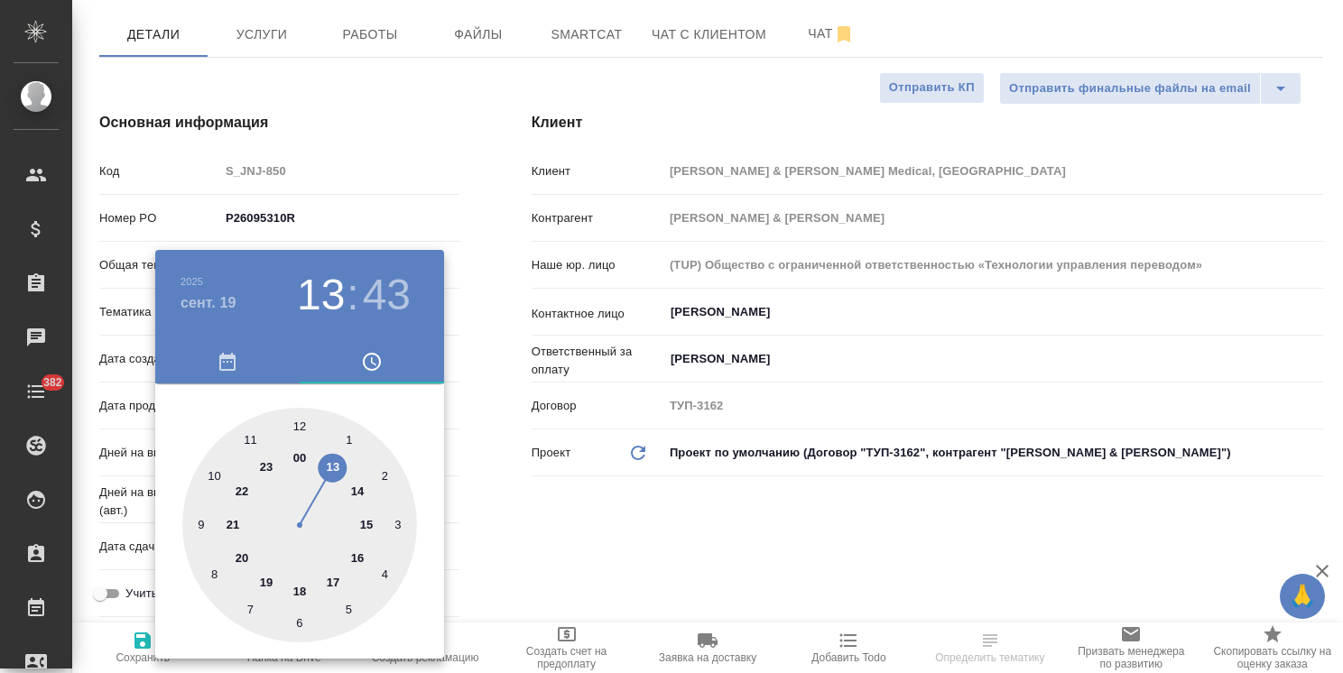
click at [441, 533] on div "00 1 2 3 4 5 6 7 8 9 10 11 12 13 14 15 16 17 18 19 20 21 22 23" at bounding box center [299, 525] width 289 height 235
click at [507, 542] on div at bounding box center [671, 336] width 1343 height 673
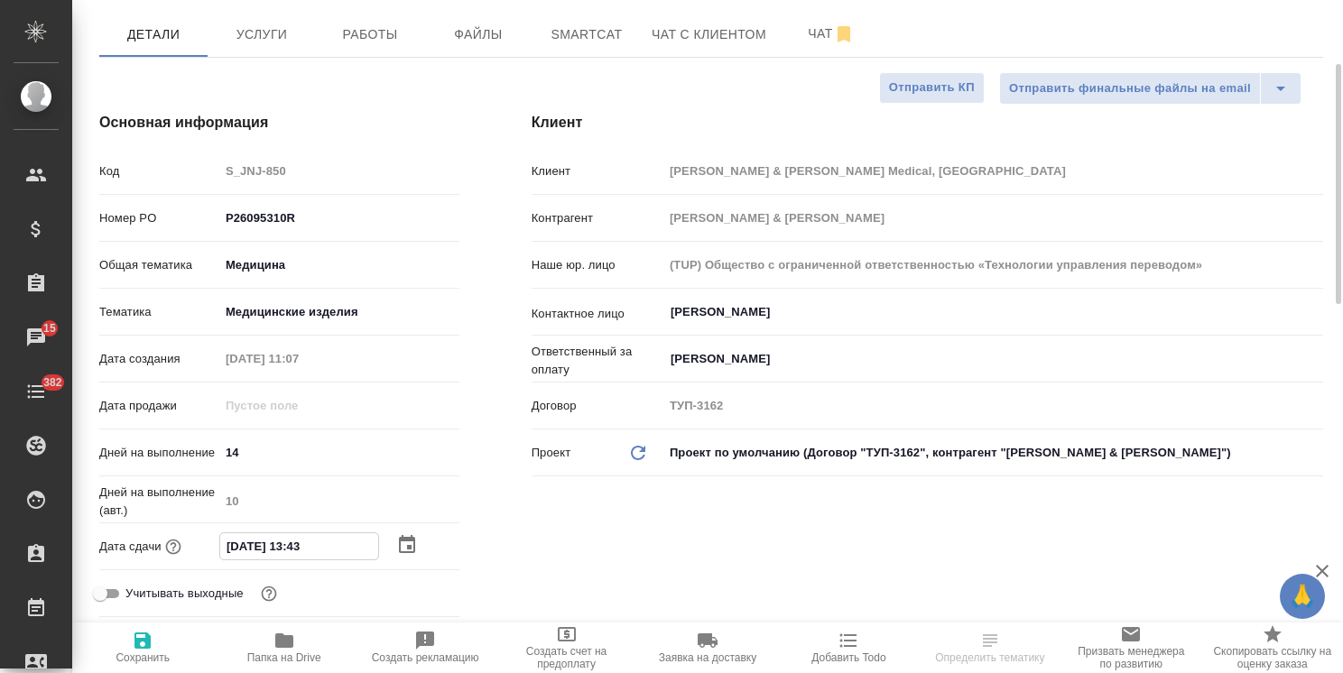
click at [295, 533] on input "19.09.2025 13:43" at bounding box center [299, 546] width 158 height 26
type input "19.09.2025 17:43"
type textarea "x"
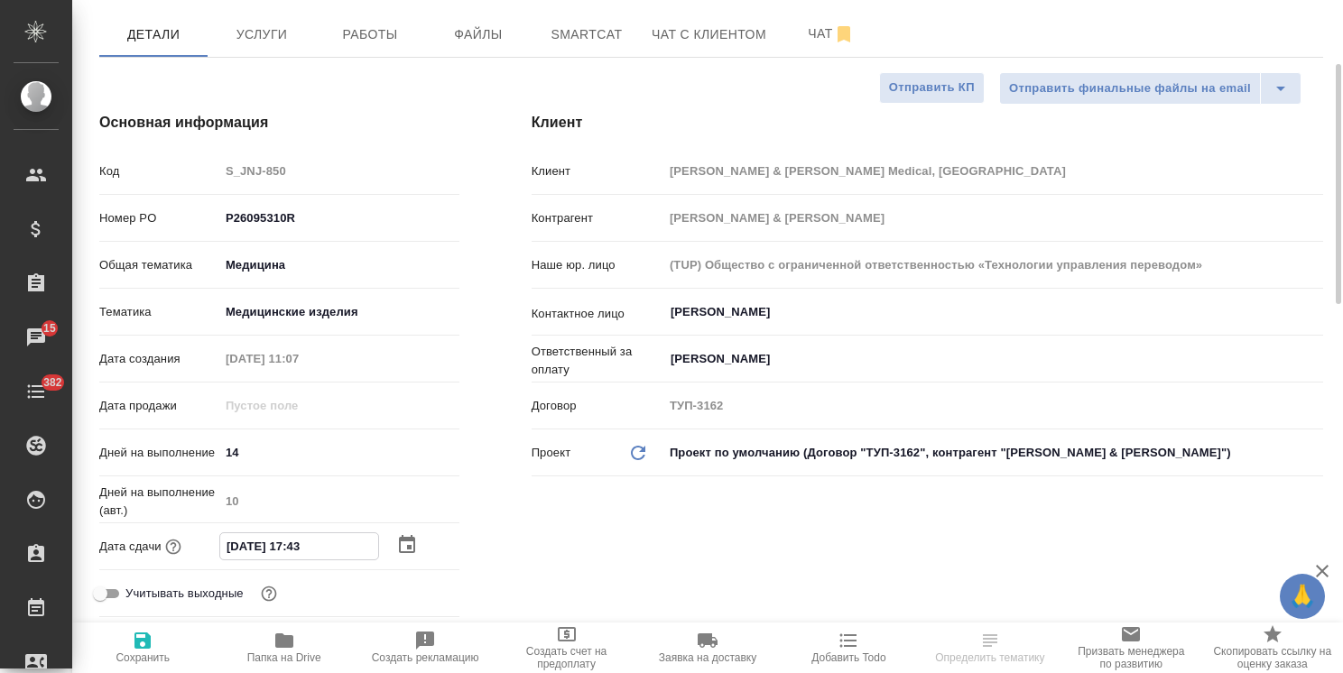
drag, startPoint x: 321, startPoint y: 525, endPoint x: 305, endPoint y: 531, distance: 17.1
click at [305, 533] on input "19.09.2025 17:43" at bounding box center [299, 546] width 158 height 26
type input "19.09.2025 17:0_"
type textarea "x"
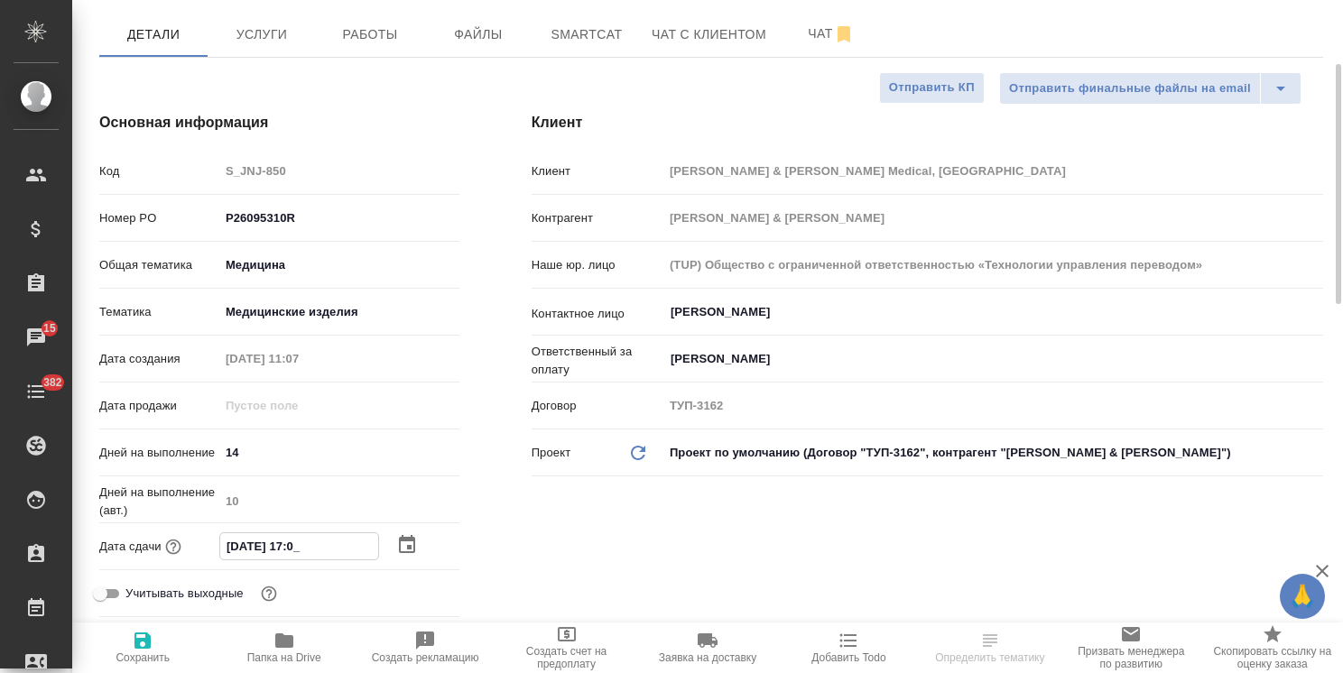
type textarea "x"
type input "19.09.2025 17:00"
type textarea "x"
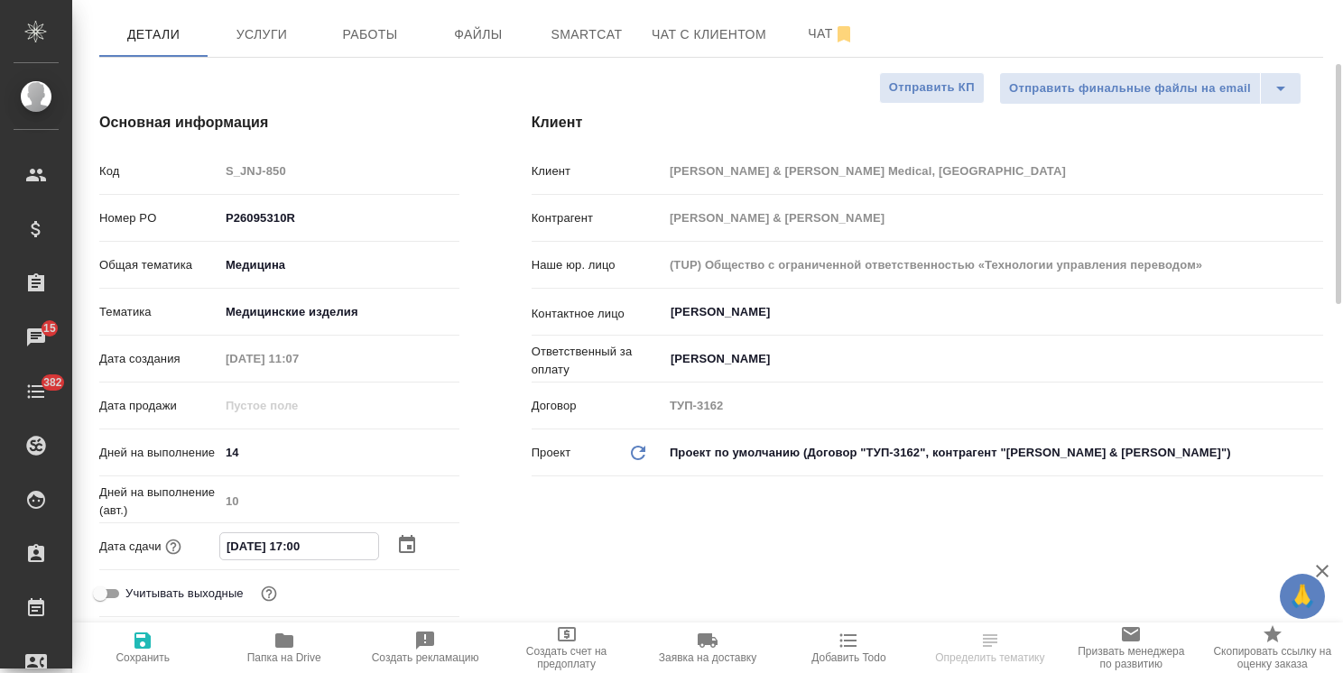
type input "19.09.2025 17:00"
click at [153, 637] on icon "button" at bounding box center [143, 641] width 22 height 22
type textarea "x"
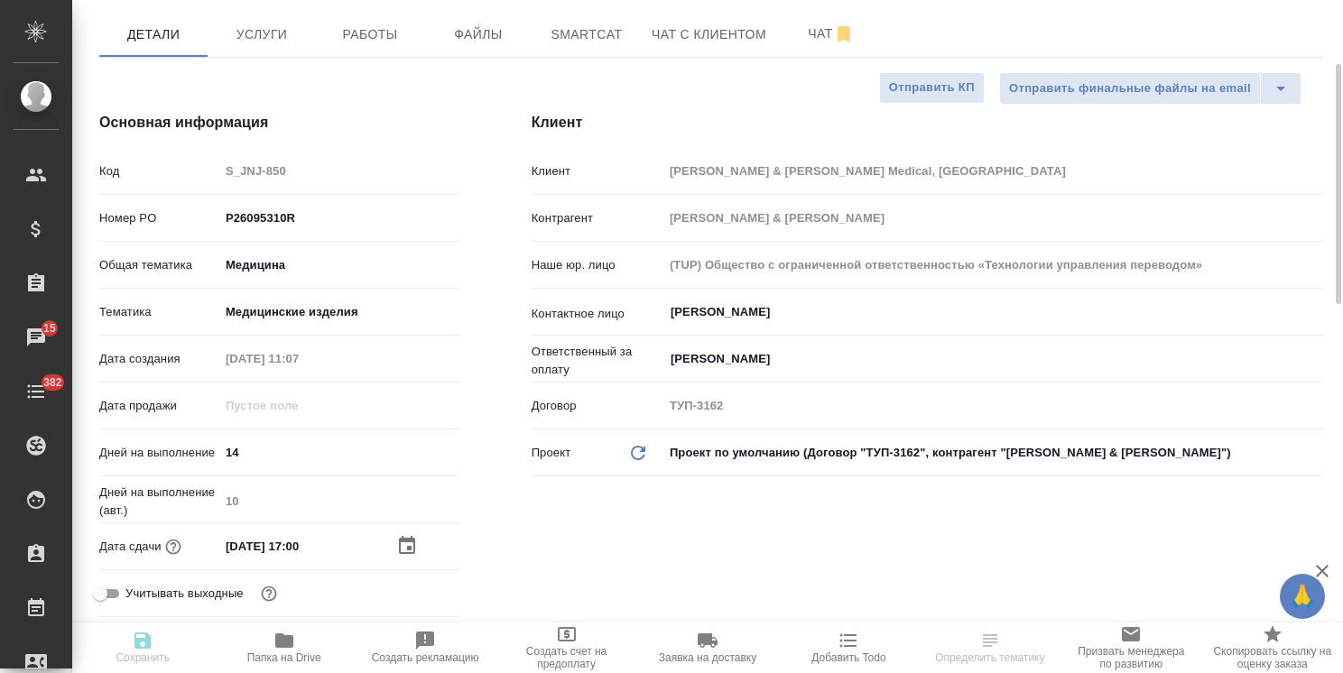
type textarea "x"
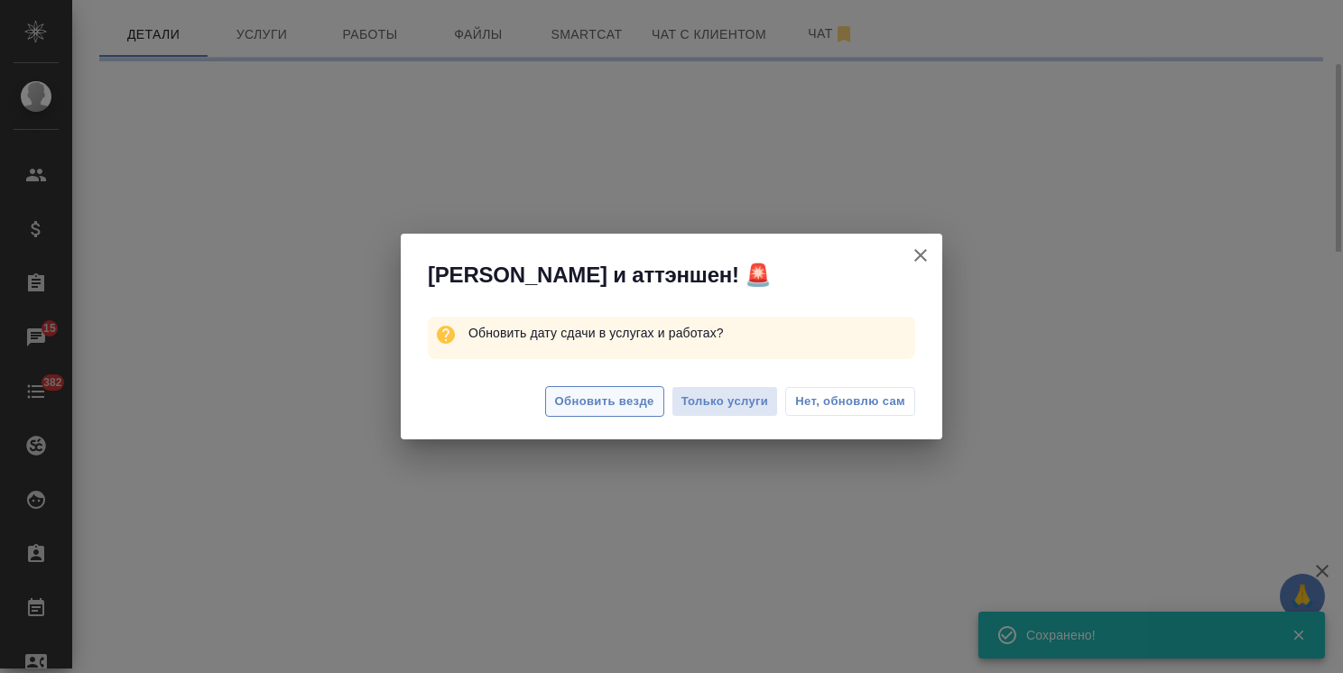
click at [635, 403] on span "Обновить везде" at bounding box center [604, 402] width 99 height 21
select select "RU"
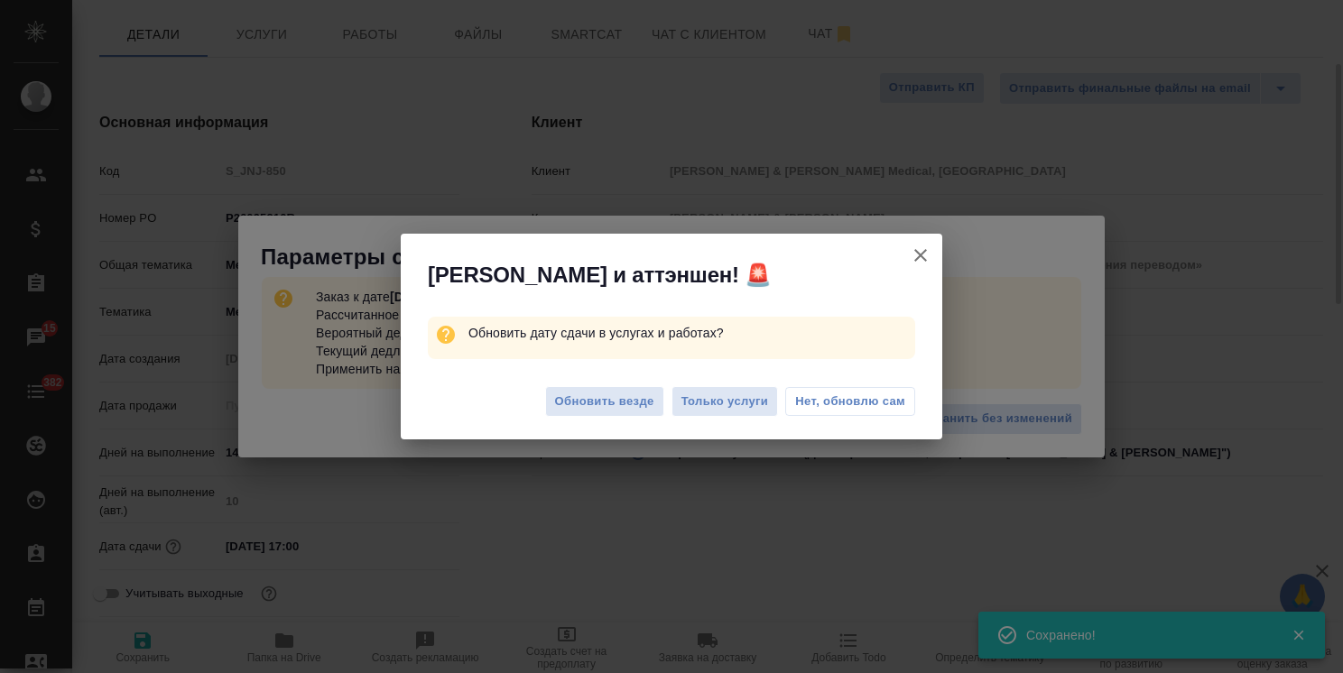
type textarea "x"
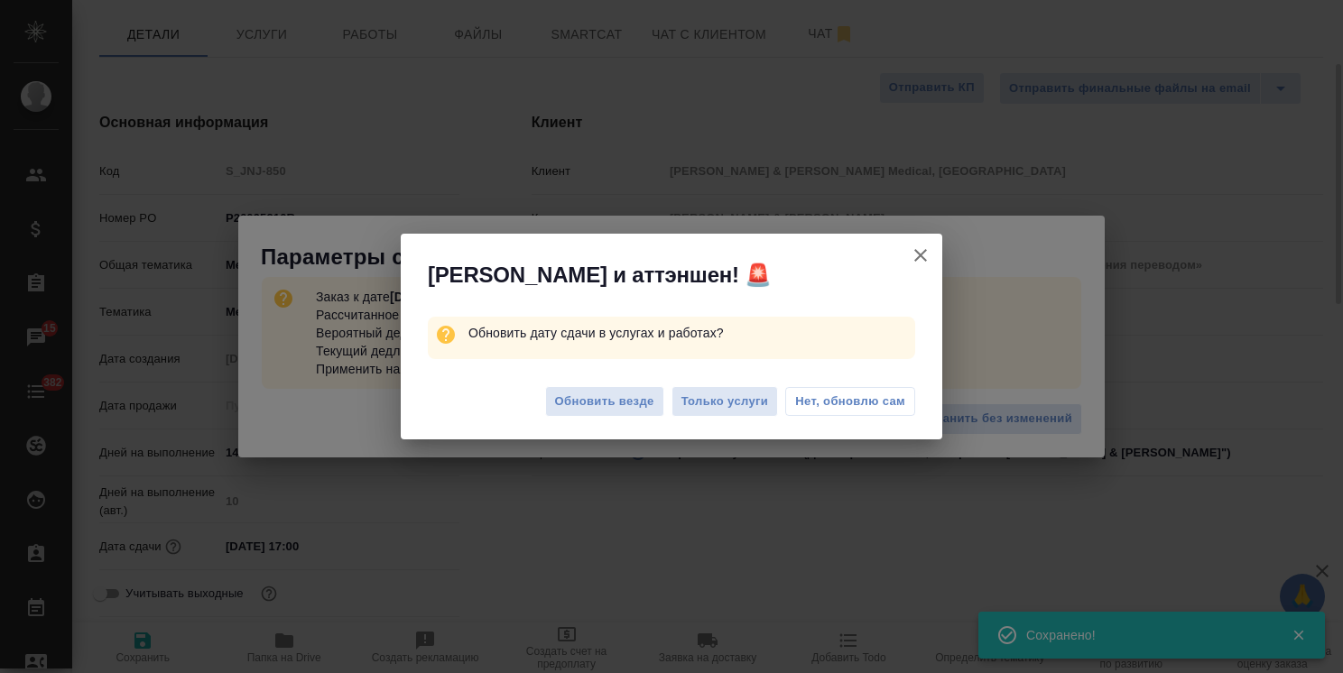
type textarea "x"
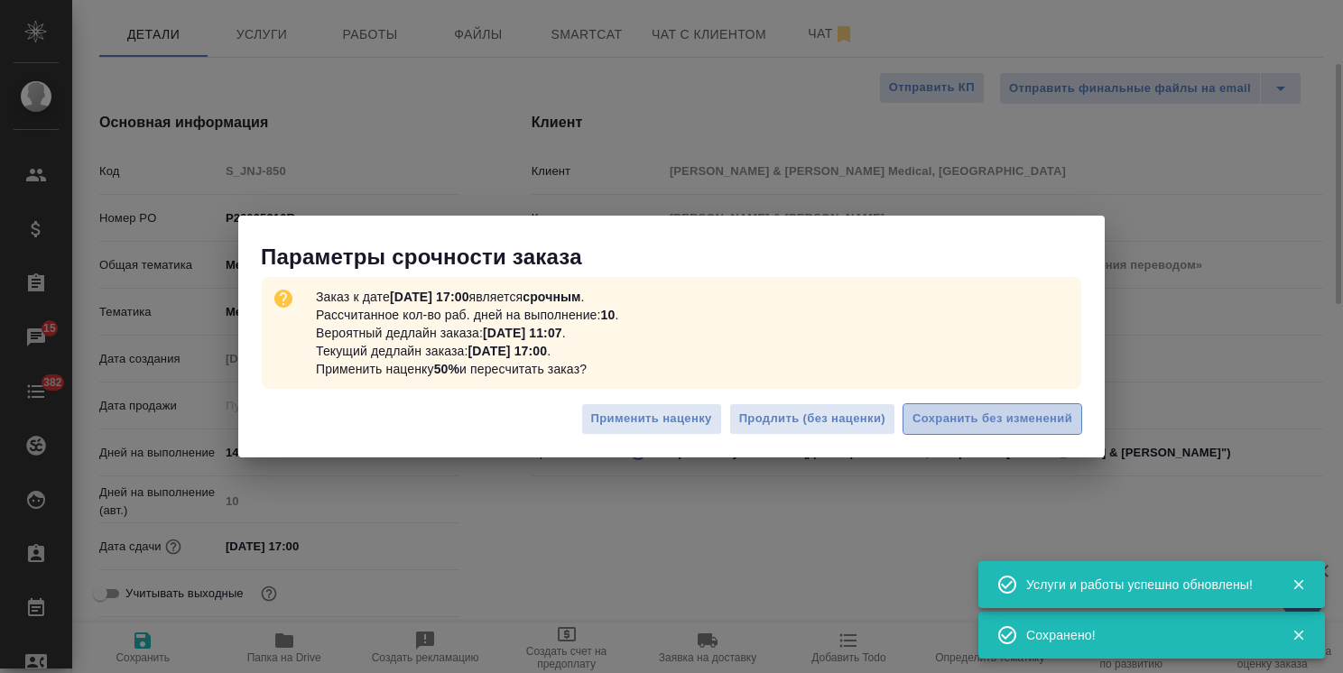
click at [942, 413] on span "Сохранить без изменений" at bounding box center [992, 419] width 160 height 21
type textarea "x"
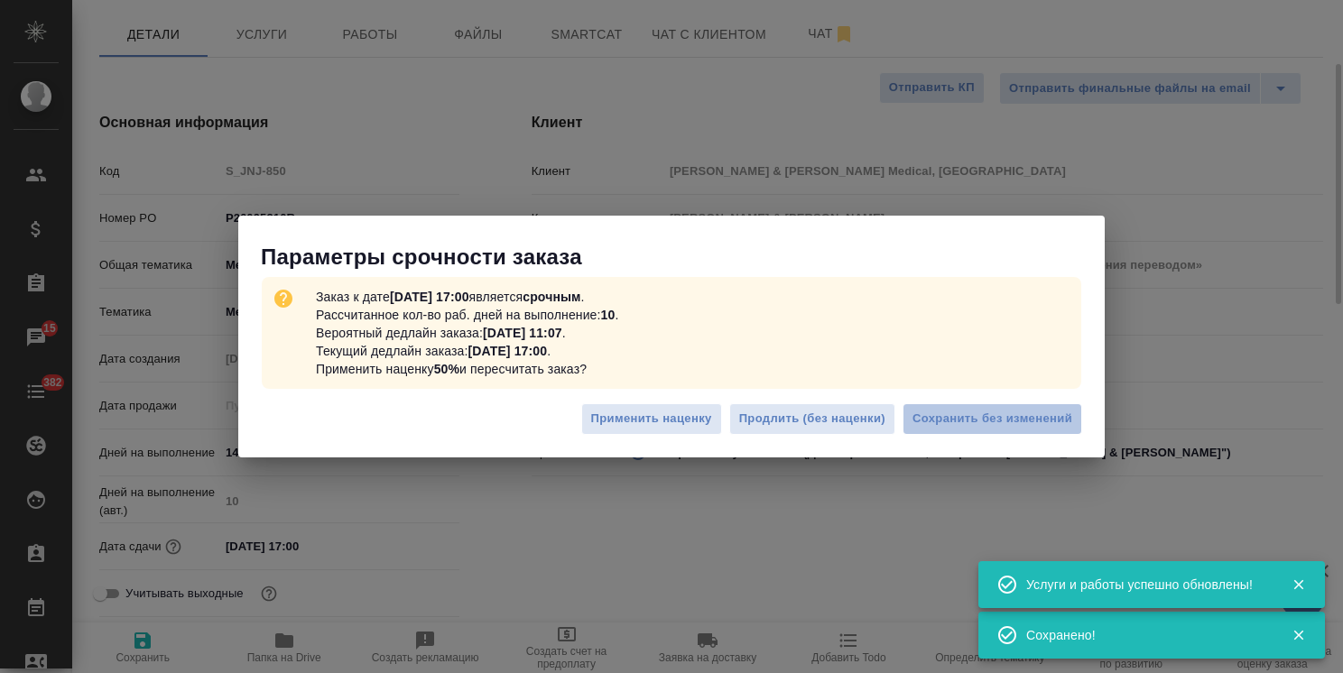
type textarea "x"
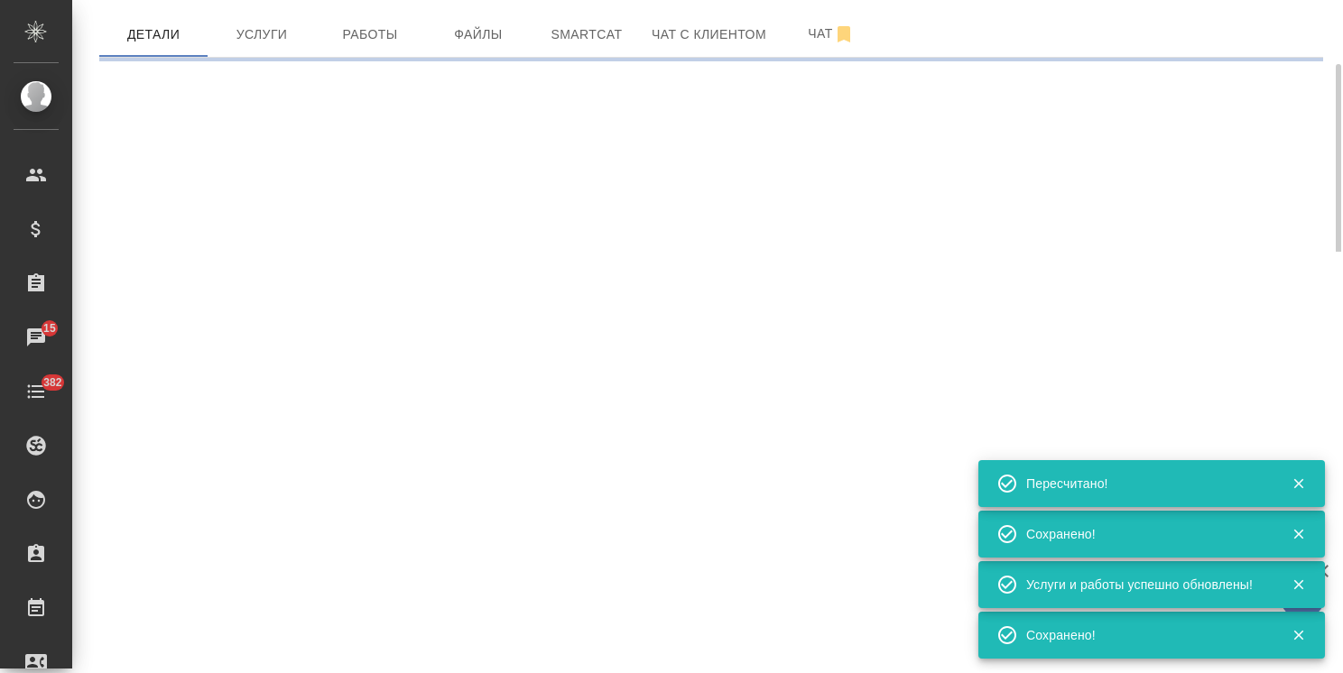
click at [325, 548] on div ".cls-1 fill:#fff; AWATERA Usmanova Olga Клиенты Спецификации Заказы 15 Чаты 382…" at bounding box center [671, 336] width 1343 height 673
type input "urgent"
select select "RU"
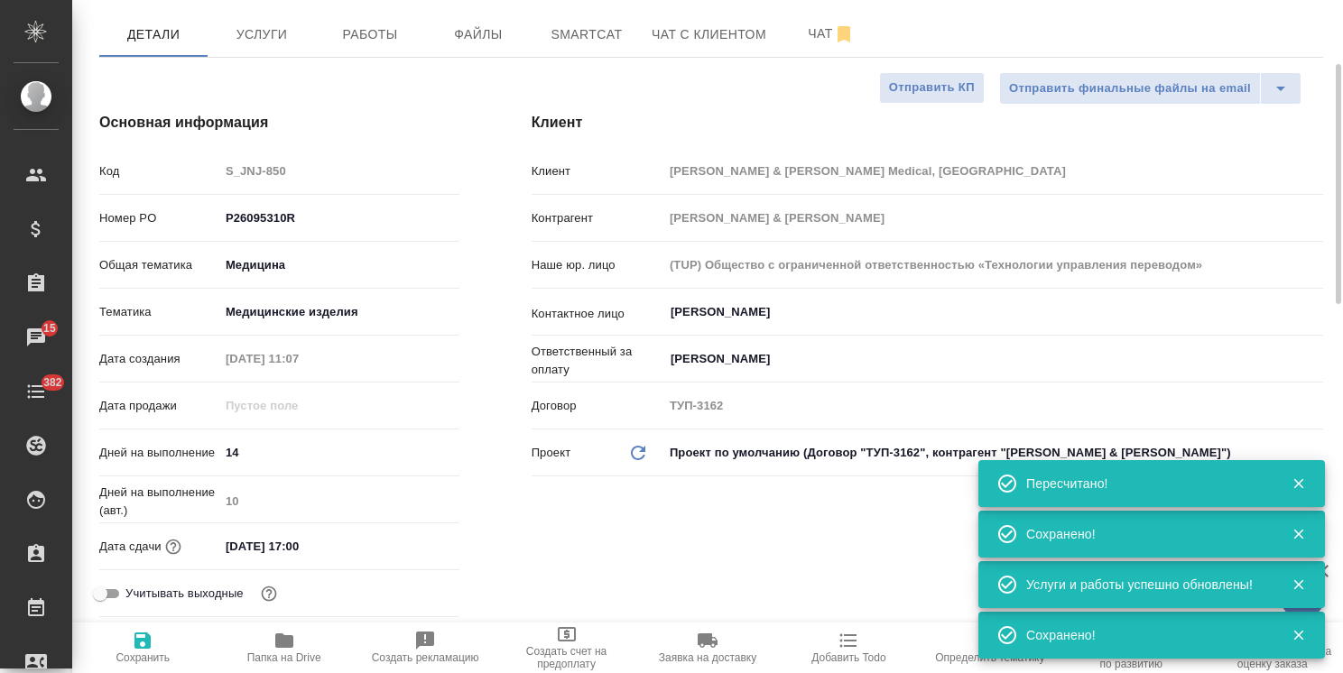
type textarea "x"
click at [325, 540] on input "19.09.2025 17:00" at bounding box center [298, 546] width 158 height 26
click at [403, 541] on icon "button" at bounding box center [407, 544] width 16 height 18
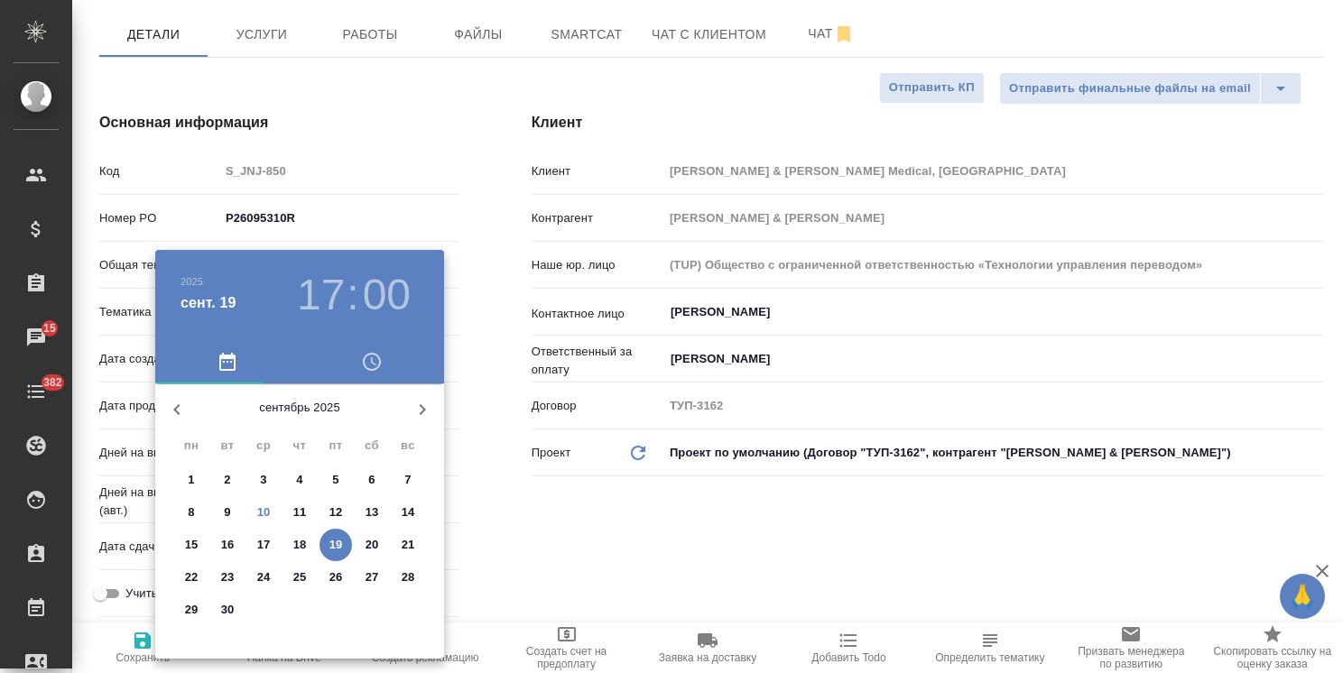
click at [607, 525] on div at bounding box center [671, 336] width 1343 height 673
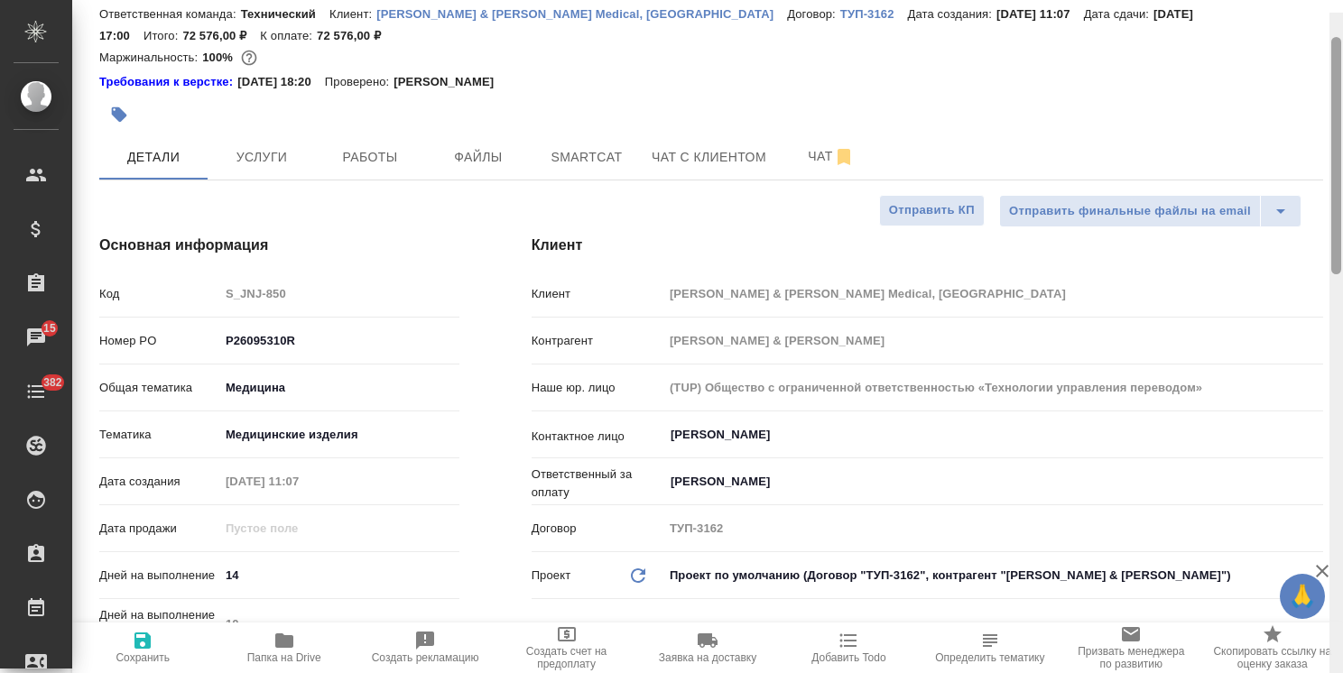
scroll to position [0, 0]
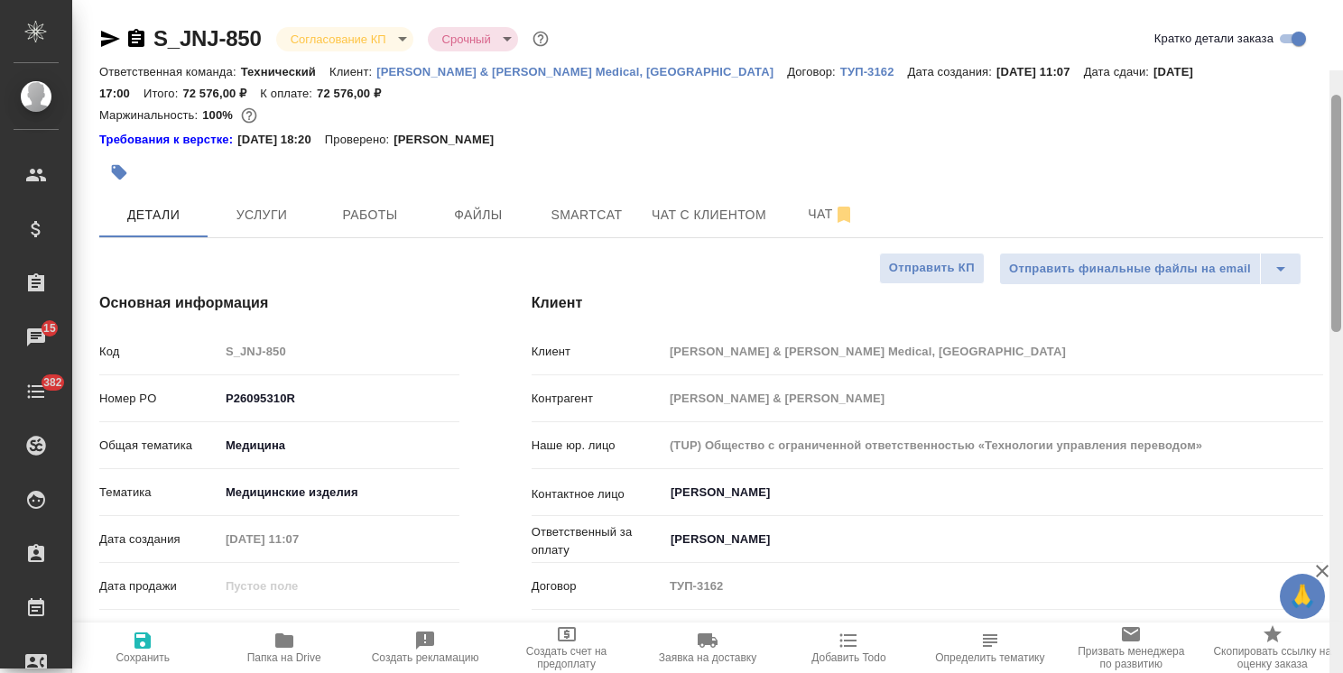
drag, startPoint x: 1336, startPoint y: 428, endPoint x: 1048, endPoint y: 49, distance: 476.0
click at [1316, 58] on div "S_JNJ-850 Согласование КП kpNegotiation Срочный urgent Кратко детали заказа Отв…" at bounding box center [707, 336] width 1271 height 673
click at [354, 37] on body "🙏 .cls-1 fill:#fff; AWATERA Usmanova Olga Клиенты Спецификации Заказы 15 Чаты 3…" at bounding box center [671, 336] width 1343 height 673
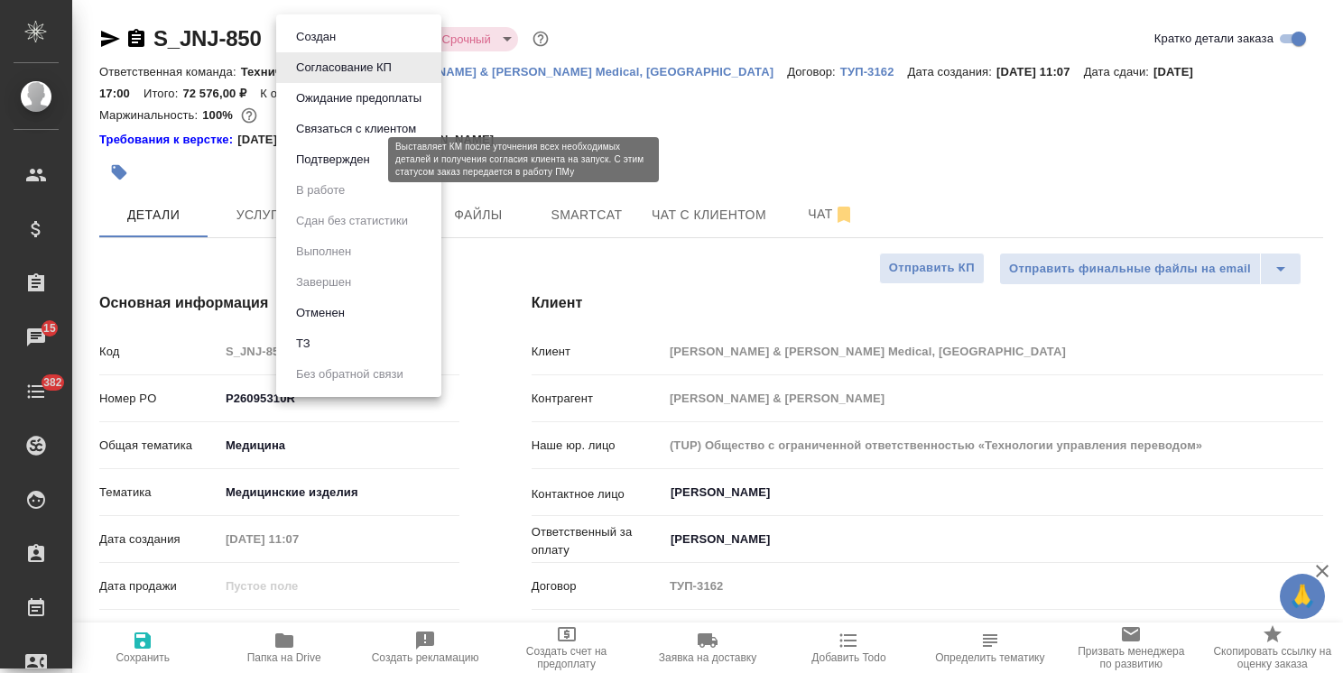
click at [343, 153] on button "Подтвержден" at bounding box center [333, 160] width 85 height 20
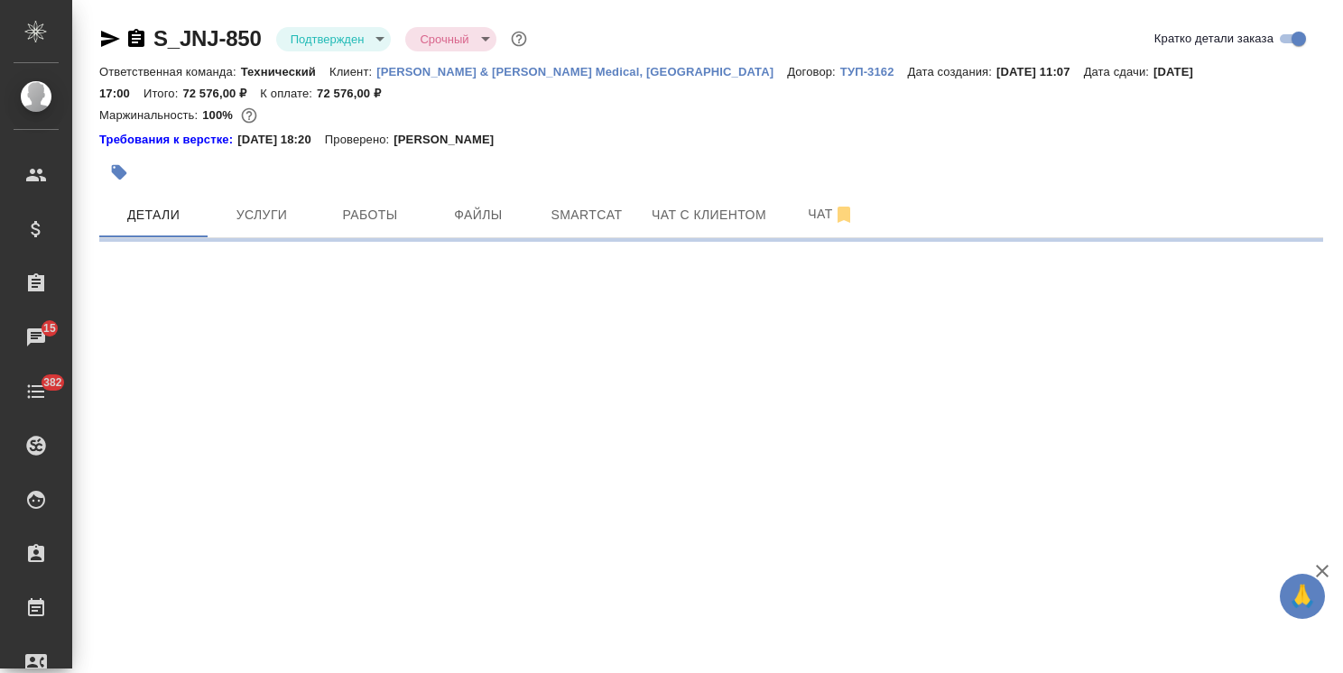
select select "RU"
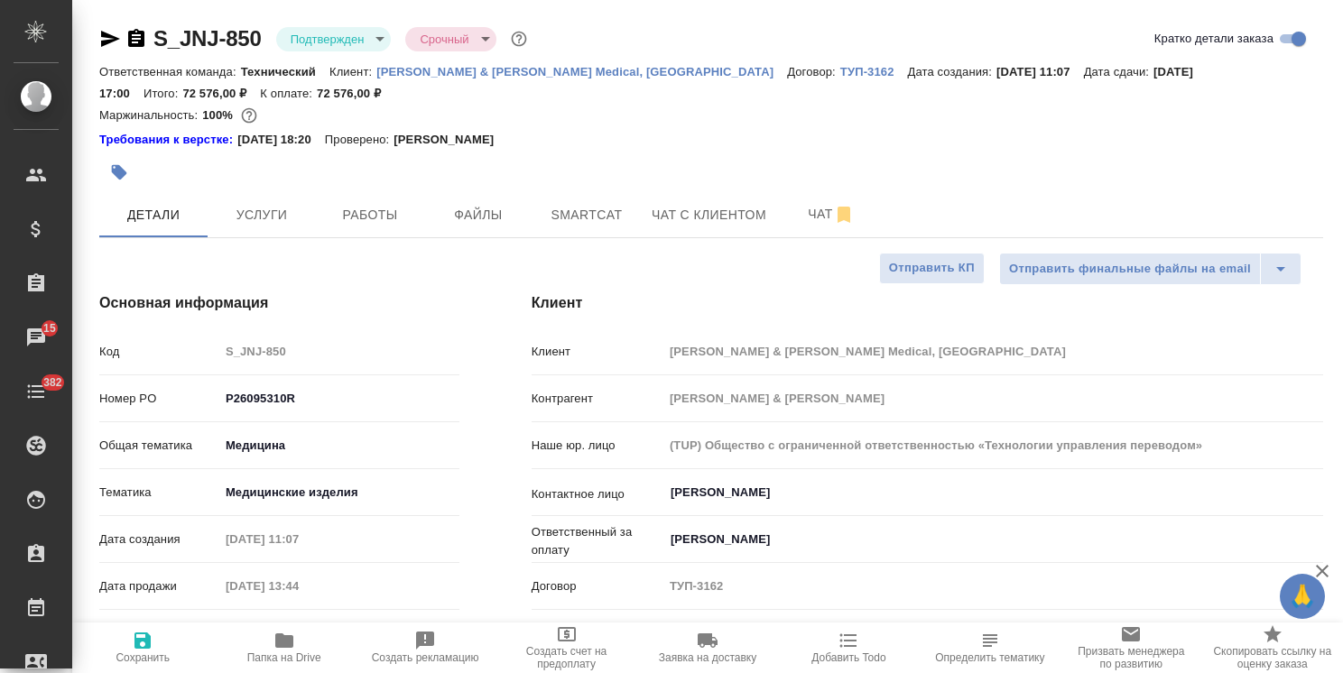
type textarea "x"
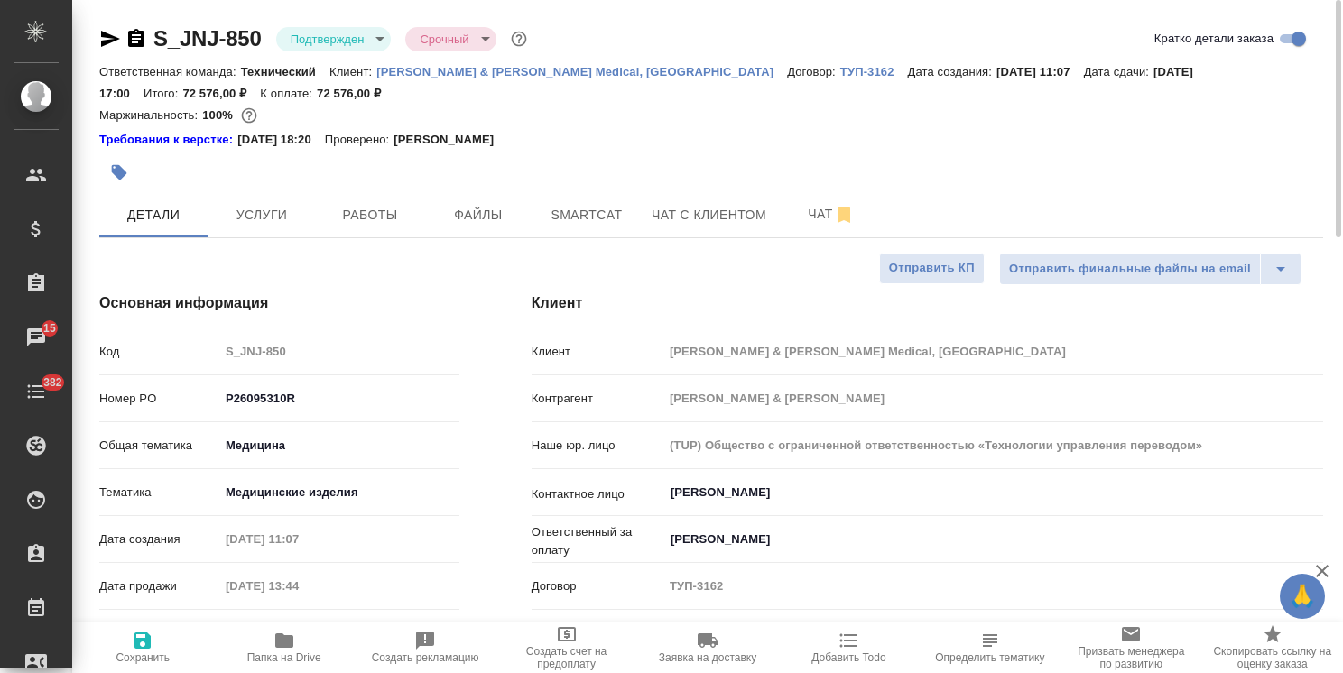
type textarea "x"
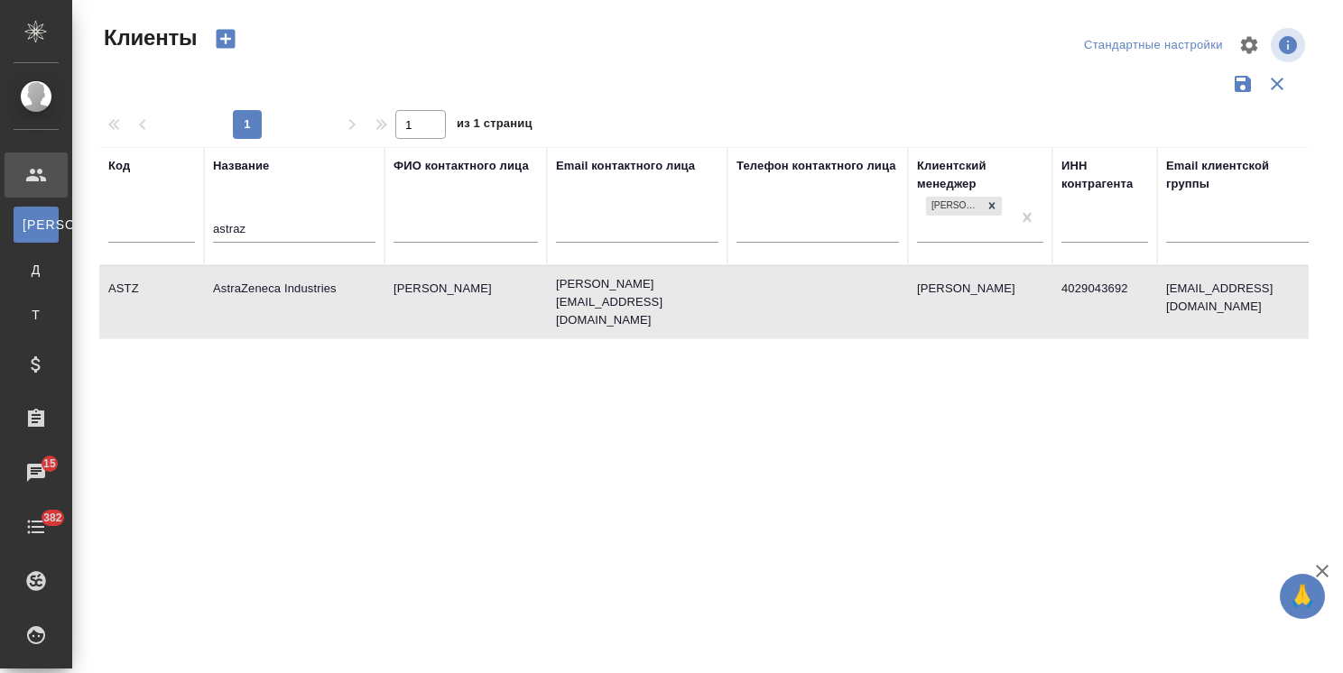
select select "RU"
click at [170, 258] on tr "Код Название astraz ФИО контактного лица Email контактного лица Телефон контакт…" at bounding box center [781, 206] width 1365 height 118
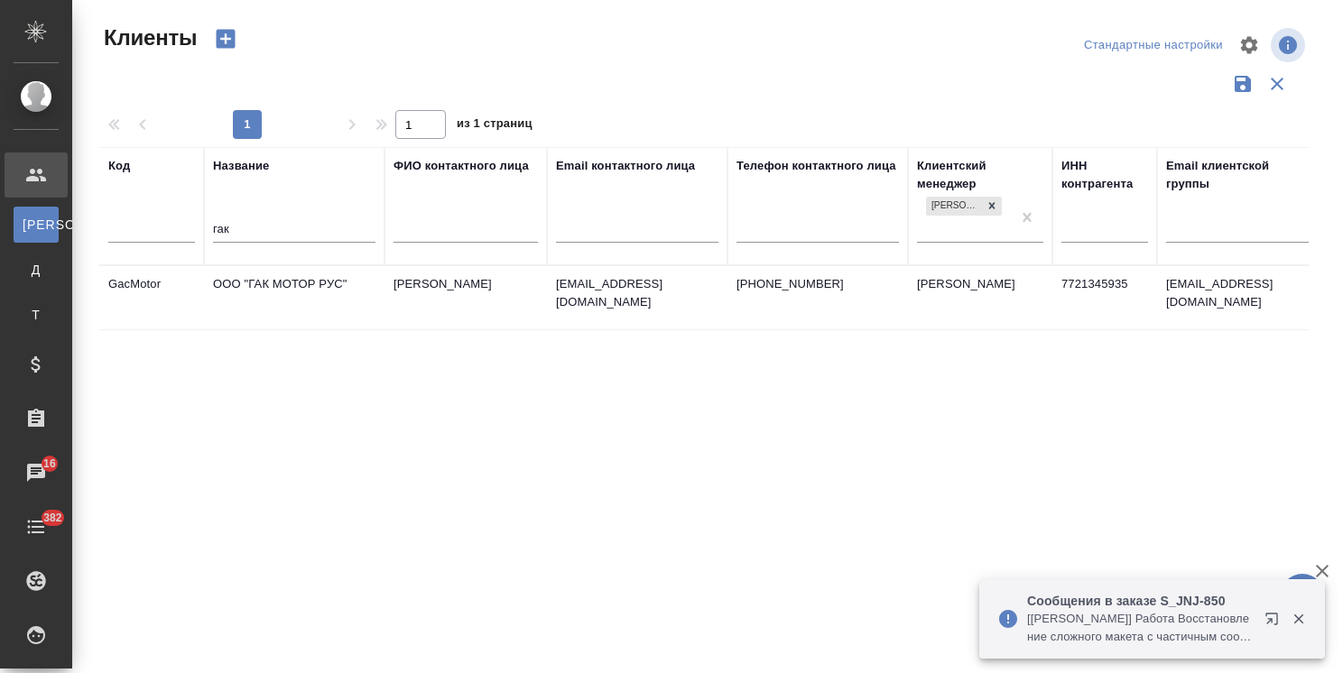
click at [271, 291] on td "ООО "ГАК МОТОР РУС"" at bounding box center [294, 297] width 181 height 63
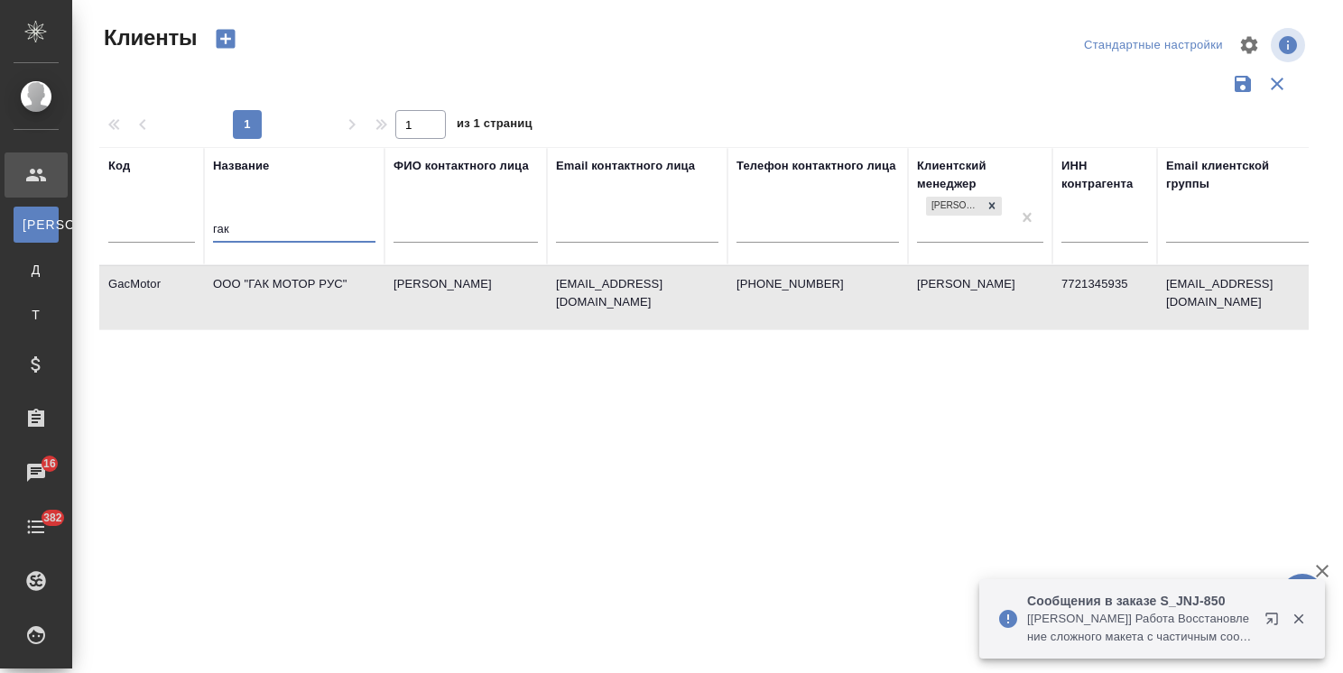
drag, startPoint x: 249, startPoint y: 220, endPoint x: 134, endPoint y: 234, distance: 116.3
click at [172, 227] on tr "Код Название гак ФИО контактного лица Email контактного лица Телефон контактног…" at bounding box center [781, 206] width 1365 height 118
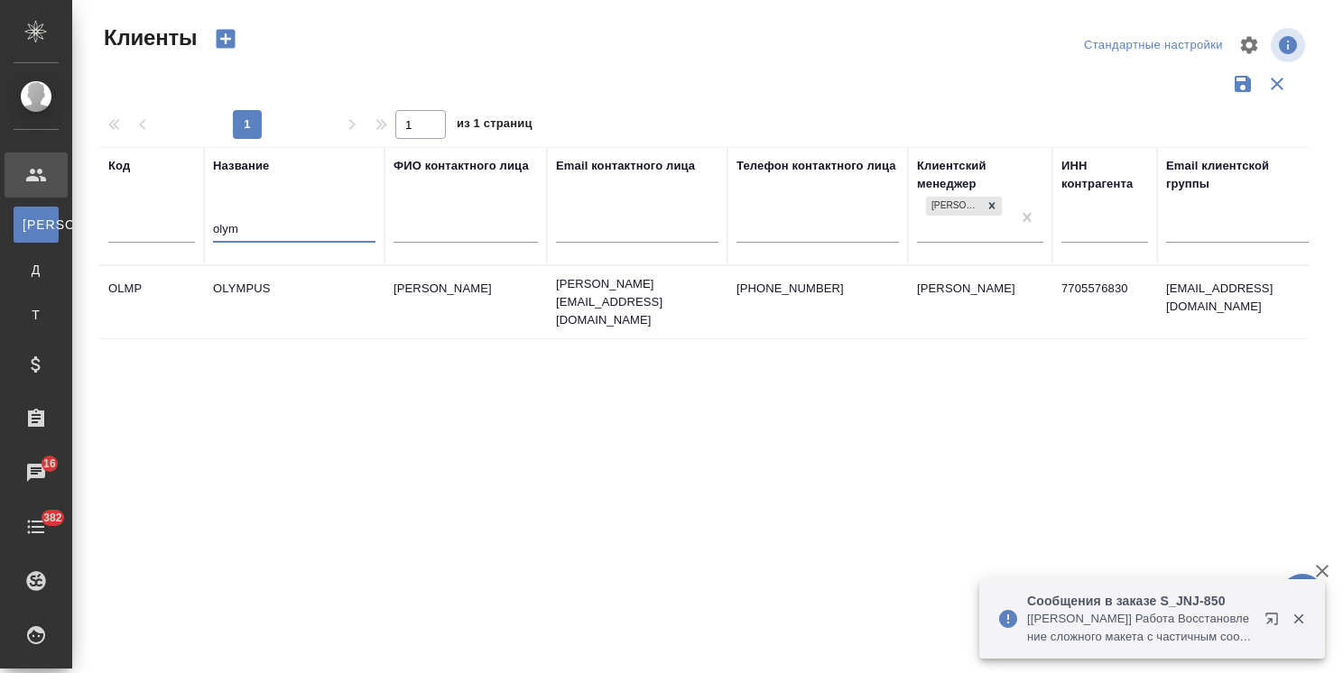
type input "olym"
click at [240, 294] on td "OLYMPUS" at bounding box center [294, 302] width 181 height 63
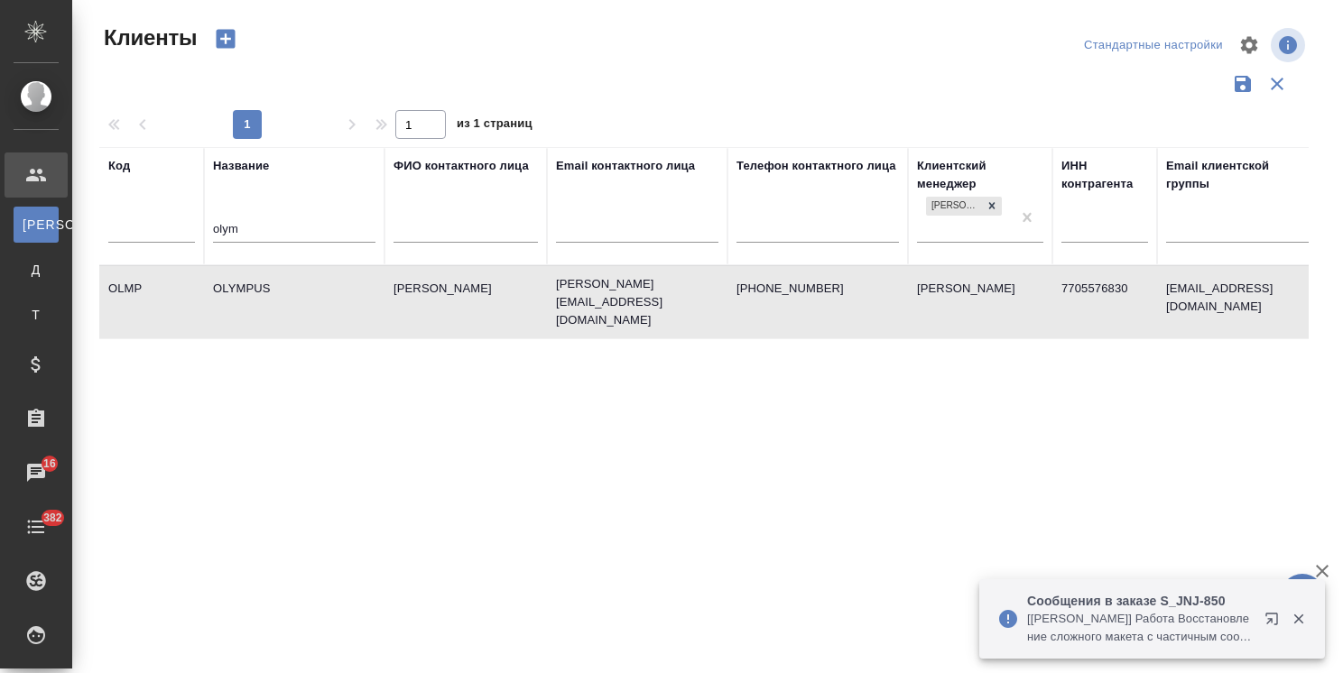
click at [240, 294] on td "OLYMPUS" at bounding box center [294, 302] width 181 height 63
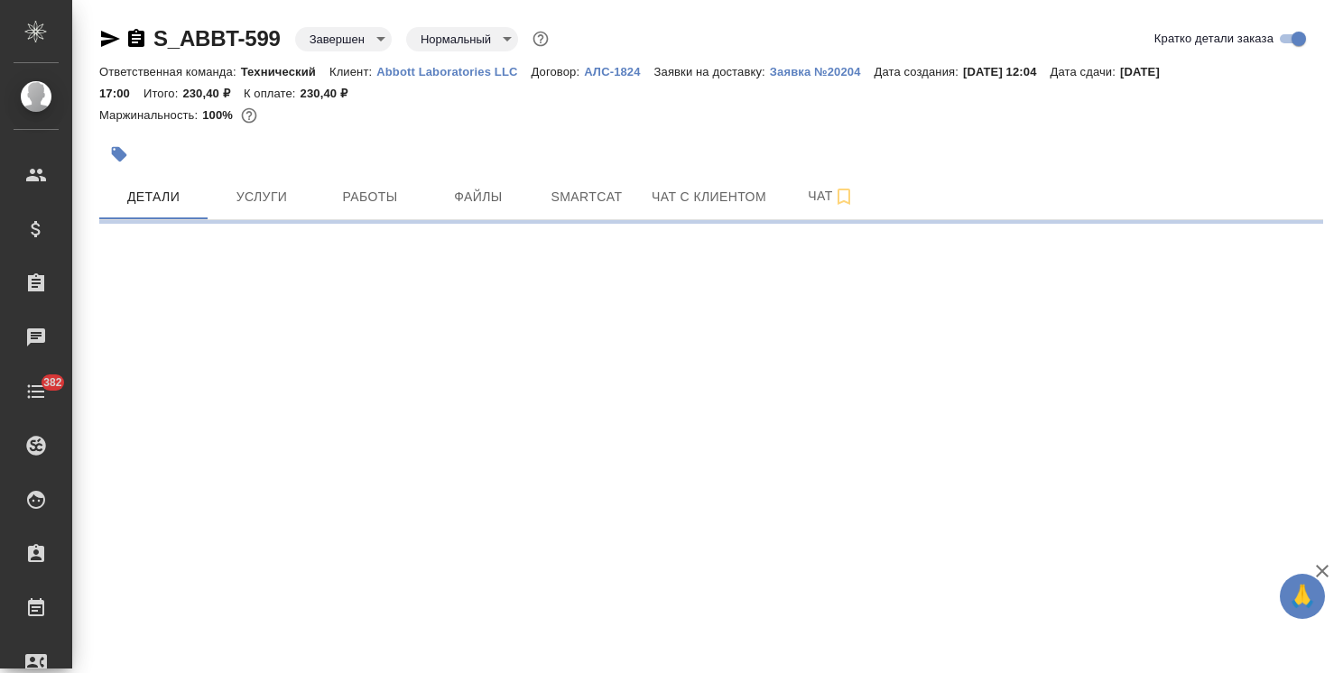
select select "RU"
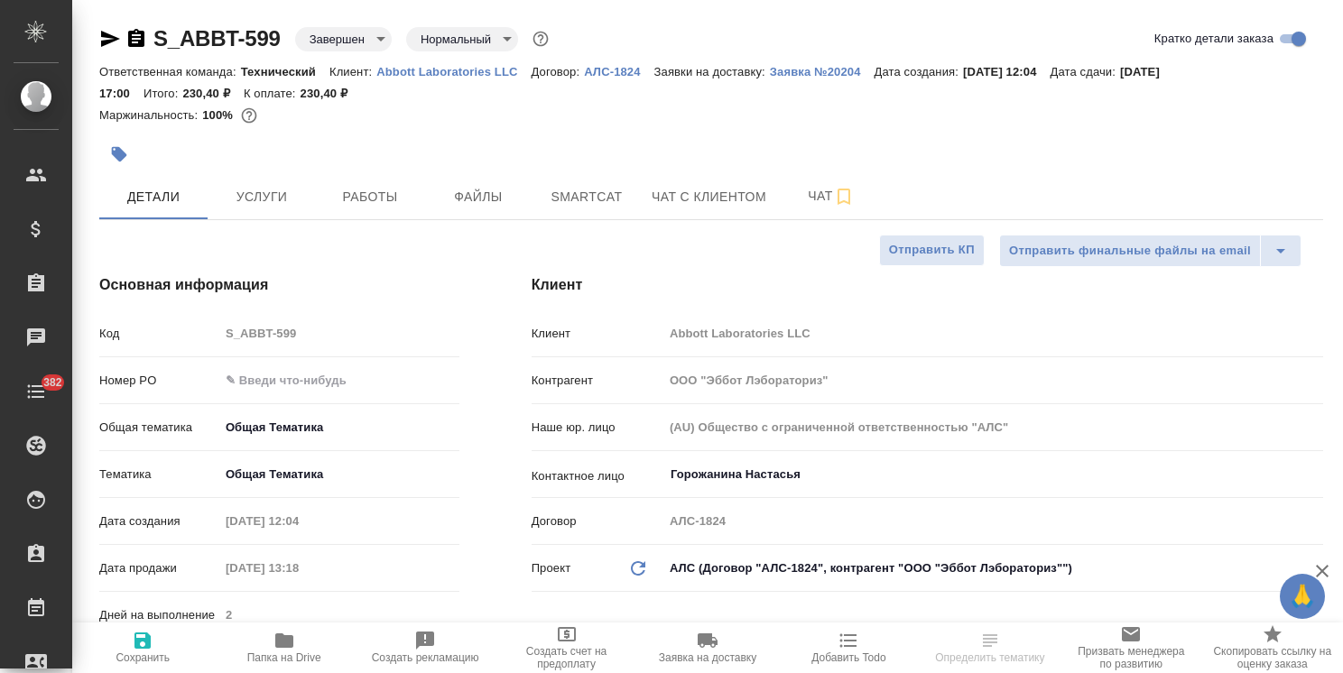
type textarea "x"
type input "[PERSON_NAME]"
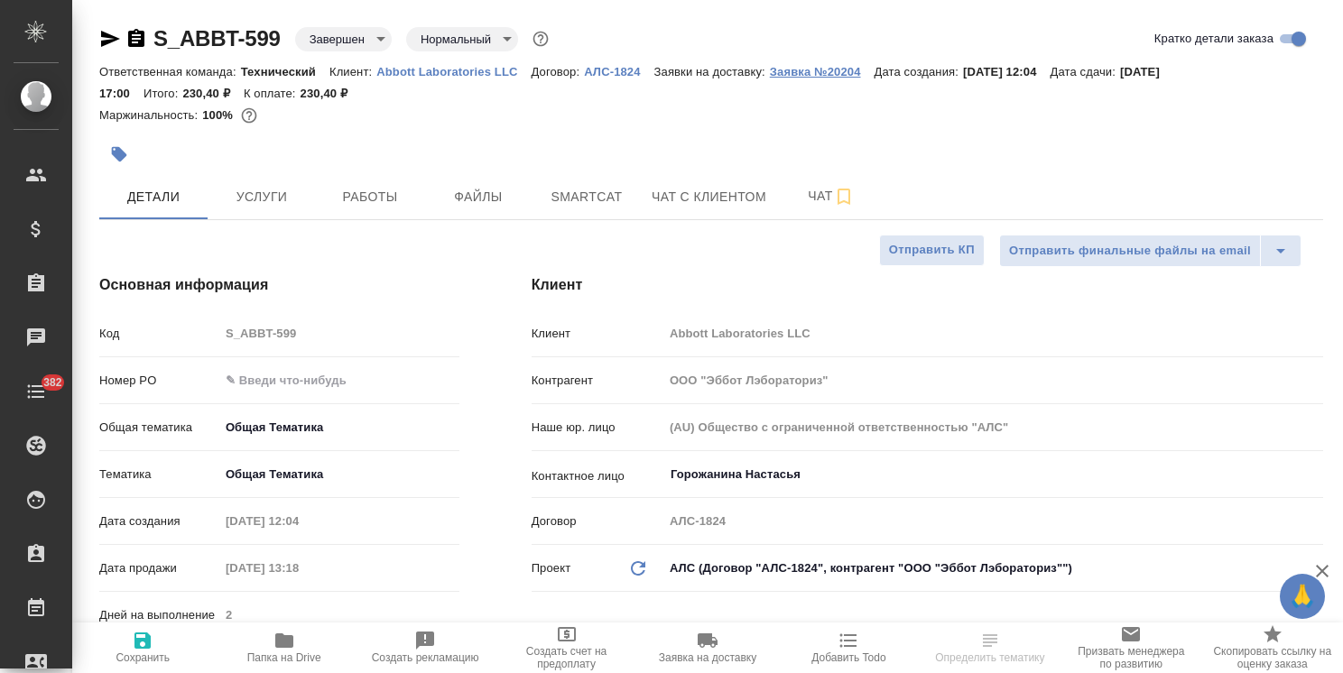
type textarea "x"
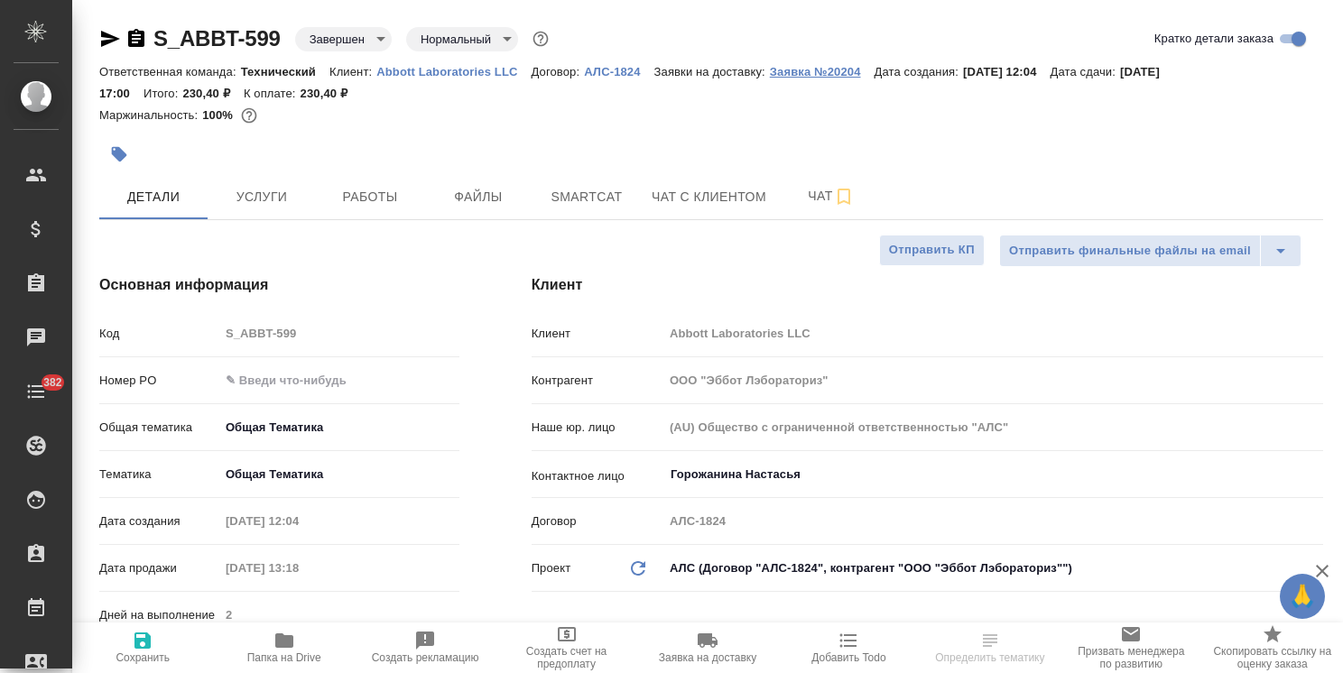
type textarea "x"
click at [824, 77] on p "Заявка №20204" at bounding box center [822, 72] width 105 height 14
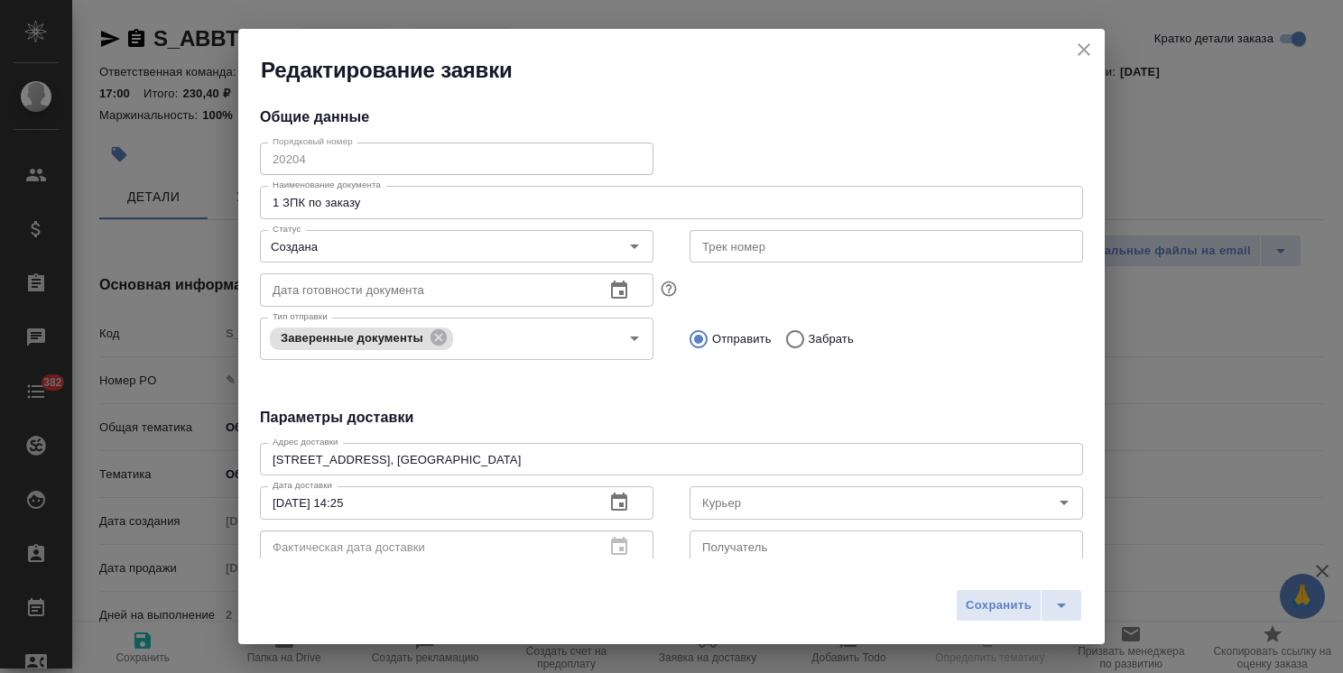
type input "Горожанина Настасья"
type input "[PHONE_NUMBER]"
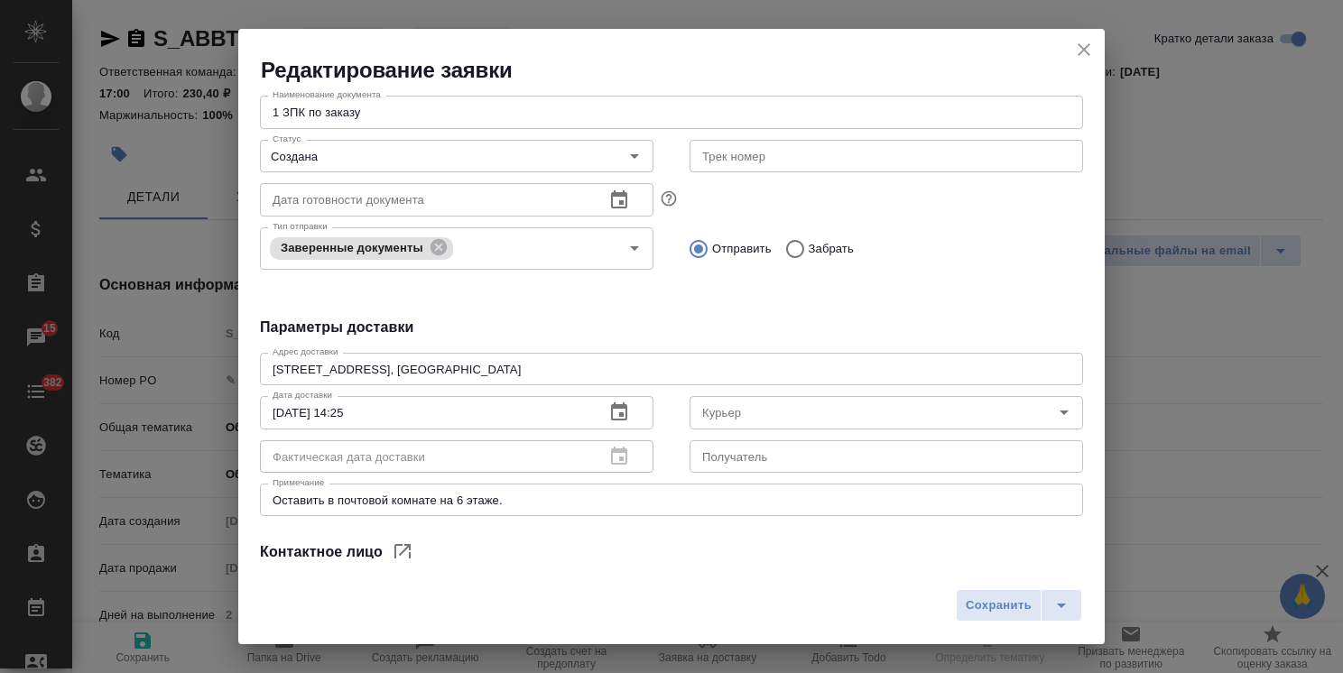
click at [1079, 52] on icon "close" at bounding box center [1084, 49] width 13 height 13
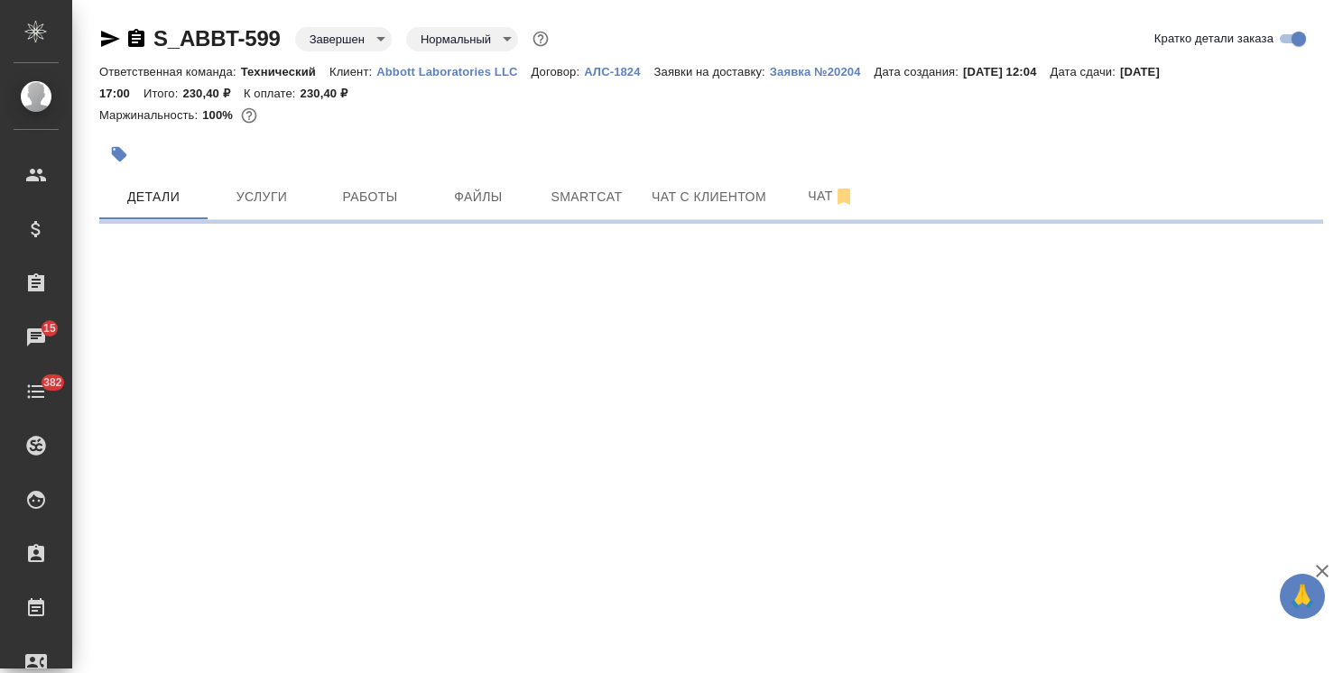
select select "RU"
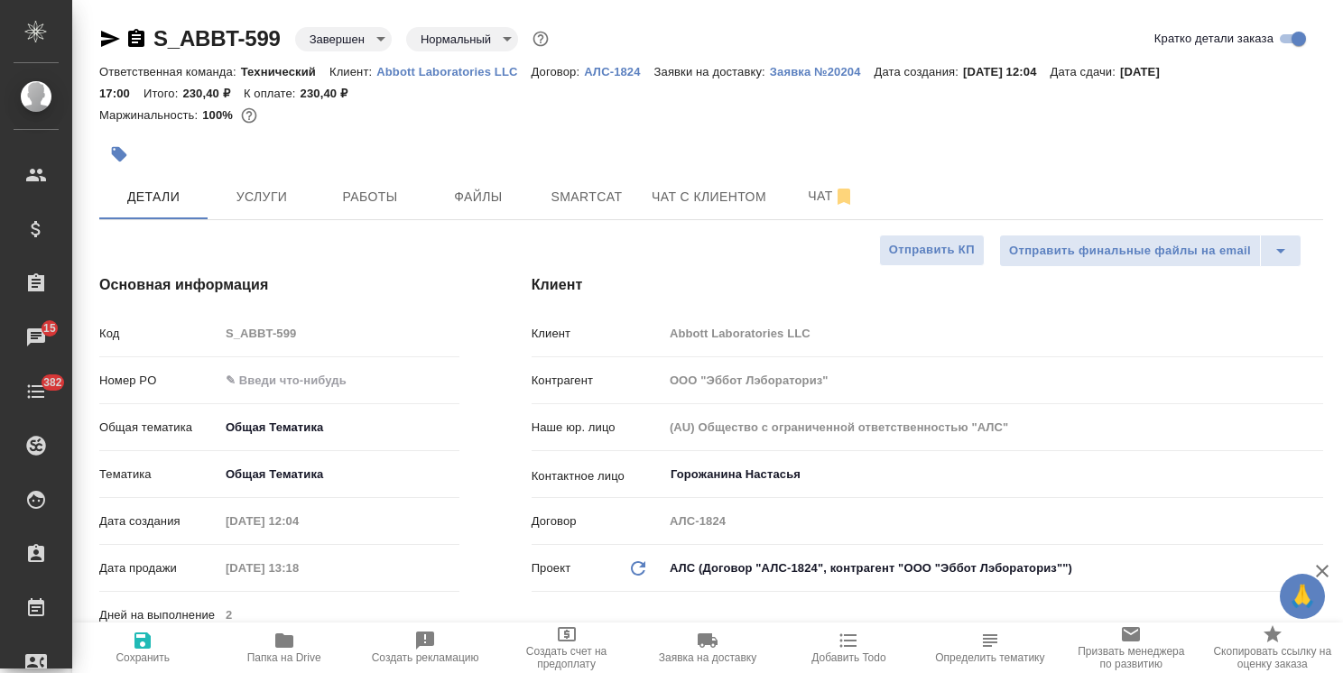
type textarea "x"
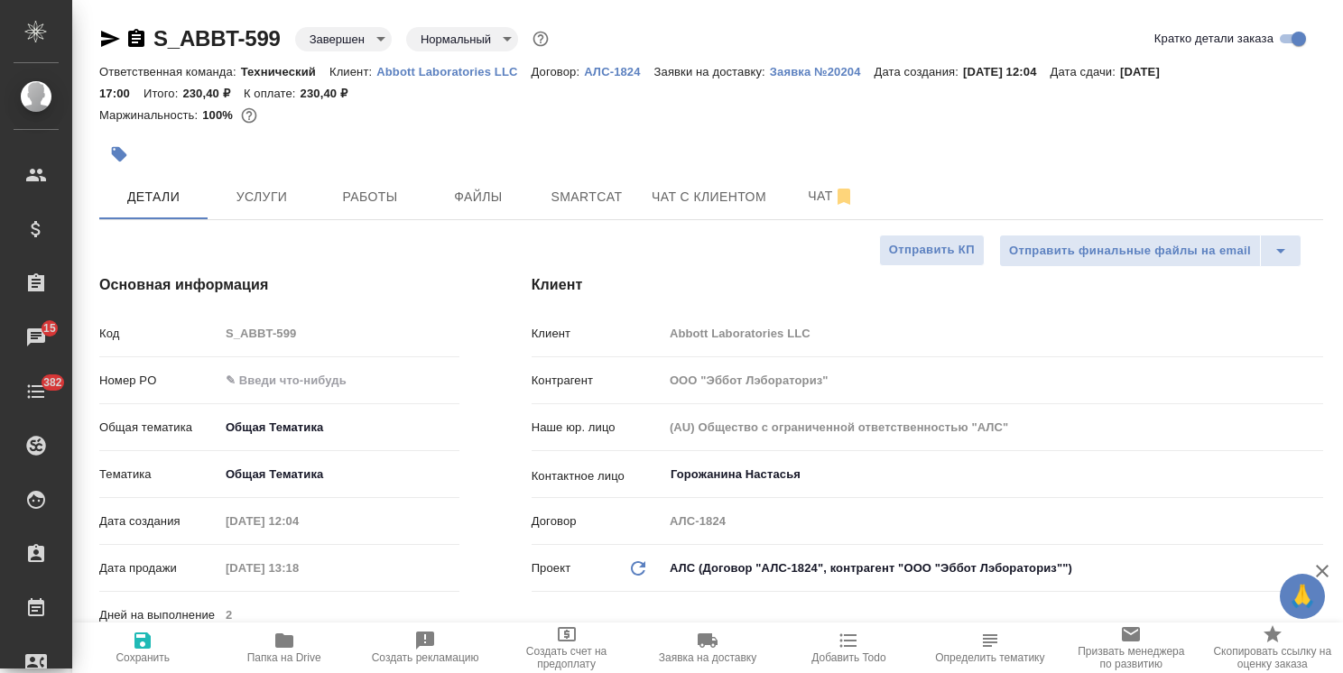
type textarea "x"
click at [822, 67] on p "Заявка №20204" at bounding box center [822, 72] width 105 height 14
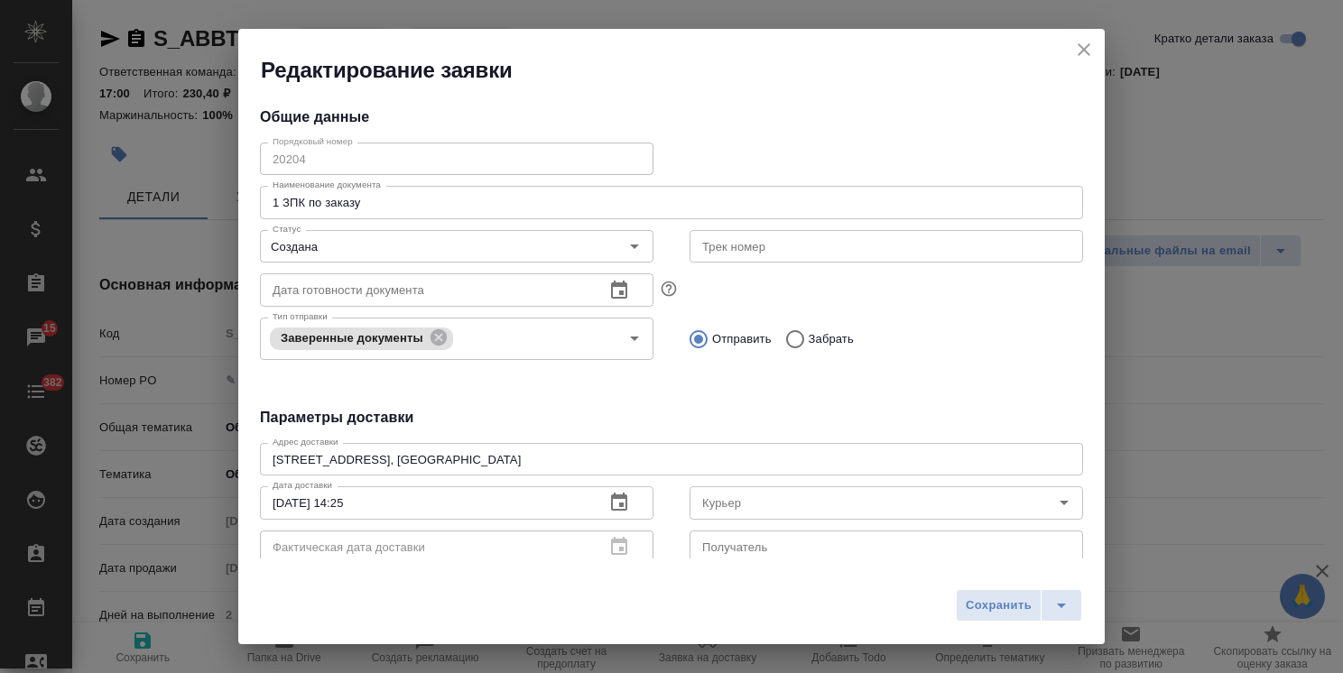
click at [1094, 36] on div "Редактирование заявки" at bounding box center [671, 57] width 866 height 56
type textarea "x"
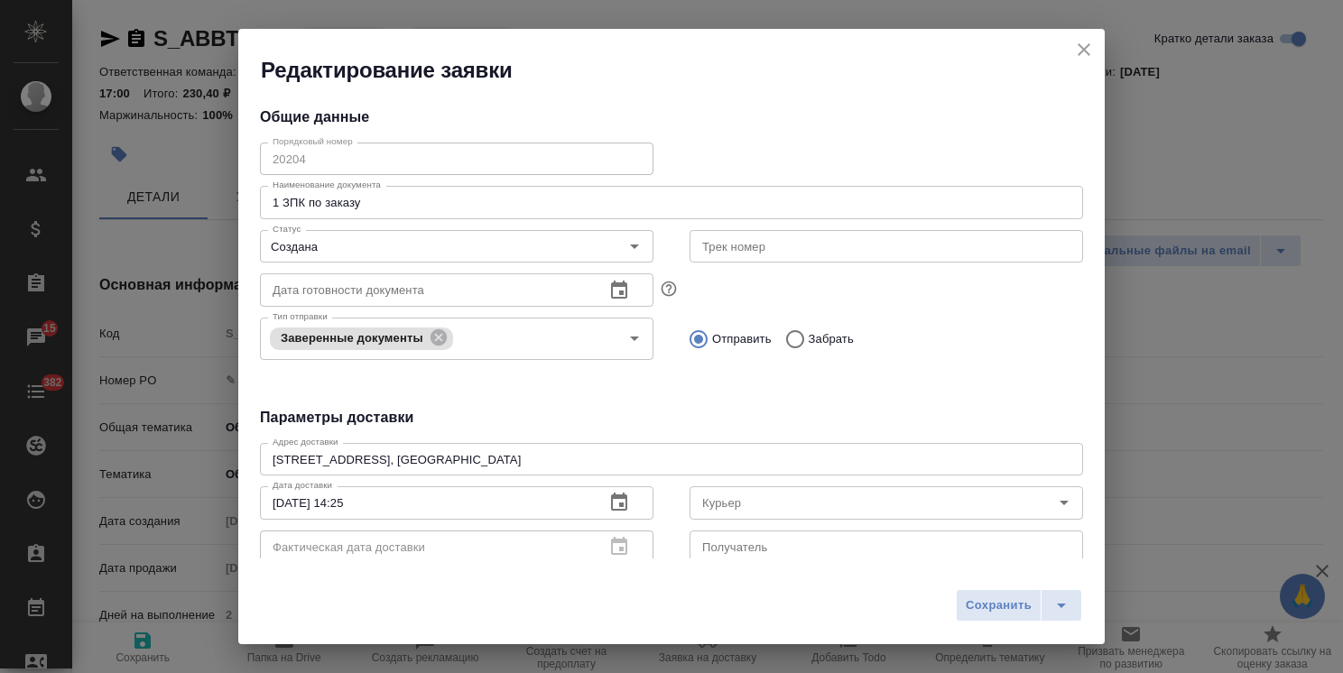
type textarea "x"
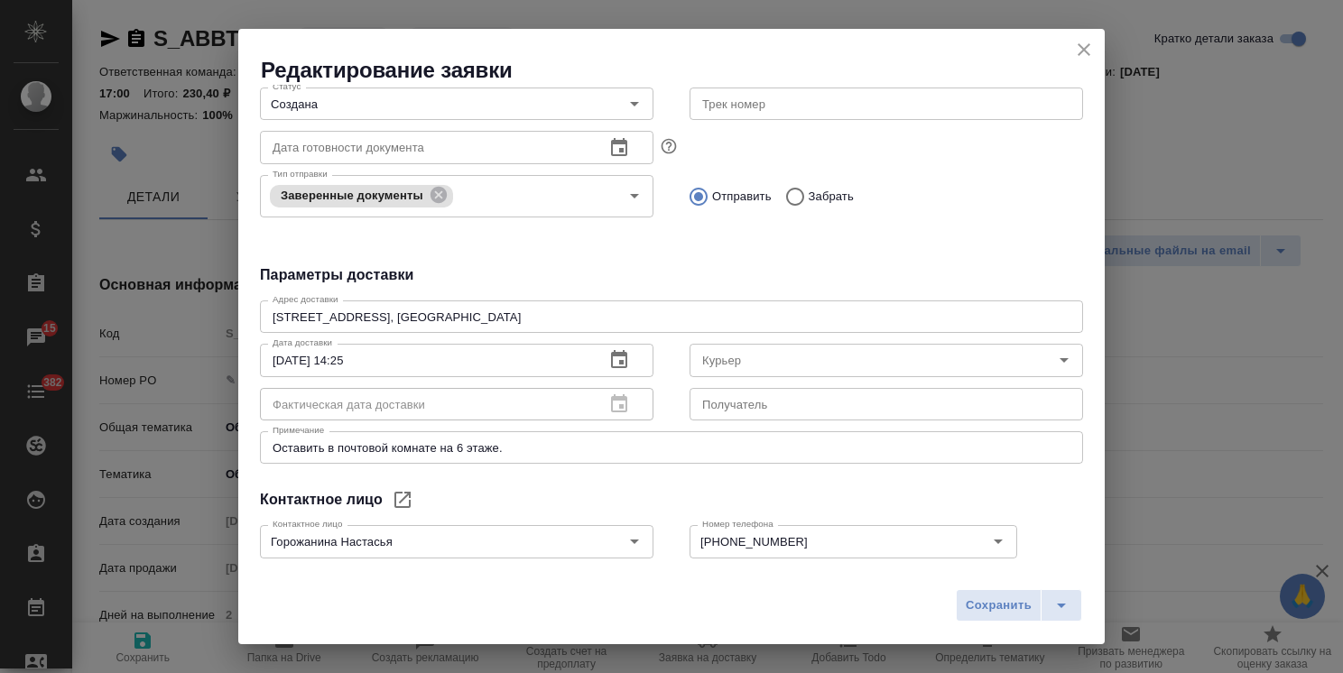
scroll to position [181, 0]
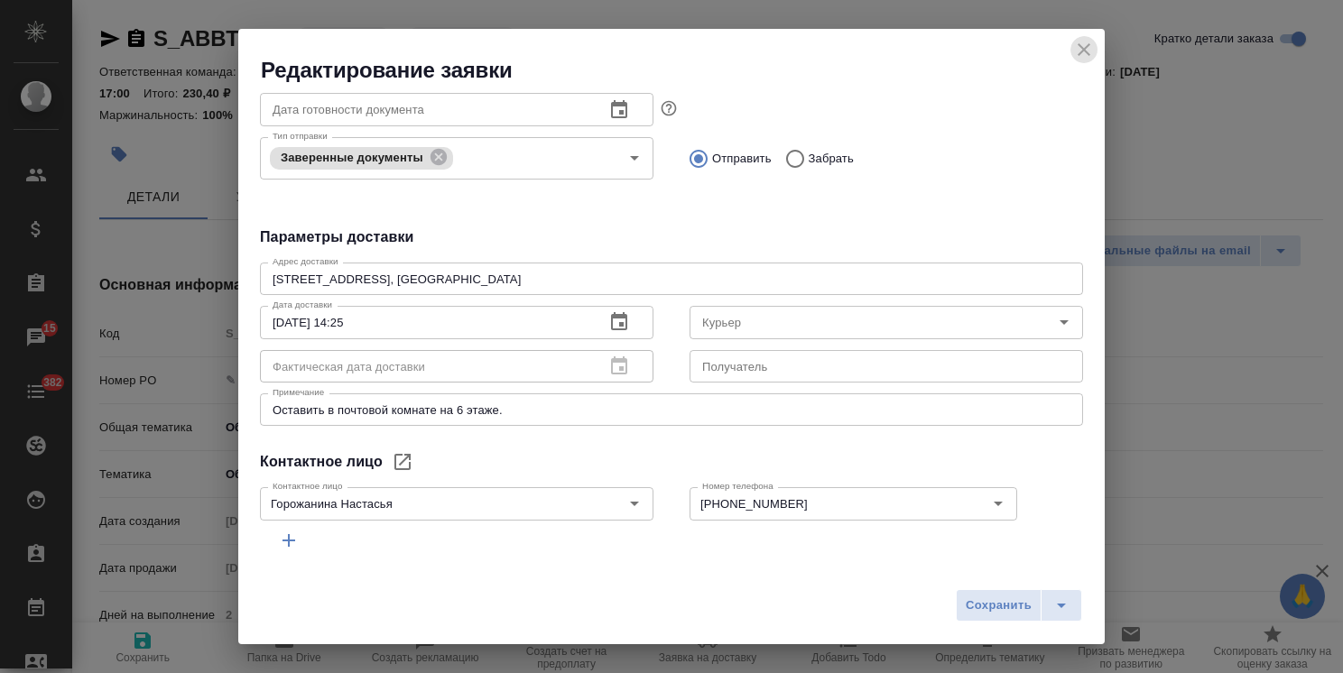
click at [1082, 57] on icon "close" at bounding box center [1084, 50] width 22 height 22
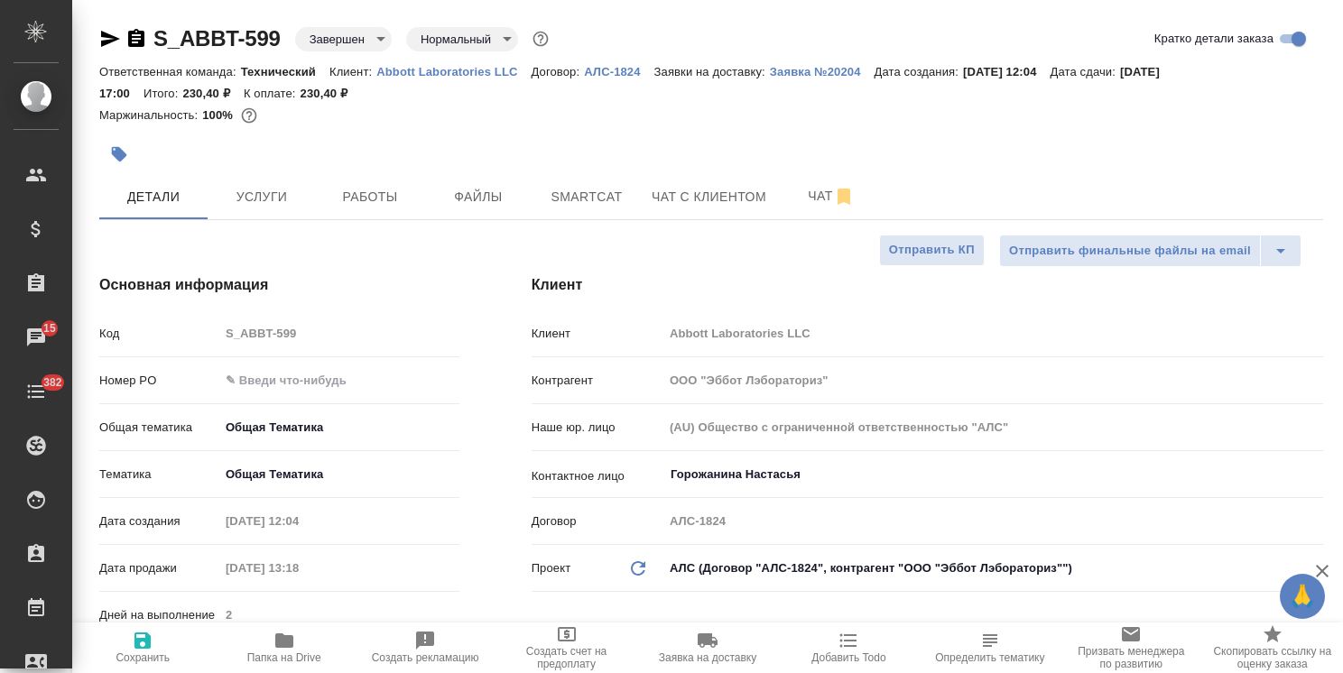
type textarea "x"
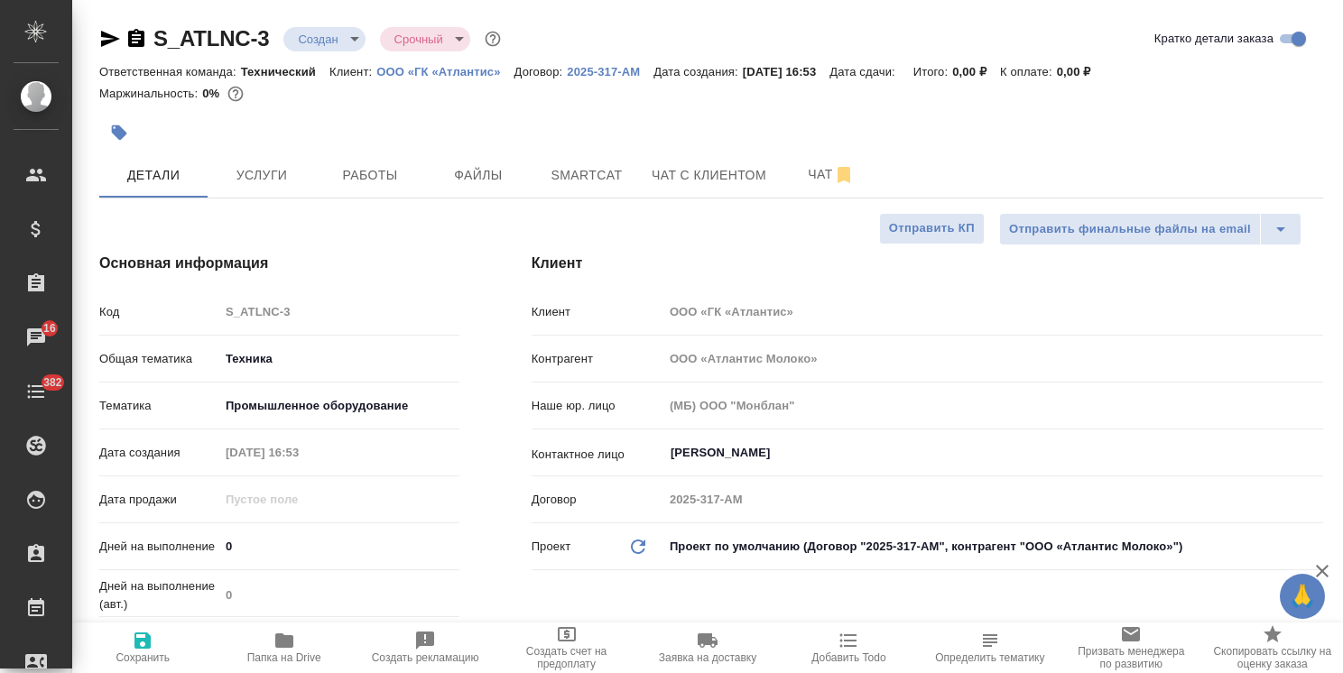
select select "RU"
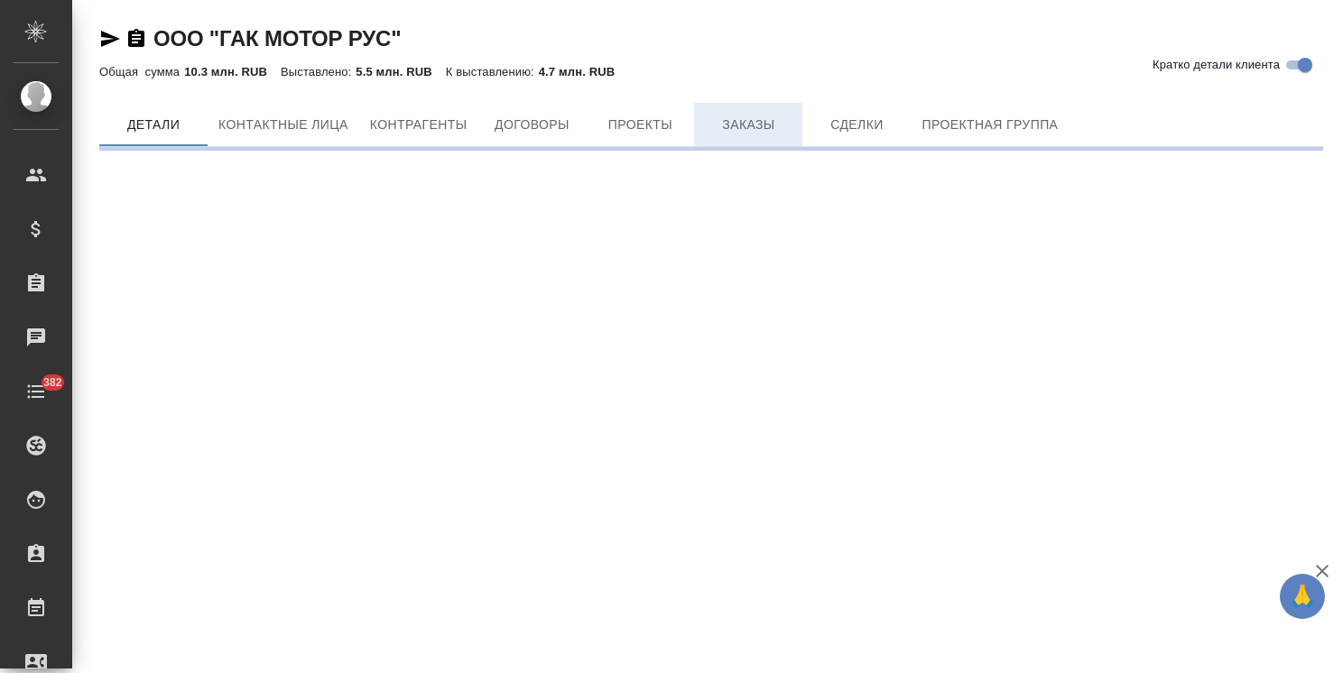
click at [726, 134] on span "Заказы" at bounding box center [748, 125] width 87 height 23
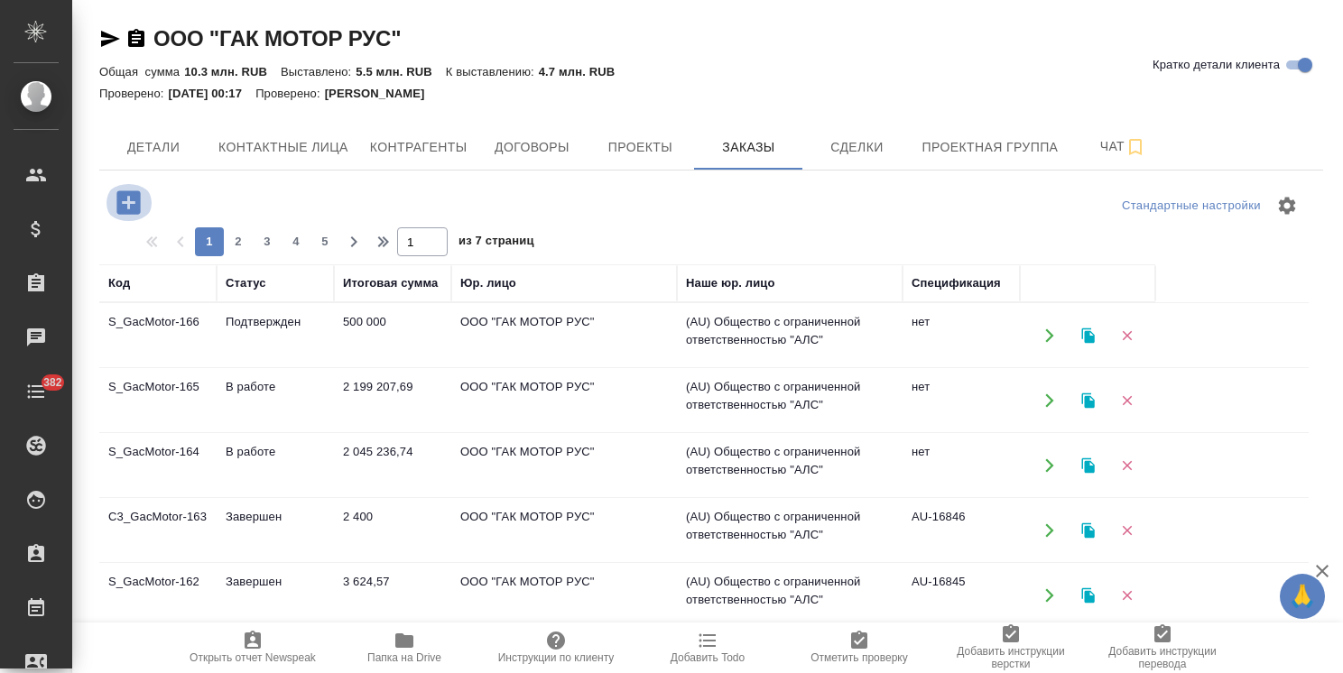
click at [123, 202] on icon "button" at bounding box center [129, 203] width 32 height 32
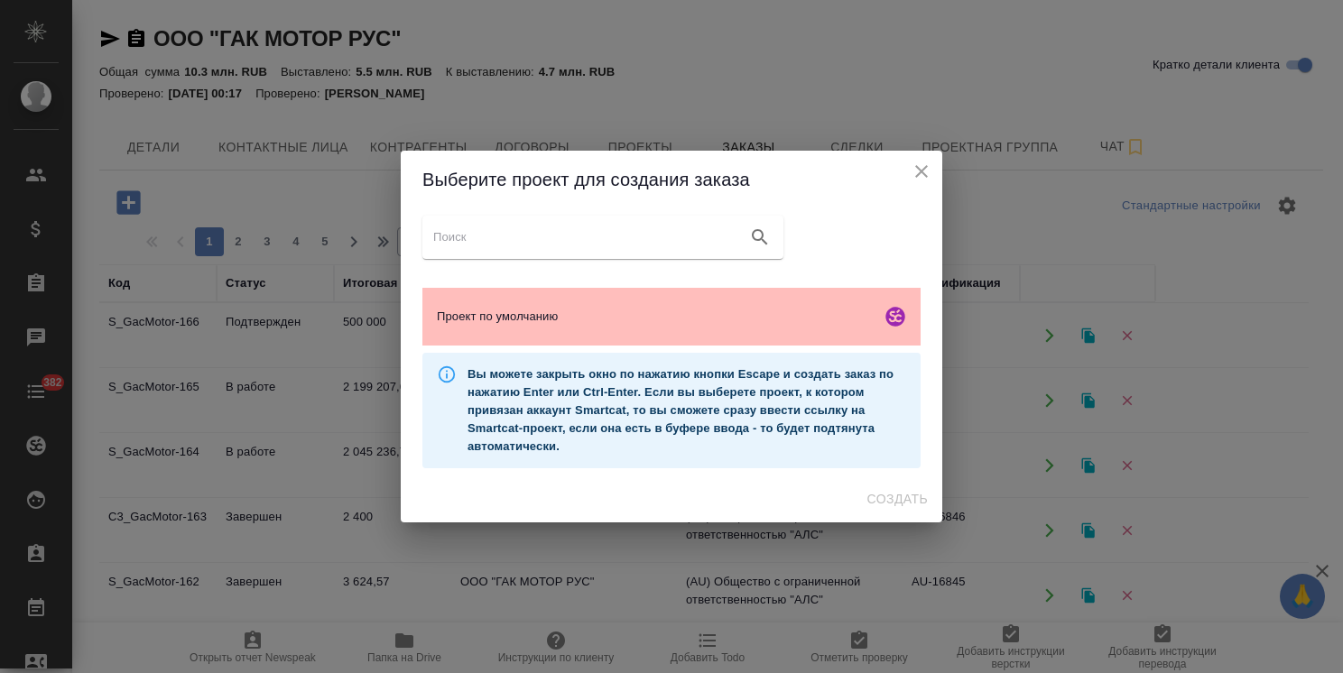
click at [623, 326] on div "Проект по умолчанию" at bounding box center [671, 317] width 498 height 58
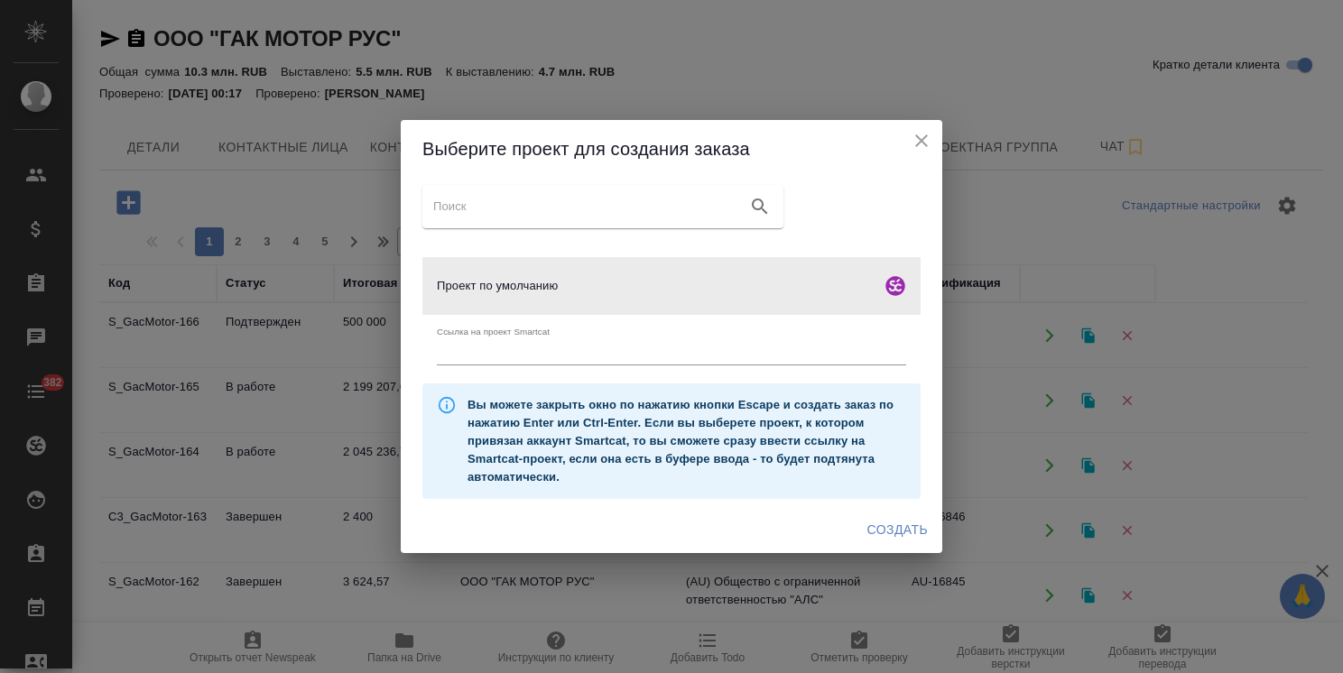
click at [913, 533] on span "Создать" at bounding box center [897, 530] width 60 height 23
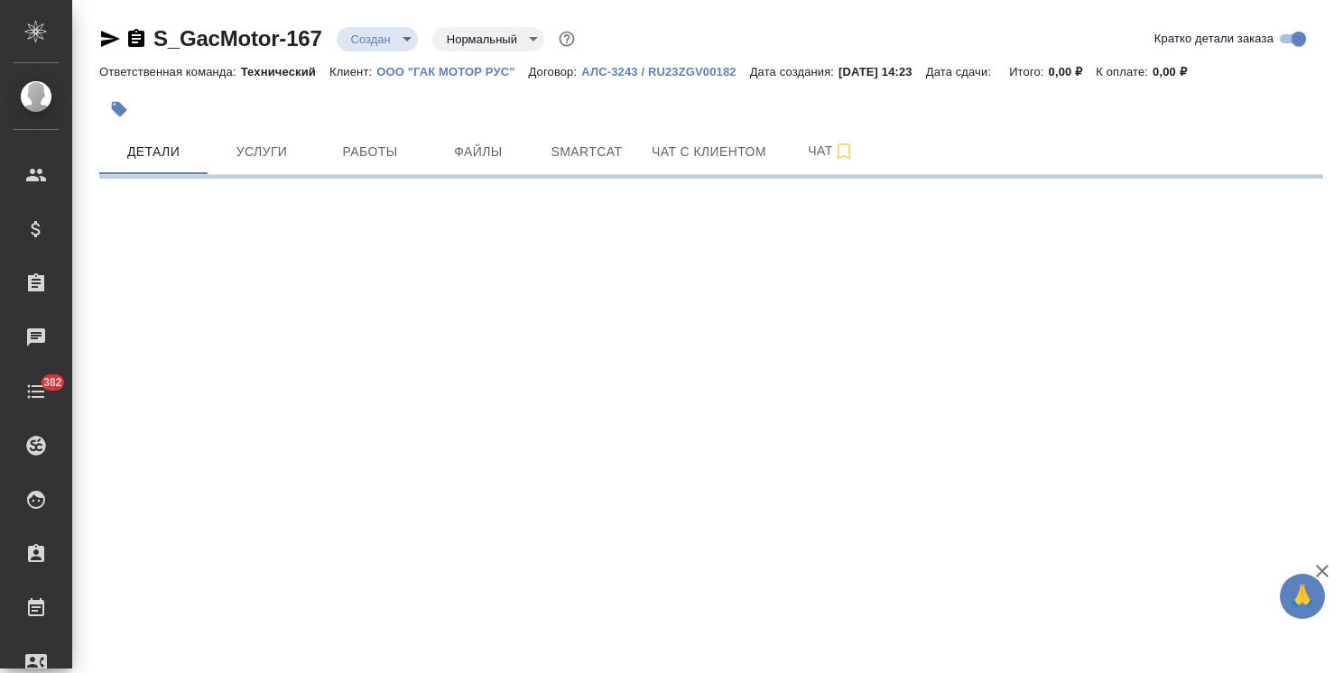
select select "RU"
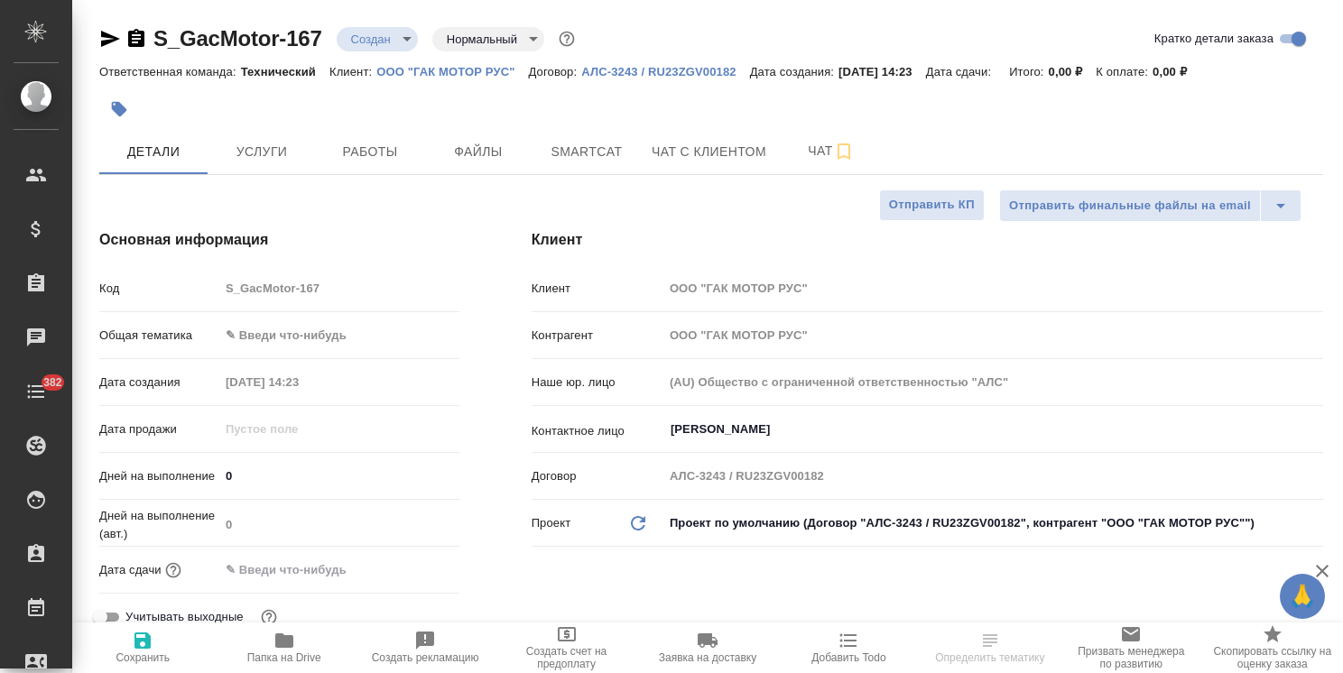
type textarea "x"
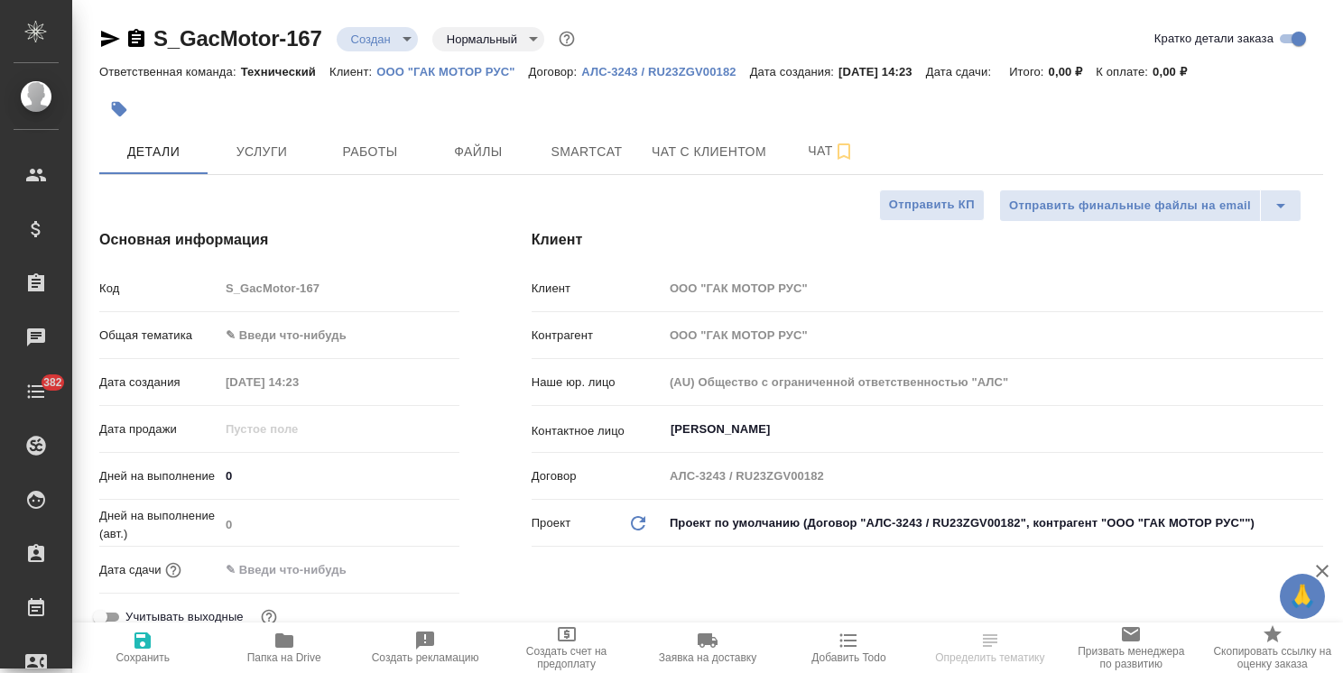
type textarea "x"
click at [715, 433] on input "[PERSON_NAME]" at bounding box center [963, 430] width 588 height 22
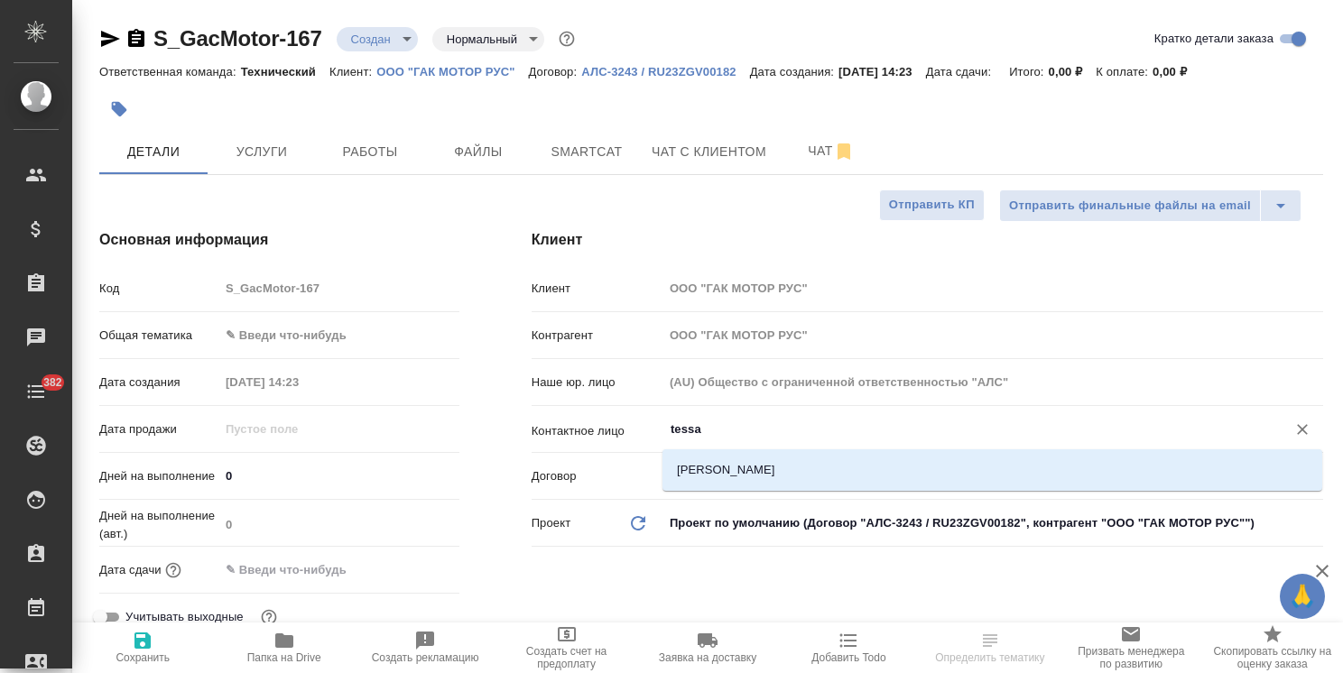
click at [707, 475] on li "[PERSON_NAME]" at bounding box center [992, 470] width 660 height 32
type input "[PERSON_NAME]"
type textarea "x"
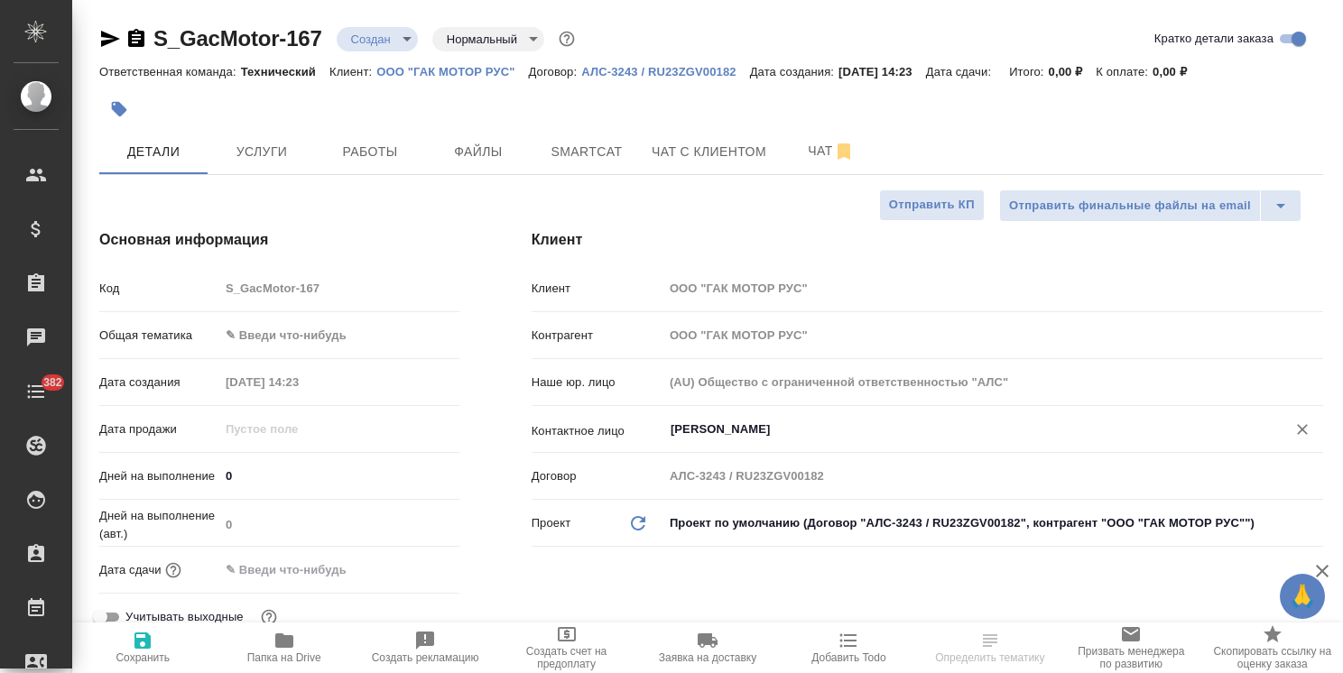
type input "[PERSON_NAME]"
click at [160, 648] on span "Сохранить" at bounding box center [142, 647] width 119 height 34
type textarea "x"
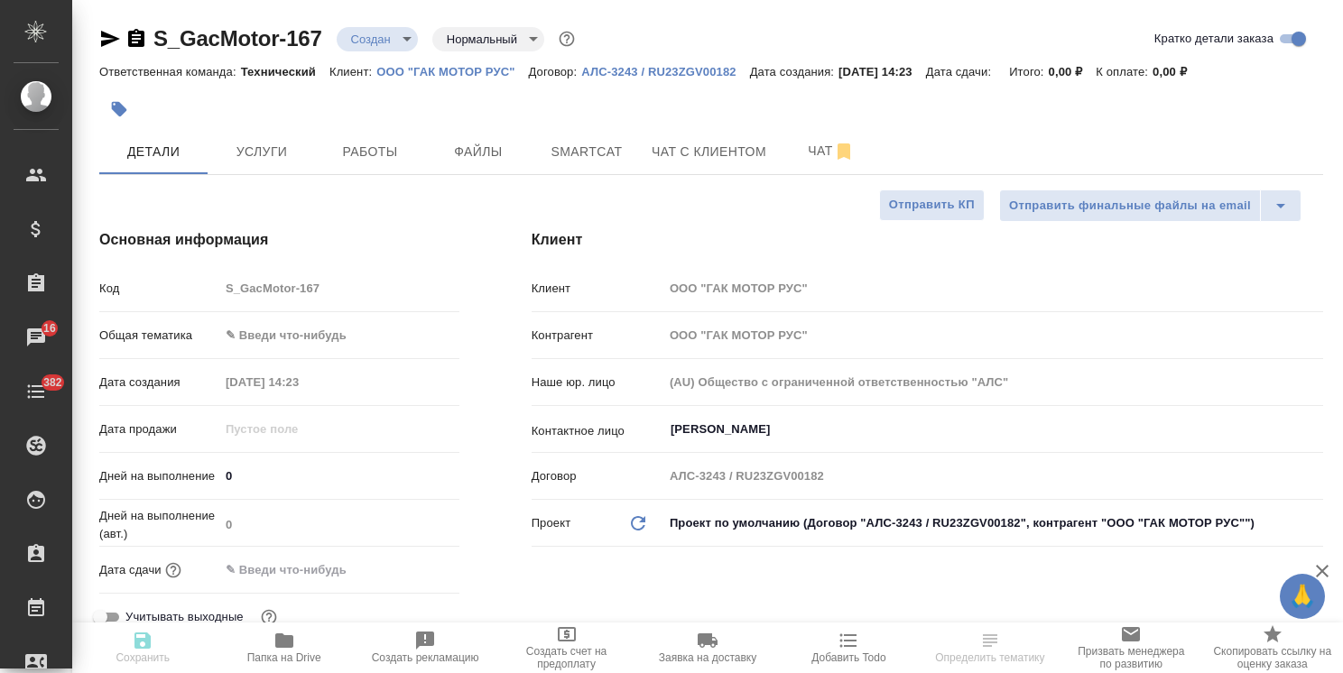
type textarea "x"
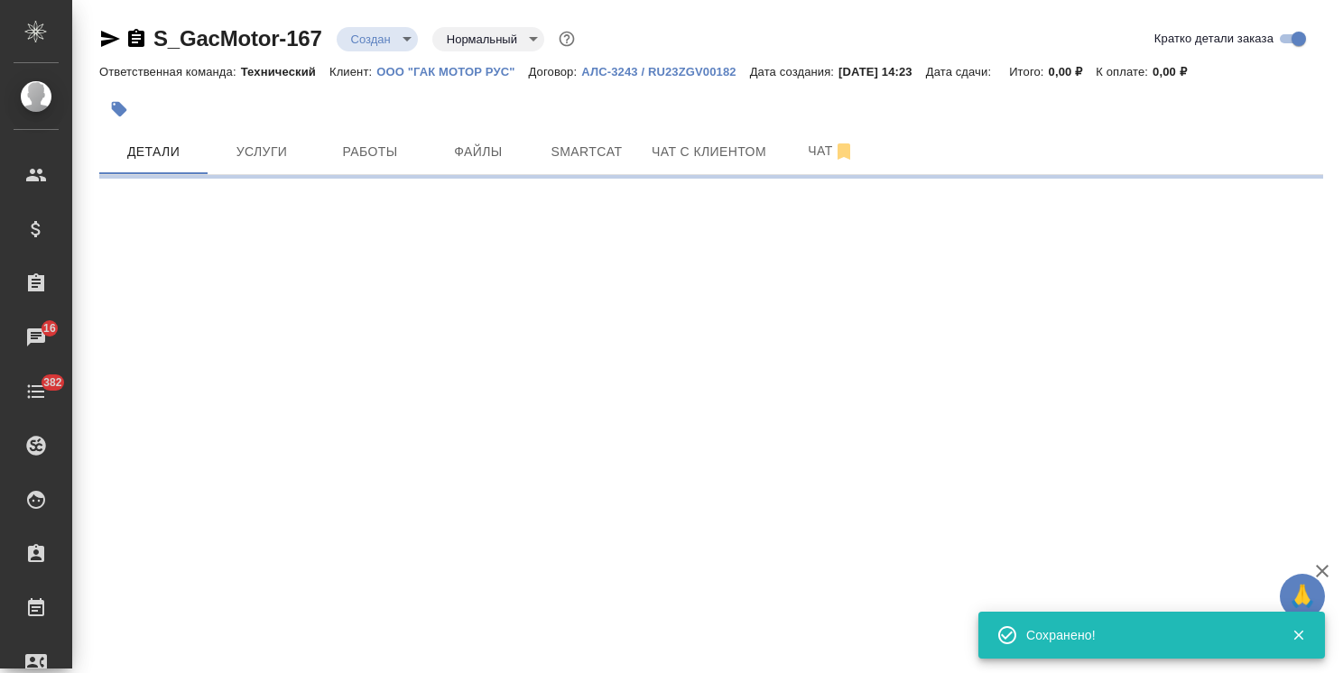
select select "RU"
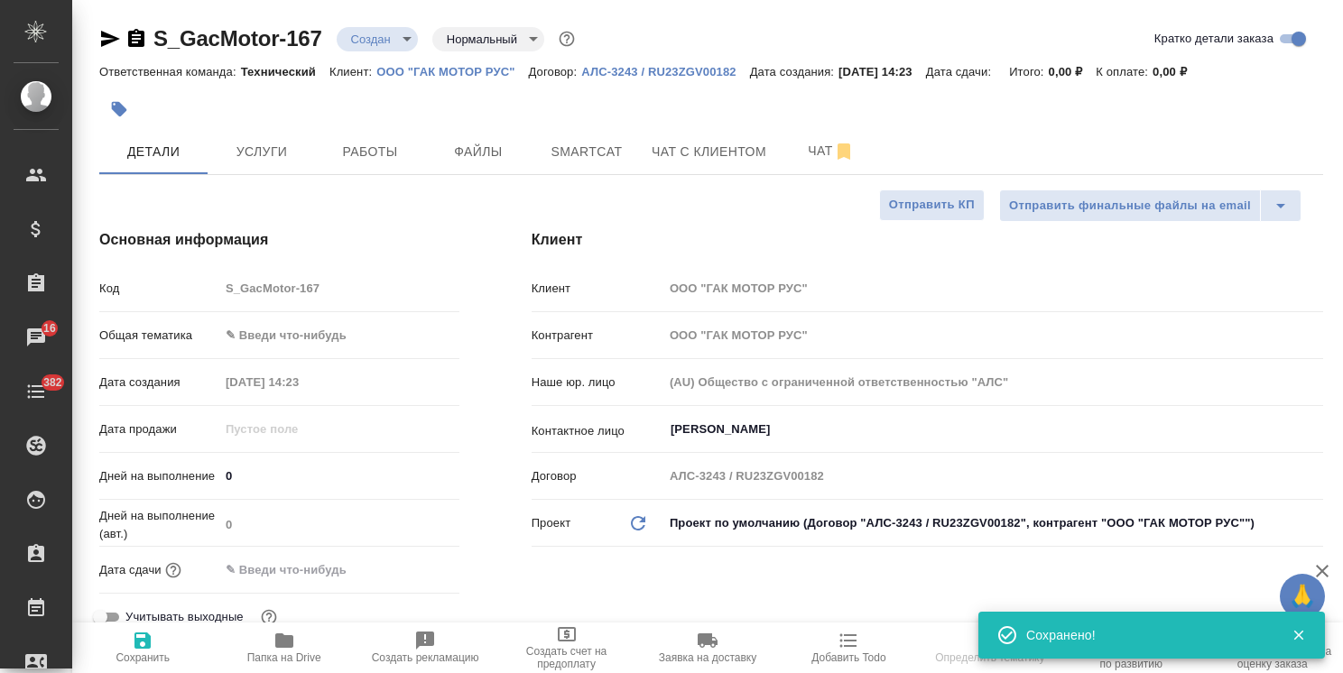
type textarea "x"
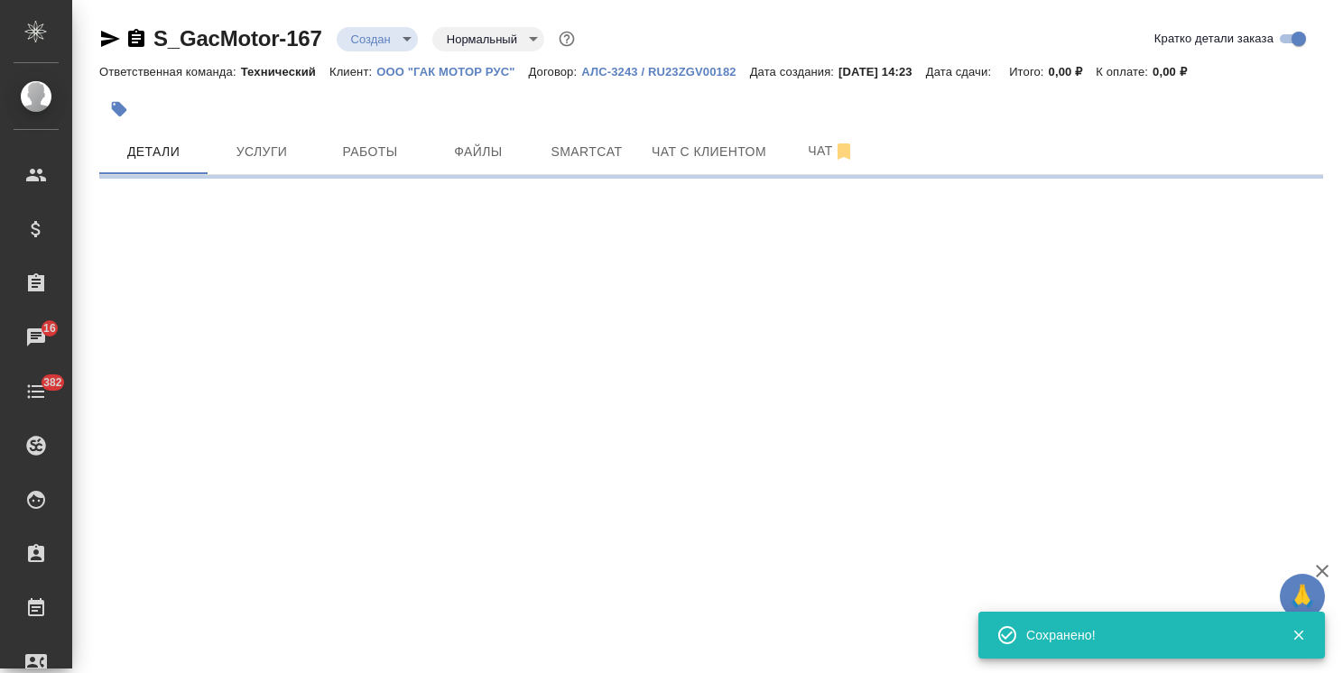
select select "RU"
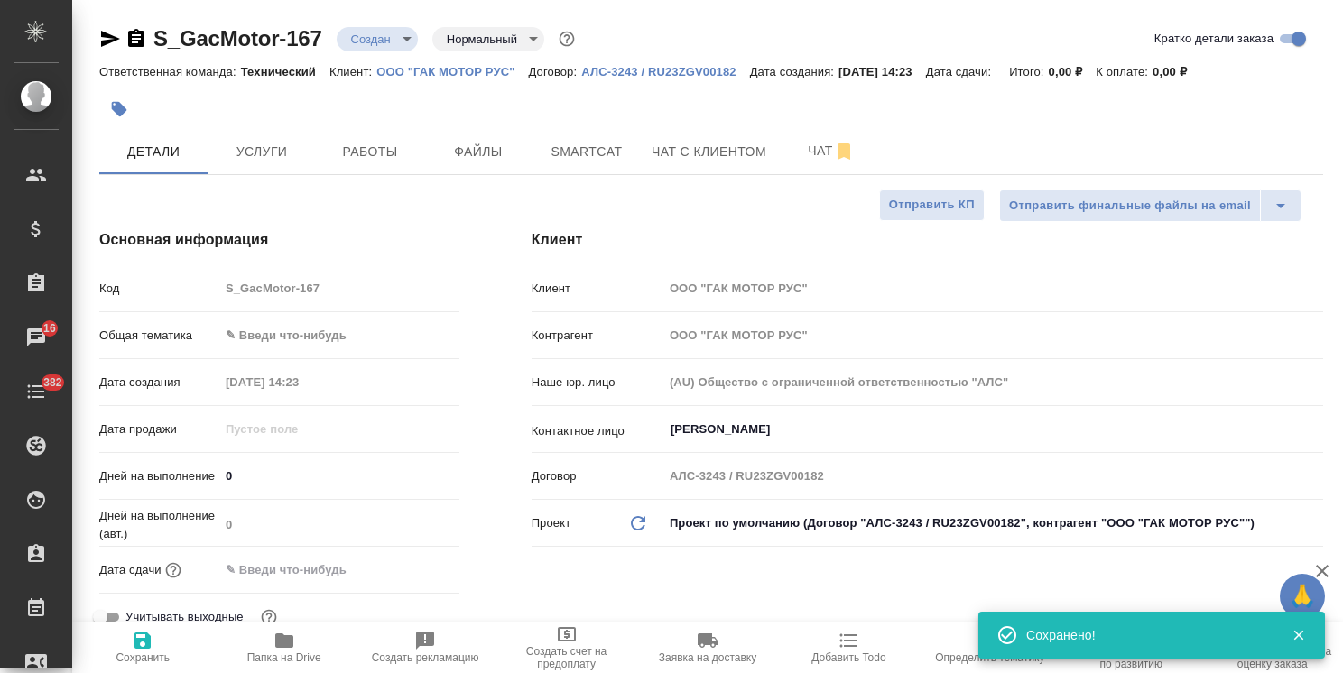
type textarea "x"
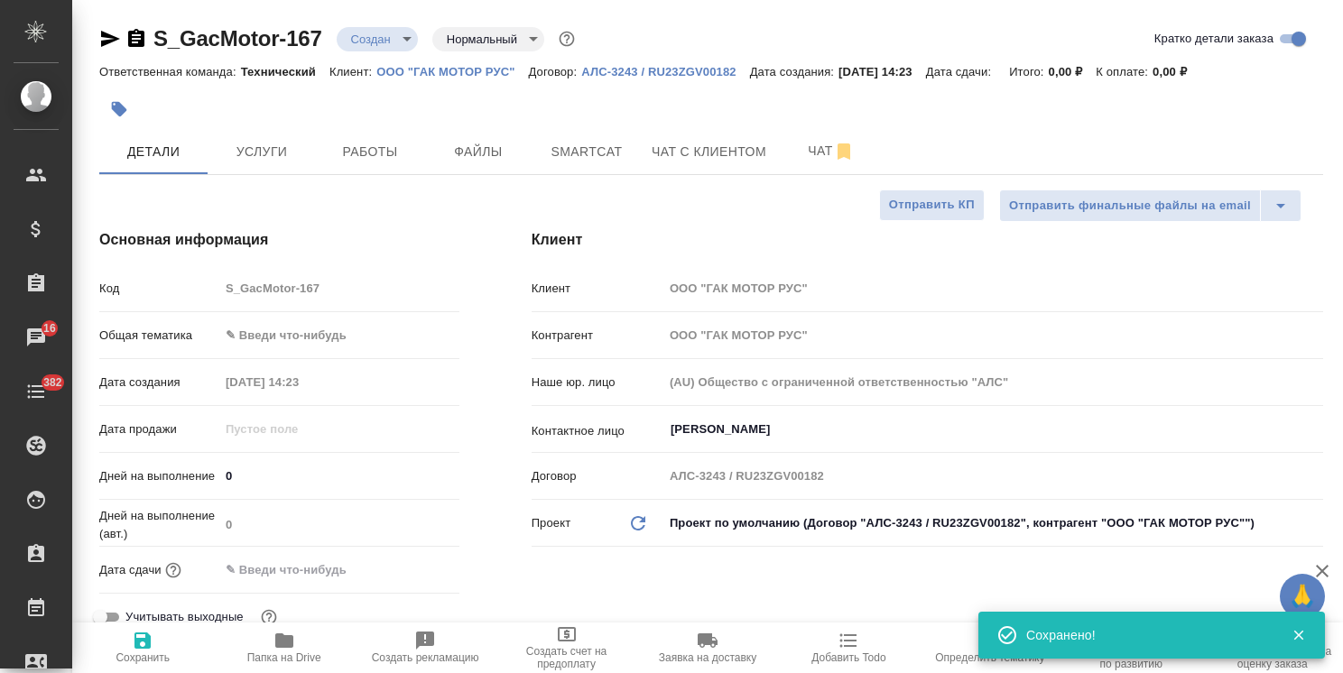
type textarea "x"
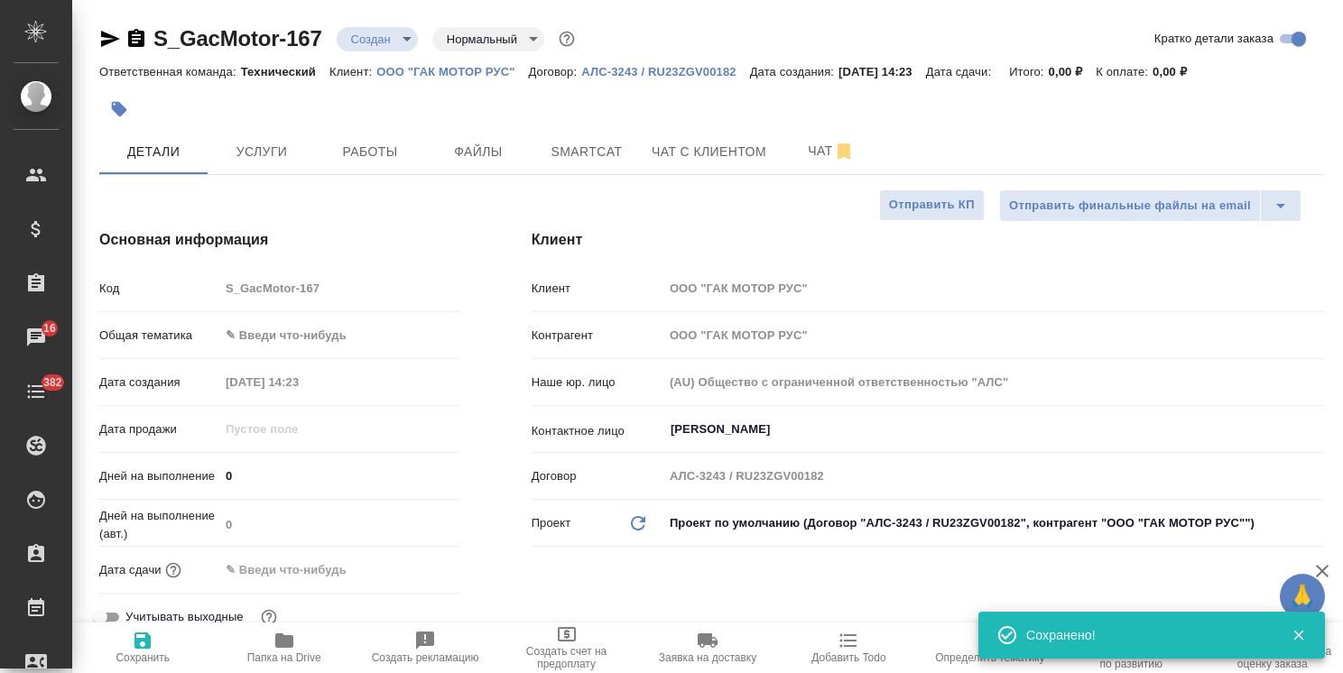
type textarea "x"
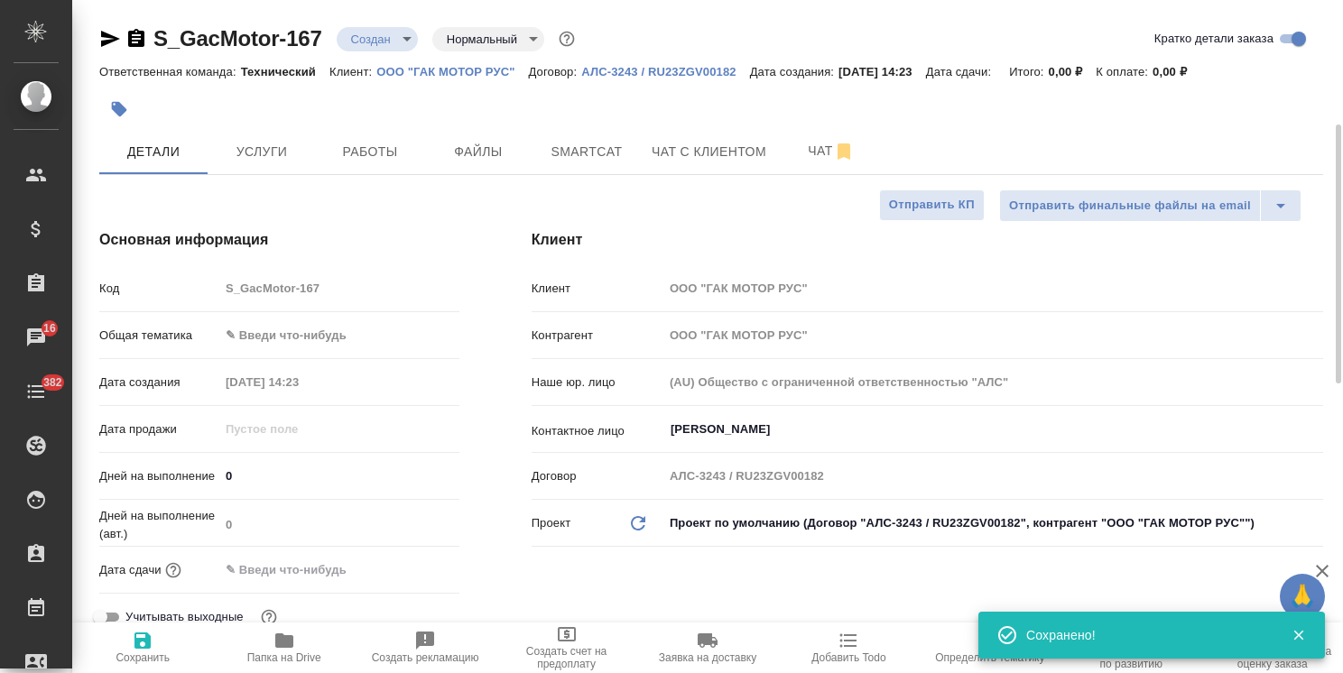
scroll to position [90, 0]
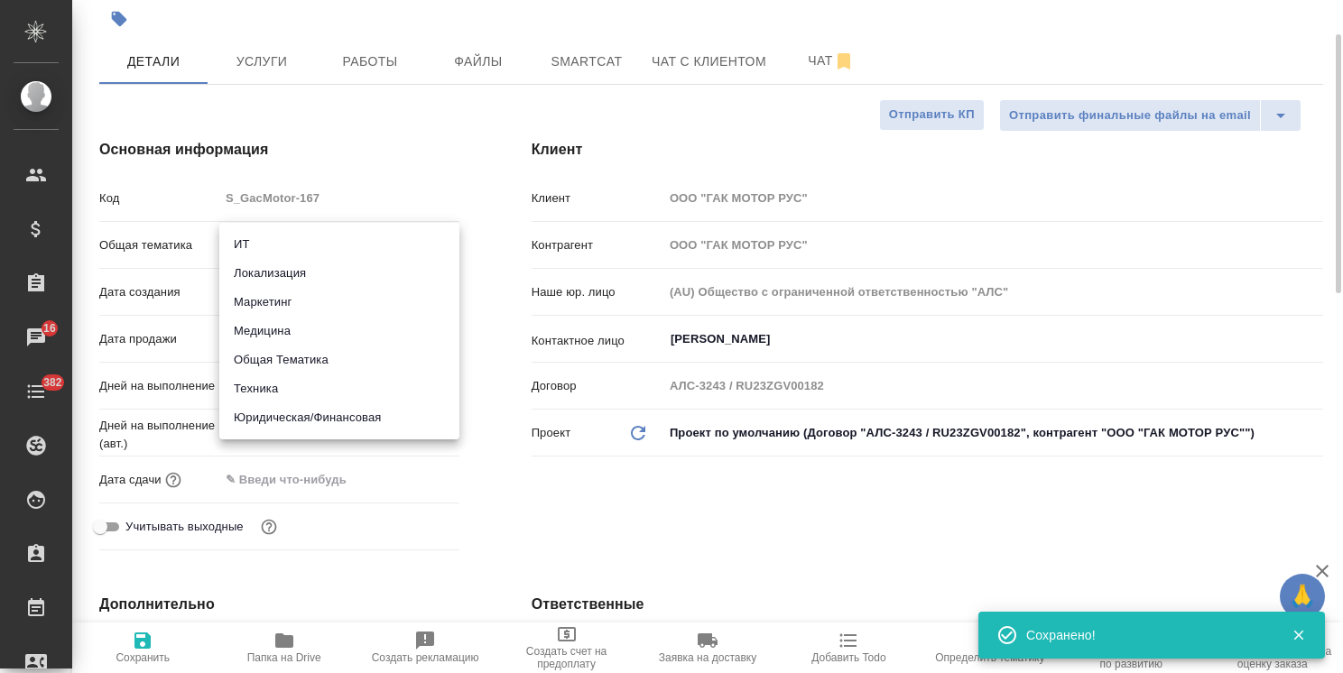
click at [325, 240] on body "🙏 .cls-1 fill:#fff; AWATERA [PERSON_NAME] Спецификации Заказы 16 Чаты 382 Todo …" at bounding box center [671, 336] width 1343 height 673
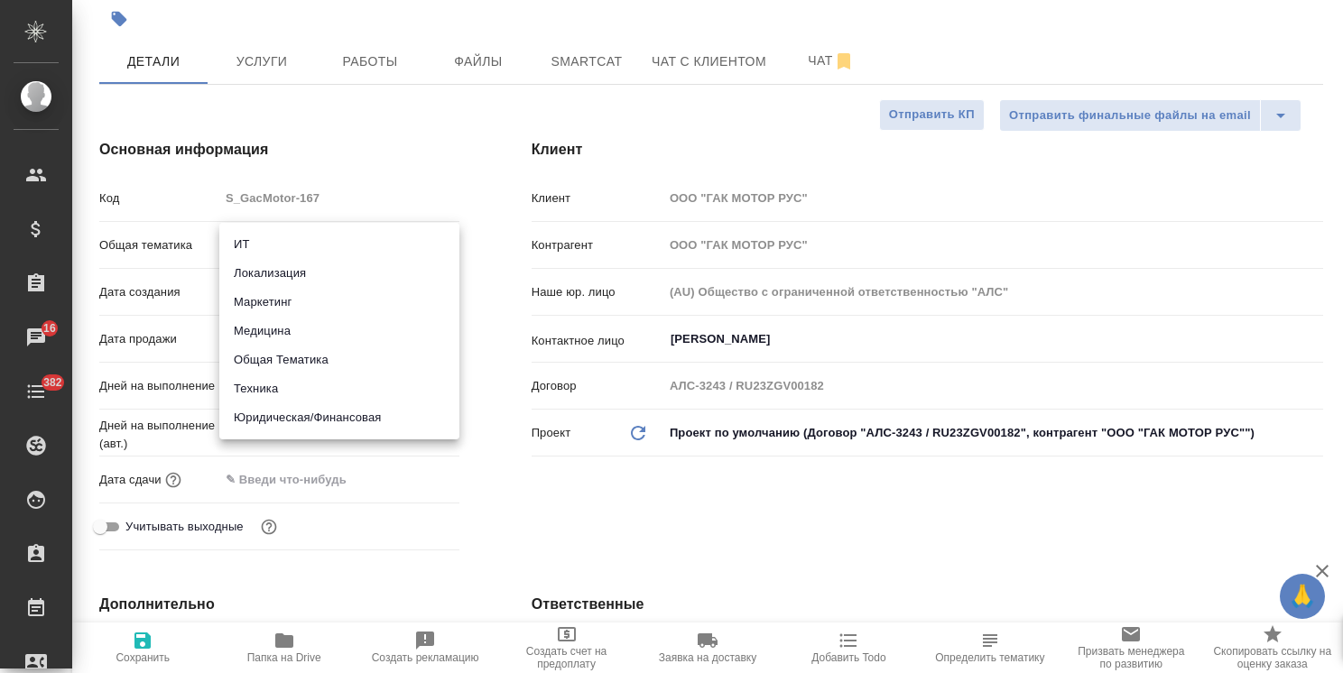
click at [258, 393] on li "Техника" at bounding box center [339, 389] width 240 height 29
type input "tech"
type textarea "x"
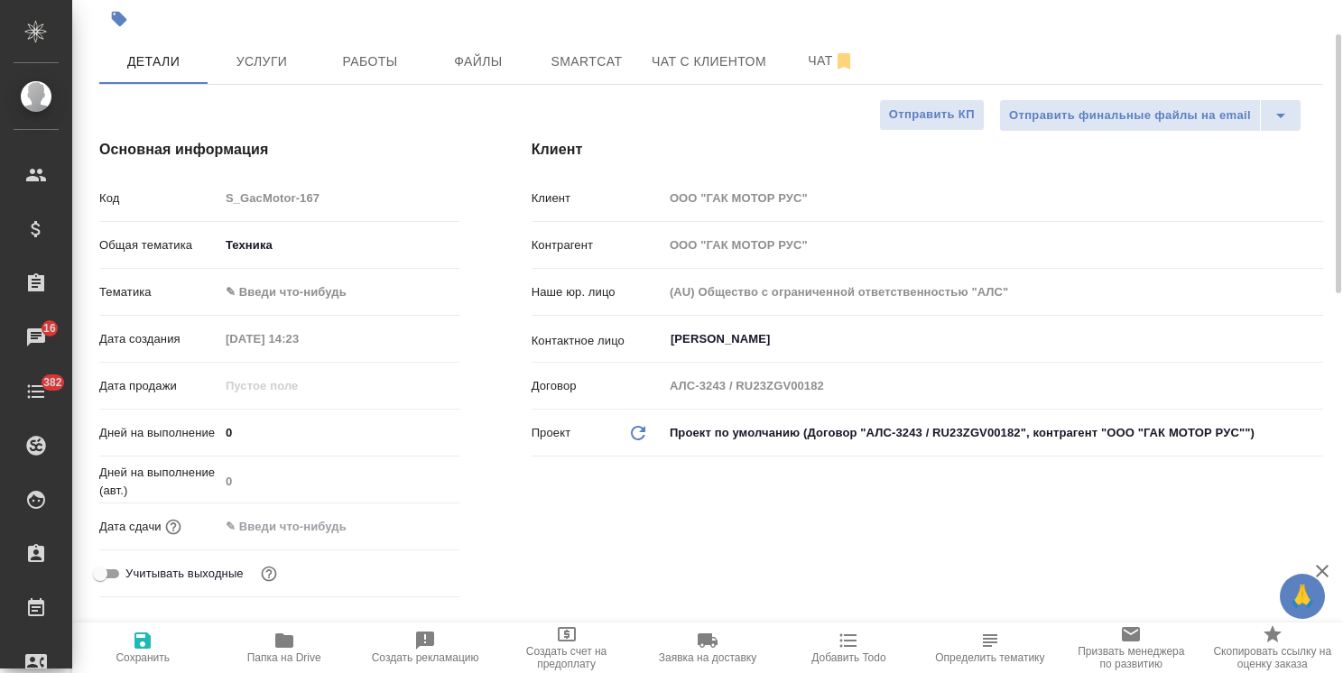
click at [300, 291] on body "🙏 .cls-1 fill:#fff; AWATERA [PERSON_NAME] Спецификации Заказы 16 Чаты 382 Todo …" at bounding box center [671, 336] width 1343 height 673
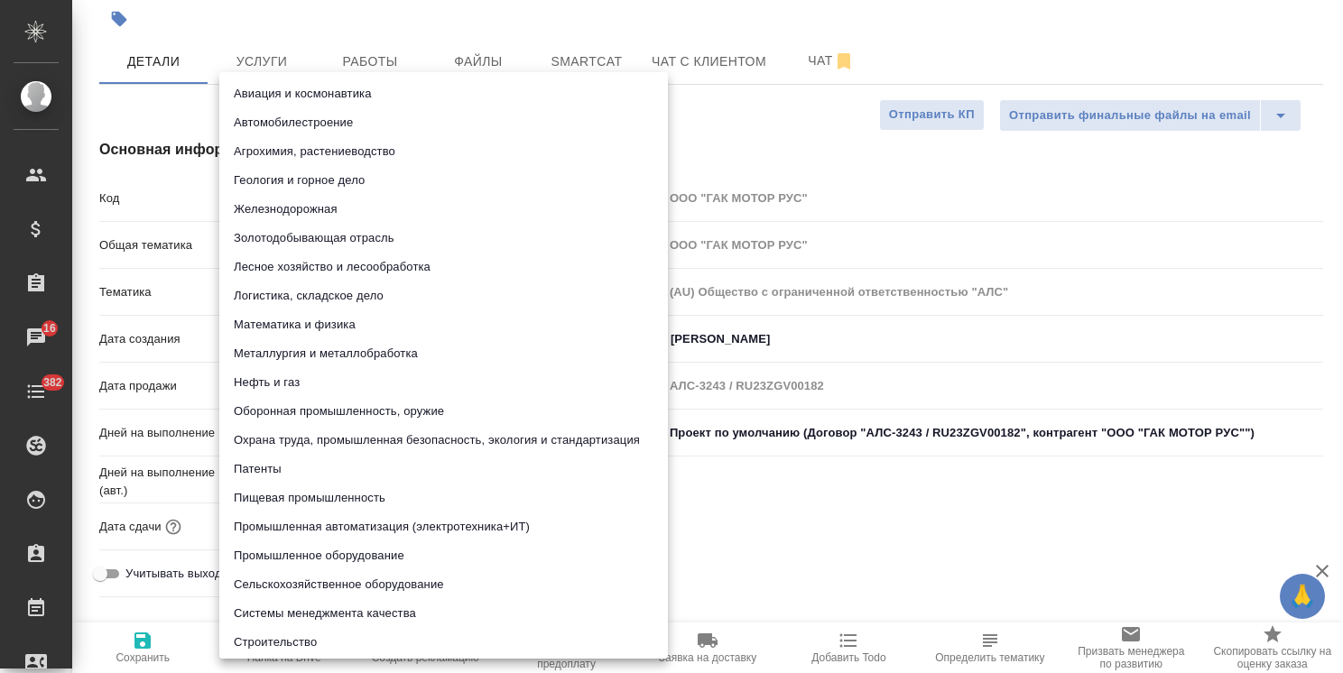
click at [314, 206] on li "Железнодорожная" at bounding box center [443, 209] width 449 height 29
type textarea "x"
type input "5f647205b73bc97568ca66b2"
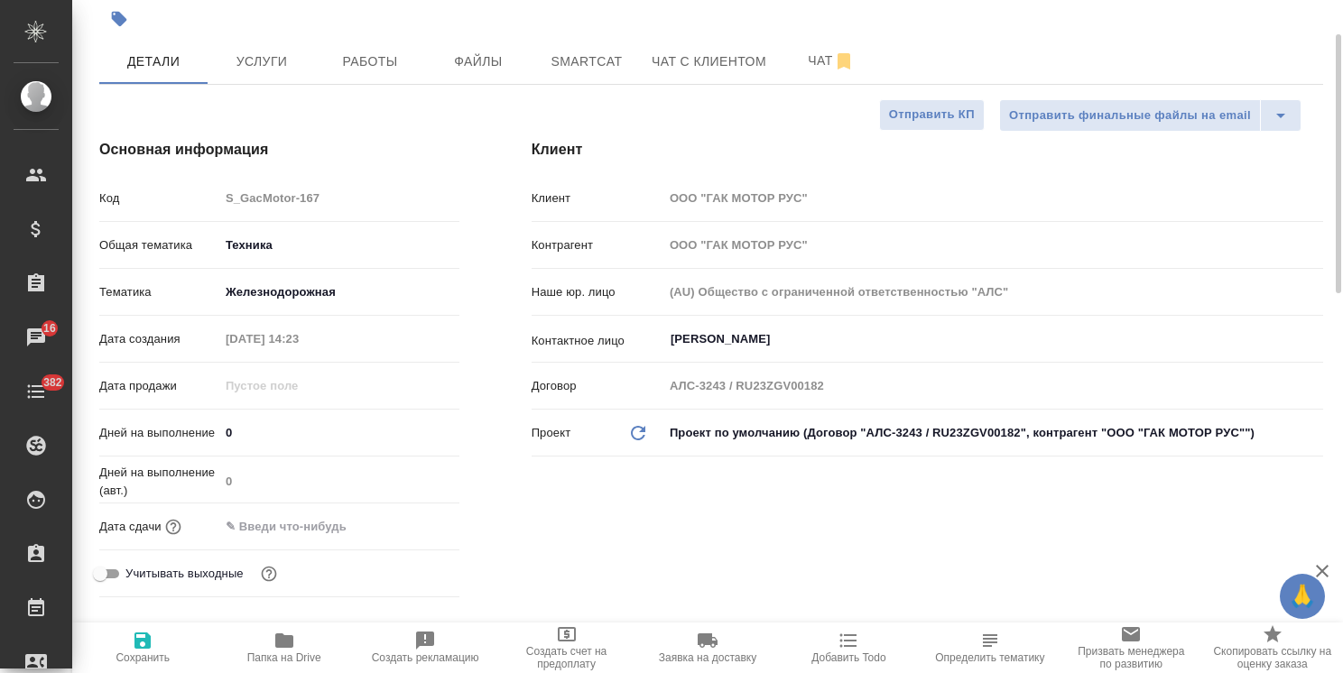
click at [306, 283] on body "🙏 .cls-1 fill:#fff; AWATERA [PERSON_NAME] Спецификации Заказы 16 Чаты 382 Todo …" at bounding box center [671, 336] width 1343 height 673
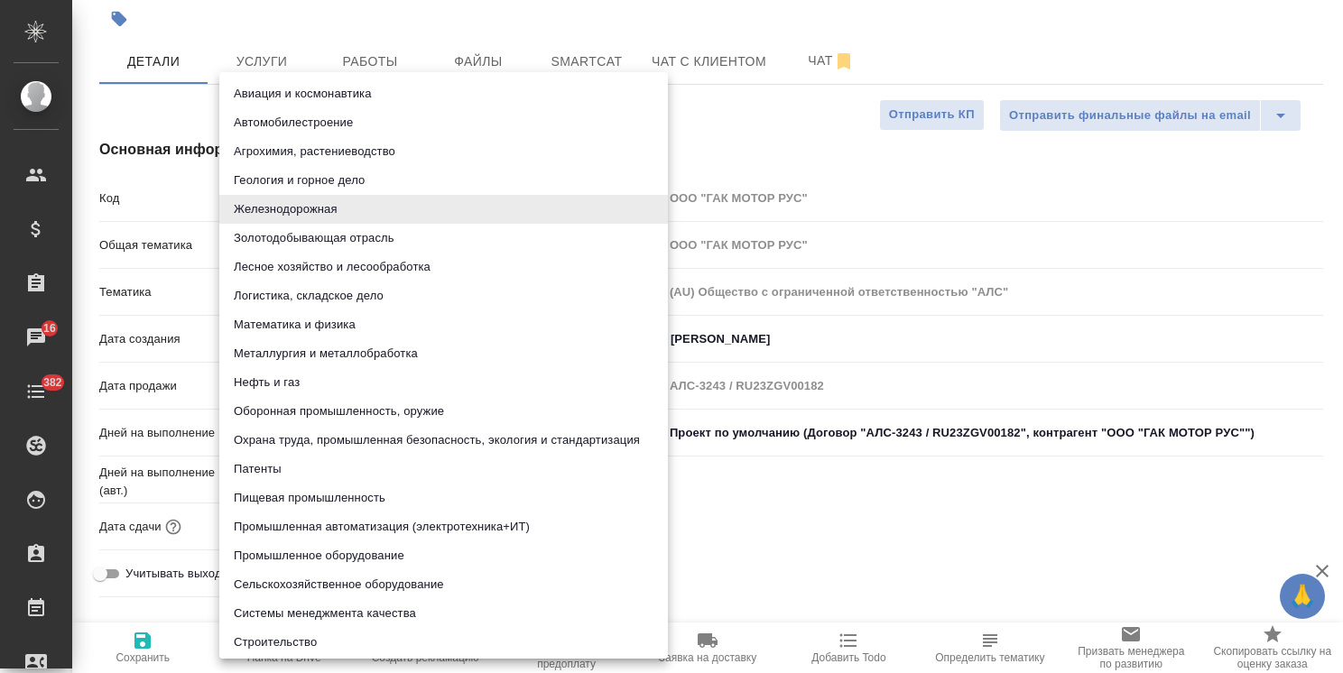
click at [310, 114] on li "Автомобилестроение" at bounding box center [443, 122] width 449 height 29
type textarea "x"
type input "5f647204b73bc97568ca66a7"
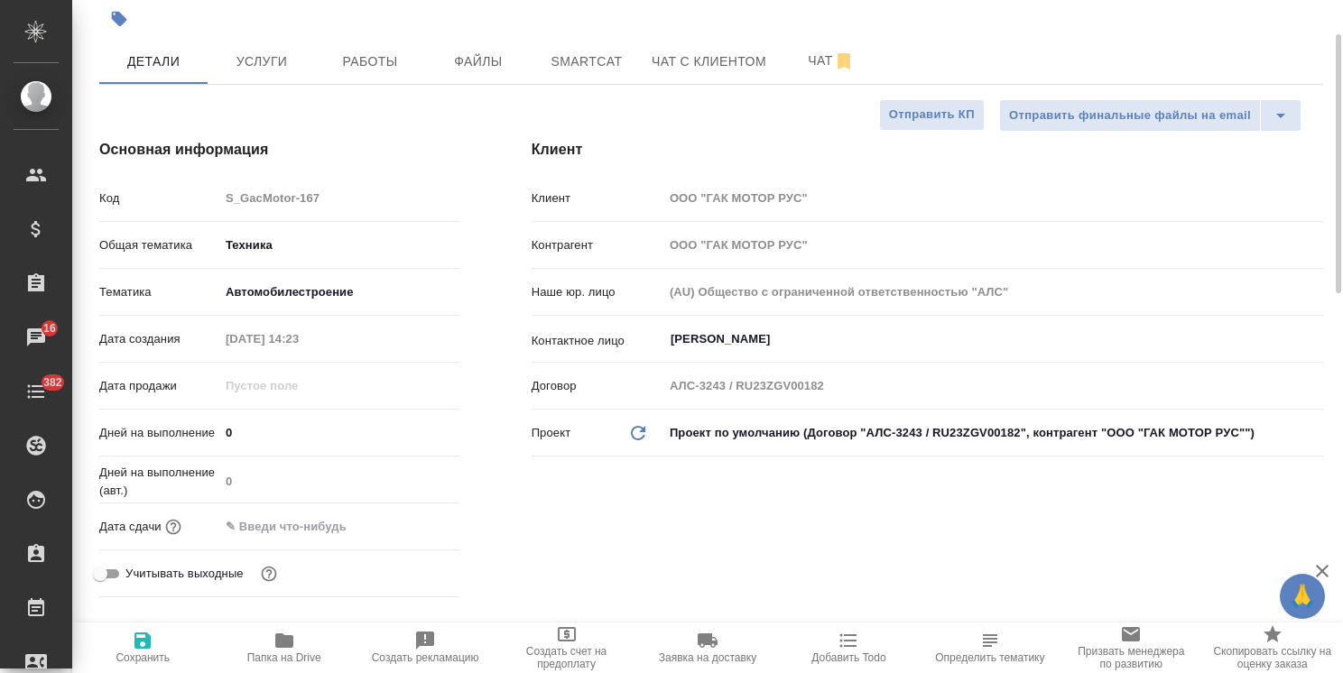
click at [154, 651] on span "Сохранить" at bounding box center [142, 647] width 119 height 34
type textarea "x"
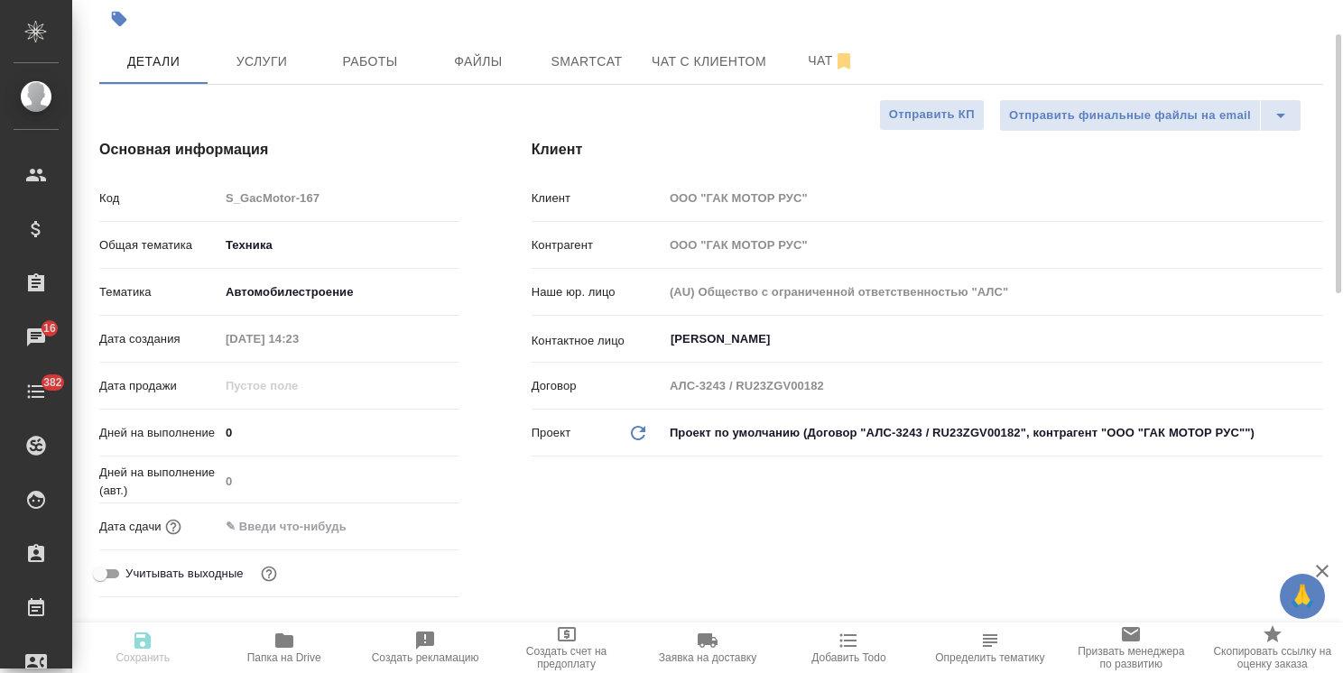
type textarea "x"
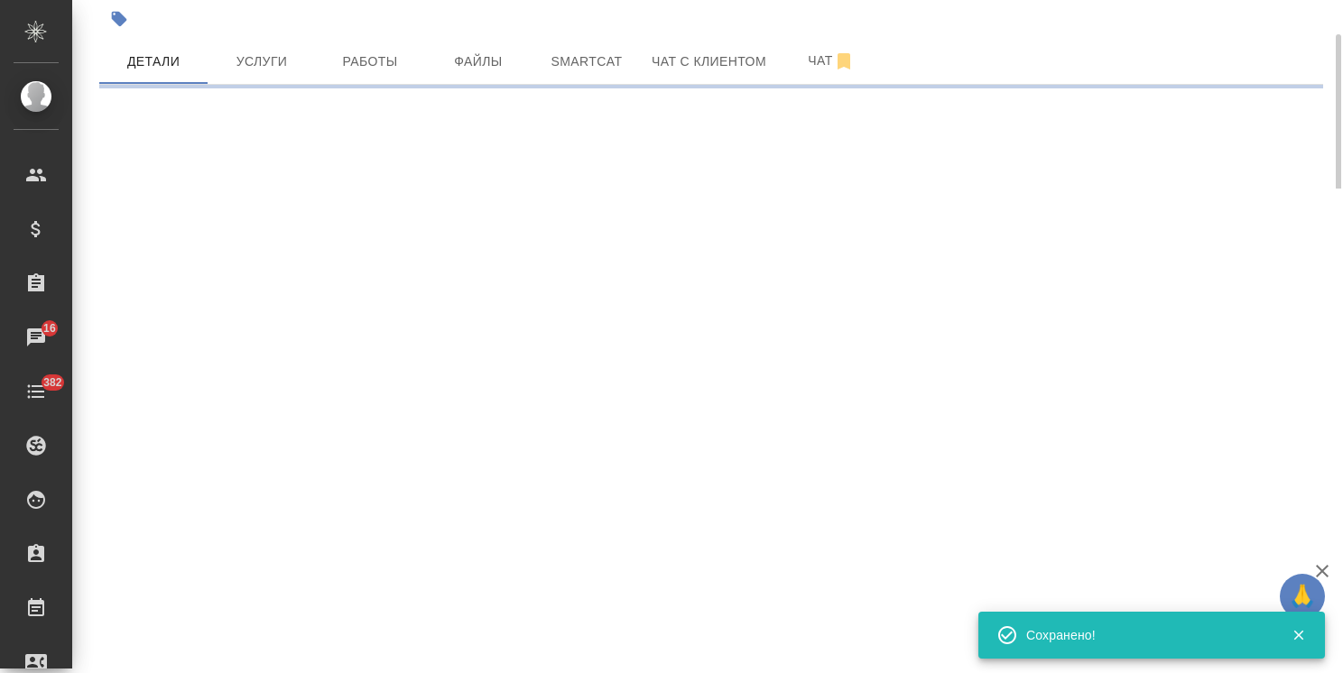
select select "RU"
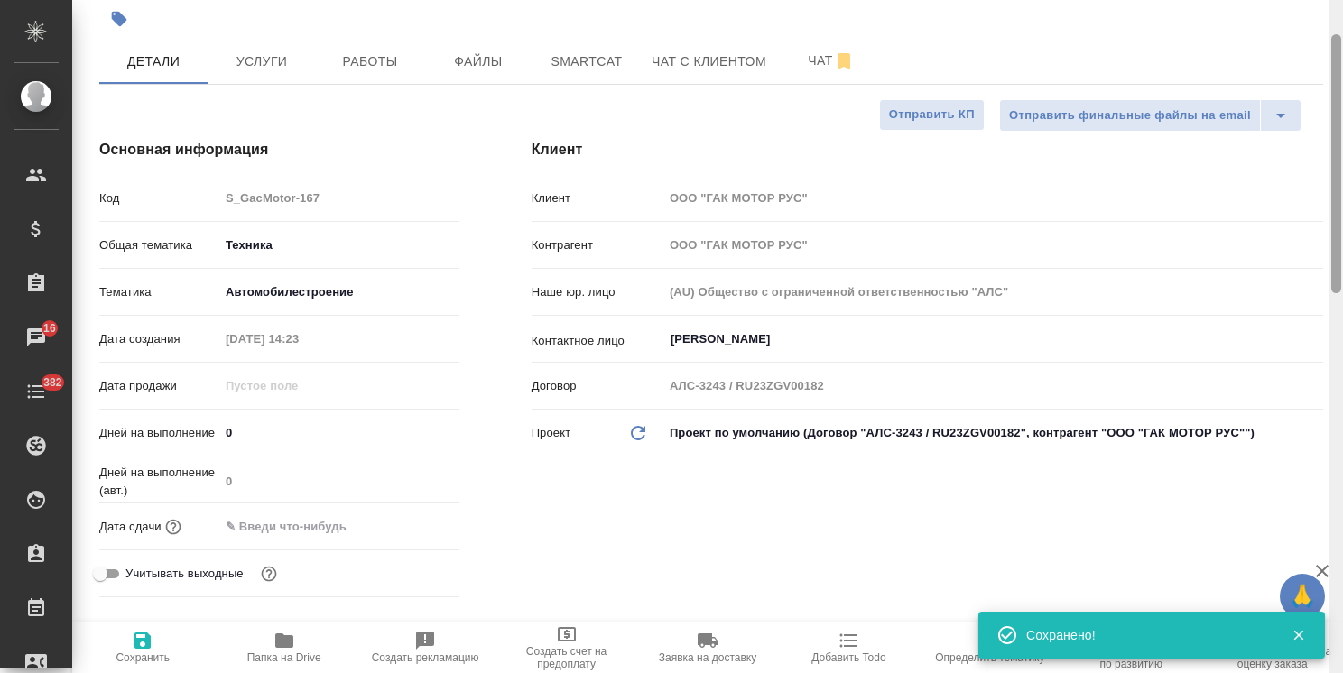
type textarea "x"
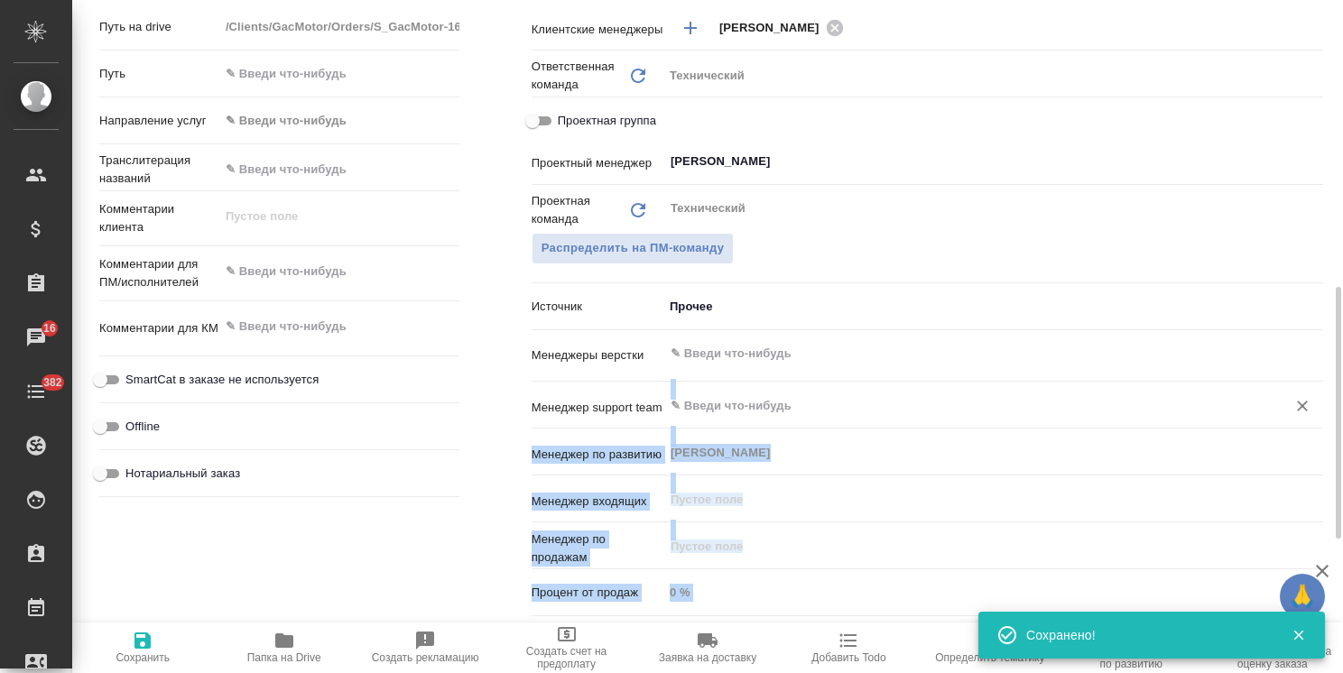
drag, startPoint x: 1341, startPoint y: 208, endPoint x: 1306, endPoint y: 394, distance: 190.1
click at [1305, 398] on div "S_GacMotor-167 Создан new Нормальный normal Кратко детали заказа Ответственная …" at bounding box center [707, 336] width 1271 height 673
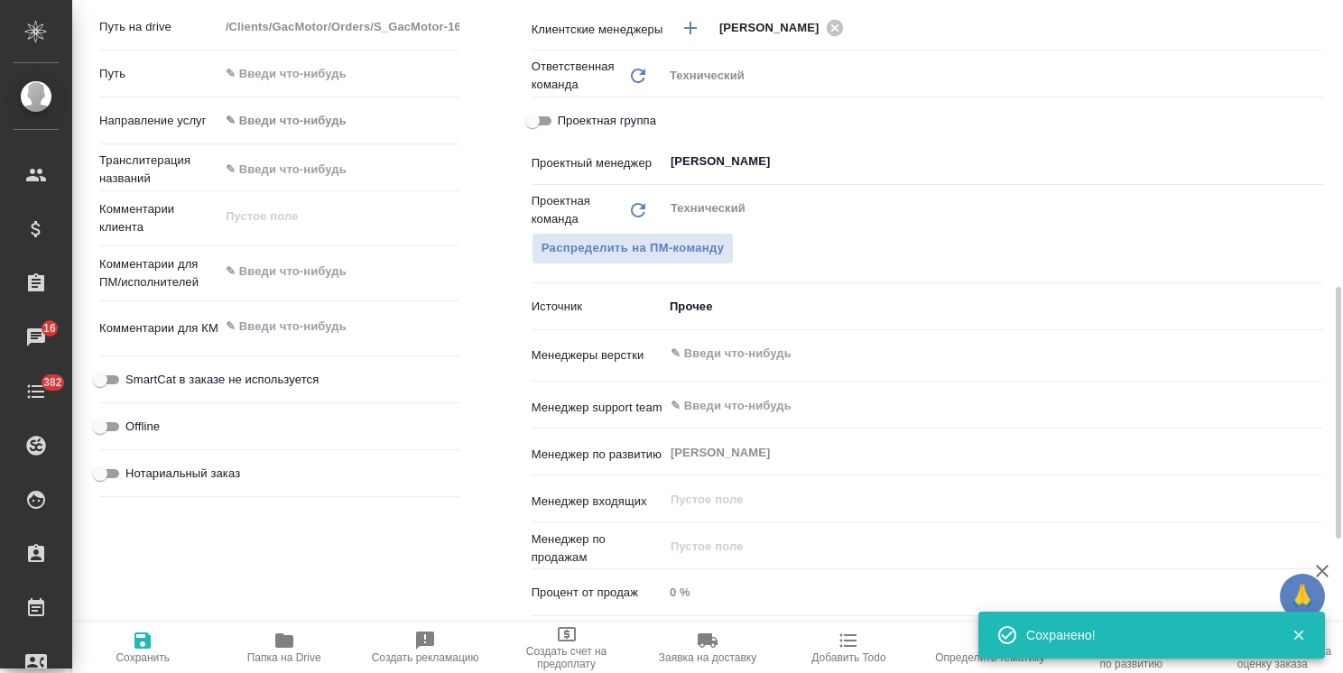
click at [1267, 284] on div "Проектная команда Обновить Технический ​ Распределить на ПМ-команду" at bounding box center [928, 241] width 792 height 98
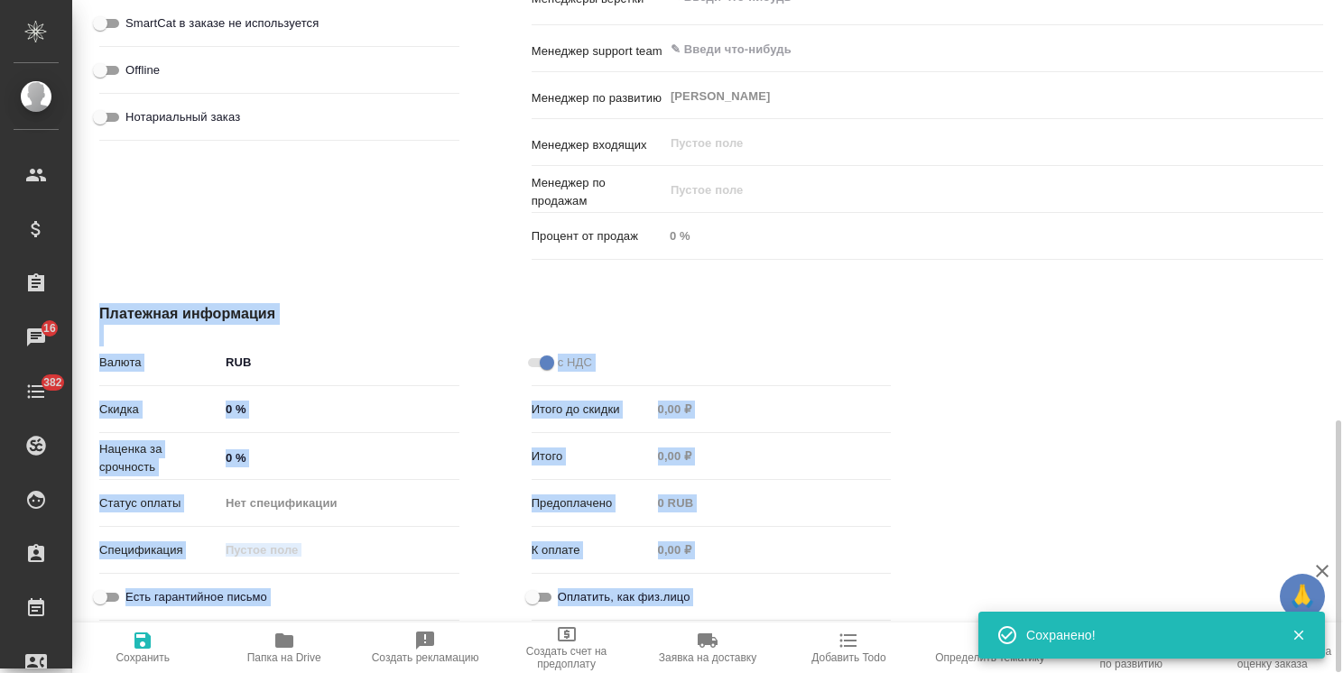
drag, startPoint x: 1338, startPoint y: 325, endPoint x: 1321, endPoint y: 253, distance: 74.0
click at [1321, 253] on div "S_GacMotor-167 Создан new Нормальный normal Кратко детали заказа Ответственная …" at bounding box center [707, 336] width 1271 height 673
click at [907, 378] on div "с НДС Итого до скидки 0,00 ₽ Итого 0,00 ₽ Предоплачено 0 RUB К оплате 0,00 ₽ Оп…" at bounding box center [712, 487] width 432 height 354
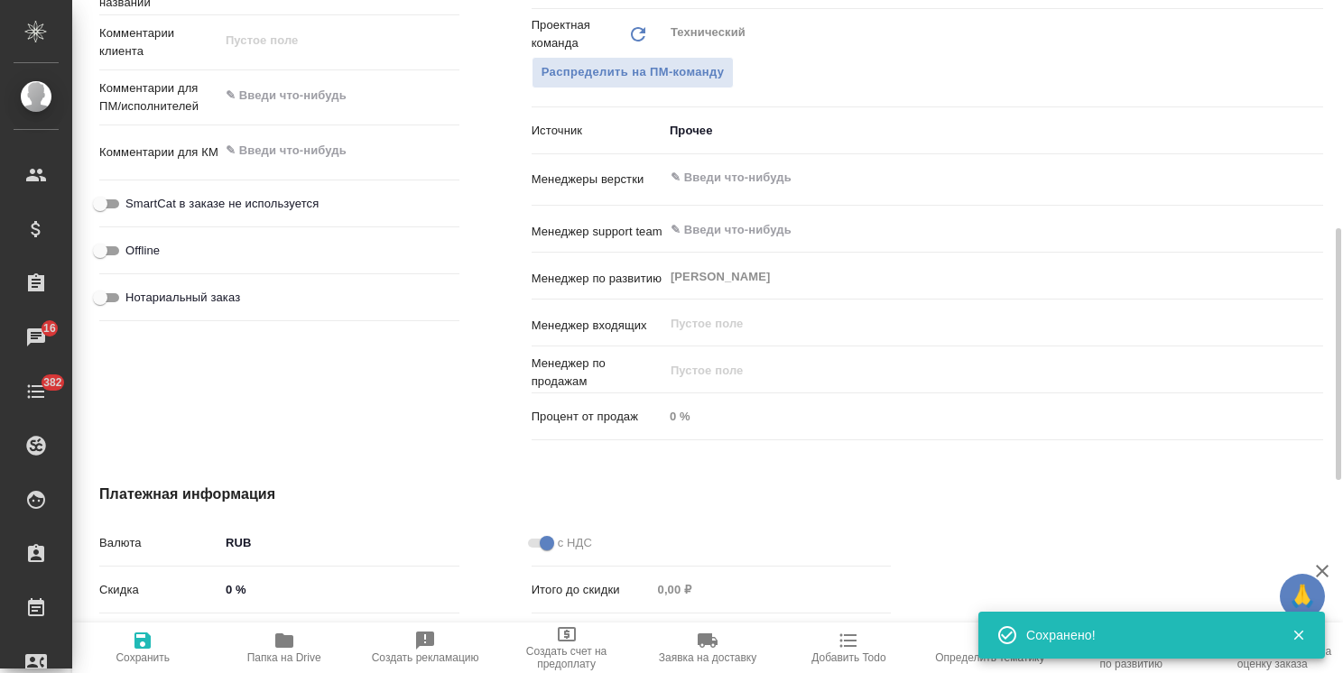
scroll to position [849, 0]
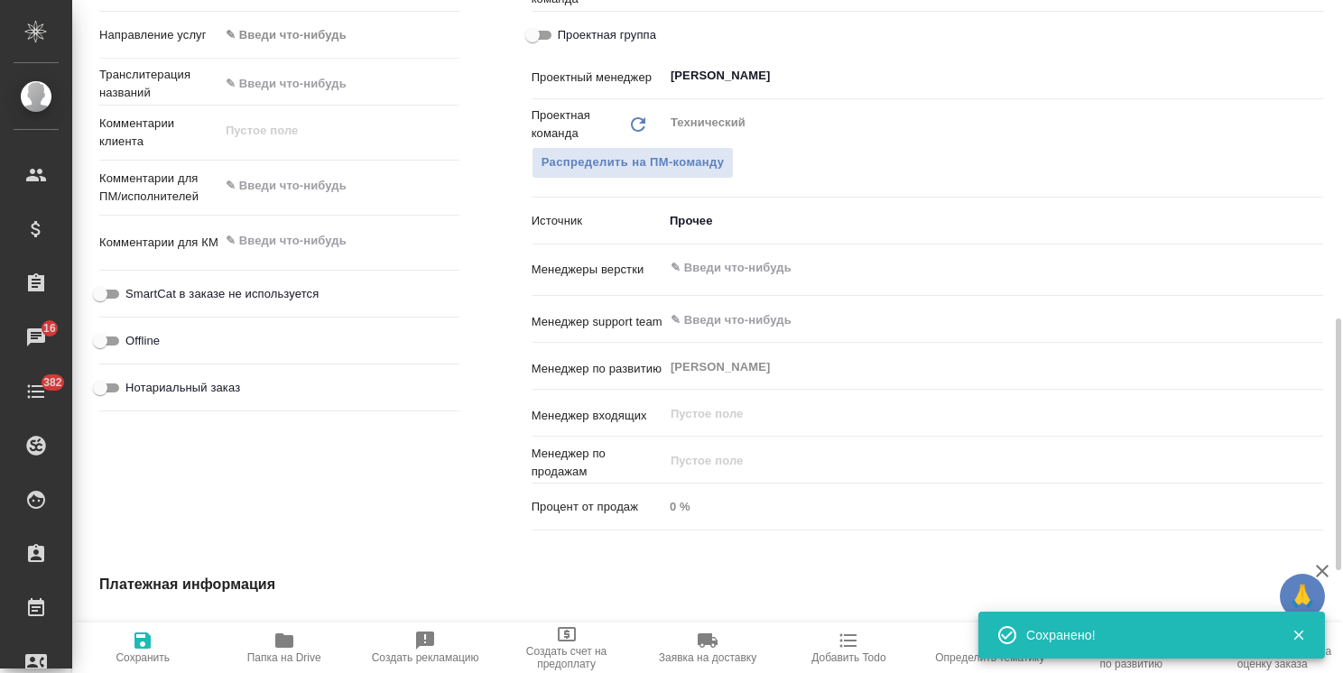
type textarea "x"
click at [338, 196] on textarea at bounding box center [339, 186] width 240 height 31
paste textarea "Переведите пожалуйста с английского на русский. Тут есть особое требование: пож…"
type textarea "x"
type textarea "Переведите пожалуйста с английского на русский. Тут есть особое требование: пож…"
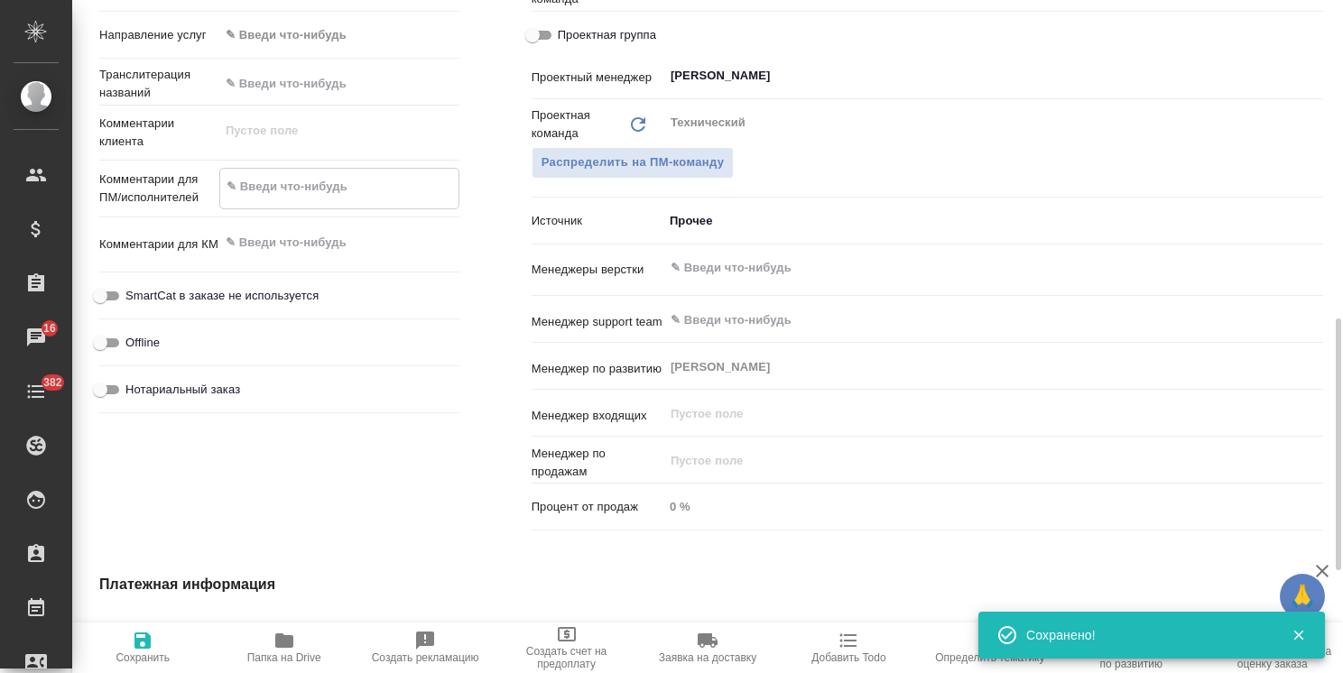
type textarea "x"
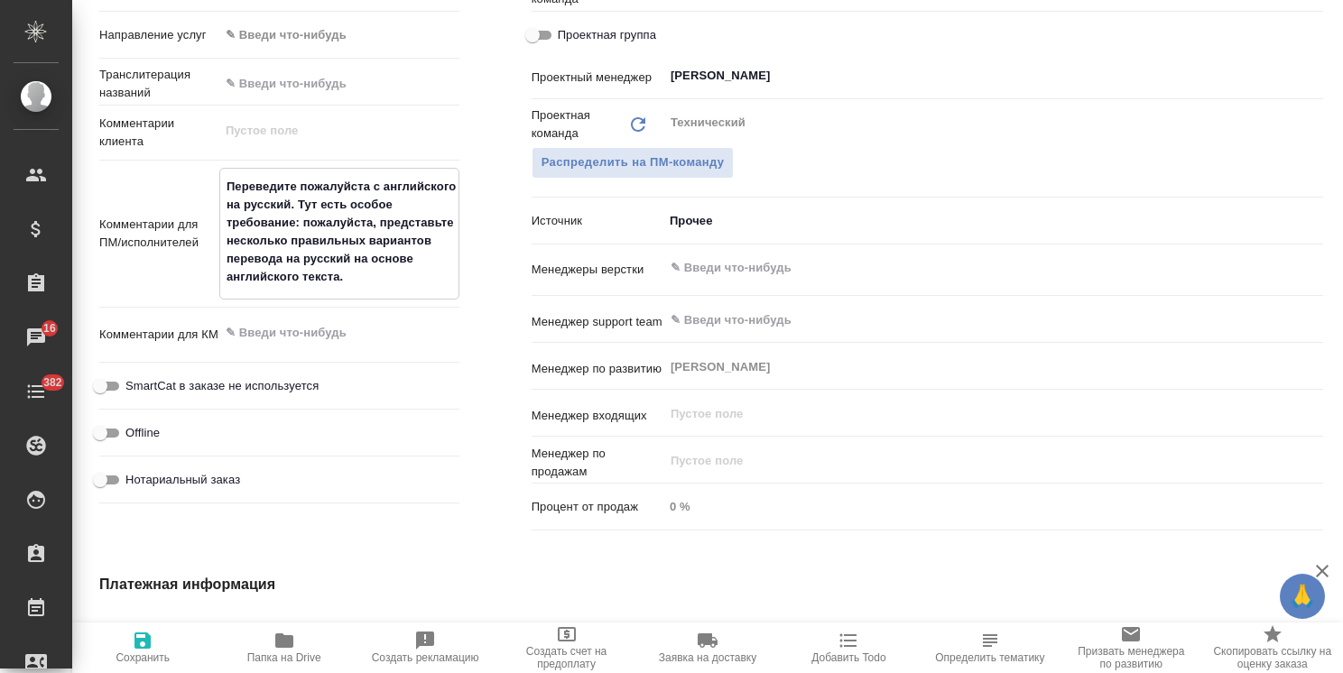
type textarea "Переведите пожалуйста с английского на русский. Тут есть особое требование: пож…"
type textarea "x"
click at [155, 656] on span "Сохранить" at bounding box center [143, 658] width 54 height 13
type textarea "x"
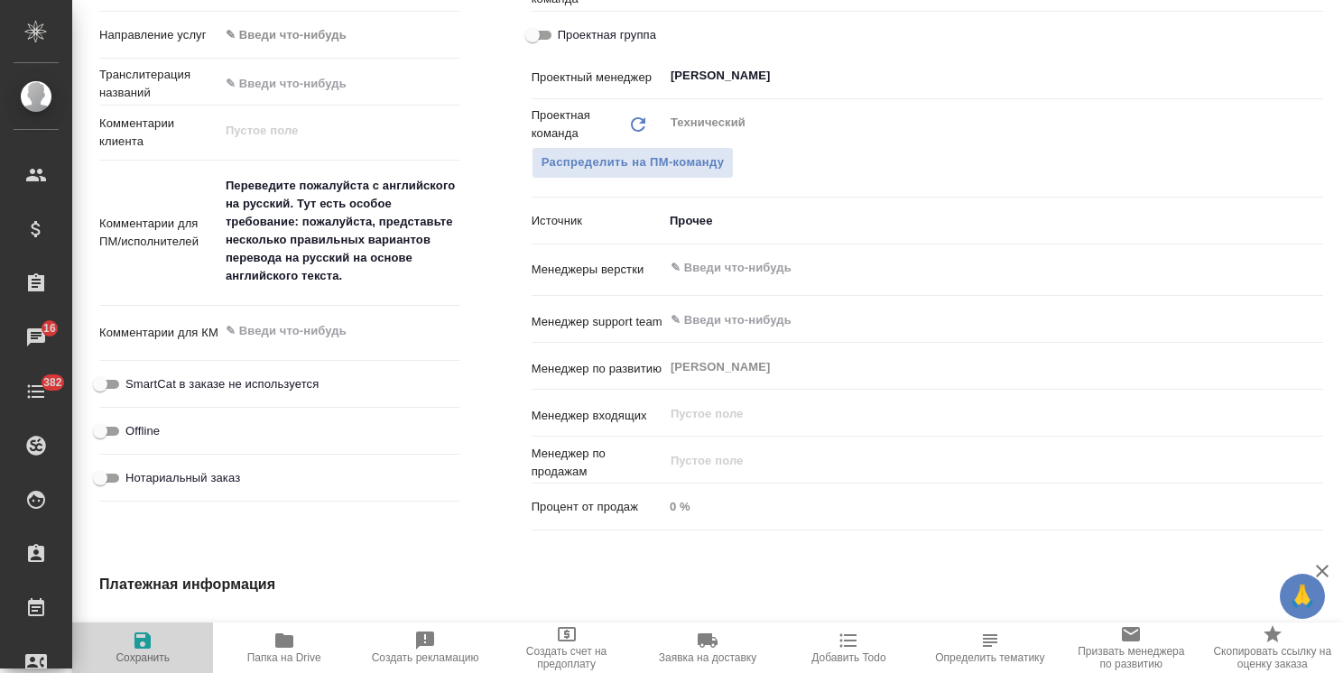
type textarea "x"
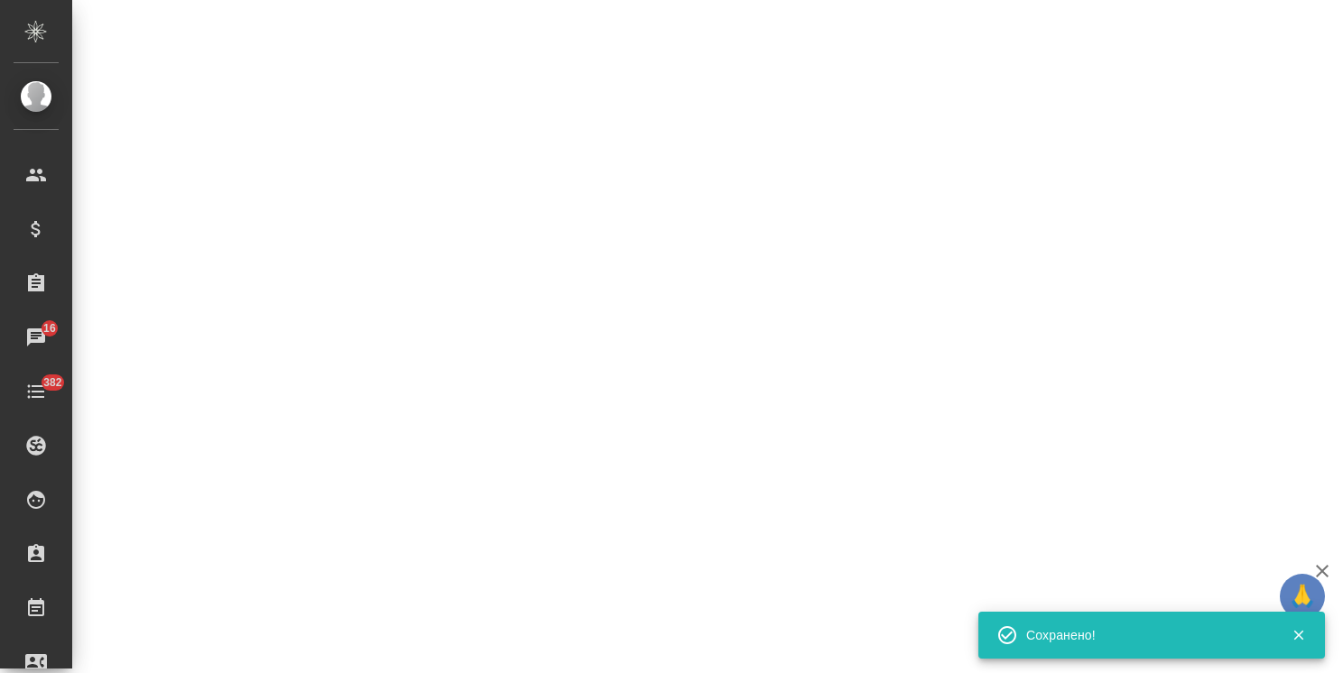
select select "RU"
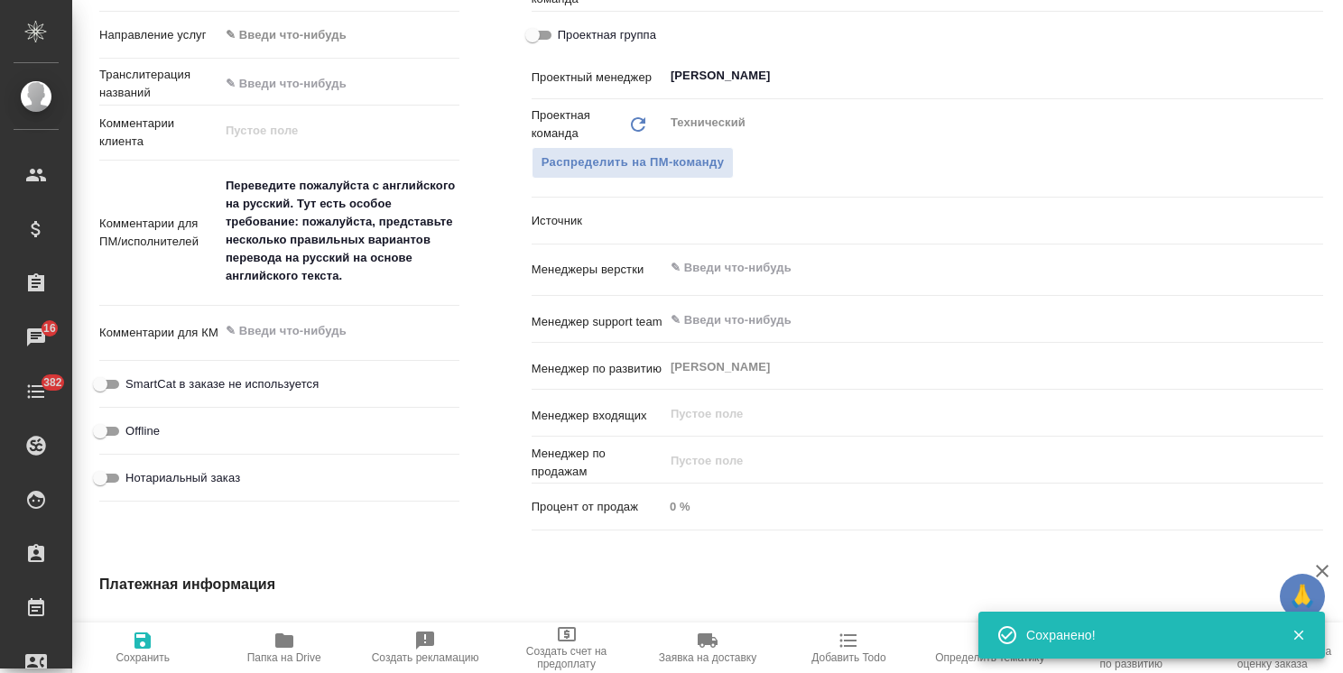
type textarea "x"
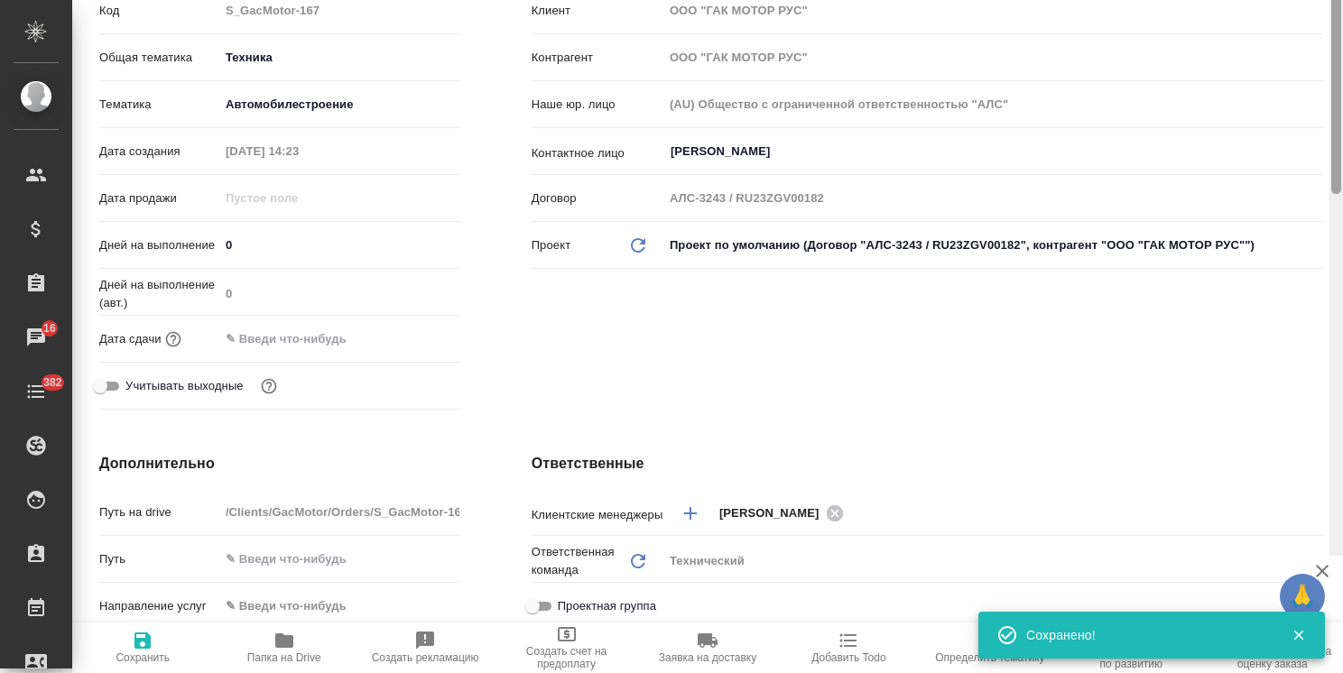
scroll to position [0, 0]
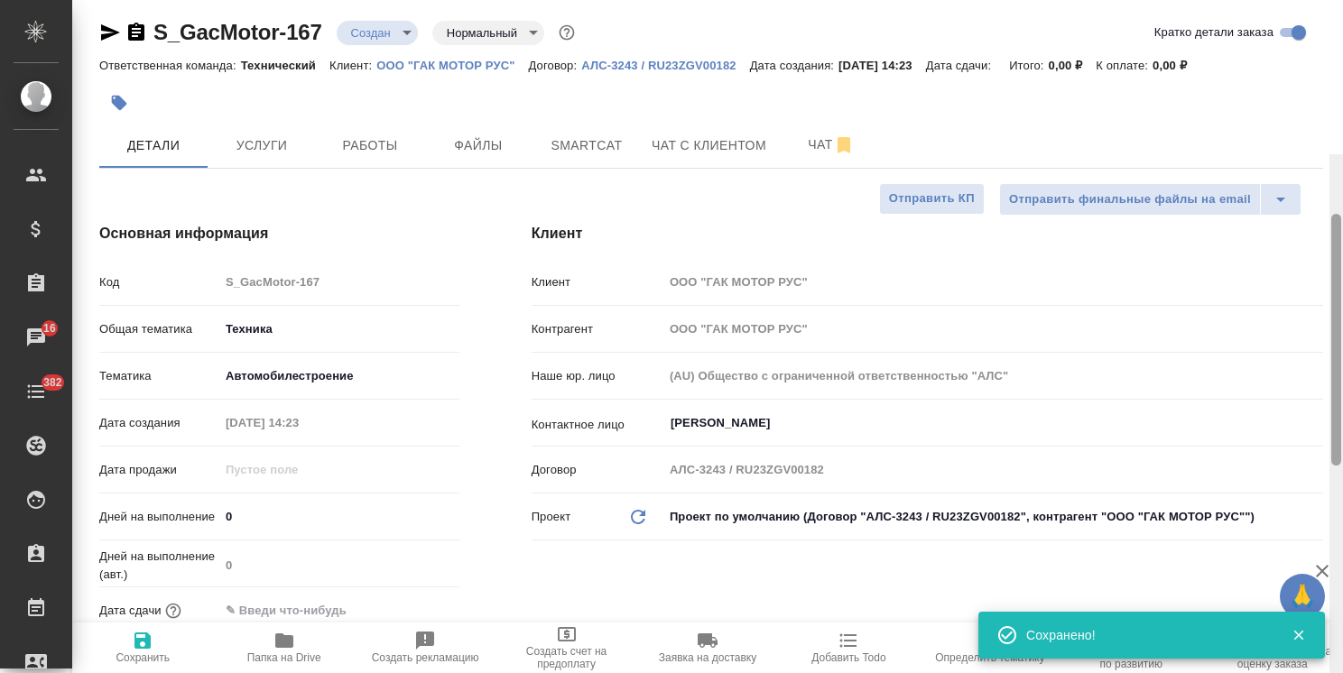
drag, startPoint x: 1338, startPoint y: 485, endPoint x: 1288, endPoint y: 130, distance: 358.2
click at [1292, 134] on div "S_GacMotor-167 Создан new Нормальный normal Кратко детали заказа Ответственная …" at bounding box center [707, 336] width 1271 height 673
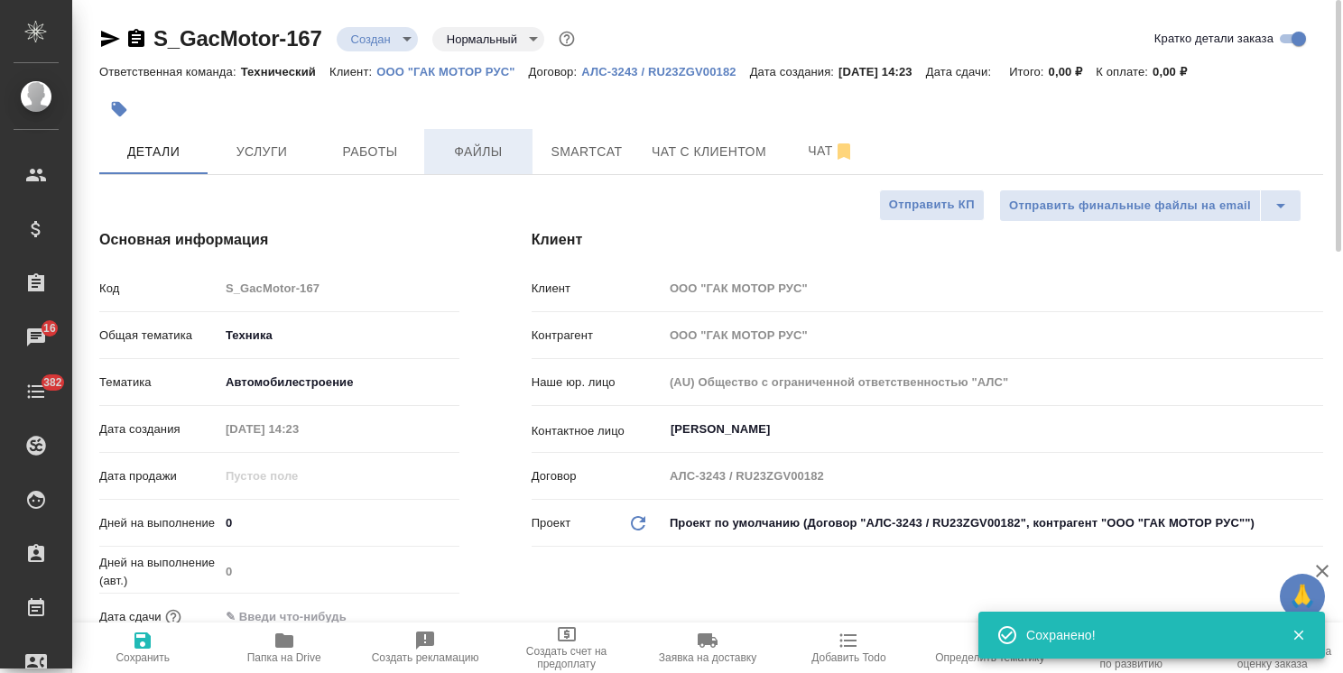
click at [440, 154] on span "Файлы" at bounding box center [478, 152] width 87 height 23
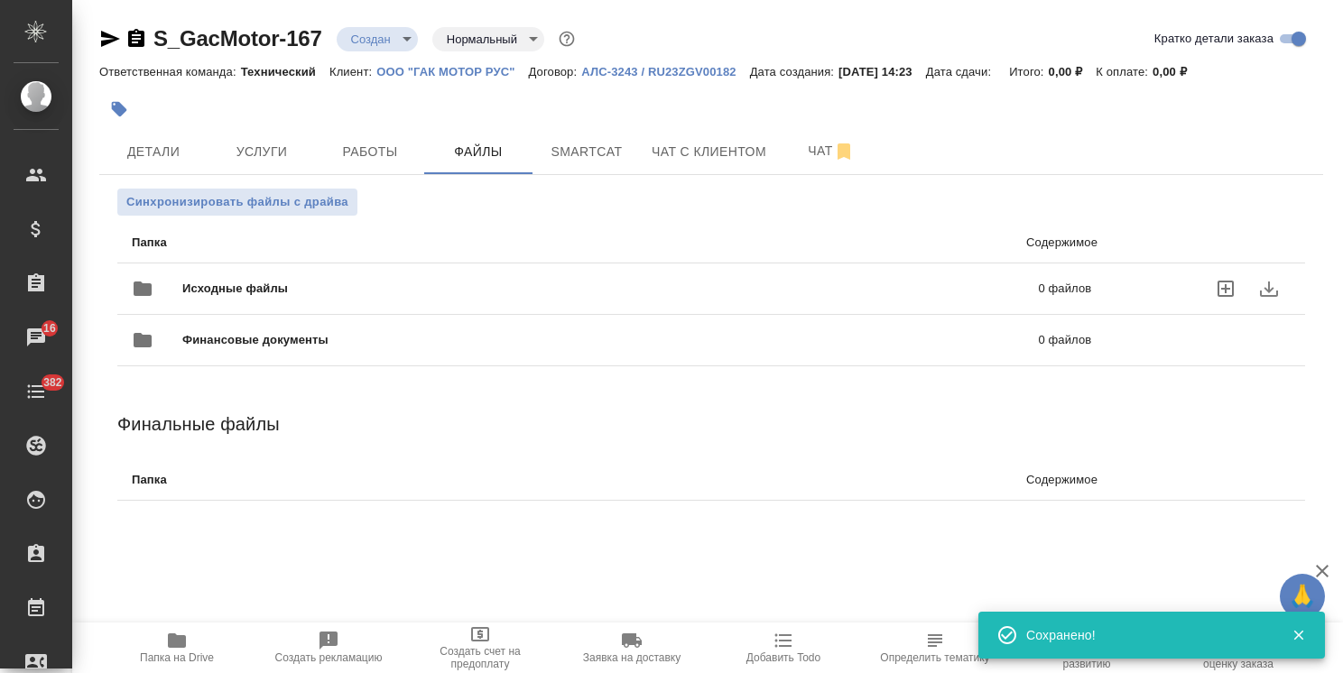
click at [275, 281] on span "Исходные файлы" at bounding box center [422, 289] width 481 height 18
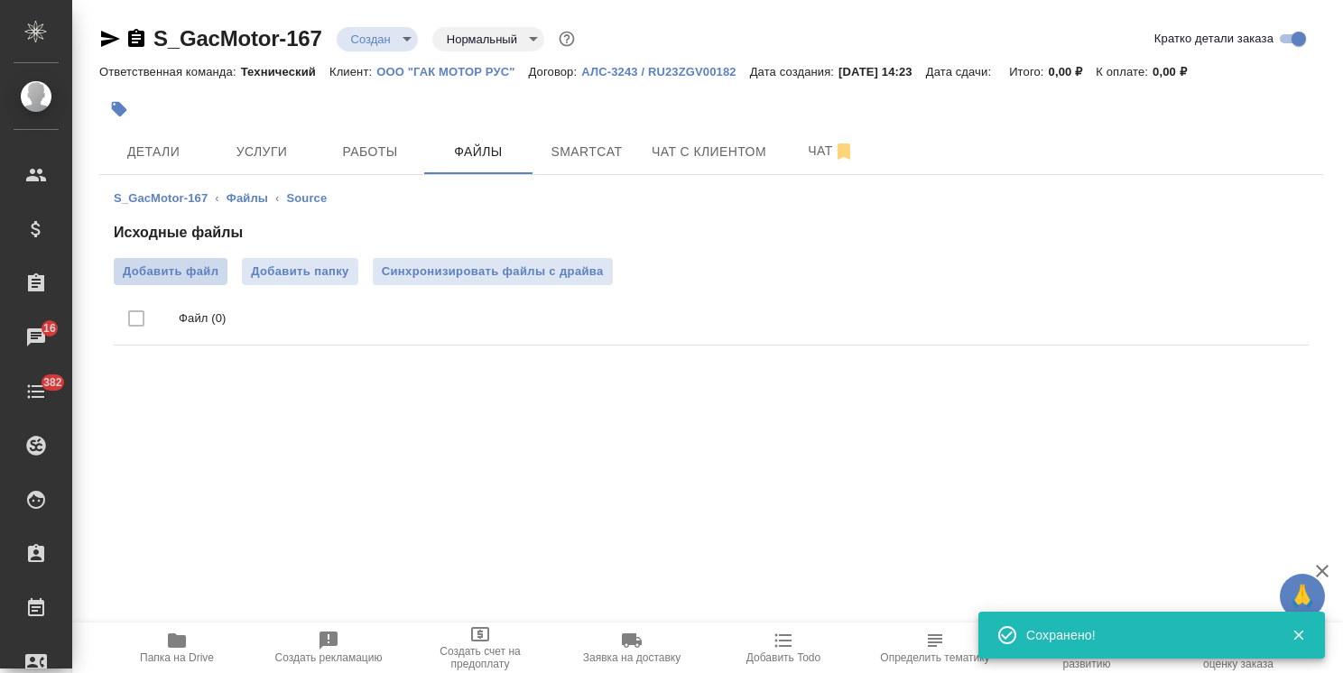
click at [173, 265] on span "Добавить файл" at bounding box center [171, 272] width 96 height 18
click at [0, 0] on input "Добавить файл" at bounding box center [0, 0] width 0 height 0
click at [394, 50] on body "🙏 .cls-1 fill:#fff; AWATERA Usmanova Olga Клиенты Спецификации Заказы 16 Чаты 3…" at bounding box center [671, 336] width 1343 height 673
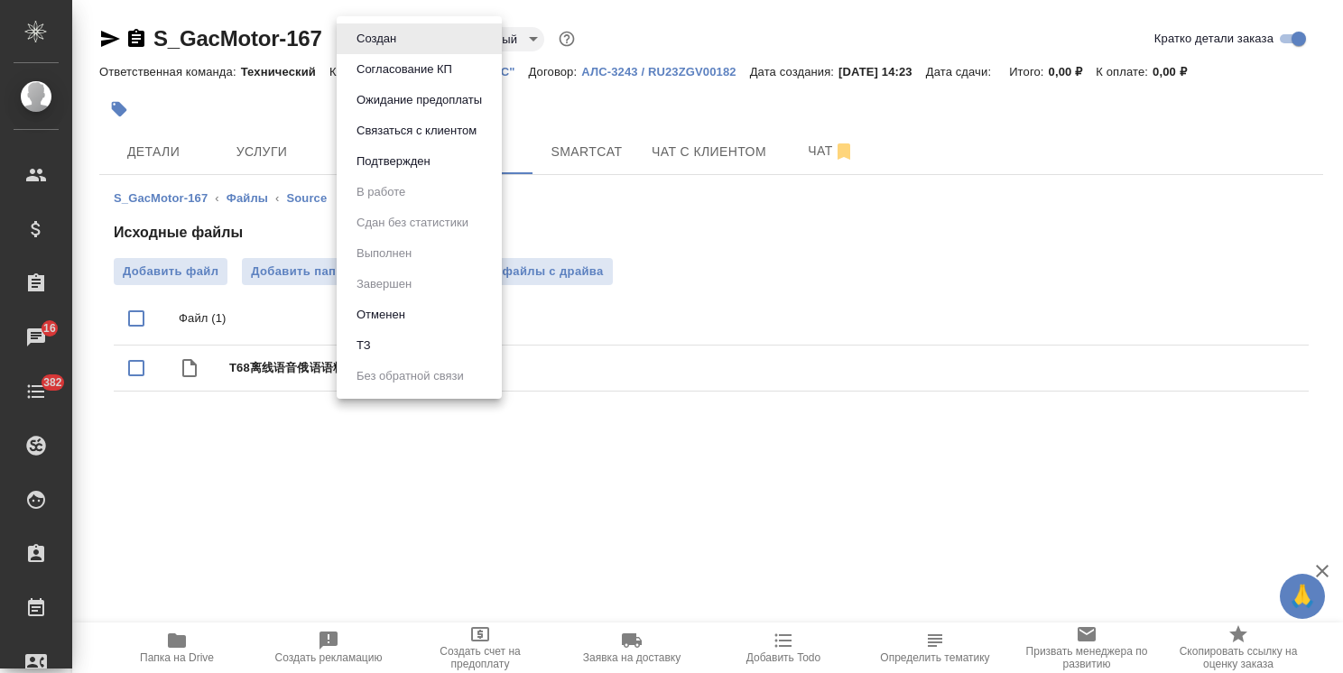
click at [389, 340] on li "ТЗ" at bounding box center [419, 345] width 165 height 31
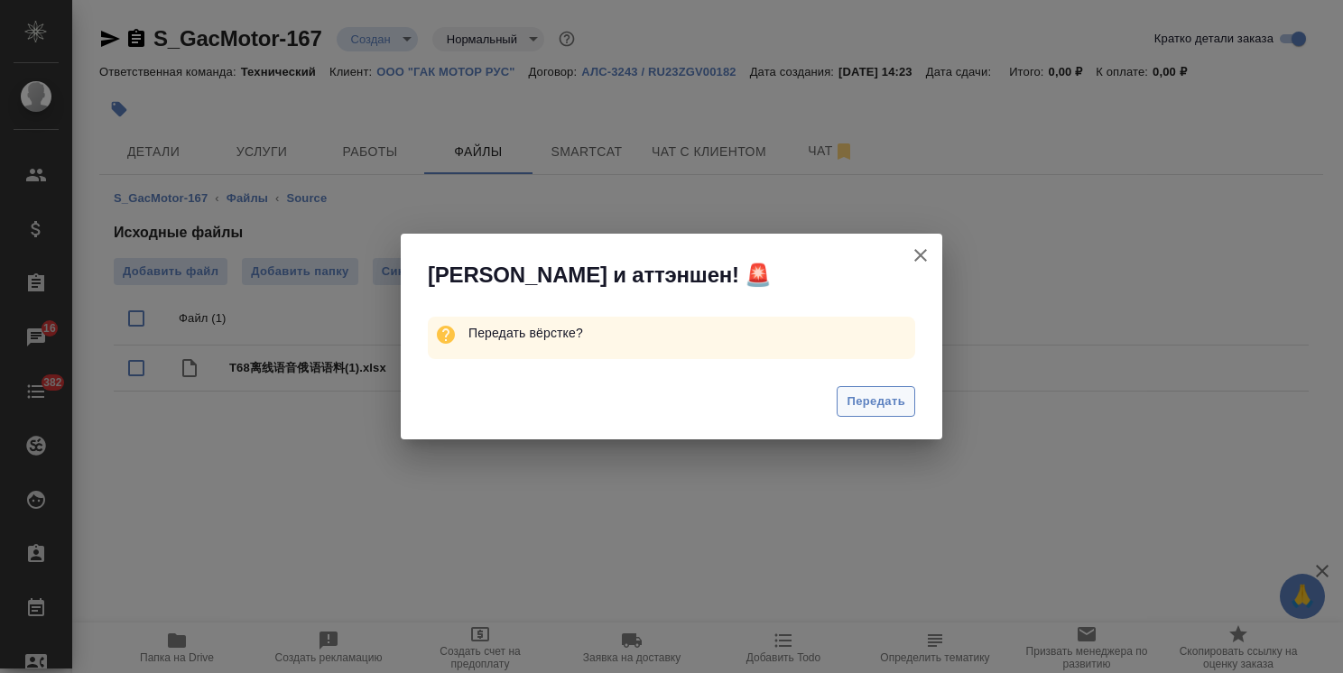
click at [855, 406] on span "Передать" at bounding box center [876, 402] width 59 height 21
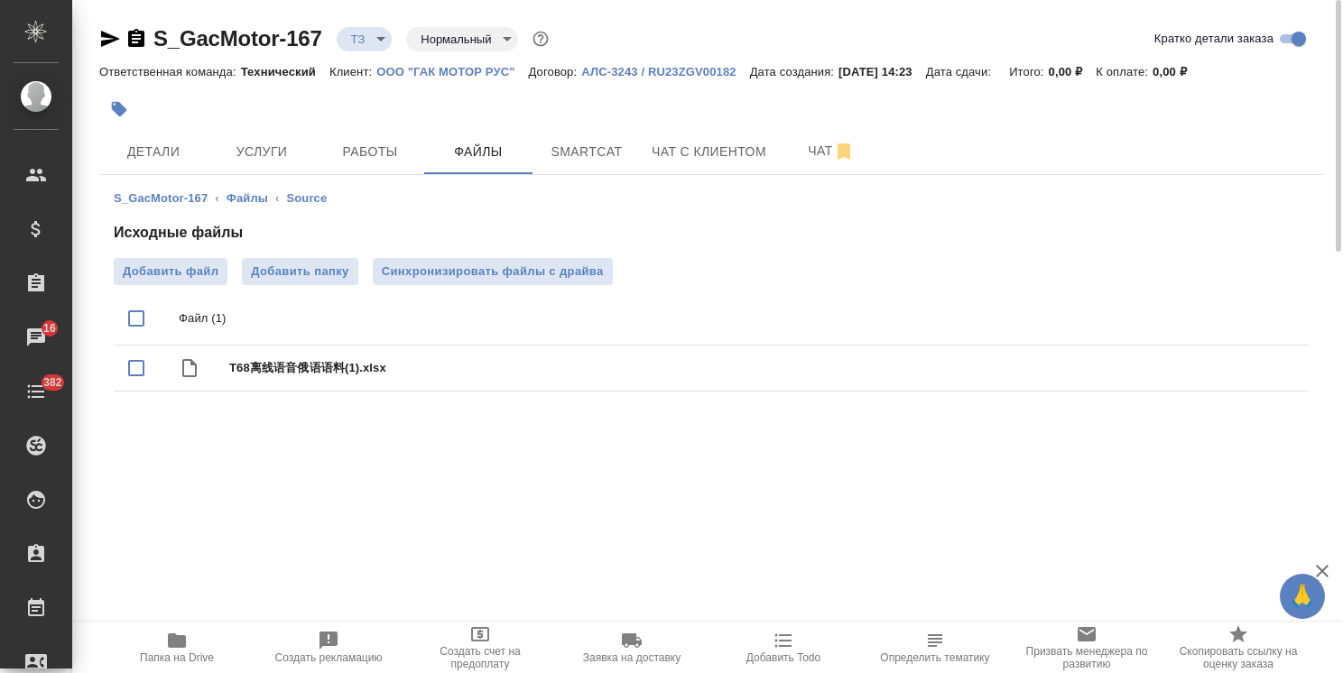
click at [107, 42] on icon "button" at bounding box center [110, 39] width 19 height 16
drag, startPoint x: 326, startPoint y: 18, endPoint x: 104, endPoint y: 20, distance: 222.0
click at [104, 20] on div "S_GacMotor-167 ТЗ tz Нормальный normal Кратко детали заказа Ответственная коман…" at bounding box center [711, 222] width 1244 height 445
copy link "S_GacMotor-167"
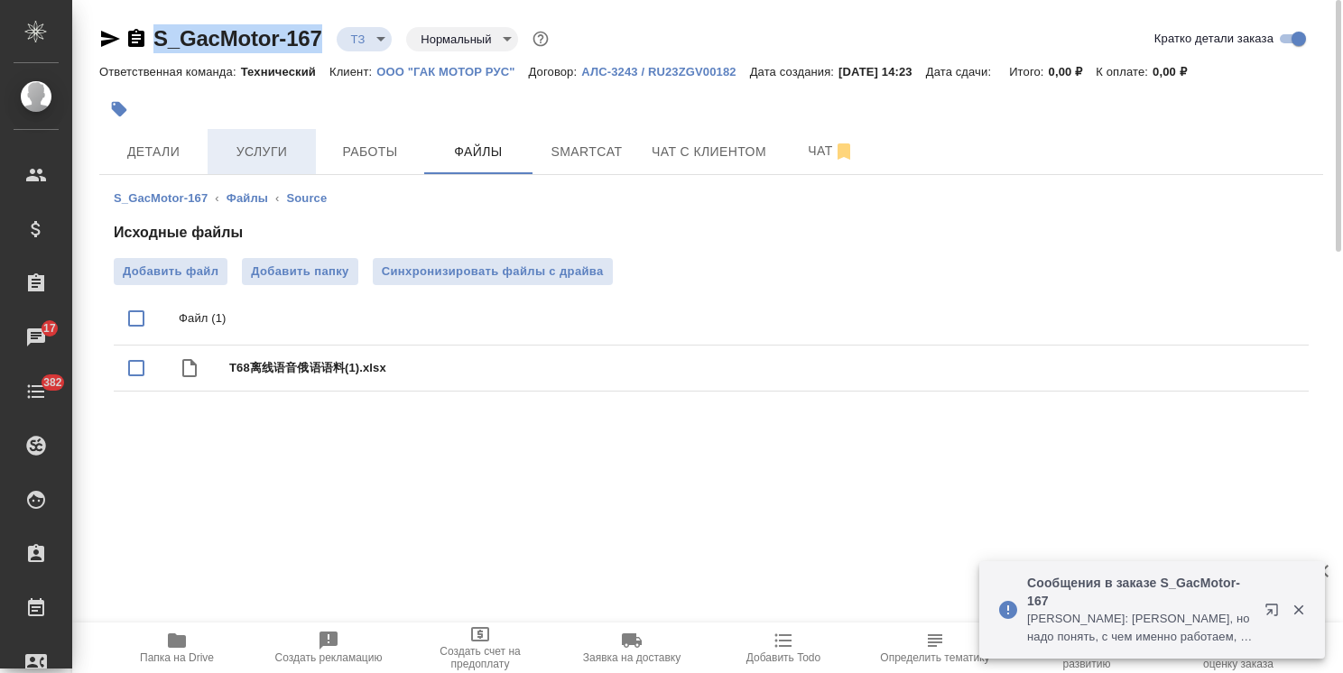
click at [245, 162] on span "Услуги" at bounding box center [261, 152] width 87 height 23
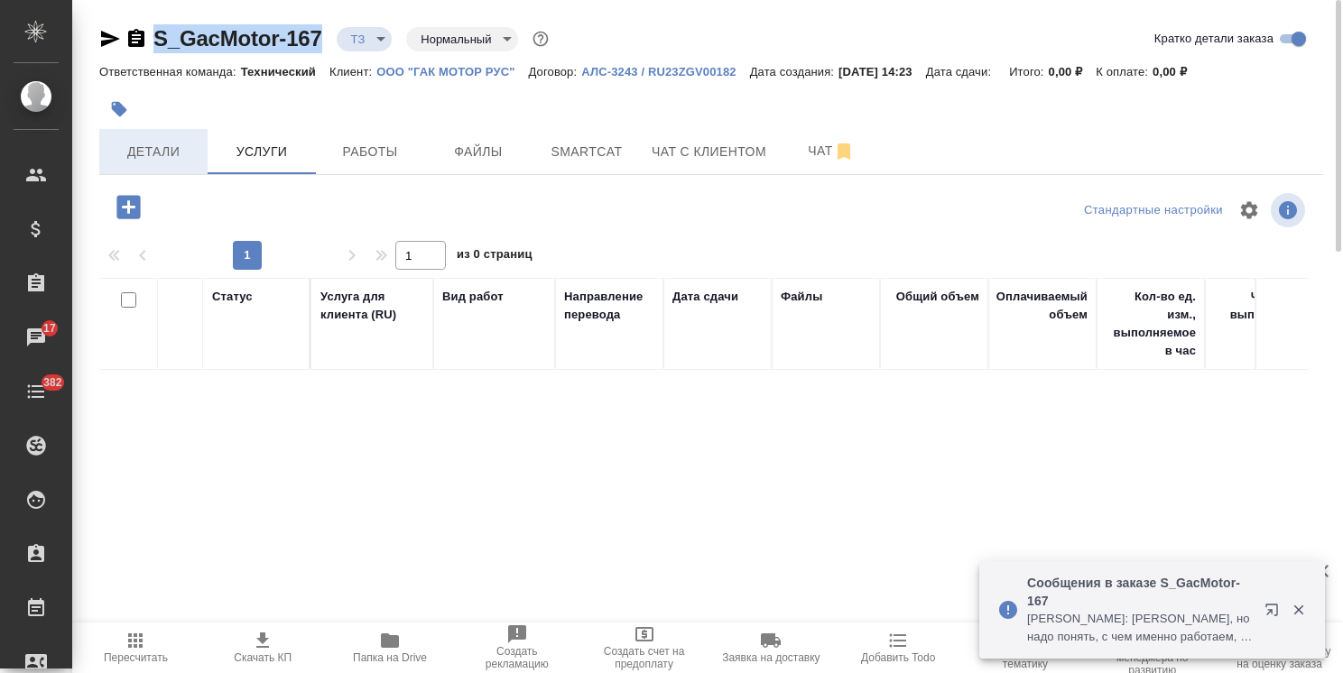
click at [144, 162] on button "Детали" at bounding box center [153, 151] width 108 height 45
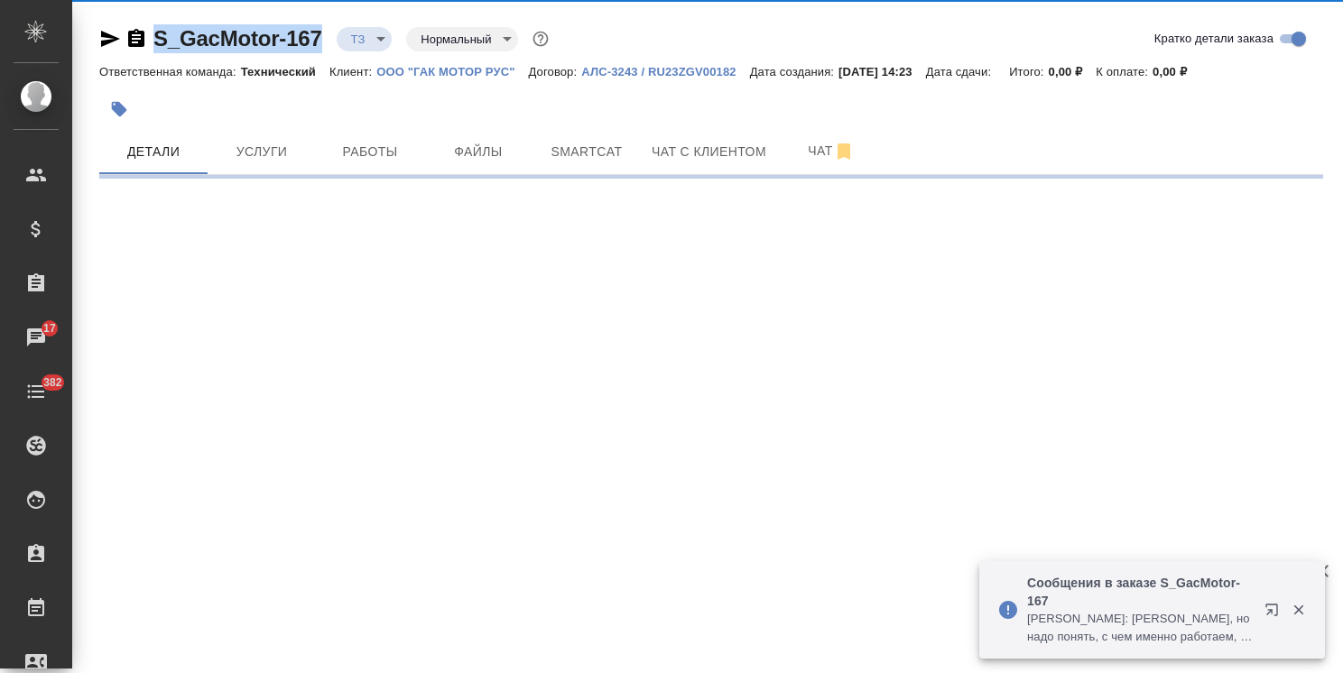
select select "RU"
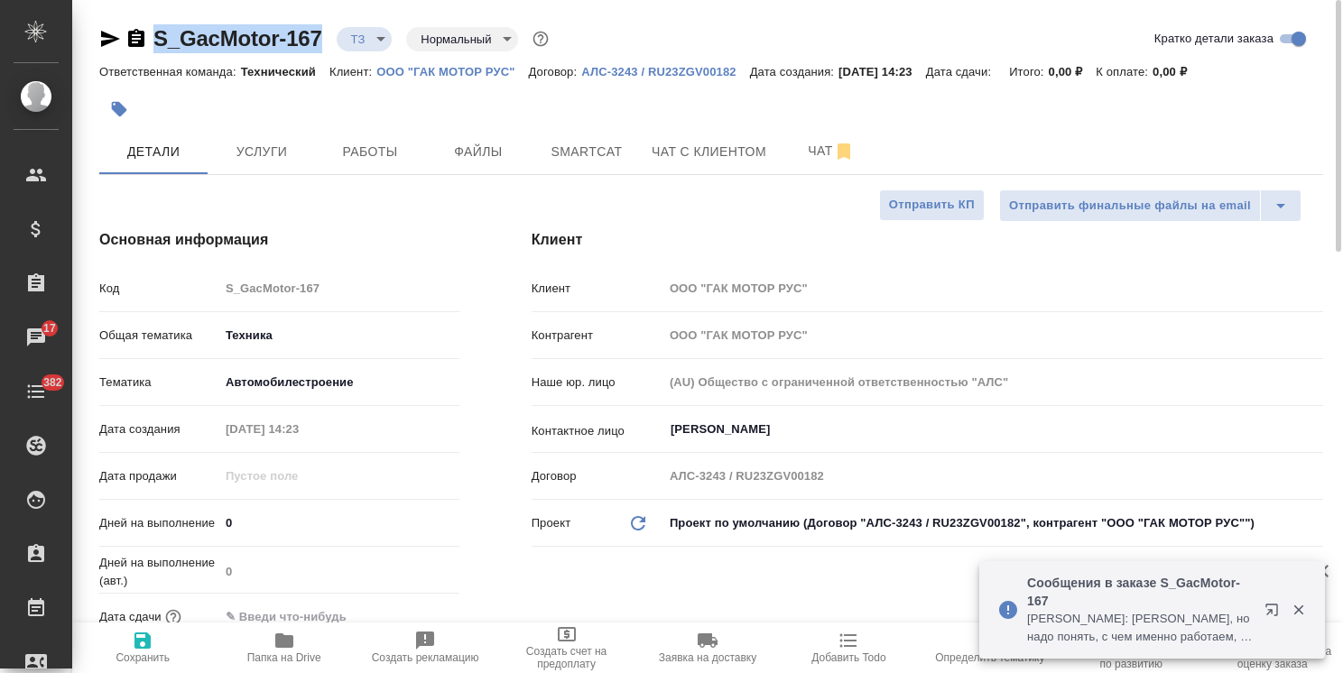
type textarea "x"
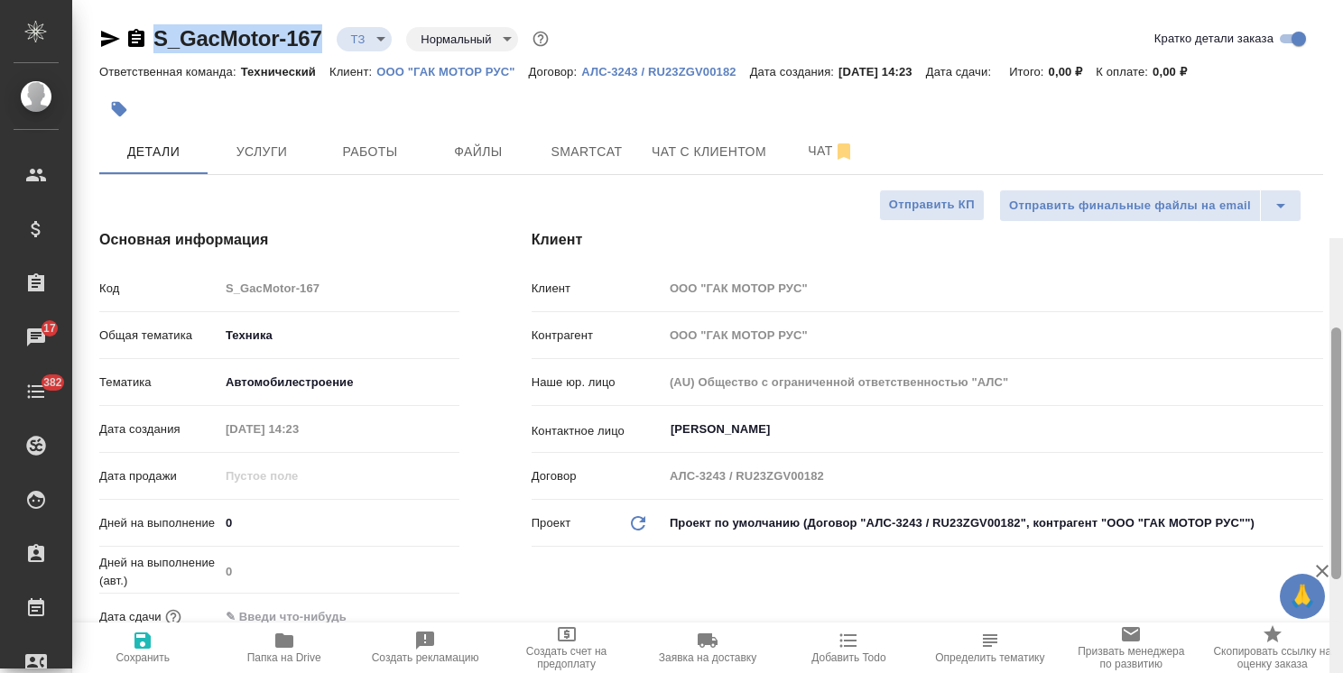
drag, startPoint x: 1334, startPoint y: 263, endPoint x: 1235, endPoint y: 78, distance: 210.0
click at [1272, 88] on div "S_GacMotor-167 ТЗ tz Нормальный normal Кратко детали заказа Ответственная коман…" at bounding box center [707, 336] width 1271 height 673
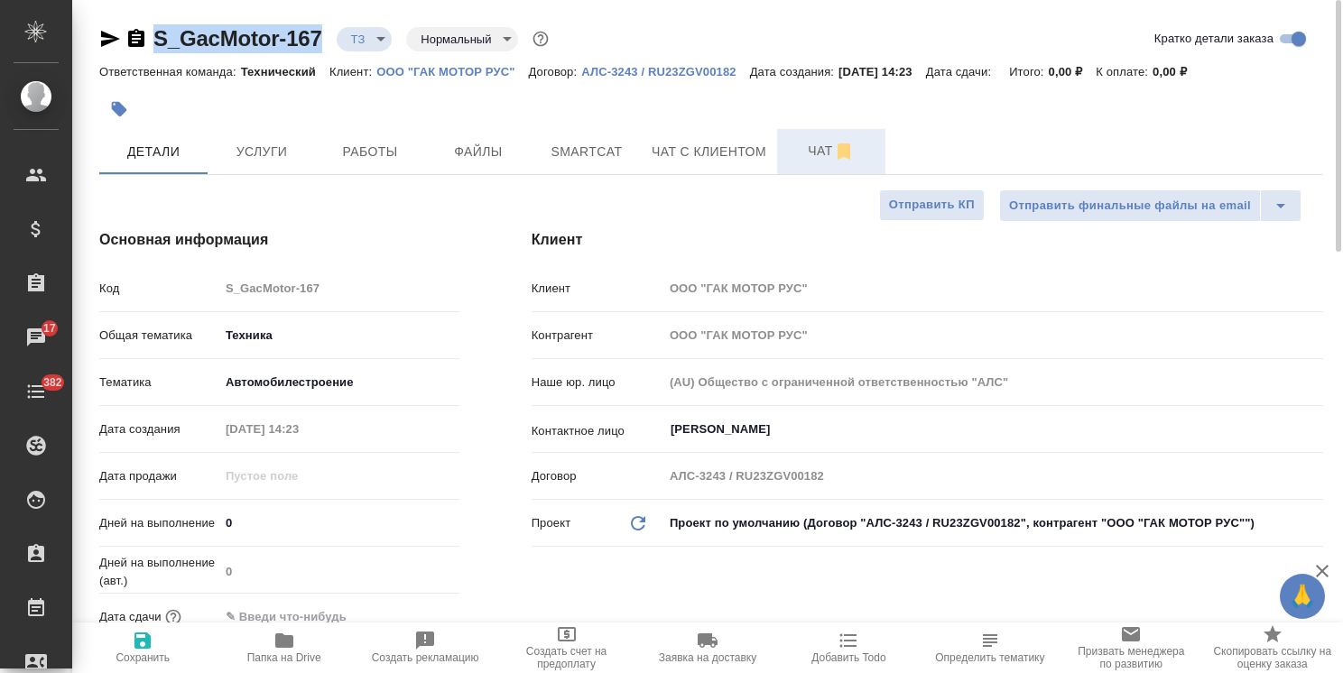
click at [819, 159] on span "Чат" at bounding box center [831, 151] width 87 height 23
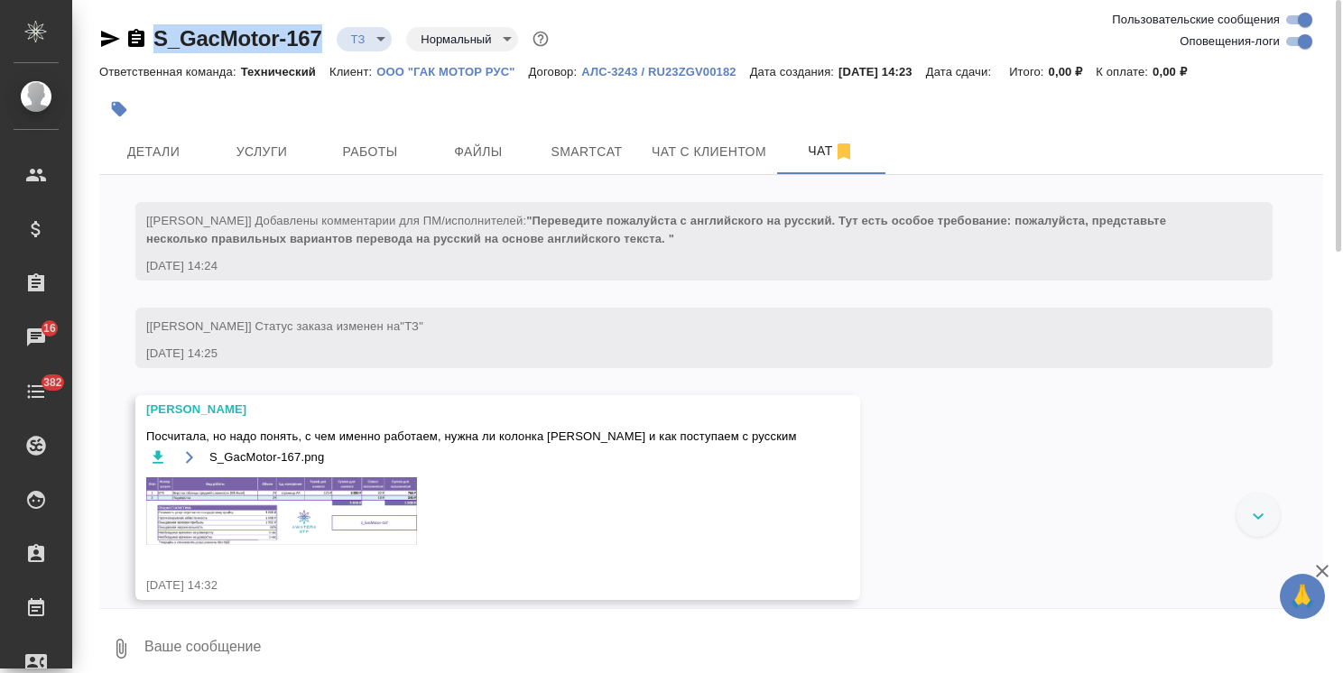
scroll to position [510, 0]
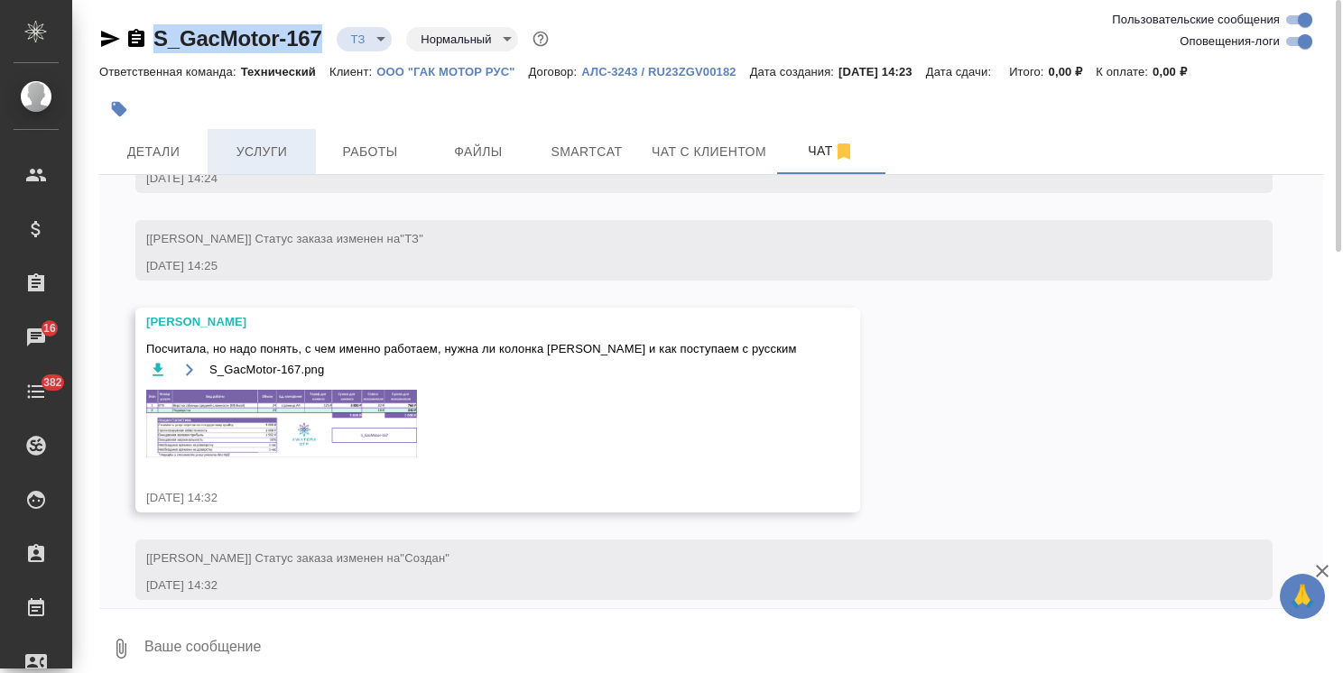
click at [256, 143] on span "Услуги" at bounding box center [261, 152] width 87 height 23
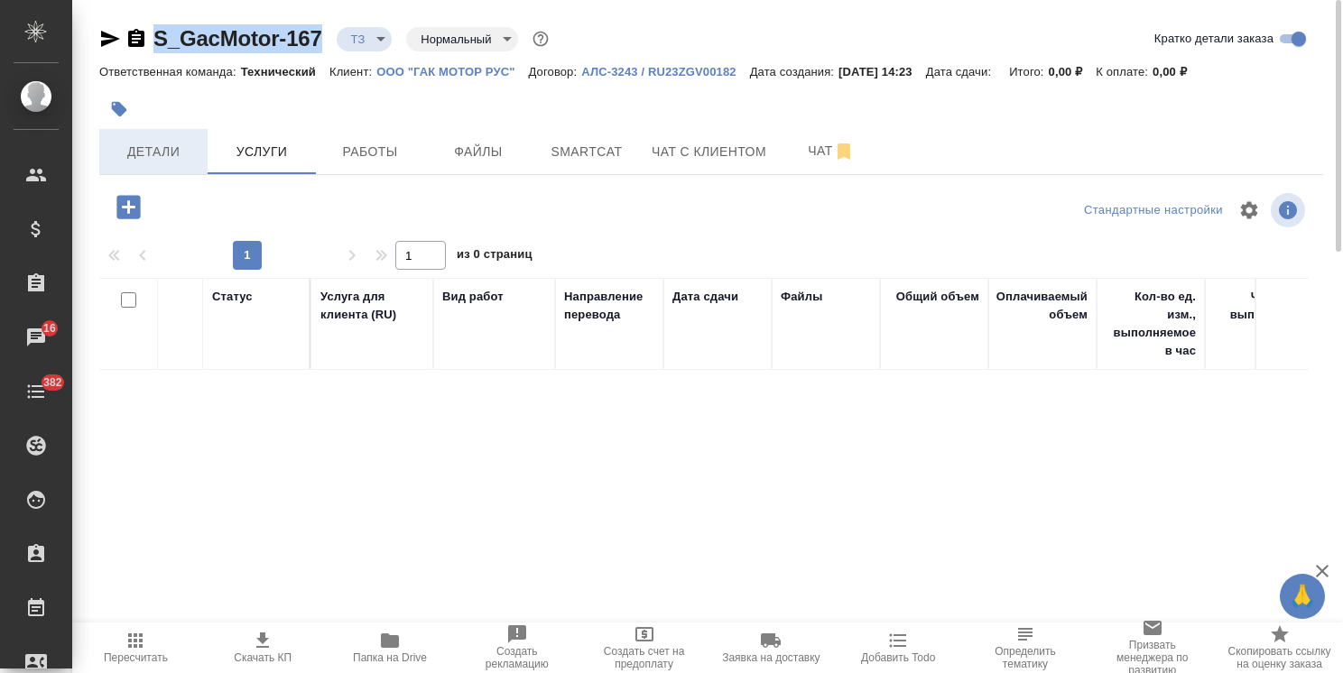
click at [160, 168] on button "Детали" at bounding box center [153, 151] width 108 height 45
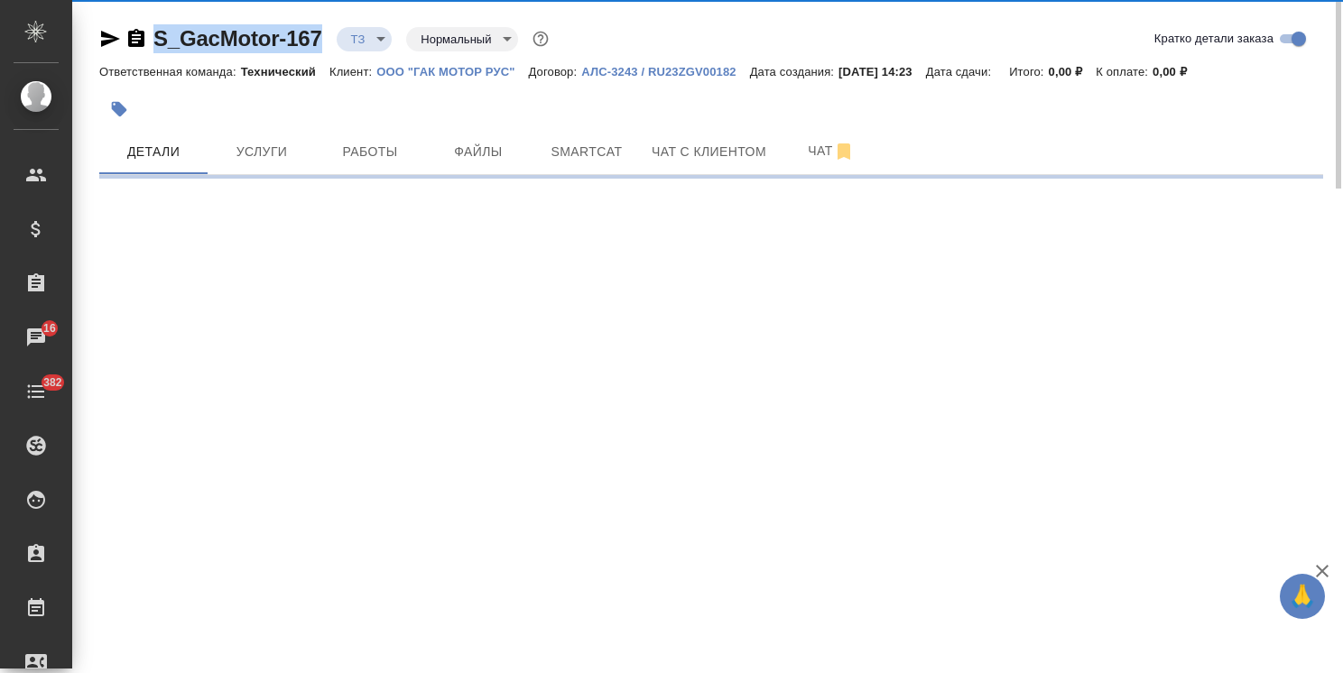
select select "RU"
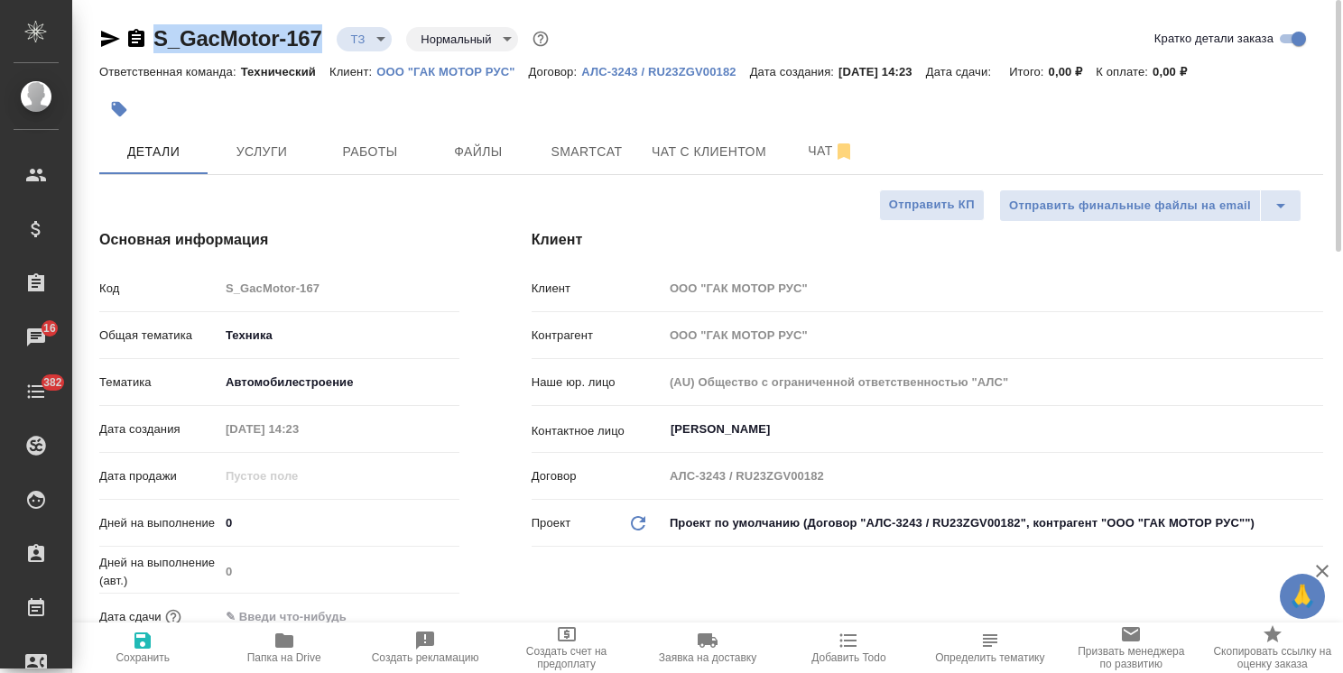
type textarea "x"
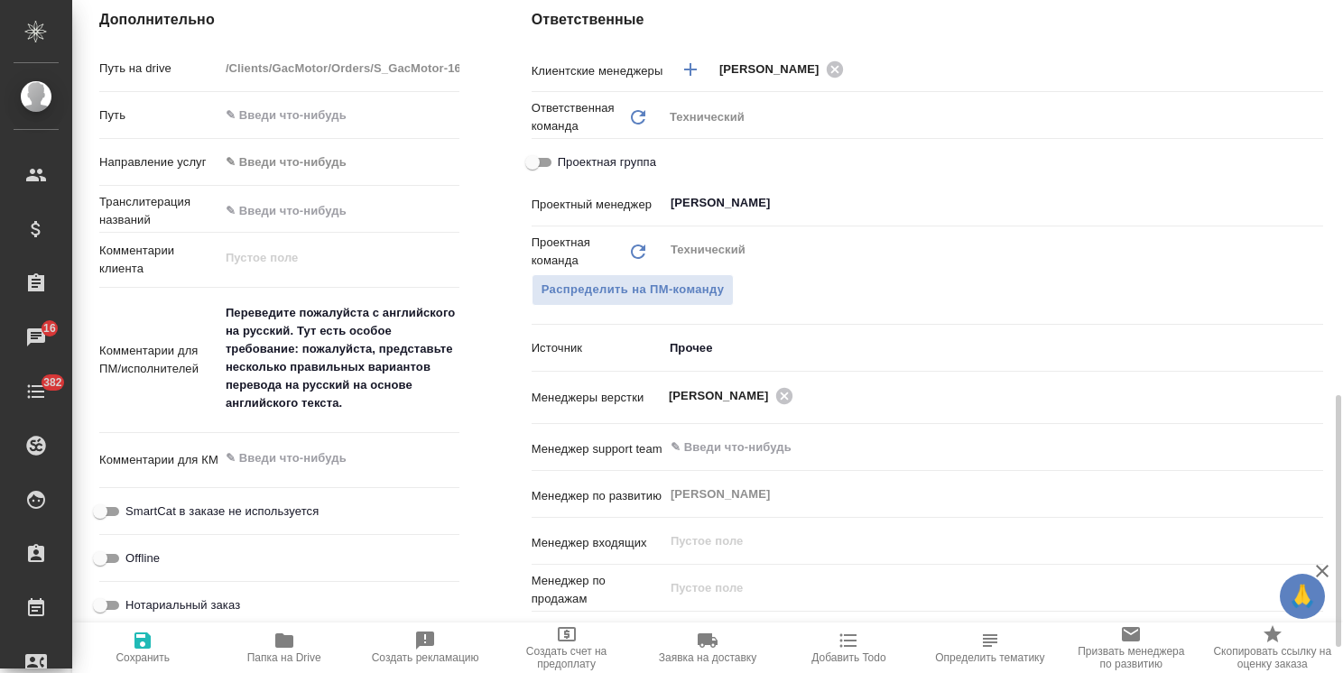
scroll to position [812, 0]
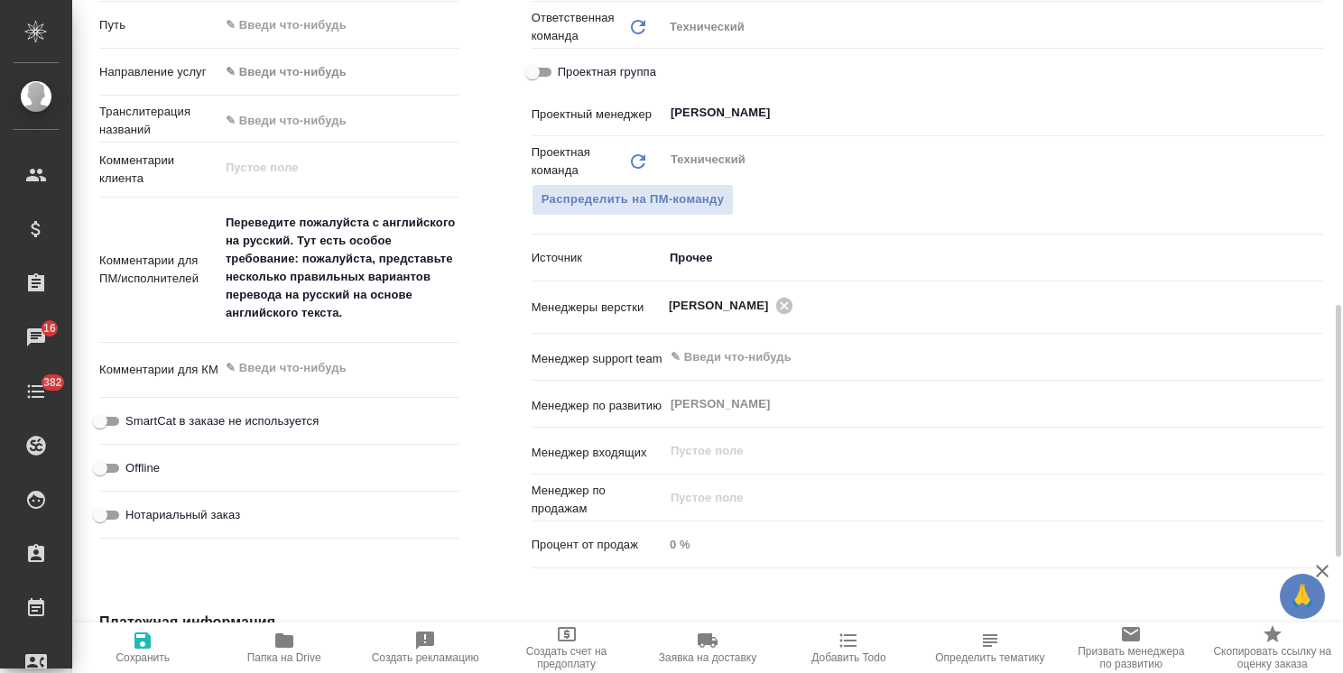
click at [340, 458] on div "Offline" at bounding box center [279, 468] width 360 height 32
click at [351, 385] on div "x" at bounding box center [339, 370] width 240 height 40
type textarea "x"
type textarea "д"
type textarea "x"
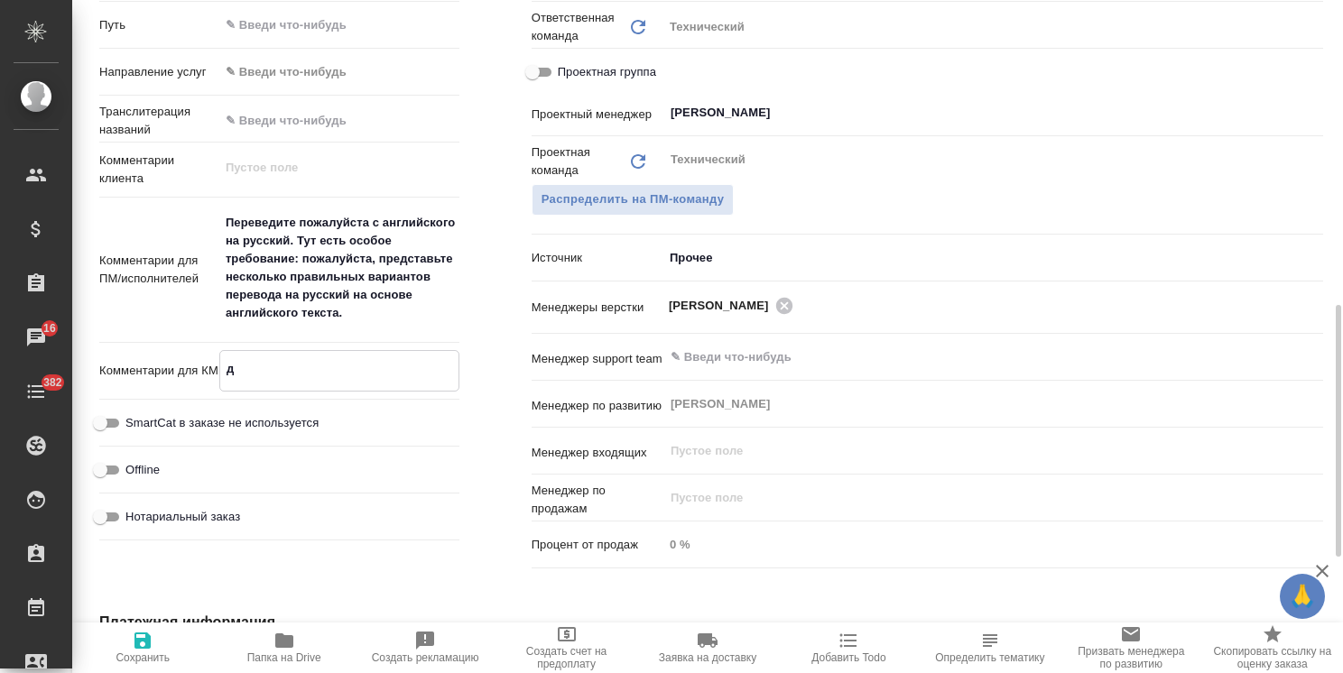
type textarea "x"
type textarea "до"
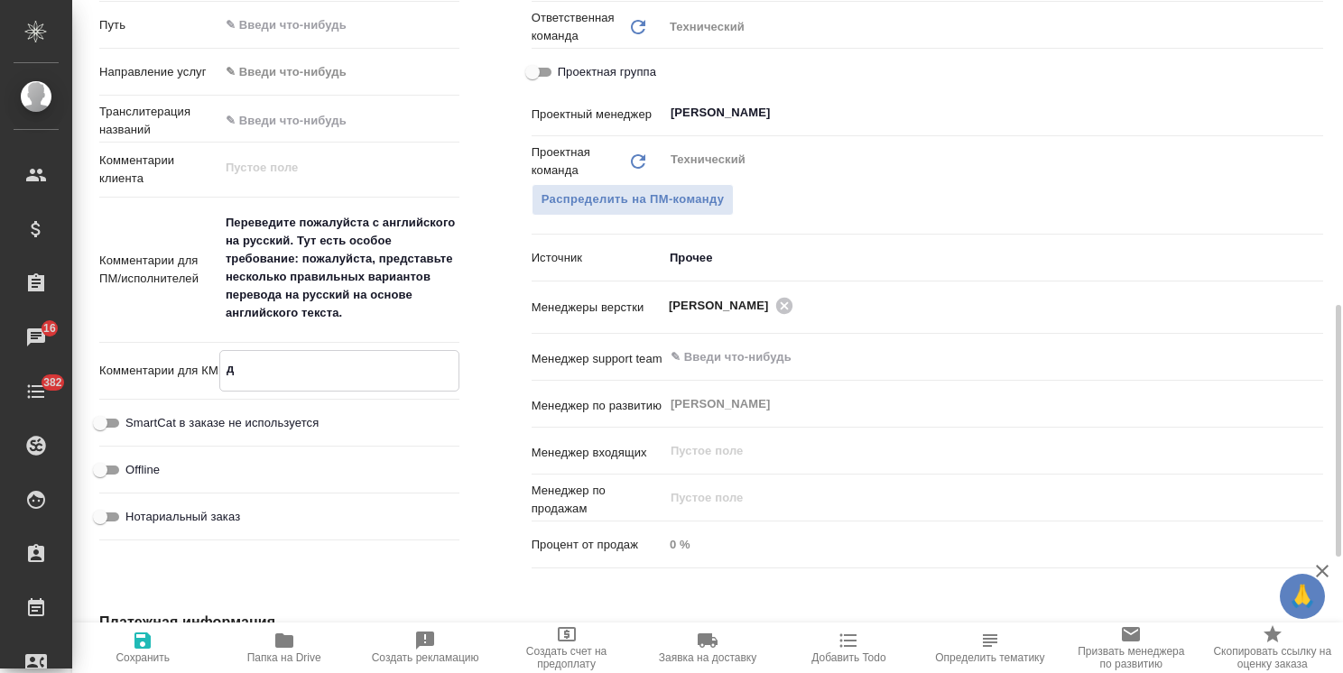
type textarea "x"
type textarea "до"
type textarea "x"
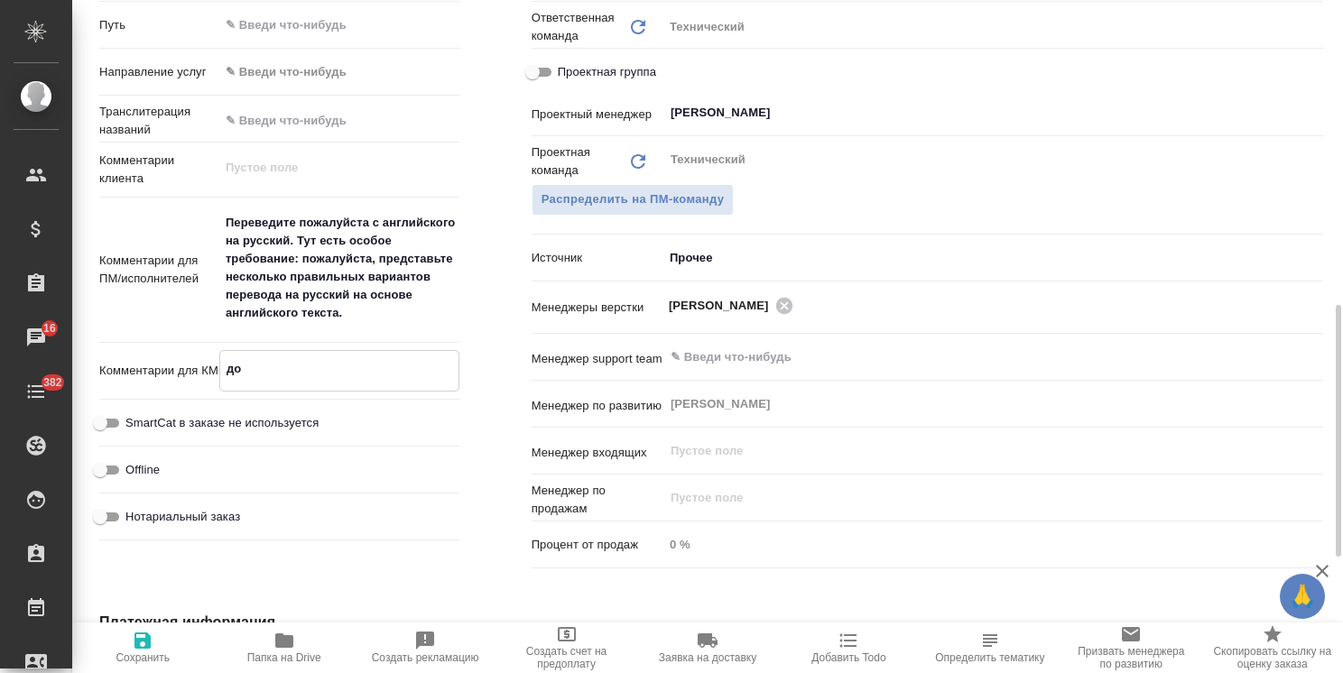
type textarea "x"
type textarea "до с"
type textarea "x"
type textarea "до сл"
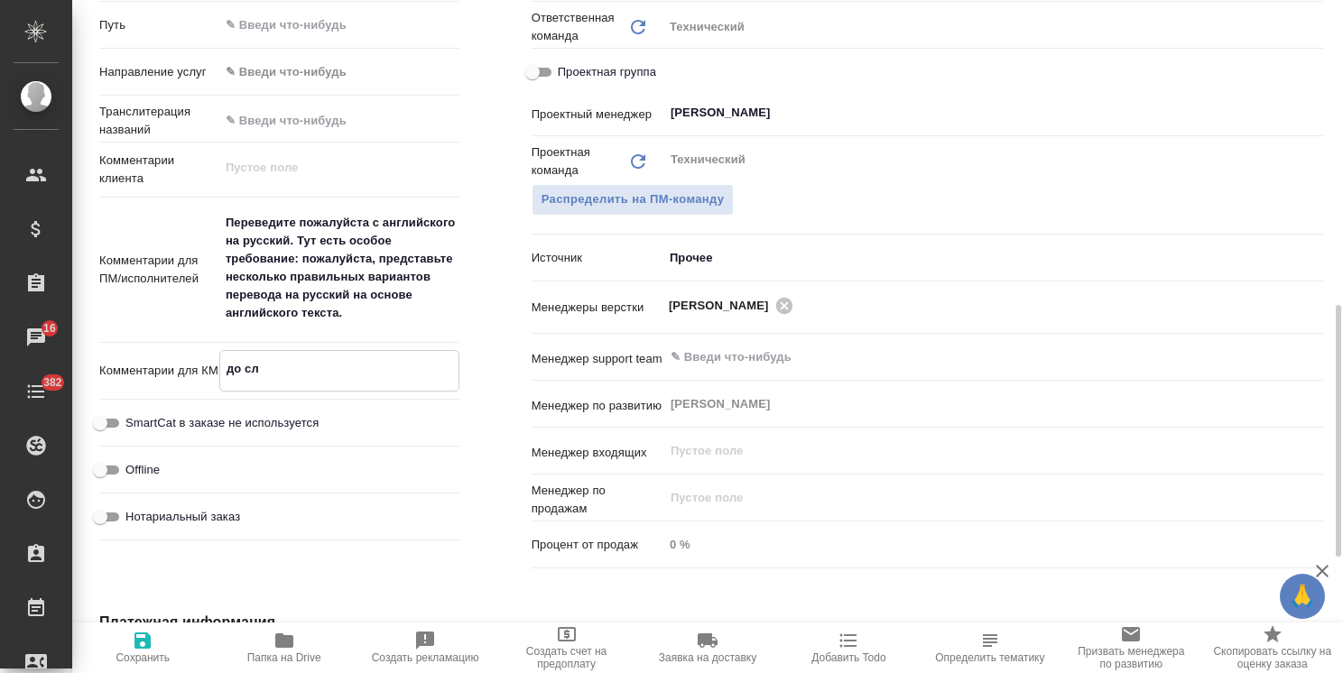
type textarea "x"
type textarea "до сл"
type textarea "x"
type textarea "до сл п"
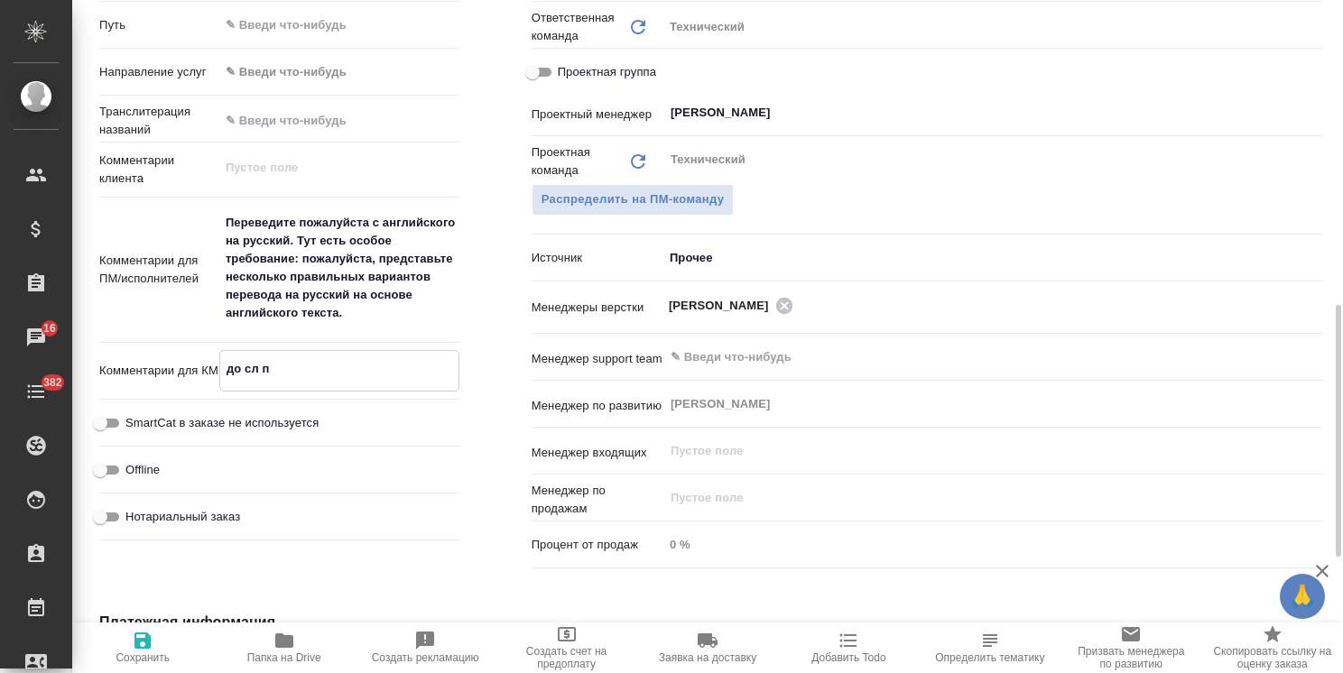
type textarea "x"
type textarea "до сл пь"
type textarea "x"
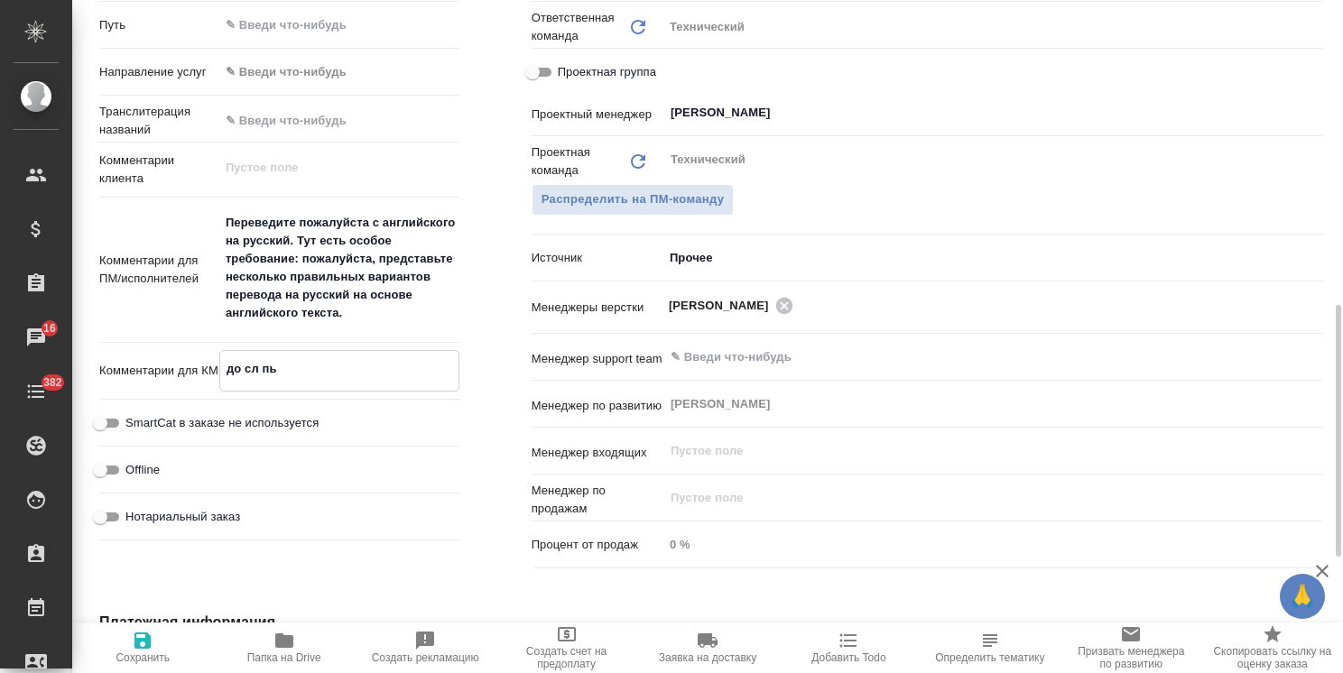
type textarea "x"
type textarea "до сл п"
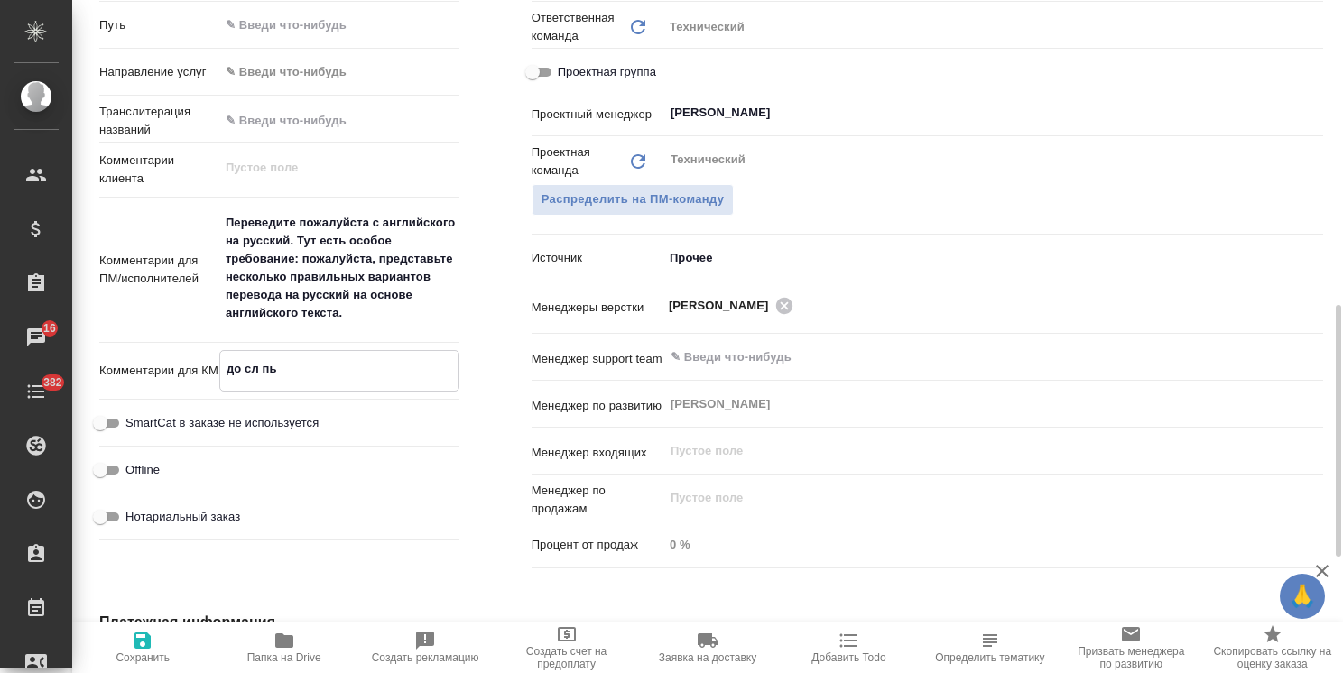
type textarea "x"
type textarea "до сл пт"
type textarea "x"
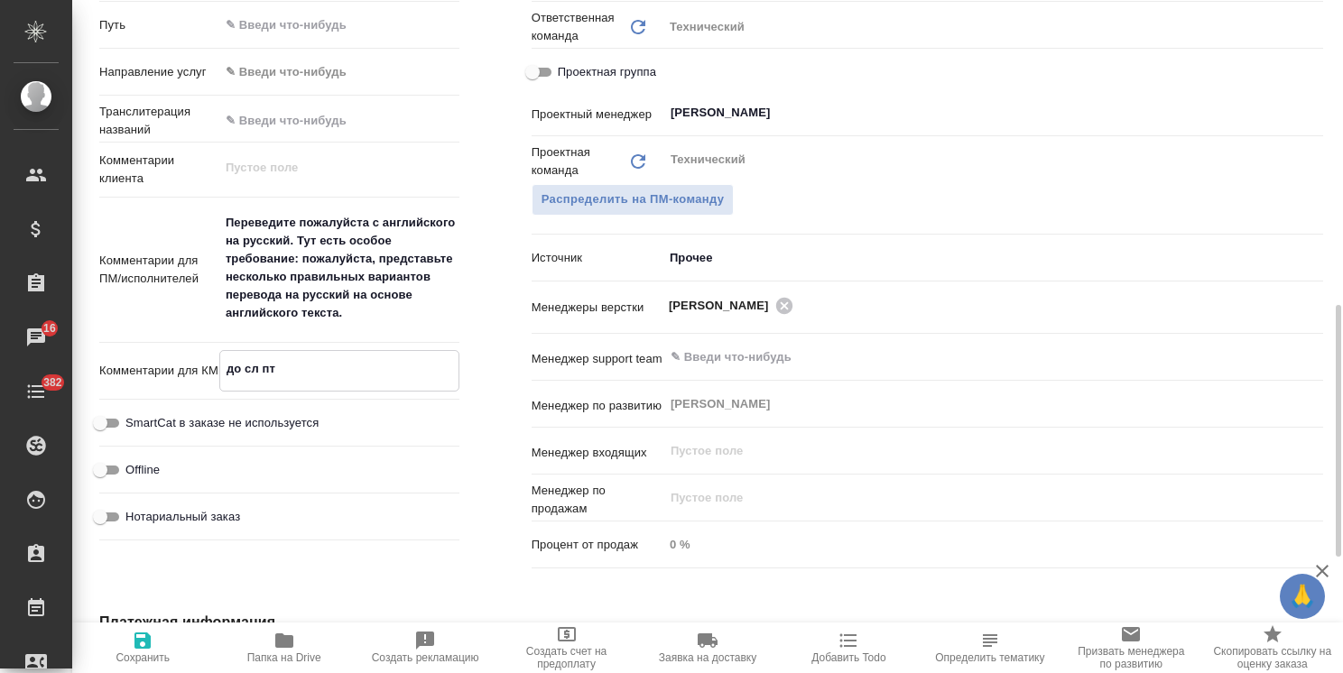
type textarea "до сл пт"
type textarea "x"
click at [141, 630] on icon "button" at bounding box center [143, 641] width 22 height 22
type textarea "x"
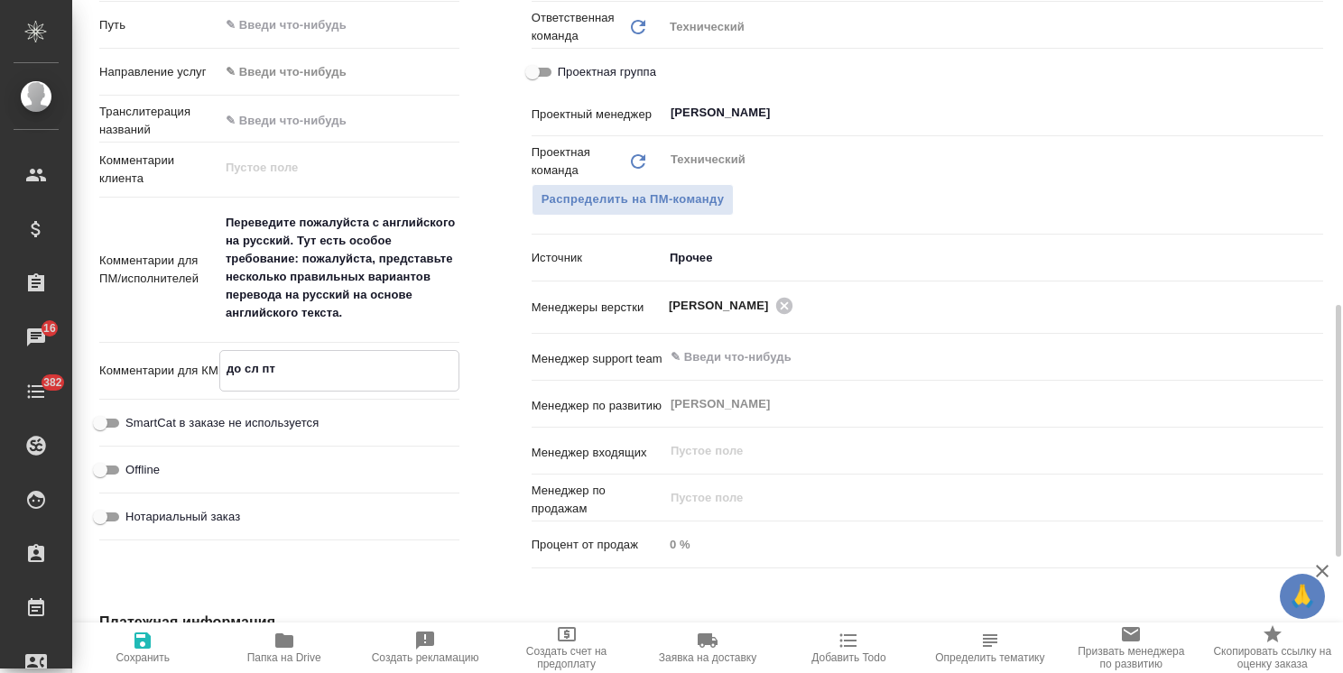
type textarea "x"
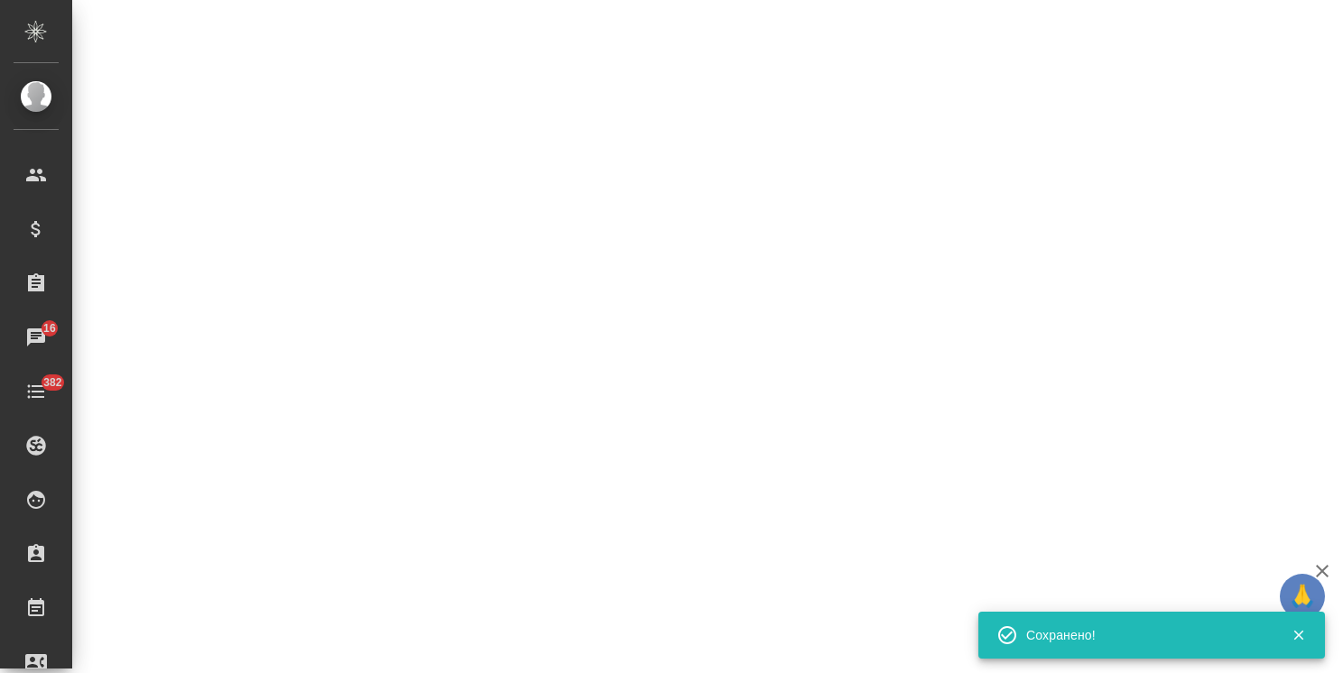
type input "new"
select select "RU"
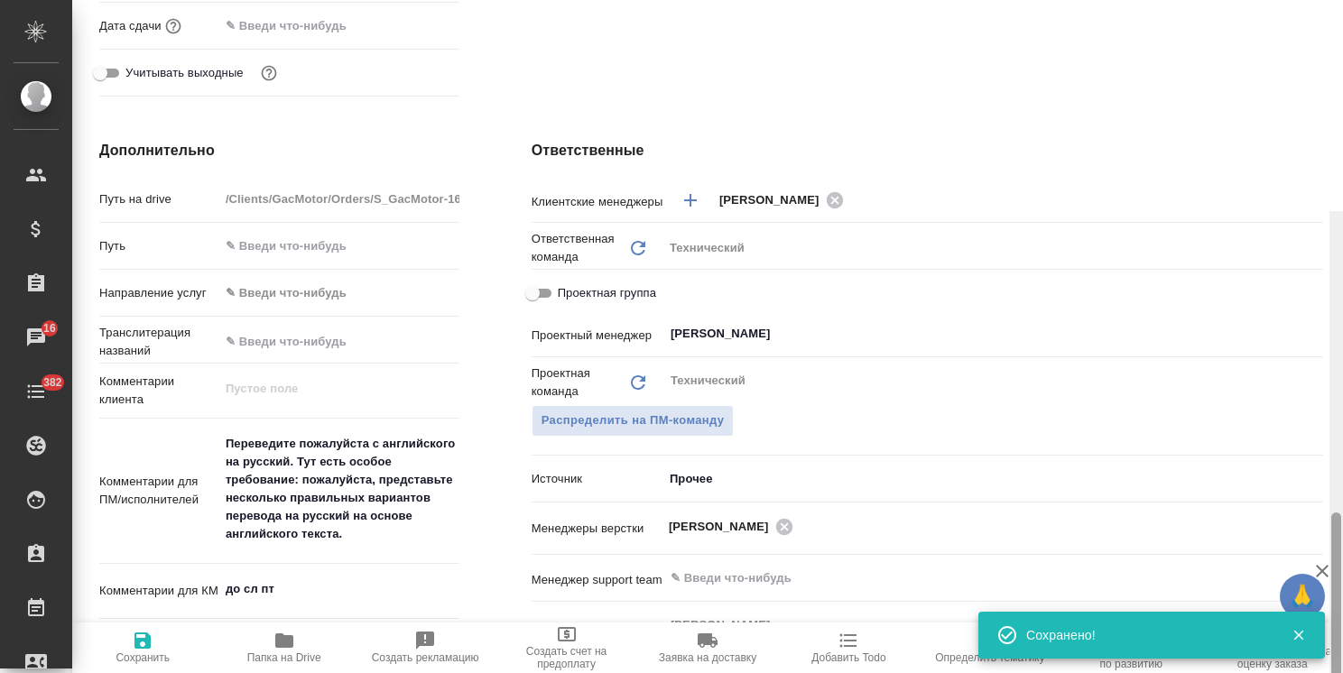
scroll to position [0, 0]
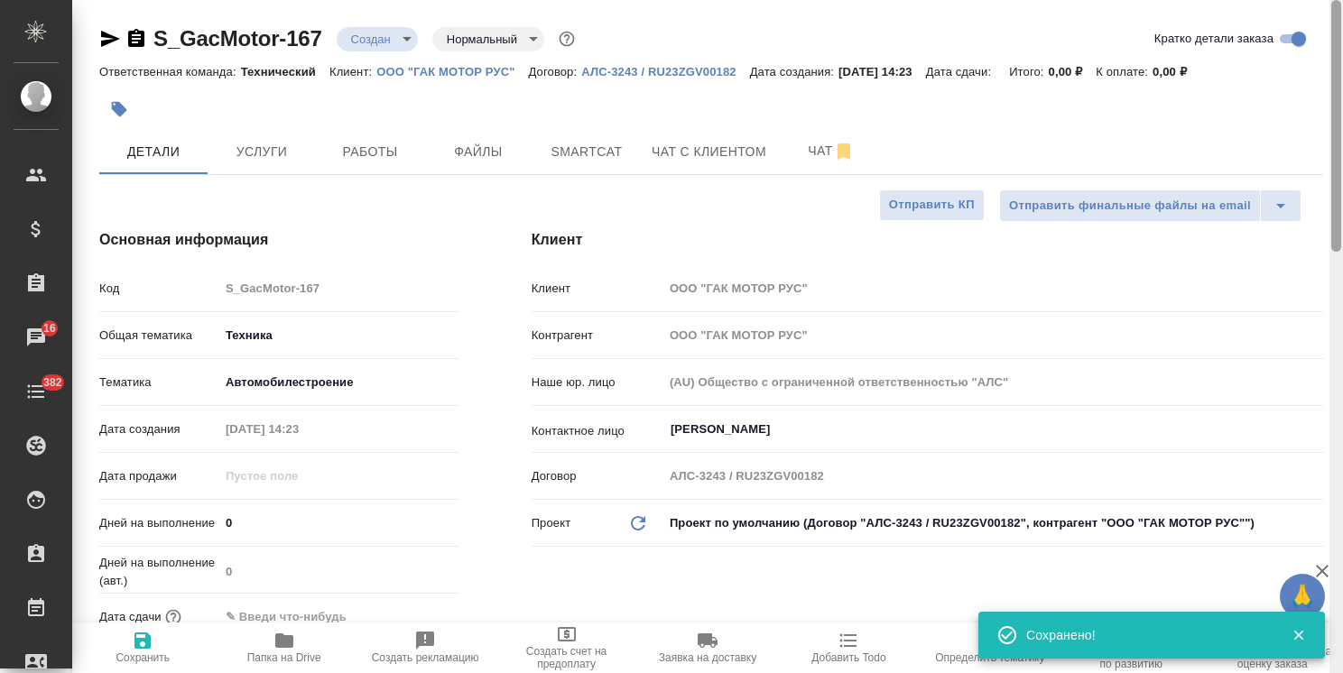
drag, startPoint x: 1337, startPoint y: 401, endPoint x: 1277, endPoint y: 14, distance: 390.9
click at [1277, 14] on div "S_GacMotor-167 Создан new Нормальный normal Кратко детали заказа Ответственная …" at bounding box center [707, 336] width 1271 height 673
type textarea "x"
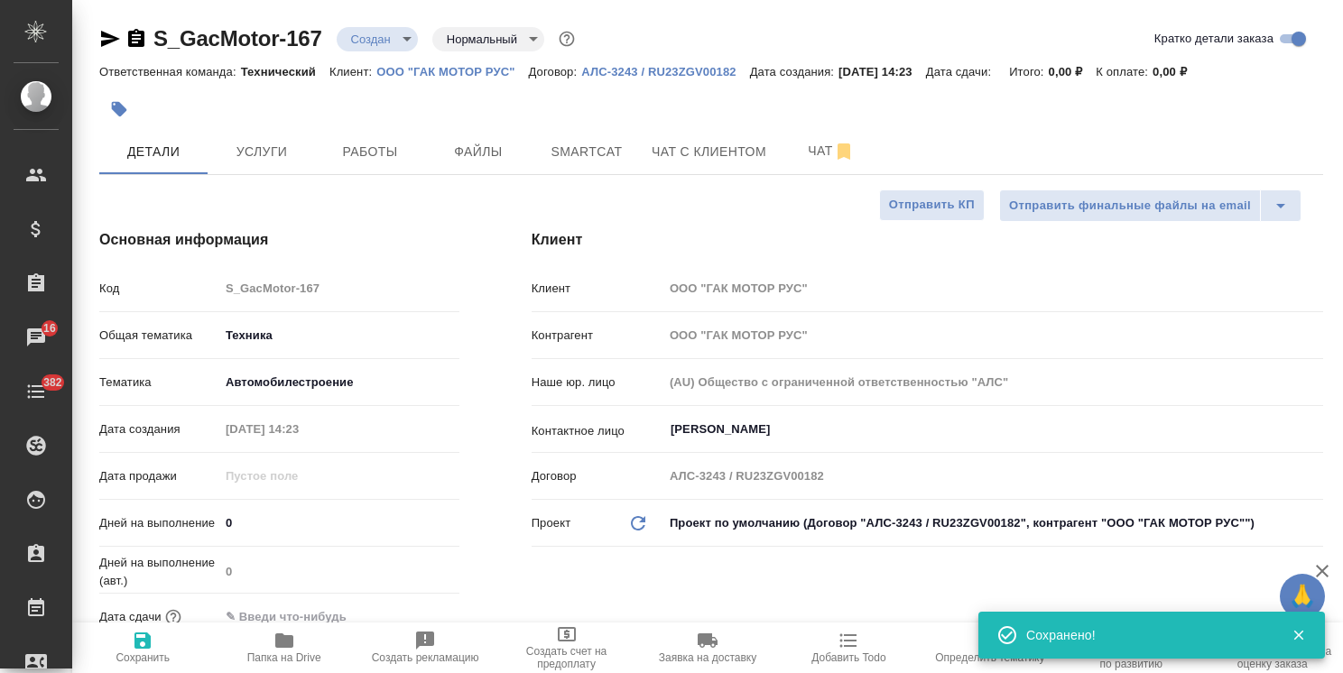
type textarea "x"
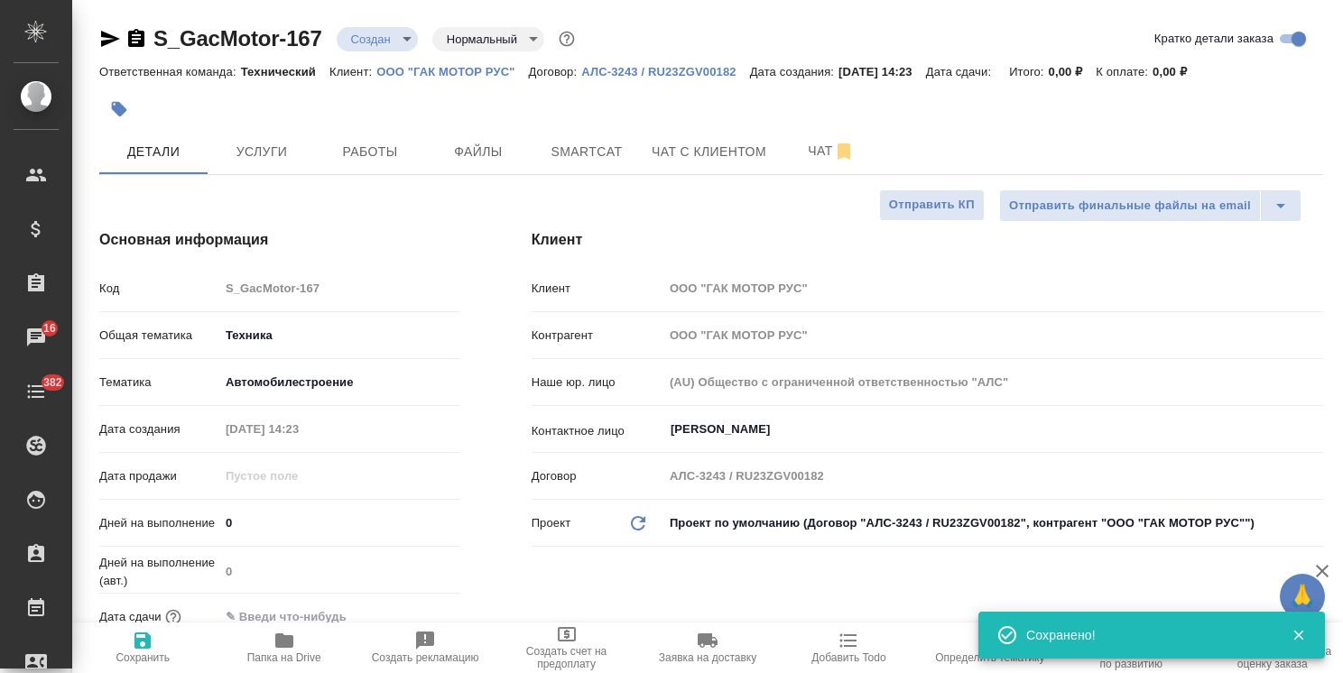
type textarea "x"
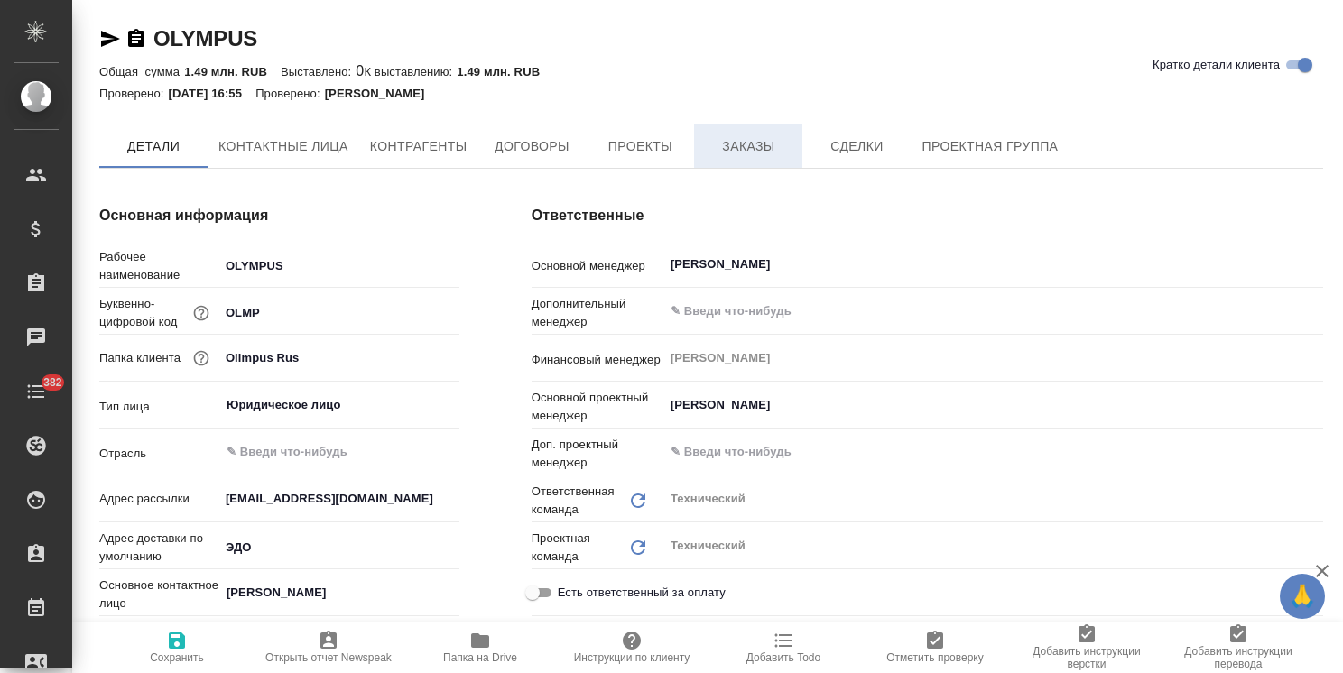
click at [742, 152] on span "Заказы" at bounding box center [748, 146] width 87 height 23
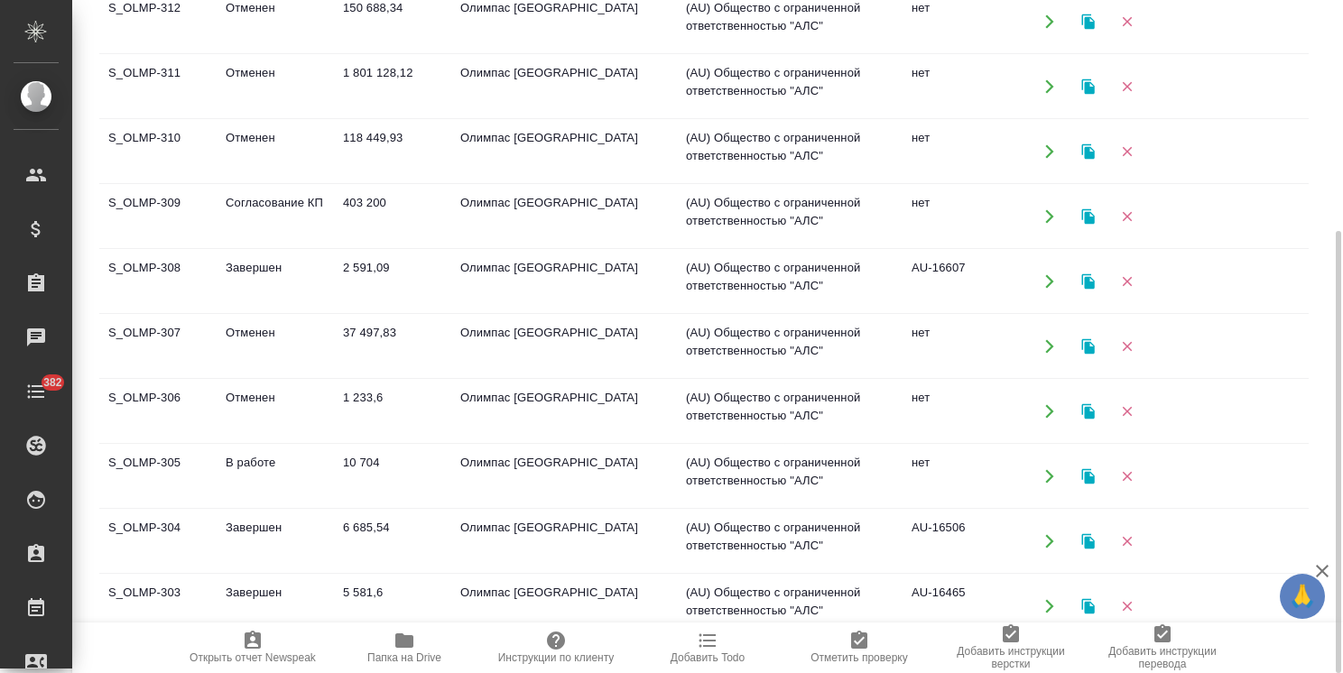
scroll to position [361, 0]
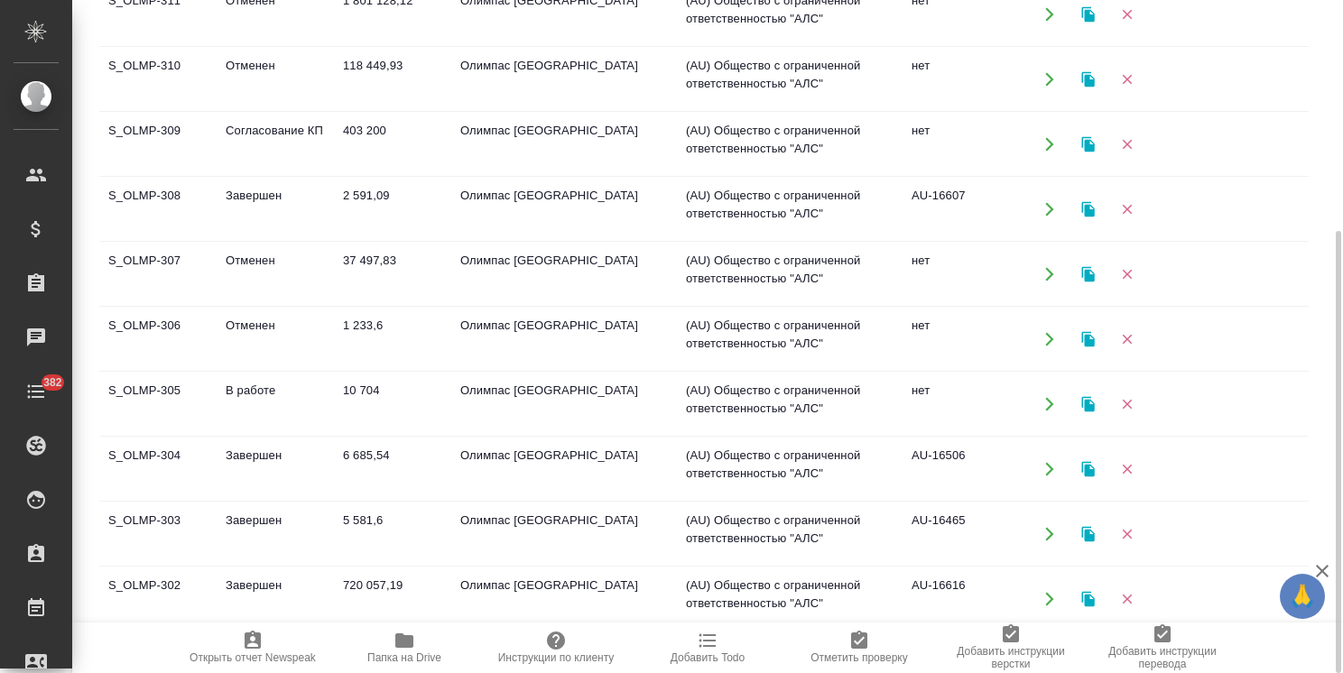
click at [156, 523] on td "S_OLMP-303" at bounding box center [157, 534] width 117 height 63
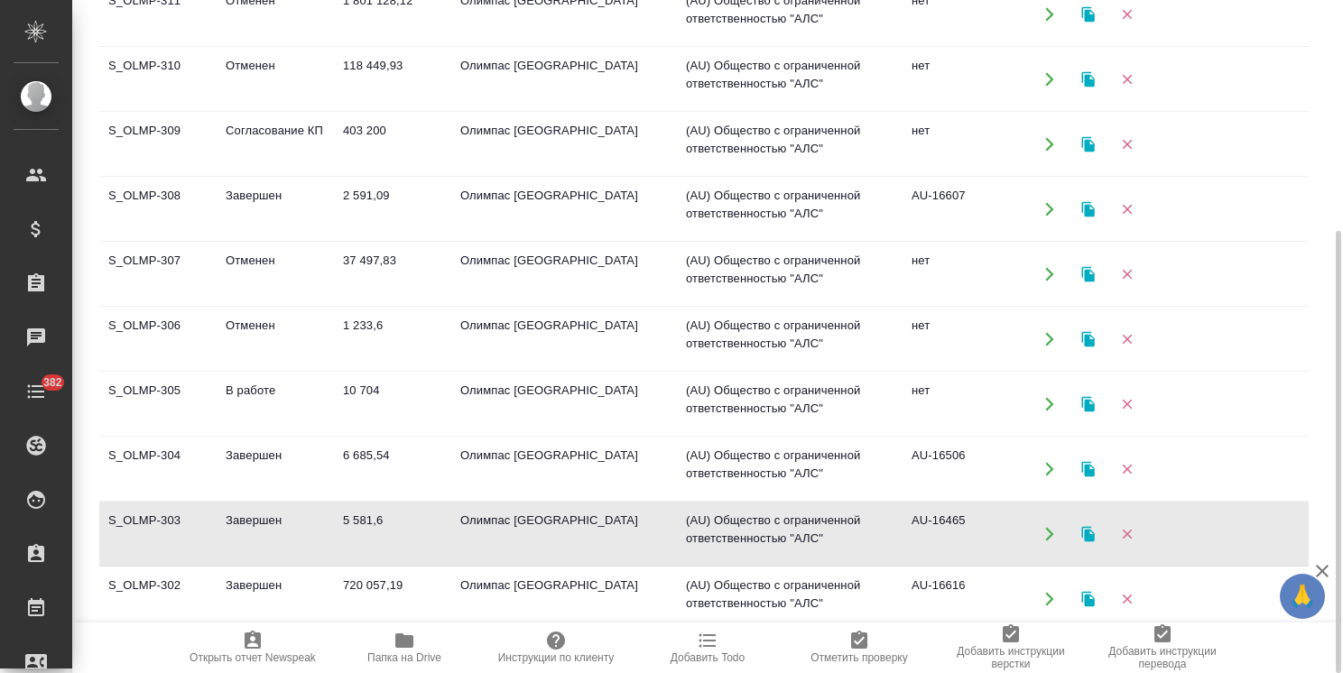
click at [156, 523] on td "S_OLMP-303" at bounding box center [157, 534] width 117 height 63
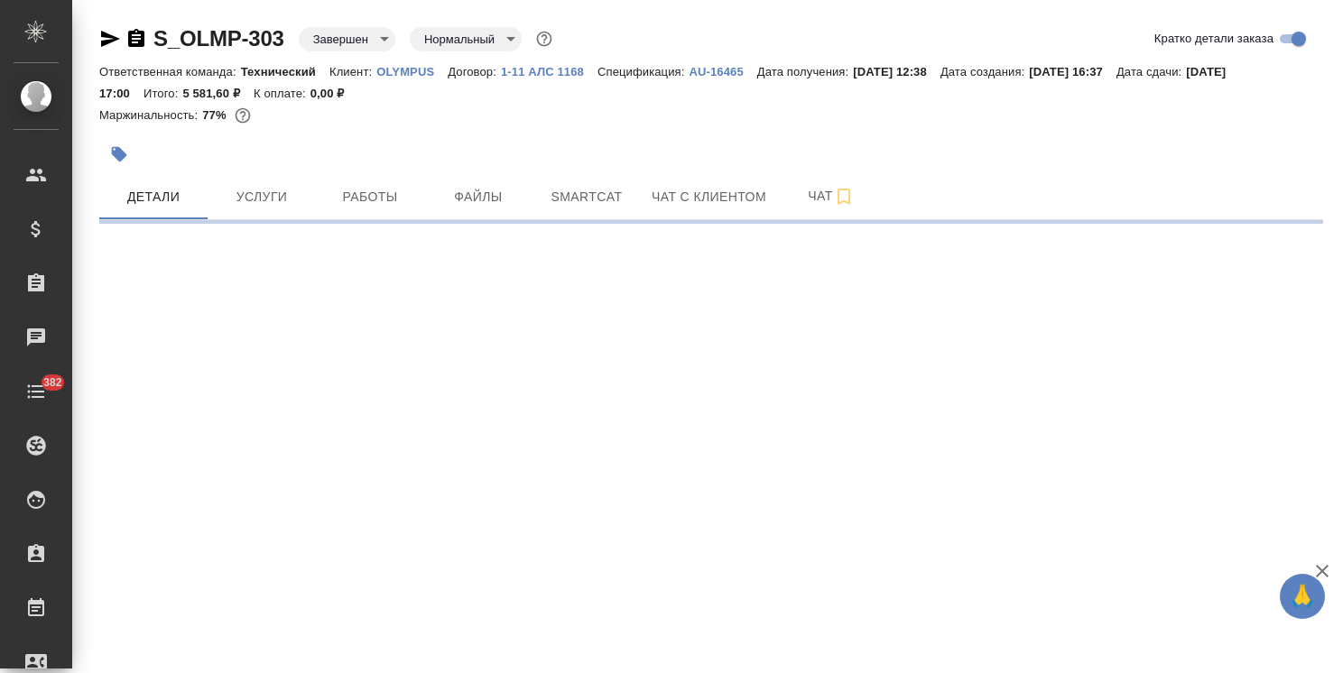
select select "RU"
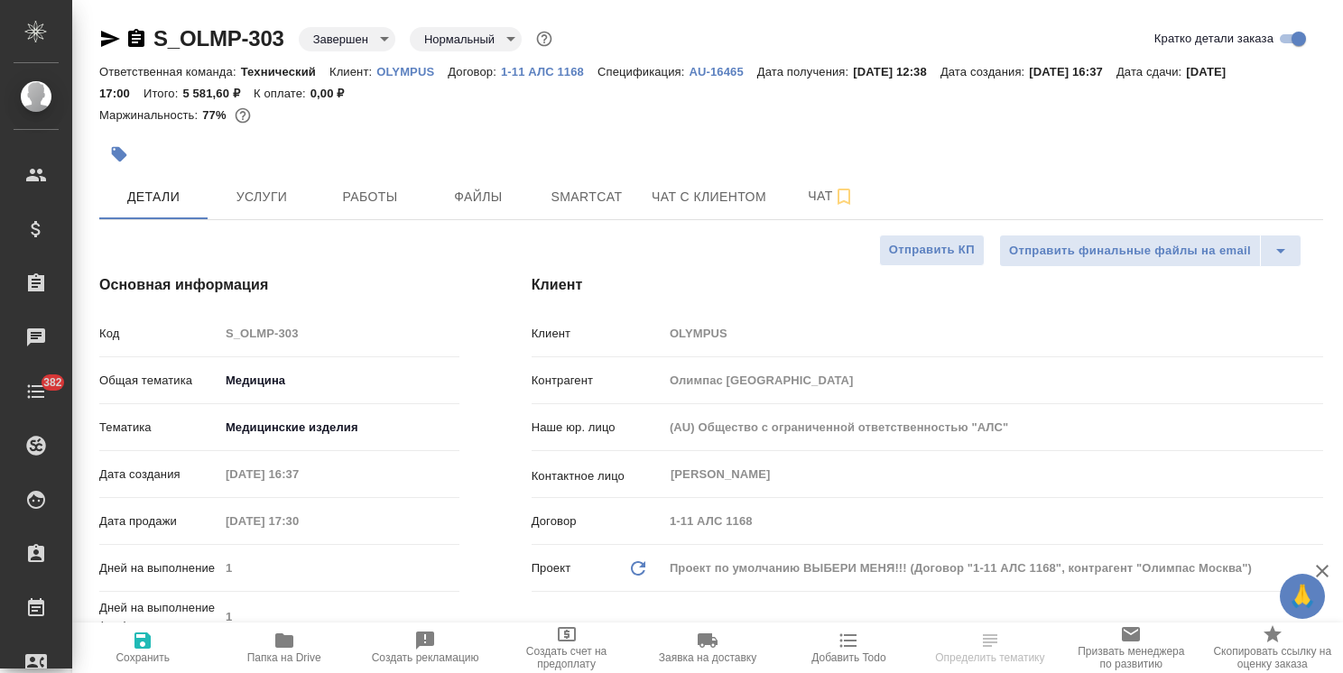
type textarea "x"
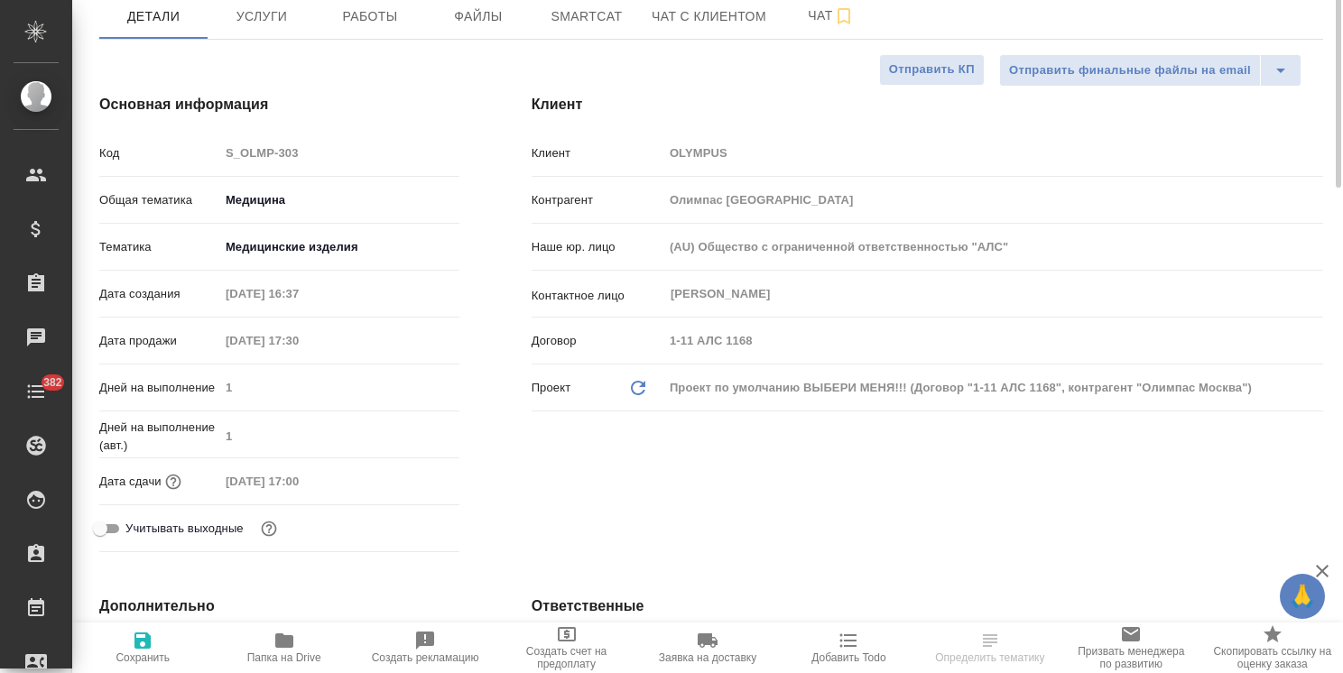
type textarea "x"
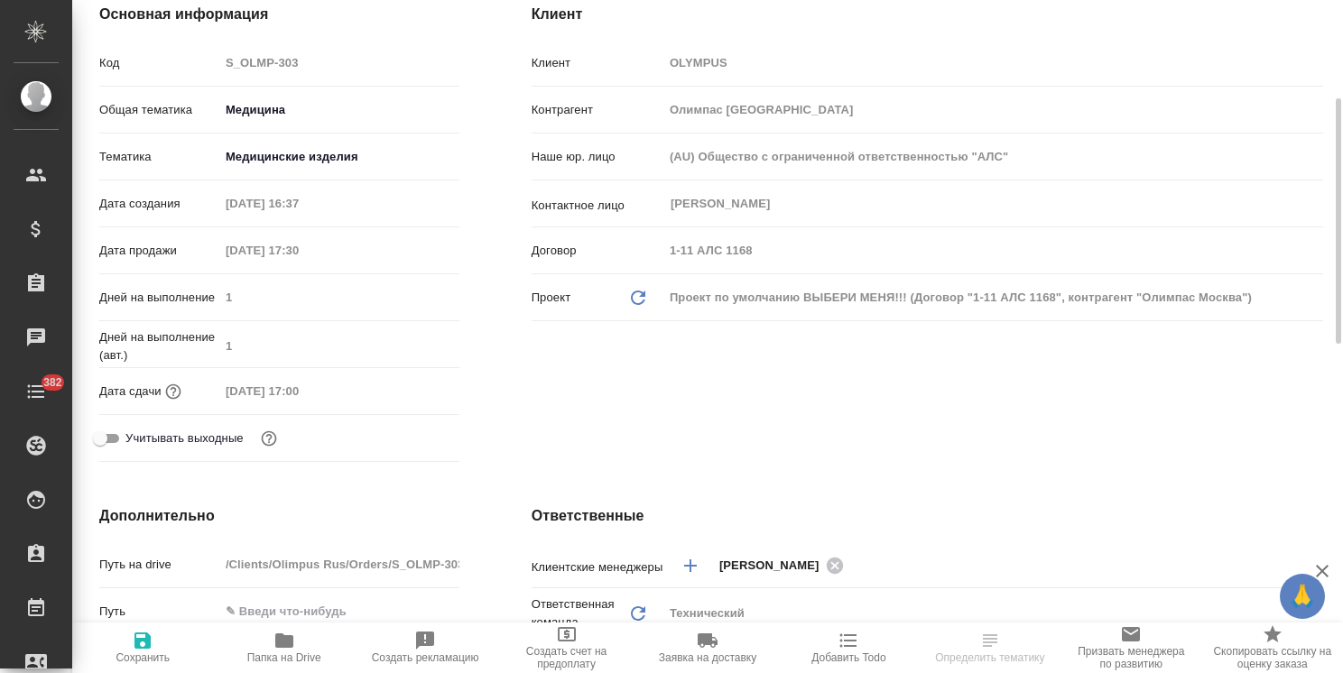
type textarea "x"
